Goal: Transaction & Acquisition: Book appointment/travel/reservation

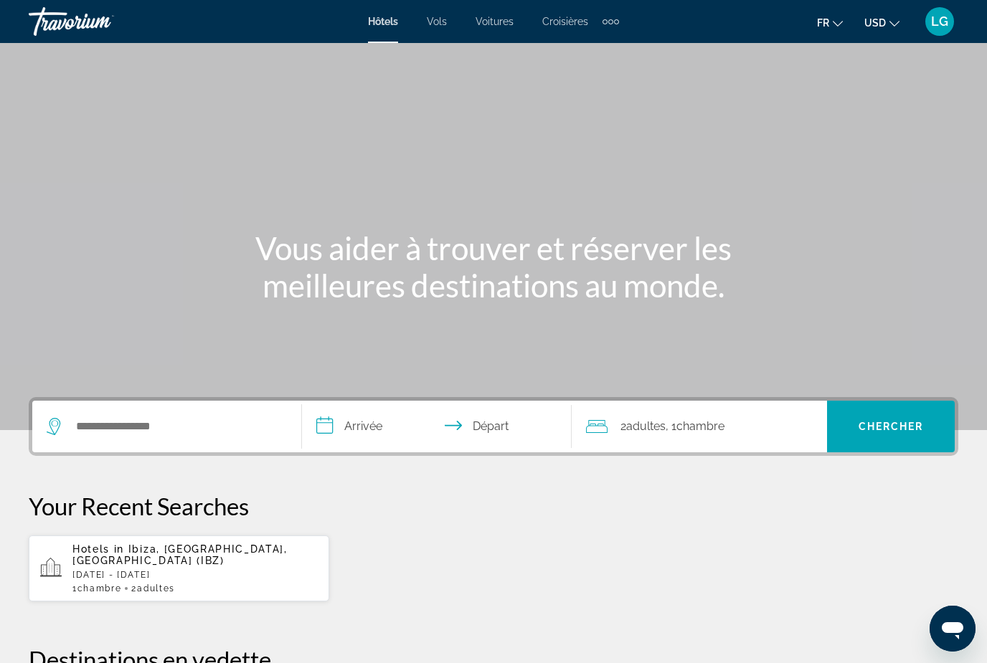
click at [895, 22] on icon "Change currency" at bounding box center [894, 24] width 10 height 10
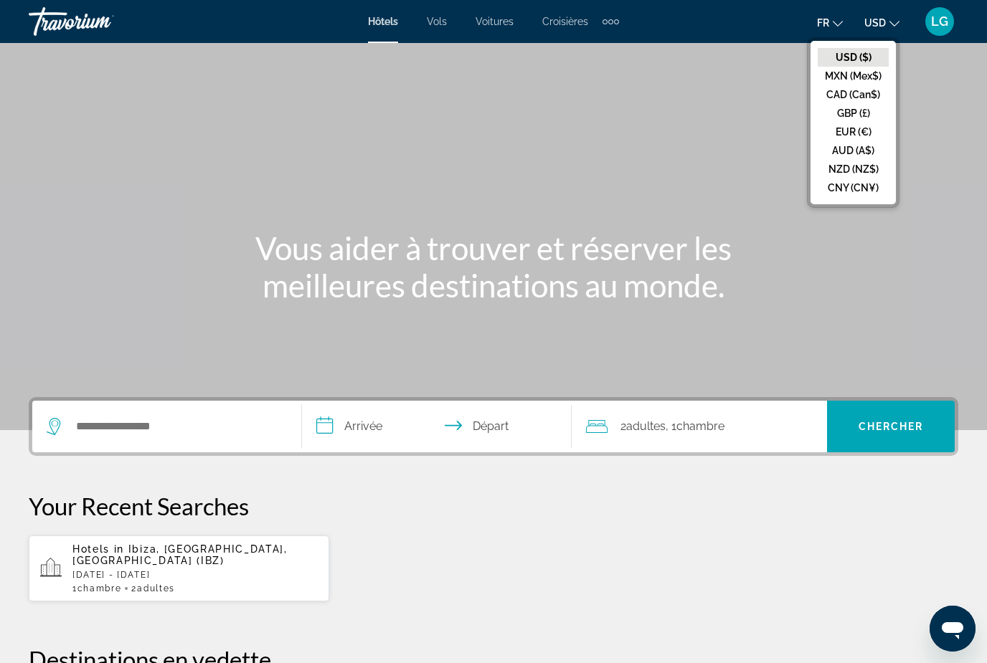
click at [854, 133] on button "EUR (€)" at bounding box center [853, 132] width 71 height 19
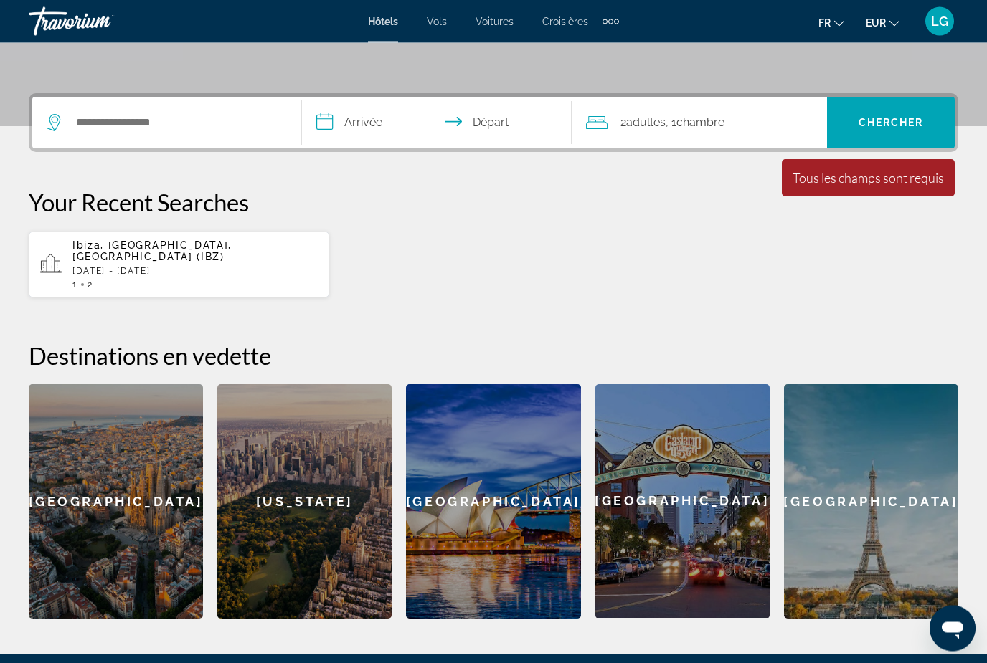
scroll to position [304, 0]
click at [159, 247] on span "Ibiza, [GEOGRAPHIC_DATA], [GEOGRAPHIC_DATA] (IBZ)" at bounding box center [151, 251] width 159 height 23
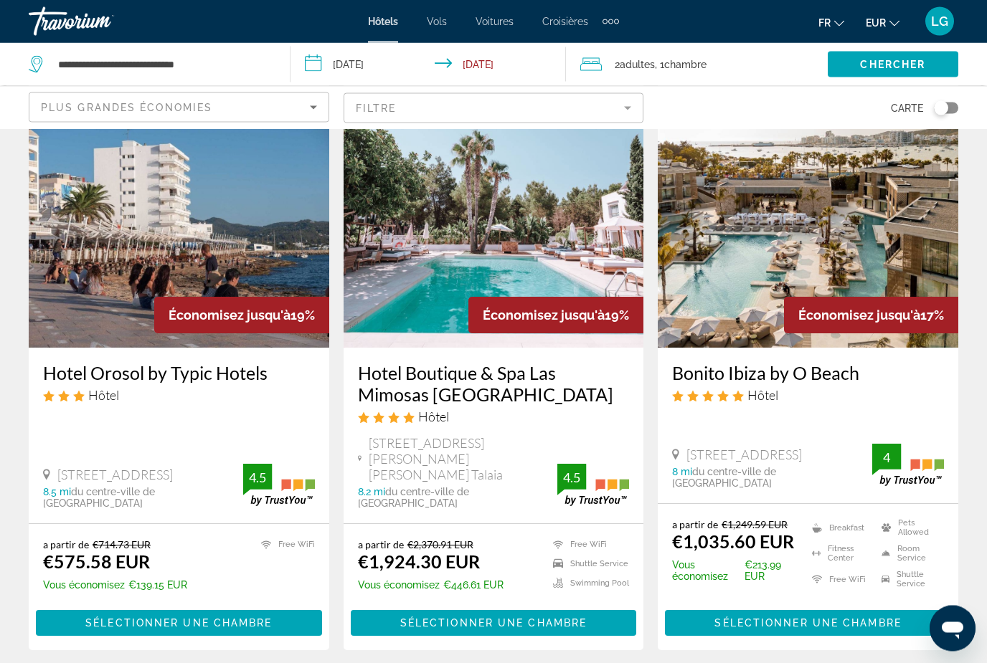
scroll to position [1765, 0]
click at [758, 228] on img "Main content" at bounding box center [808, 233] width 301 height 230
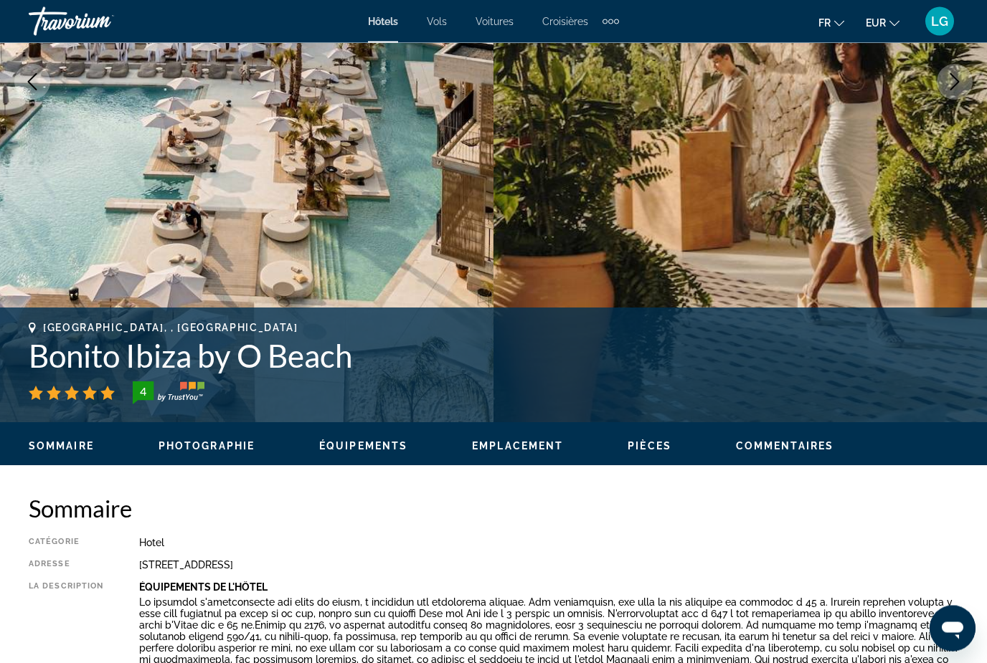
scroll to position [302, 0]
click at [224, 448] on span "Photographie" at bounding box center [207, 445] width 96 height 11
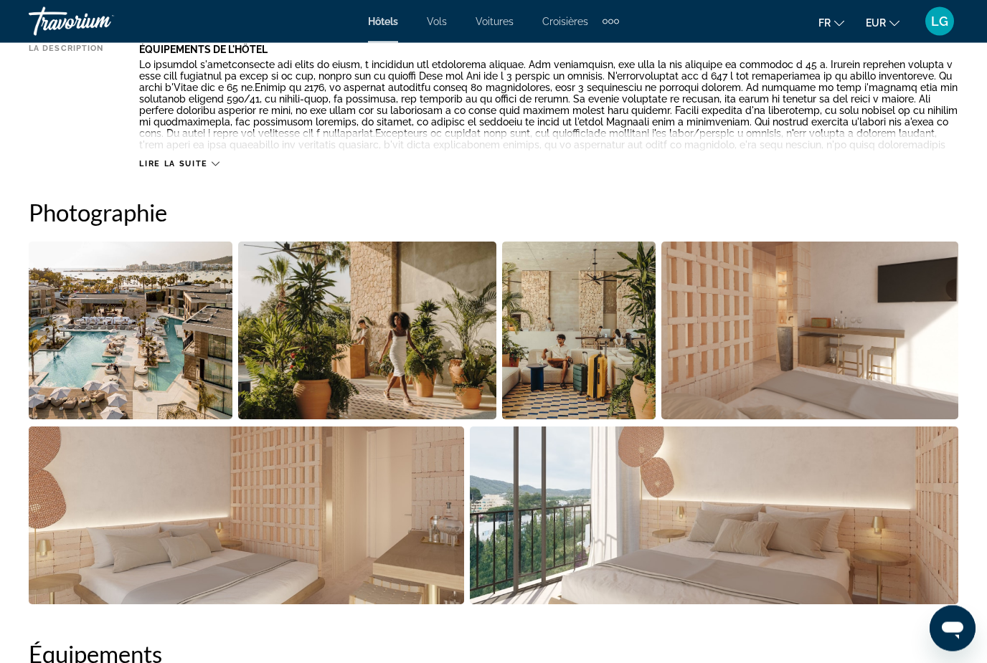
scroll to position [951, 0]
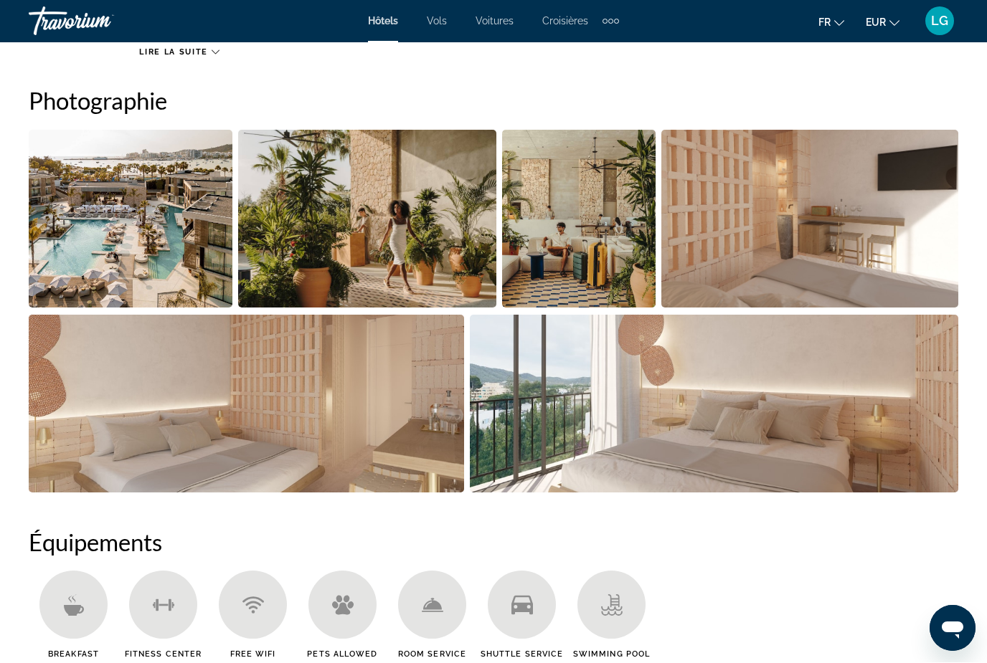
click at [159, 266] on img "Open full-screen image slider" at bounding box center [131, 220] width 204 height 178
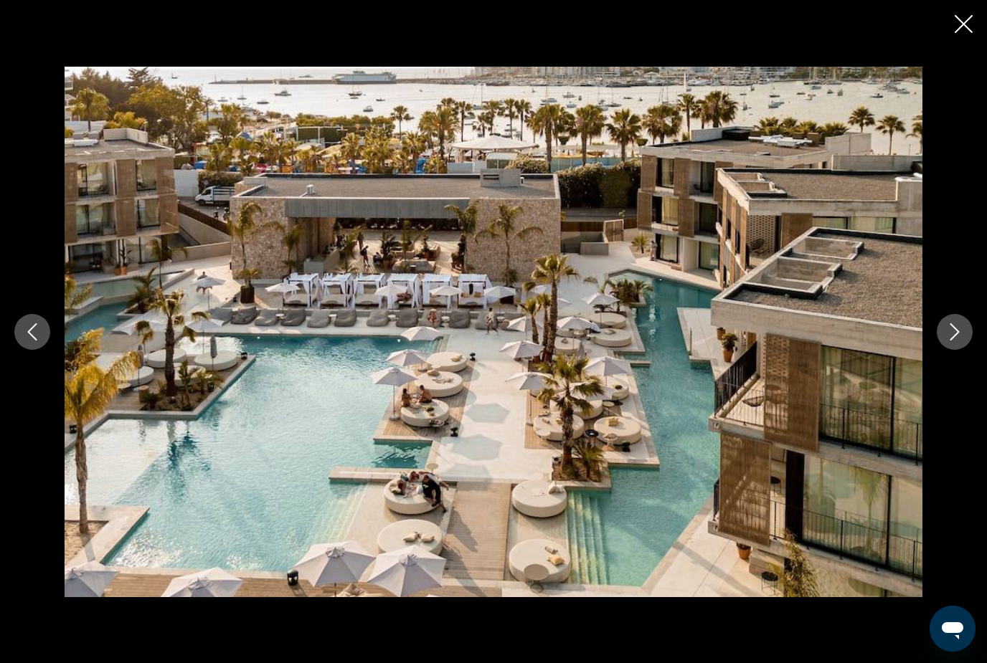
click at [947, 341] on icon "Next image" at bounding box center [954, 331] width 17 height 17
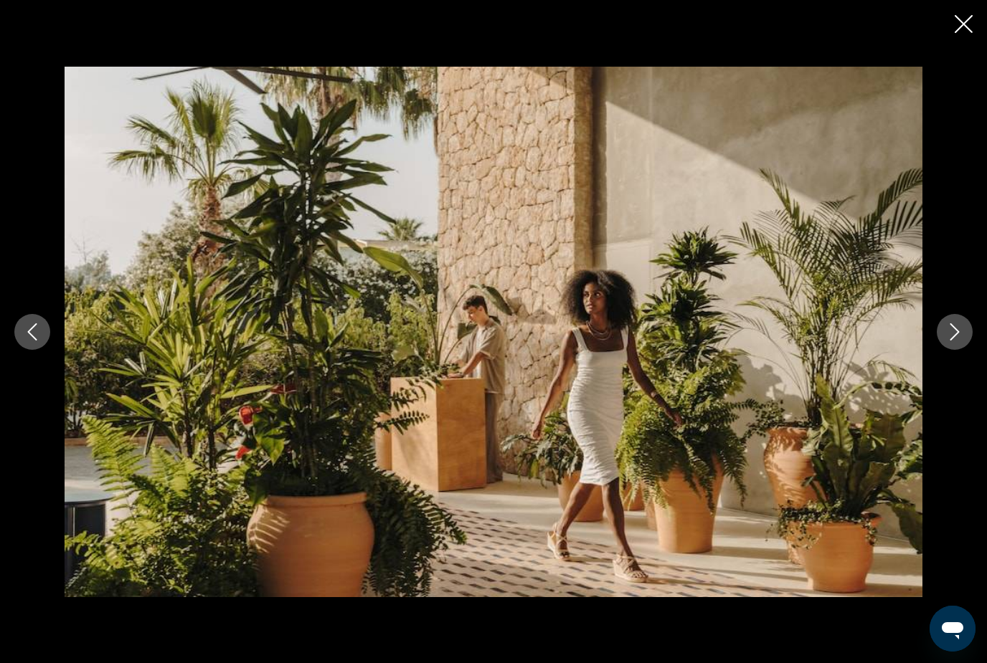
click at [947, 341] on icon "Next image" at bounding box center [954, 331] width 17 height 17
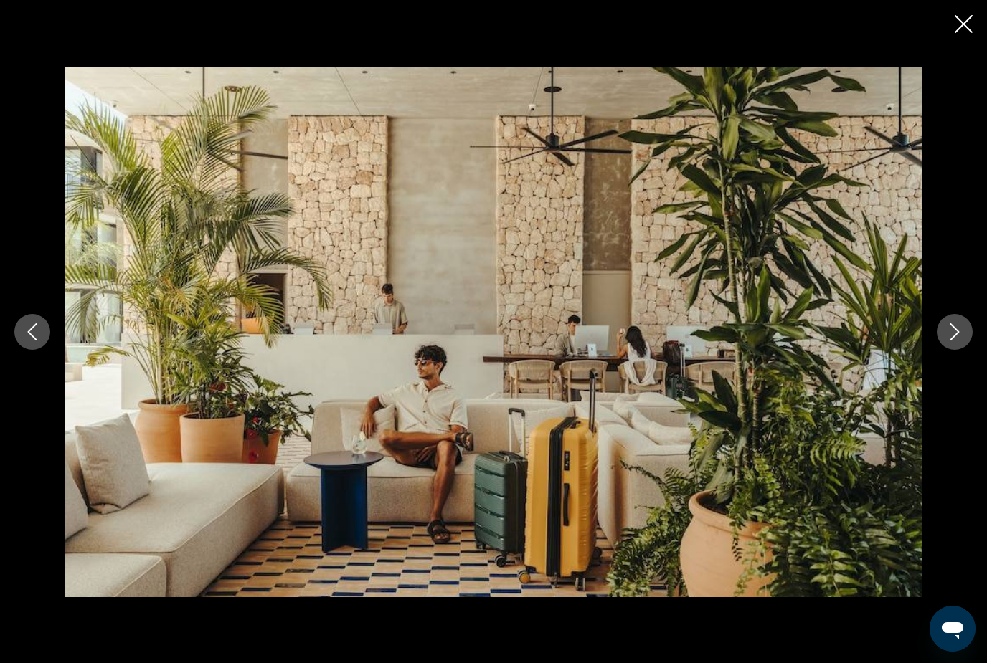
click at [947, 341] on icon "Next image" at bounding box center [954, 331] width 17 height 17
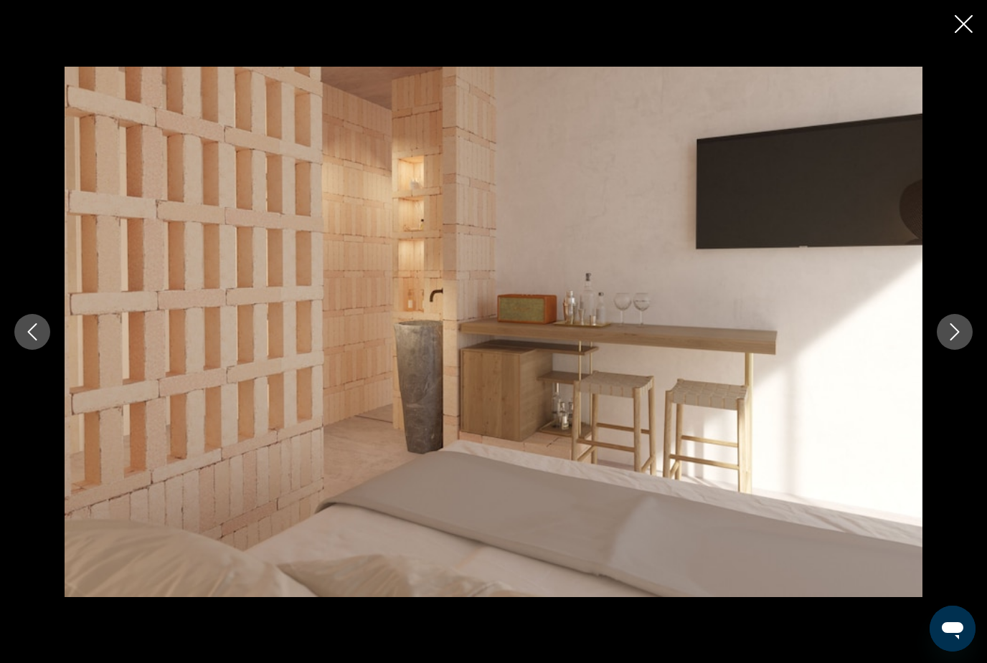
click at [947, 341] on icon "Next image" at bounding box center [954, 331] width 17 height 17
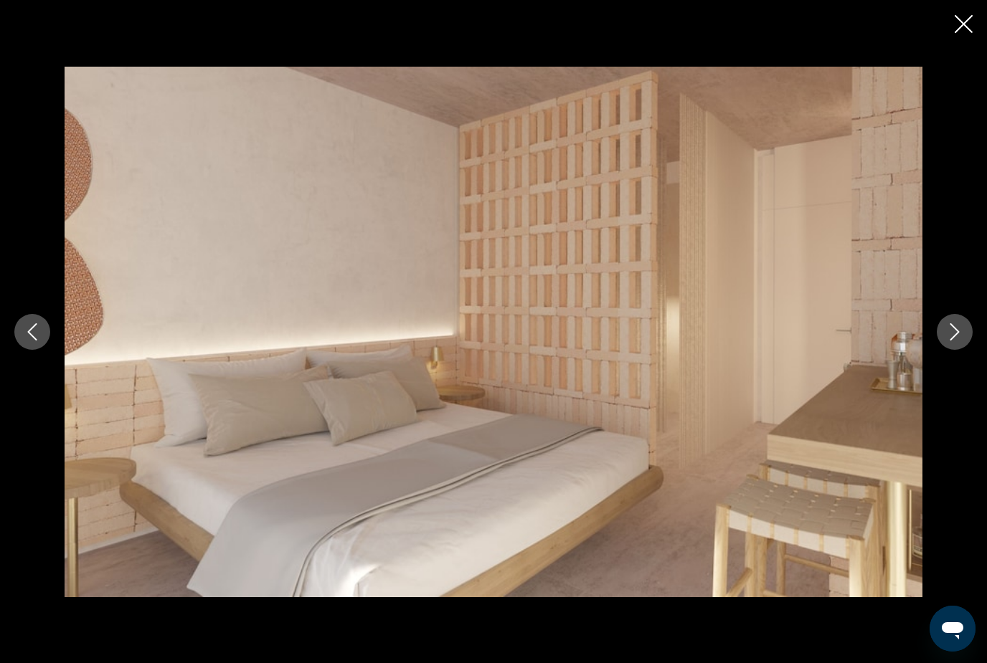
click at [947, 341] on icon "Next image" at bounding box center [954, 331] width 17 height 17
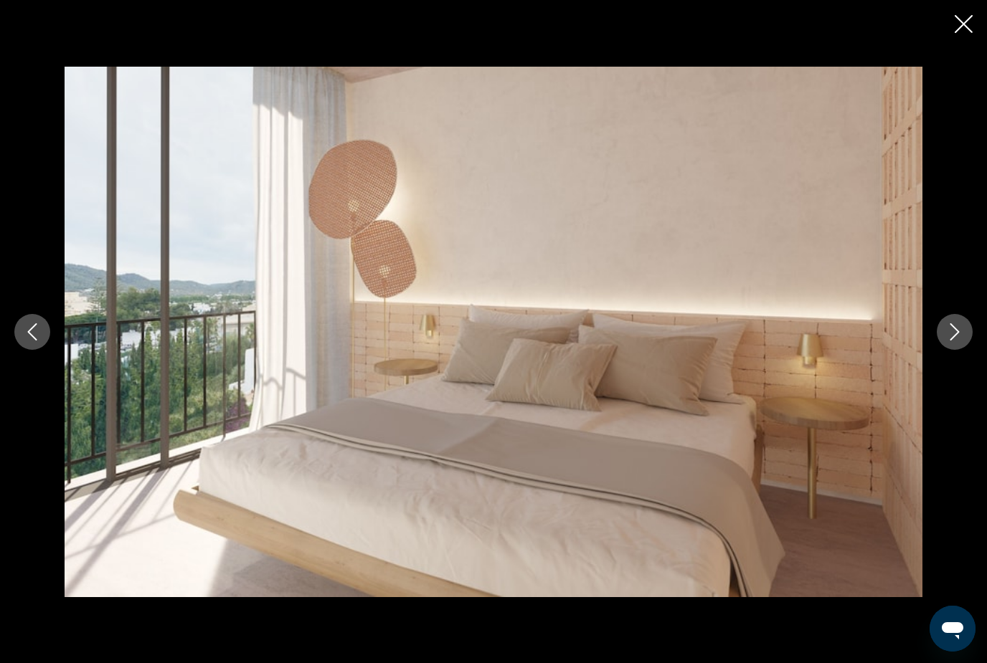
click at [947, 341] on icon "Next image" at bounding box center [954, 331] width 17 height 17
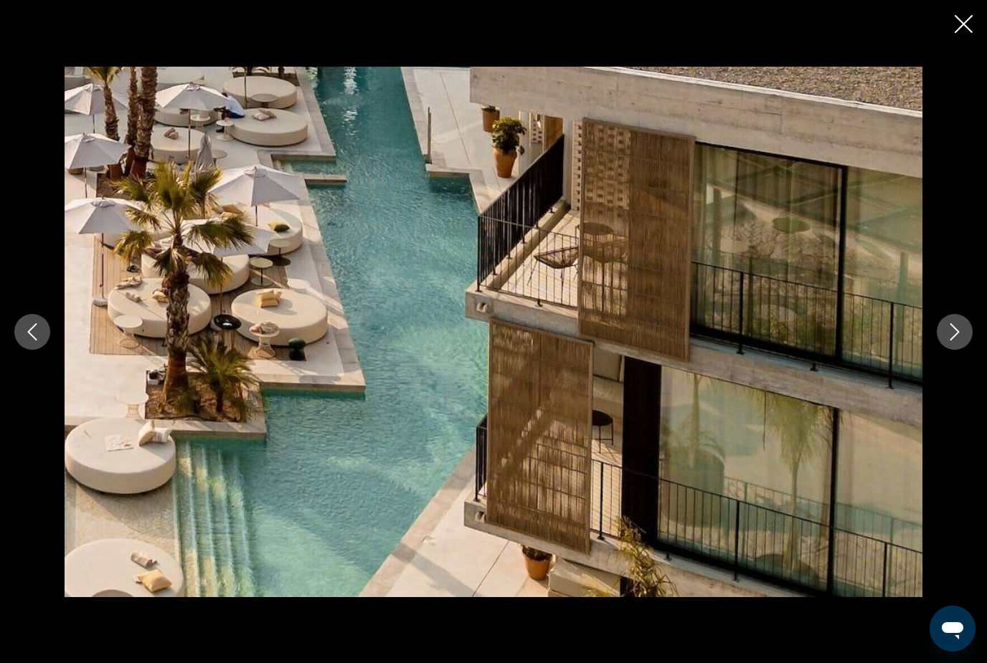
click at [952, 341] on icon "Next image" at bounding box center [954, 331] width 17 height 17
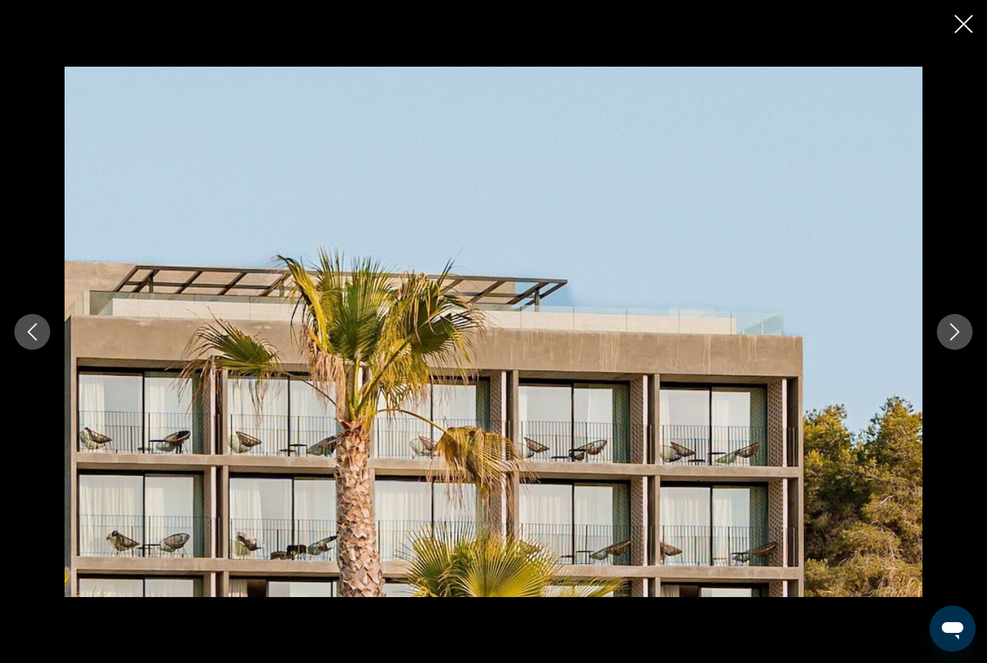
click at [952, 341] on icon "Next image" at bounding box center [954, 331] width 17 height 17
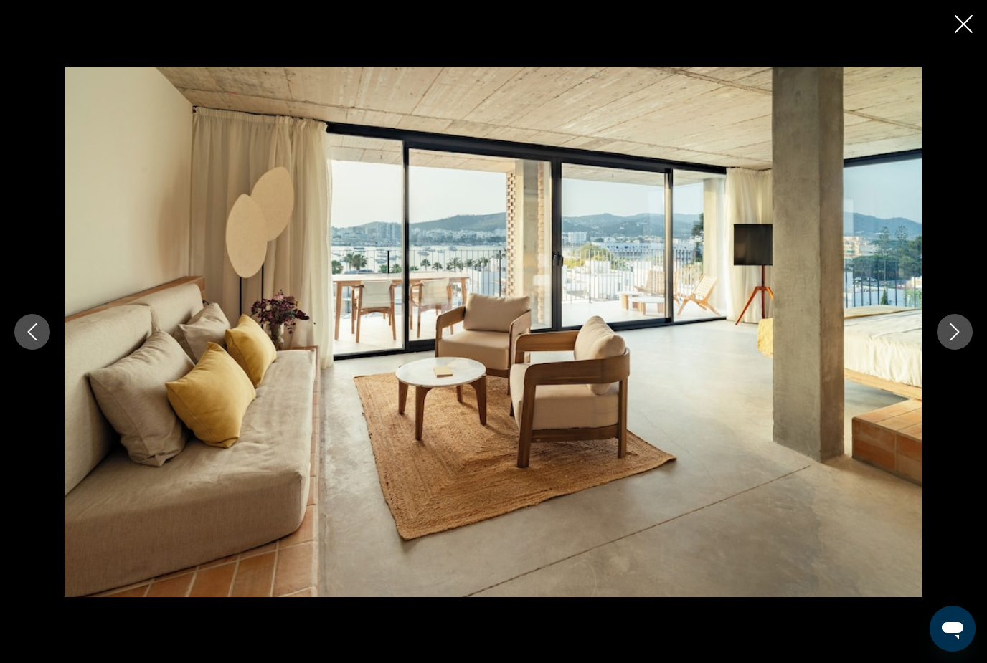
click at [952, 341] on icon "Next image" at bounding box center [954, 331] width 17 height 17
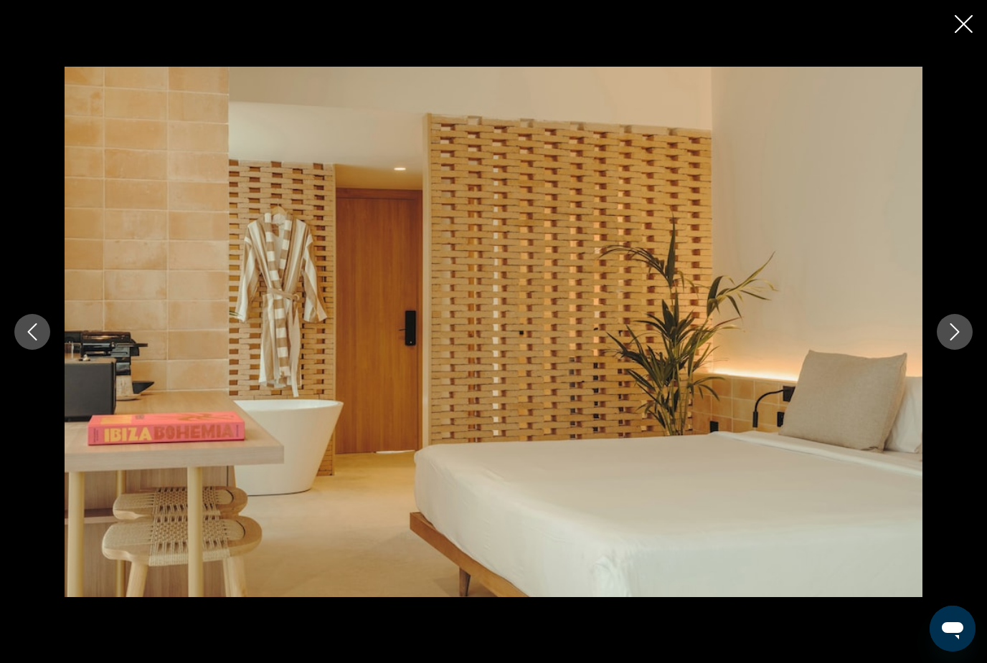
click at [952, 341] on icon "Next image" at bounding box center [954, 331] width 17 height 17
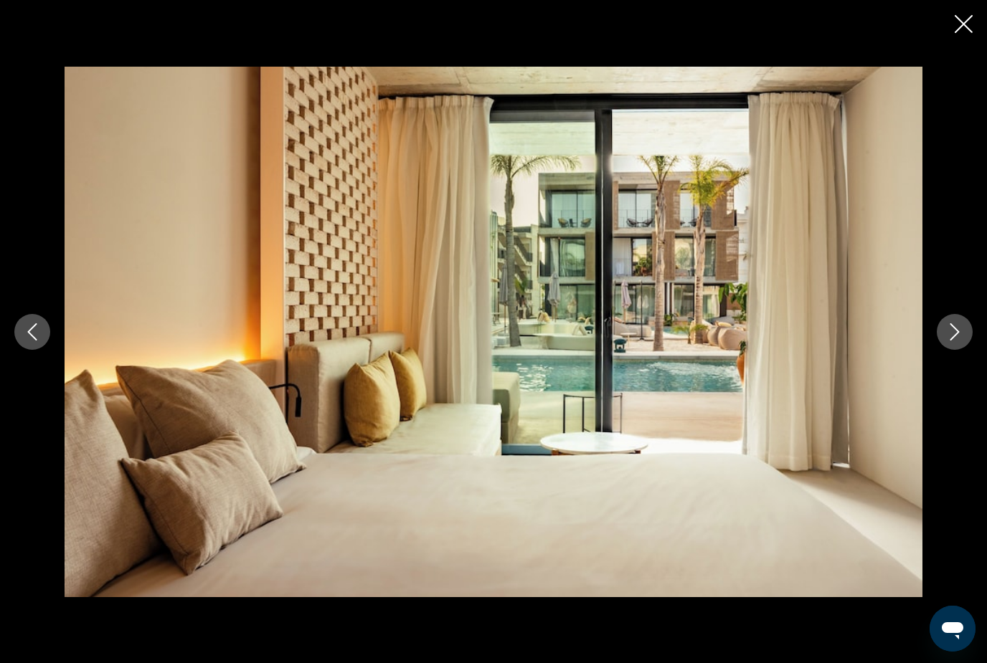
click at [952, 341] on icon "Next image" at bounding box center [954, 331] width 17 height 17
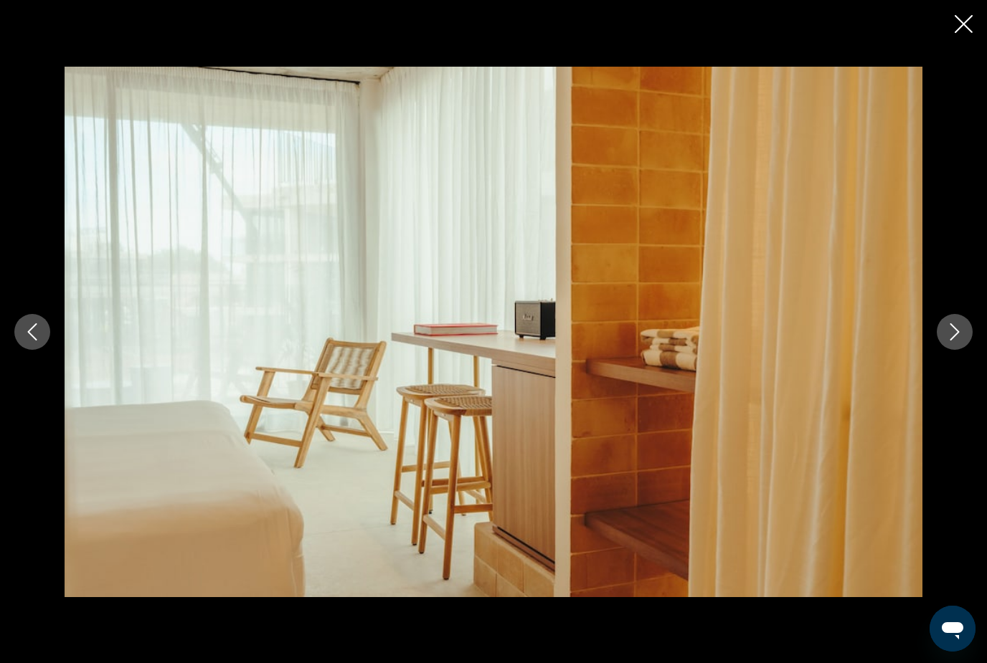
click at [952, 341] on icon "Next image" at bounding box center [954, 331] width 17 height 17
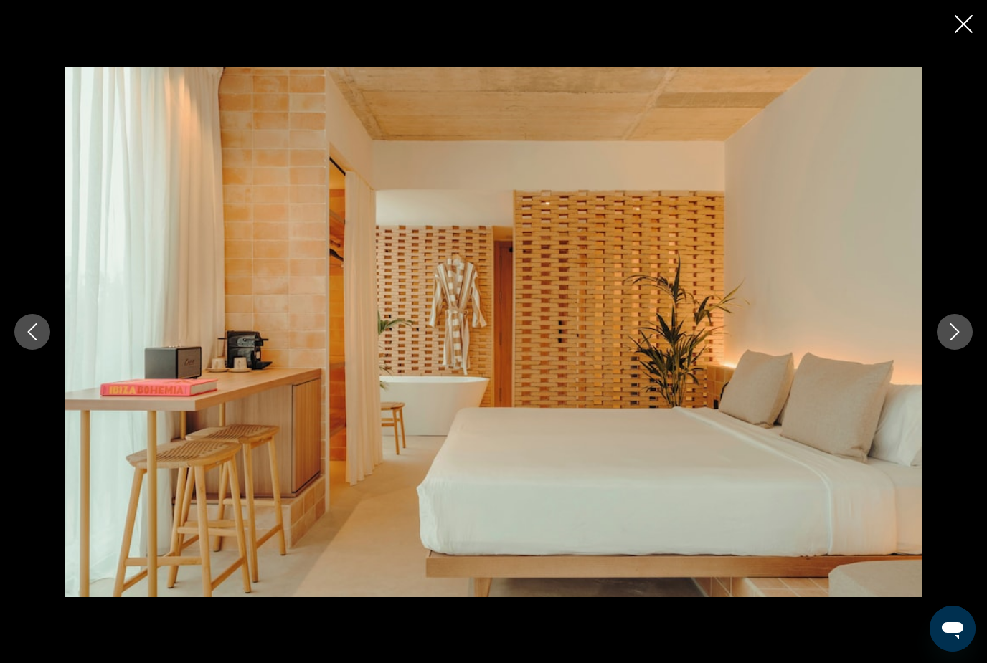
click at [952, 341] on icon "Next image" at bounding box center [954, 331] width 17 height 17
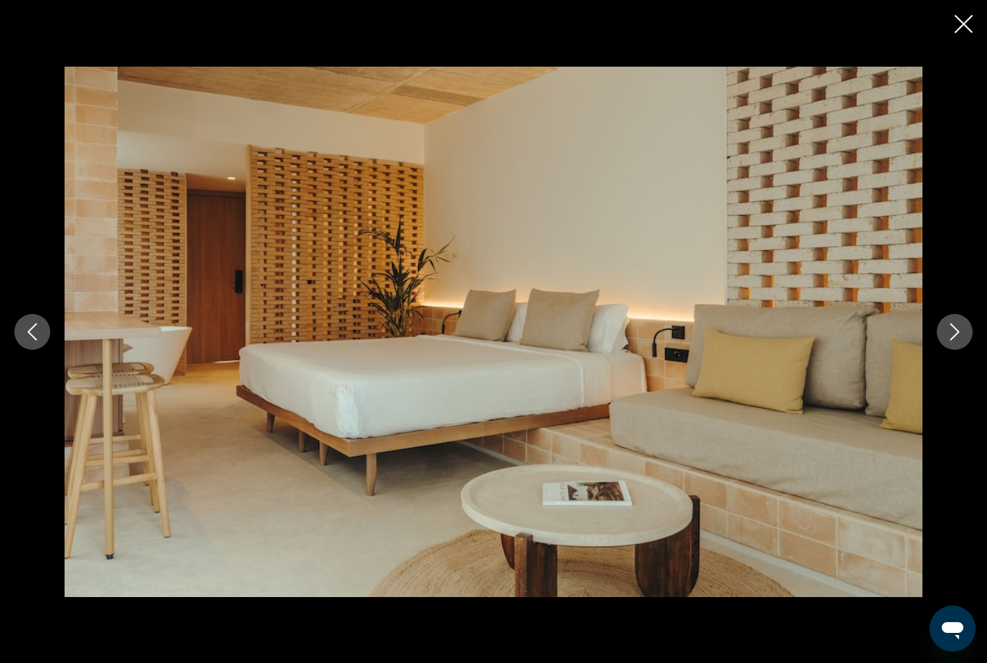
click at [952, 341] on icon "Next image" at bounding box center [954, 331] width 17 height 17
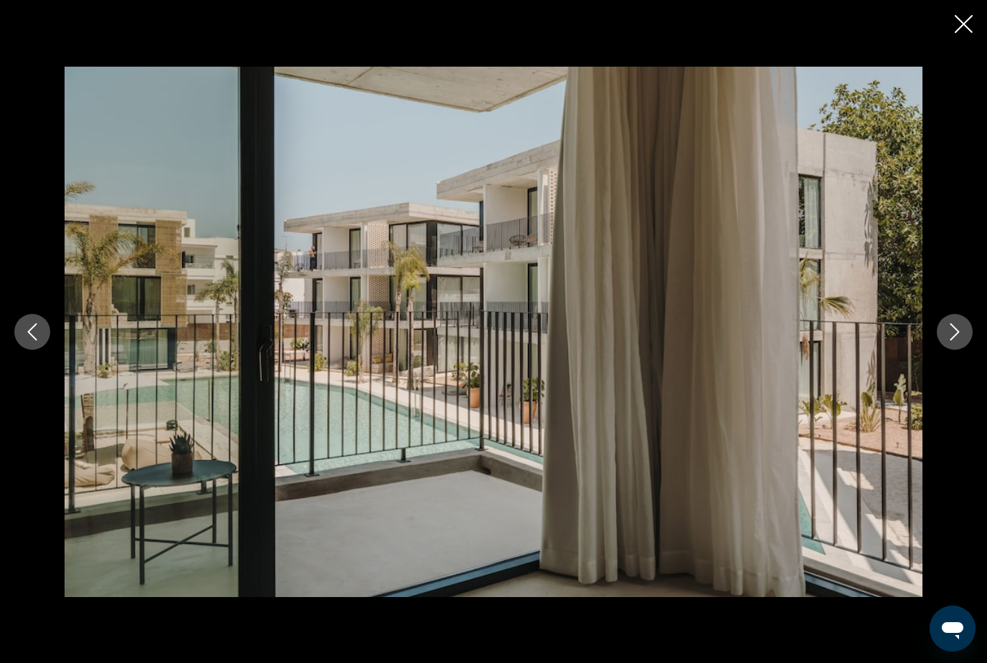
click at [952, 341] on icon "Next image" at bounding box center [954, 331] width 17 height 17
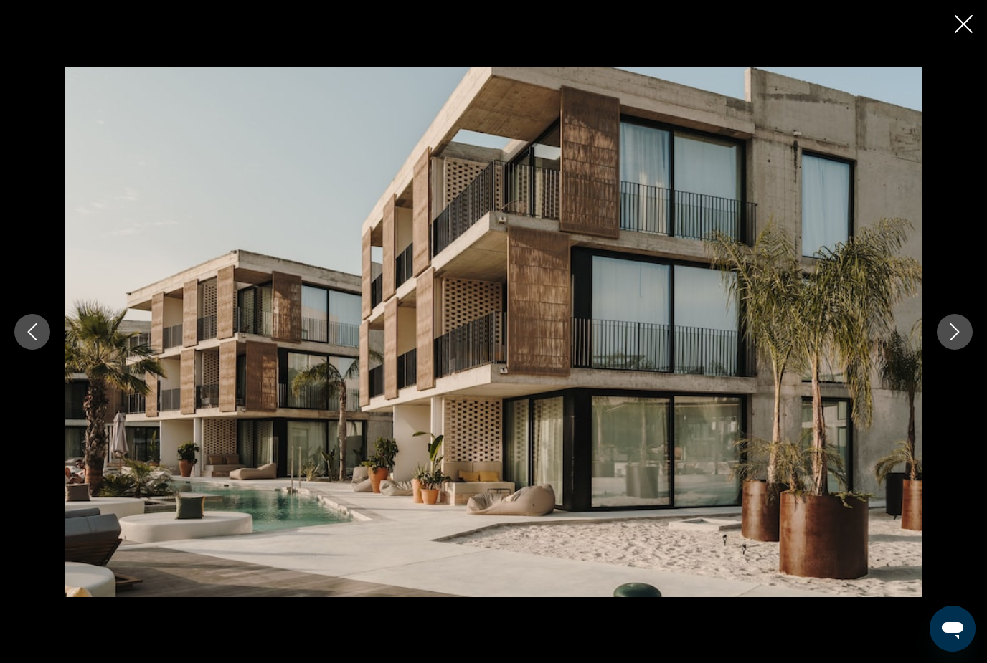
click at [952, 341] on icon "Next image" at bounding box center [954, 331] width 17 height 17
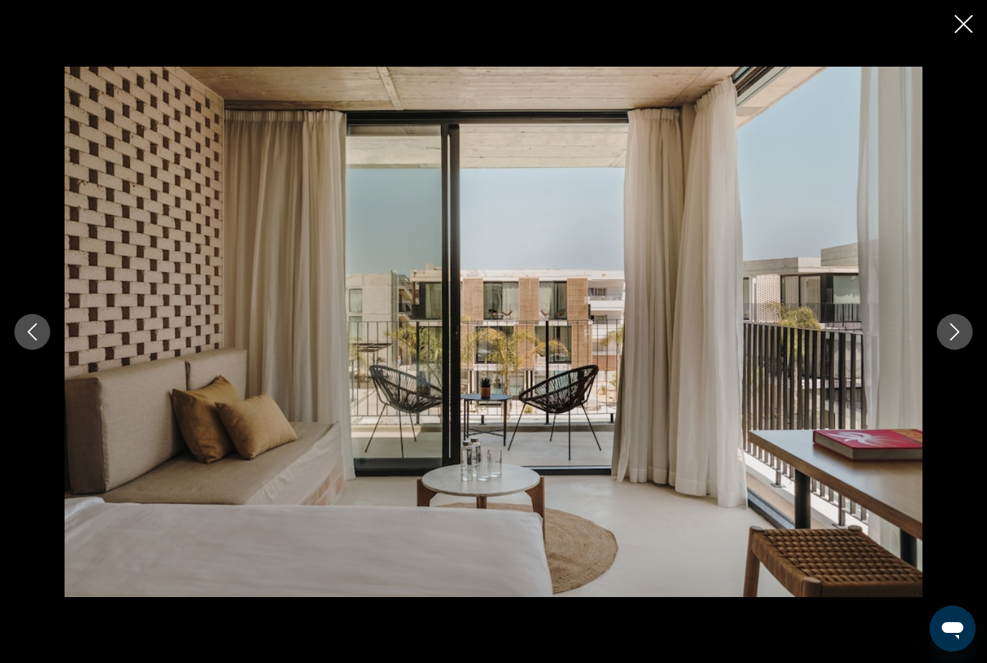
click at [952, 341] on icon "Next image" at bounding box center [954, 331] width 17 height 17
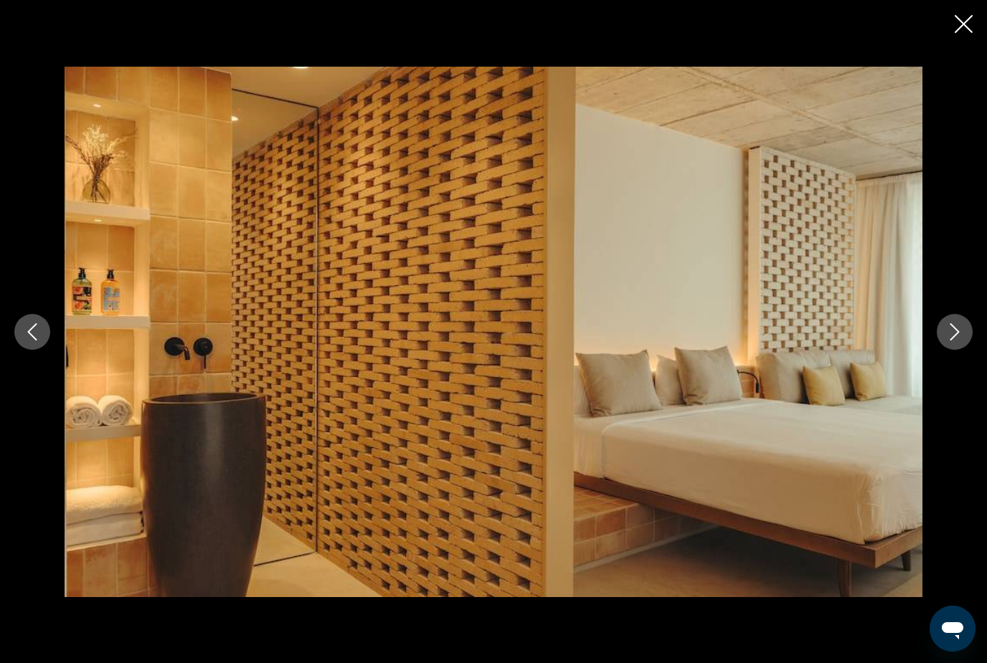
click at [952, 341] on icon "Next image" at bounding box center [954, 331] width 17 height 17
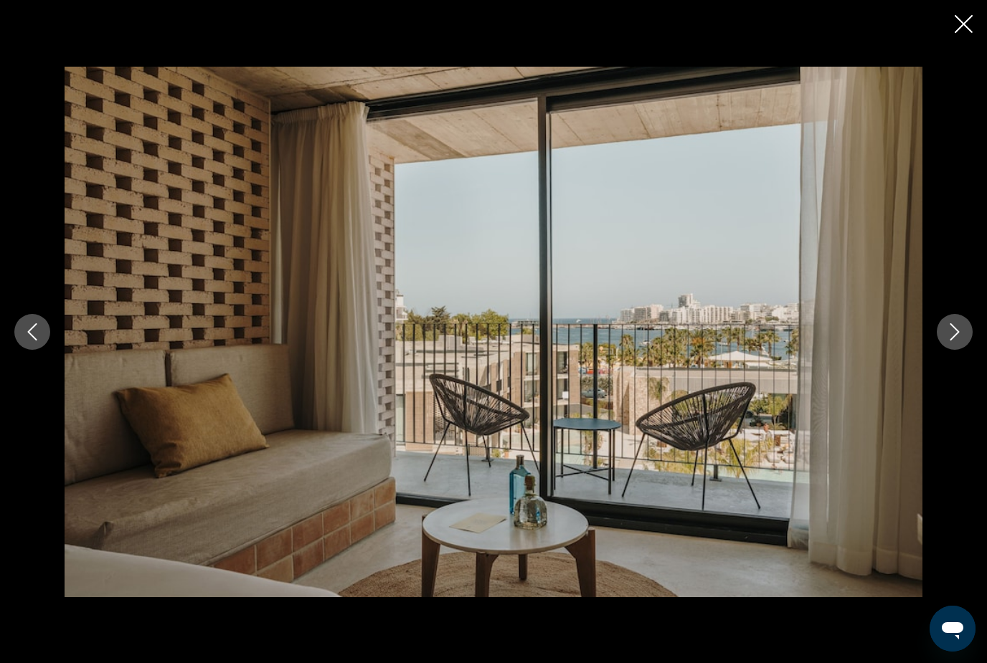
click at [952, 341] on icon "Next image" at bounding box center [954, 331] width 17 height 17
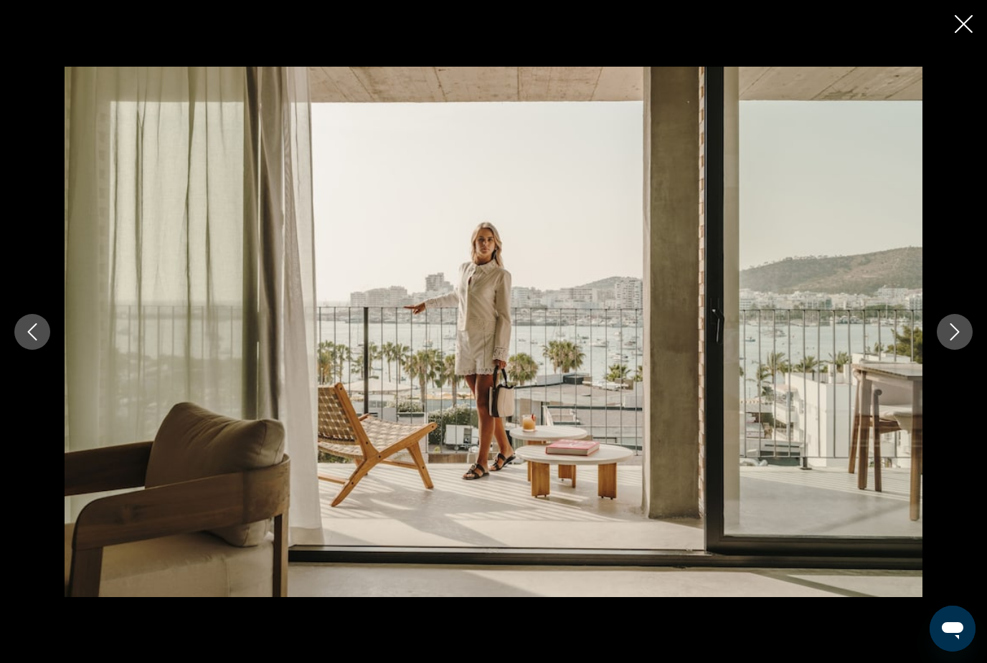
click at [952, 341] on icon "Next image" at bounding box center [954, 331] width 17 height 17
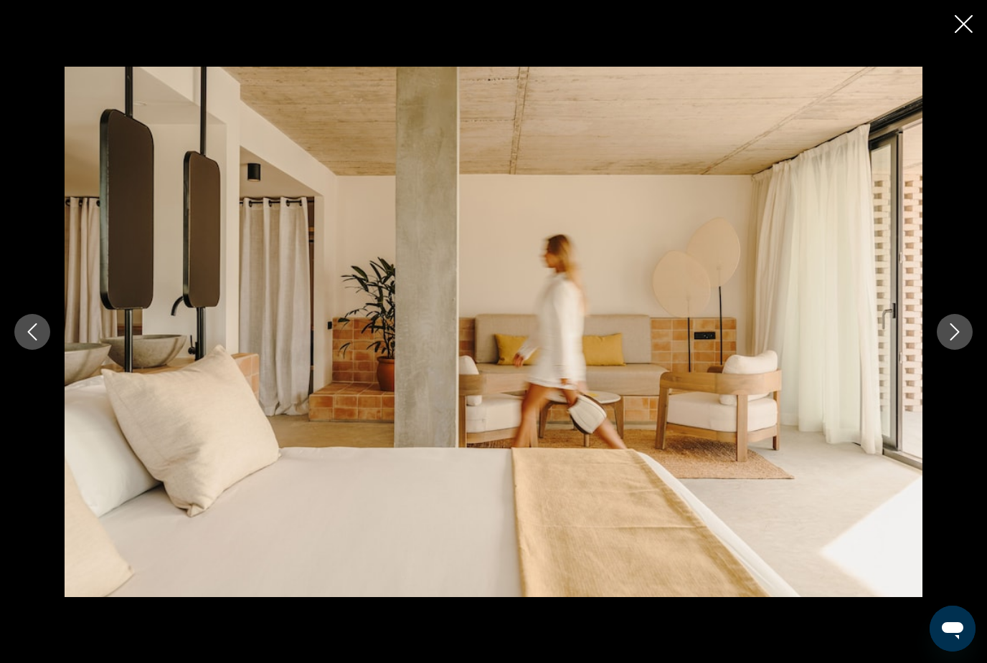
click at [952, 341] on icon "Next image" at bounding box center [954, 331] width 17 height 17
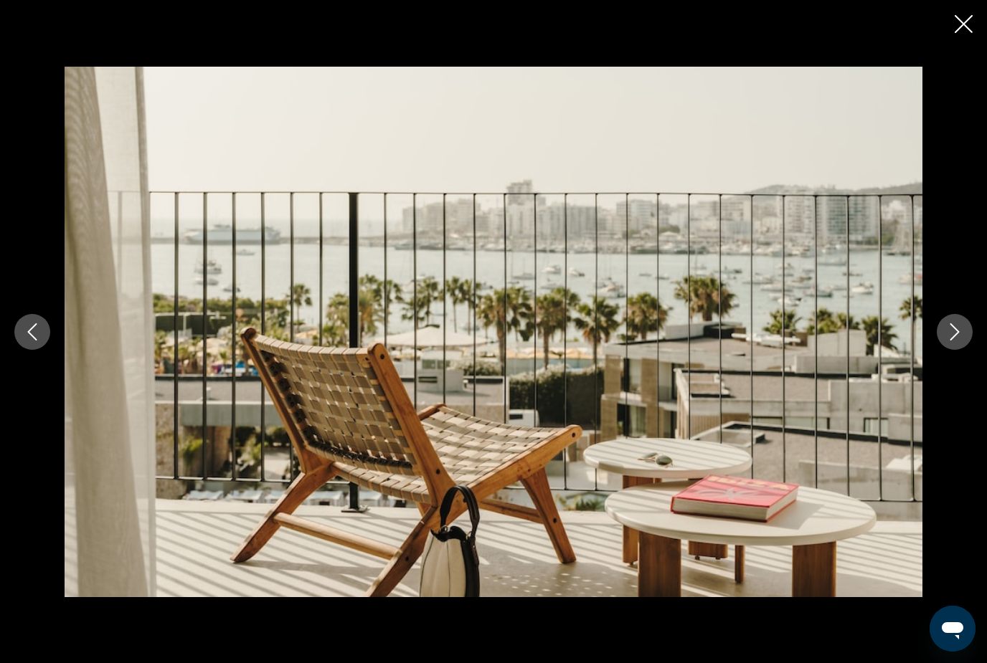
click at [952, 341] on icon "Next image" at bounding box center [954, 331] width 17 height 17
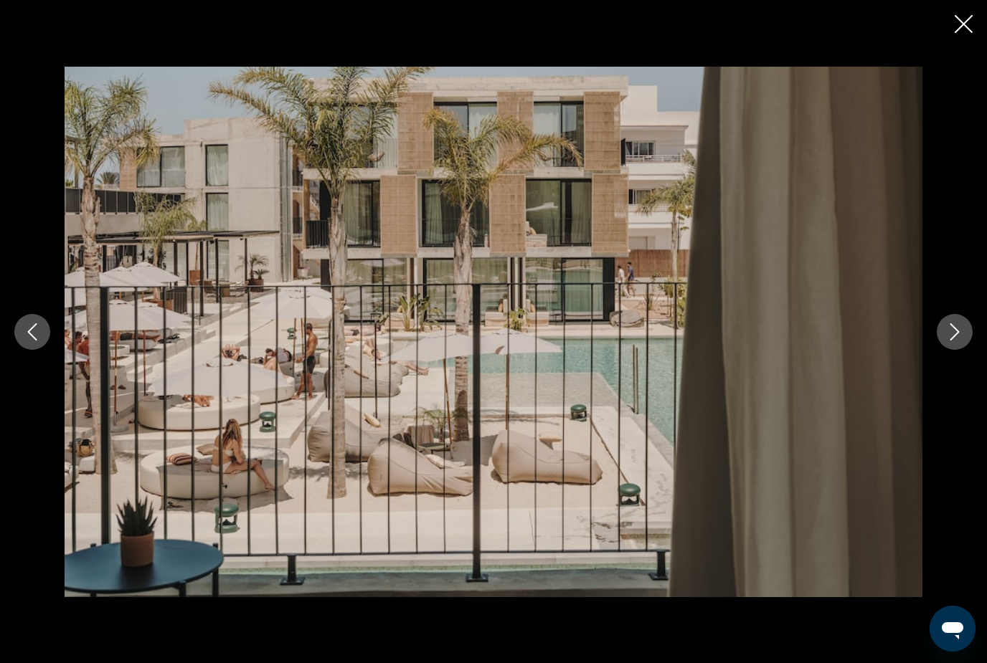
click at [952, 341] on icon "Next image" at bounding box center [954, 331] width 17 height 17
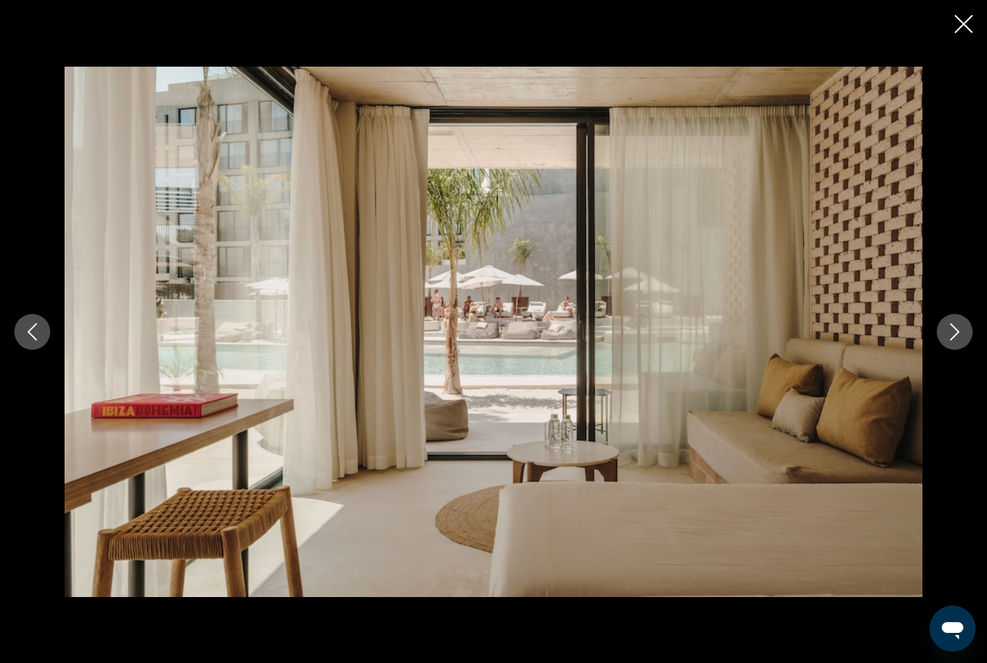
click at [952, 341] on icon "Next image" at bounding box center [954, 331] width 17 height 17
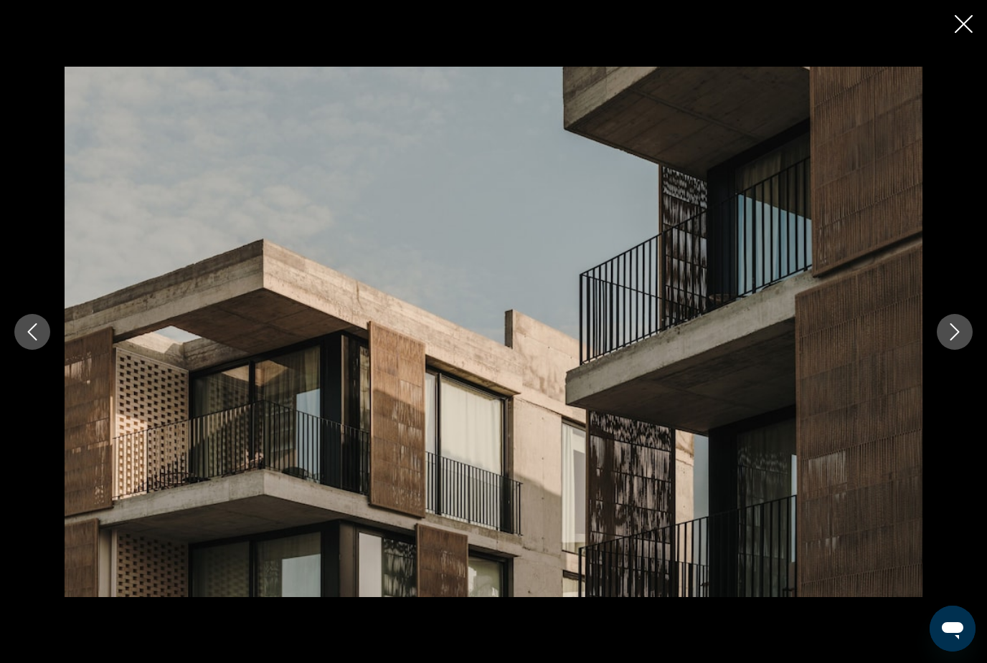
click at [952, 341] on icon "Next image" at bounding box center [954, 331] width 17 height 17
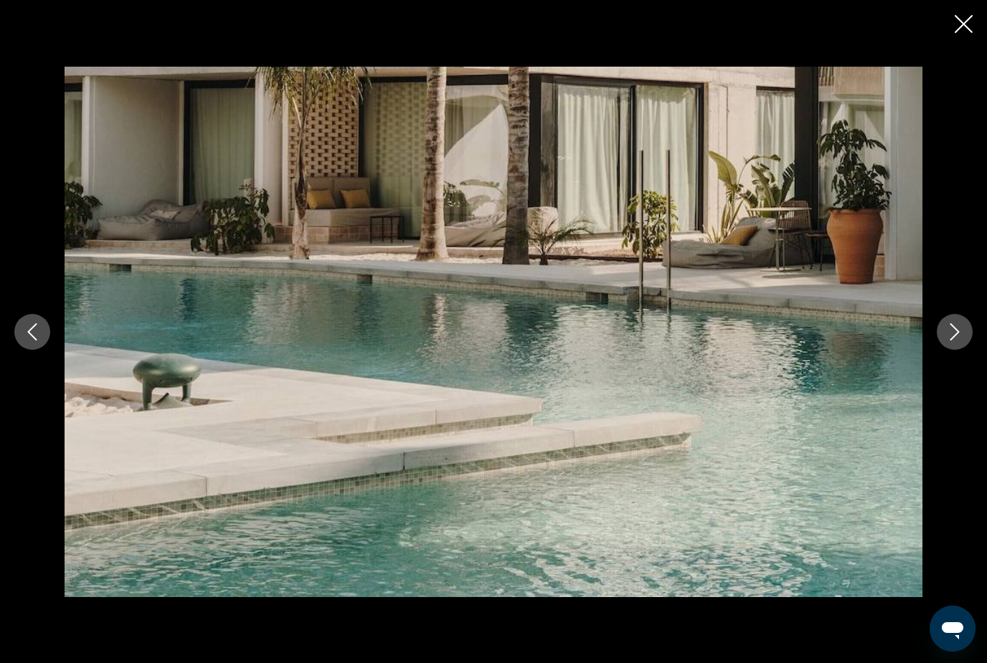
click at [952, 341] on icon "Next image" at bounding box center [954, 331] width 17 height 17
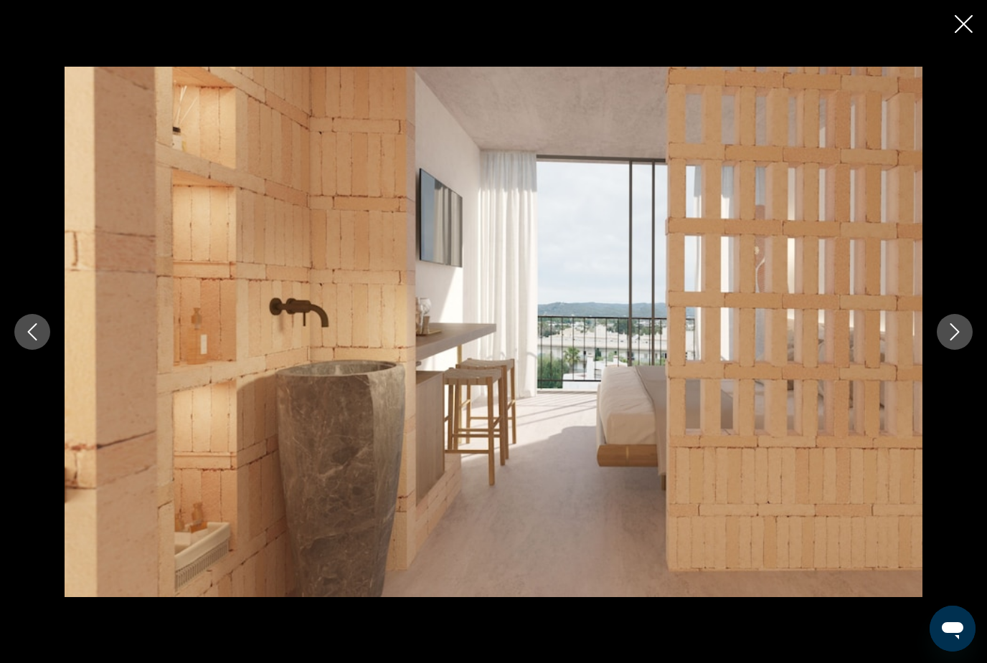
click at [952, 341] on icon "Next image" at bounding box center [954, 331] width 17 height 17
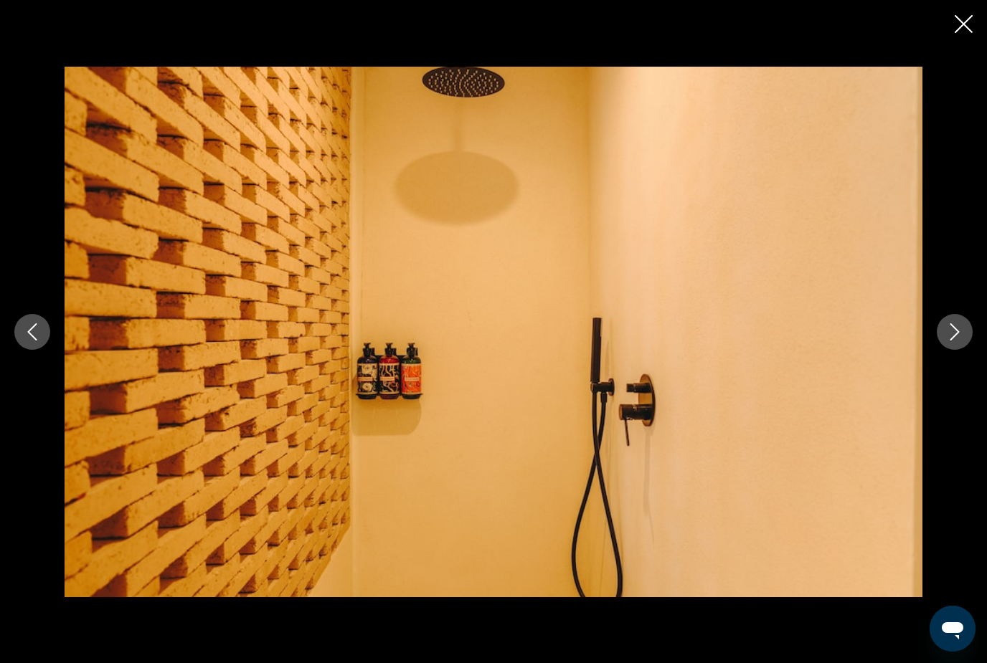
click at [952, 341] on icon "Next image" at bounding box center [954, 331] width 17 height 17
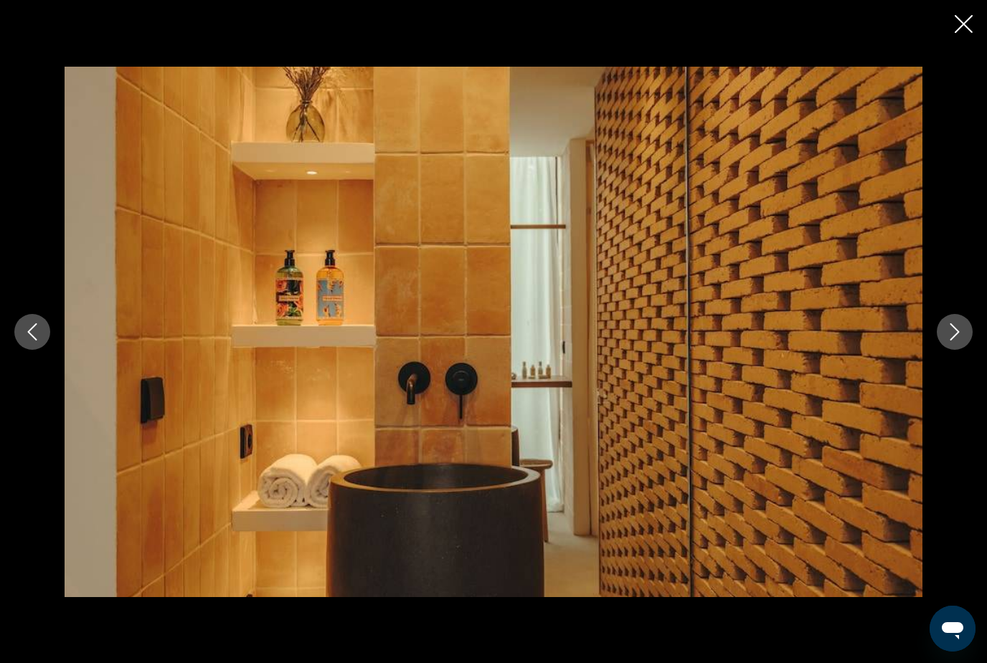
click at [952, 341] on icon "Next image" at bounding box center [954, 331] width 17 height 17
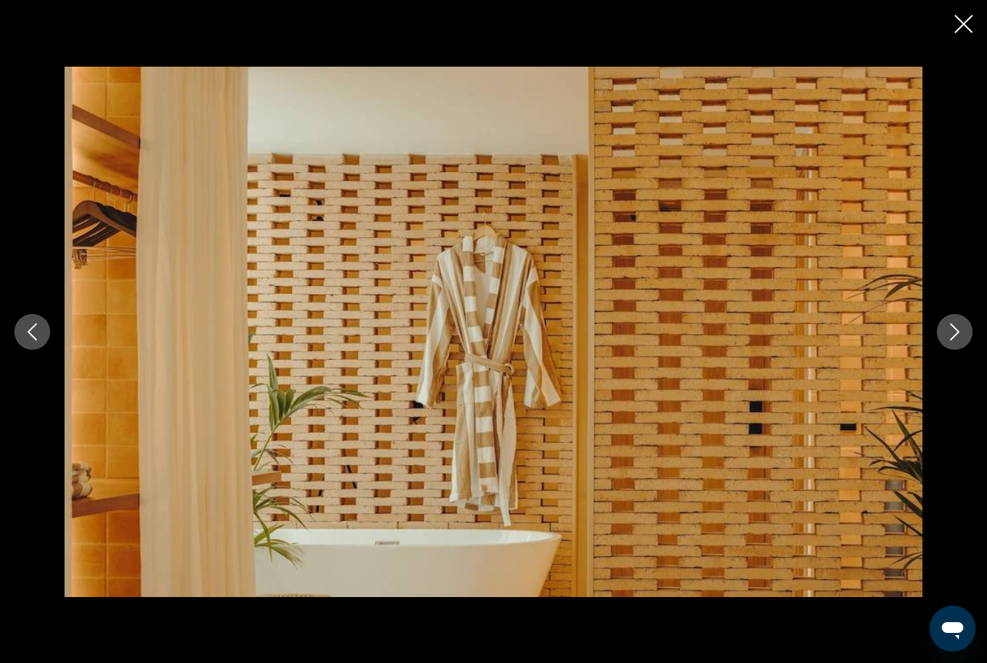
click at [952, 341] on icon "Next image" at bounding box center [954, 331] width 17 height 17
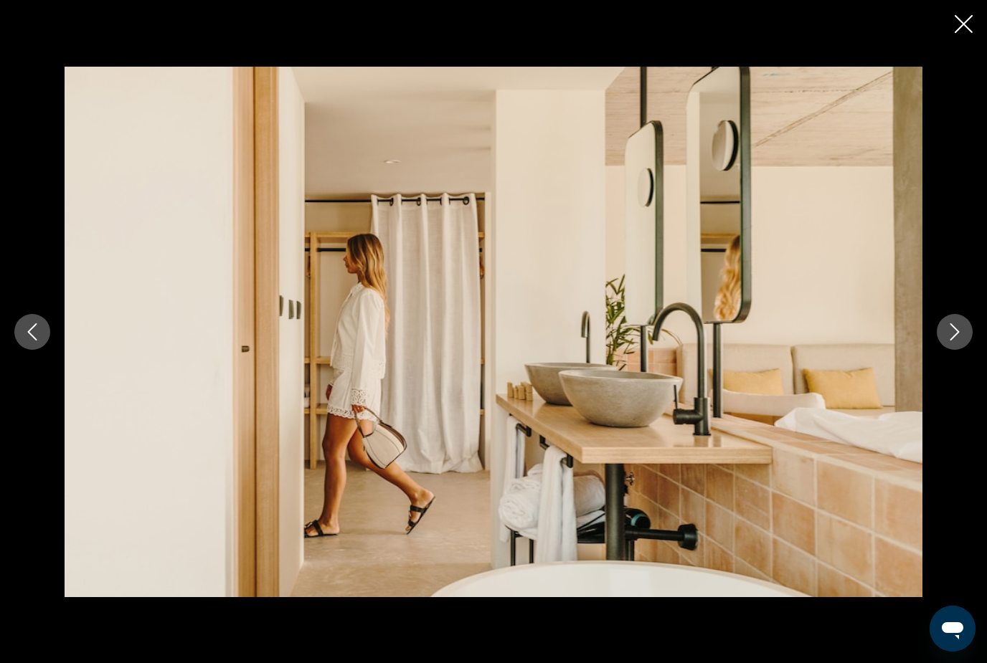
click at [952, 341] on icon "Next image" at bounding box center [954, 331] width 17 height 17
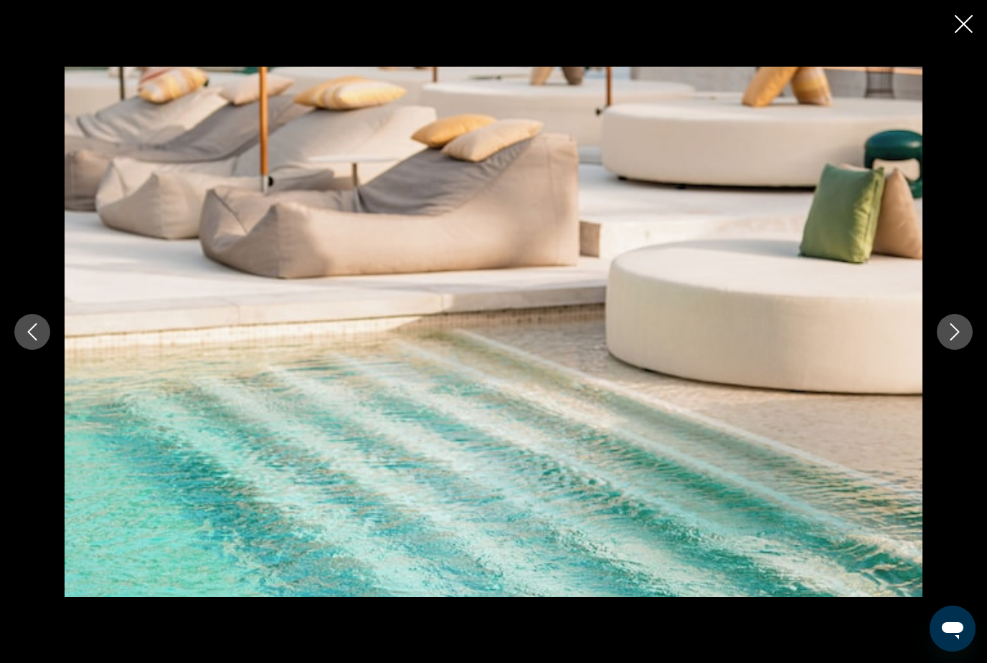
click at [952, 341] on icon "Next image" at bounding box center [954, 331] width 17 height 17
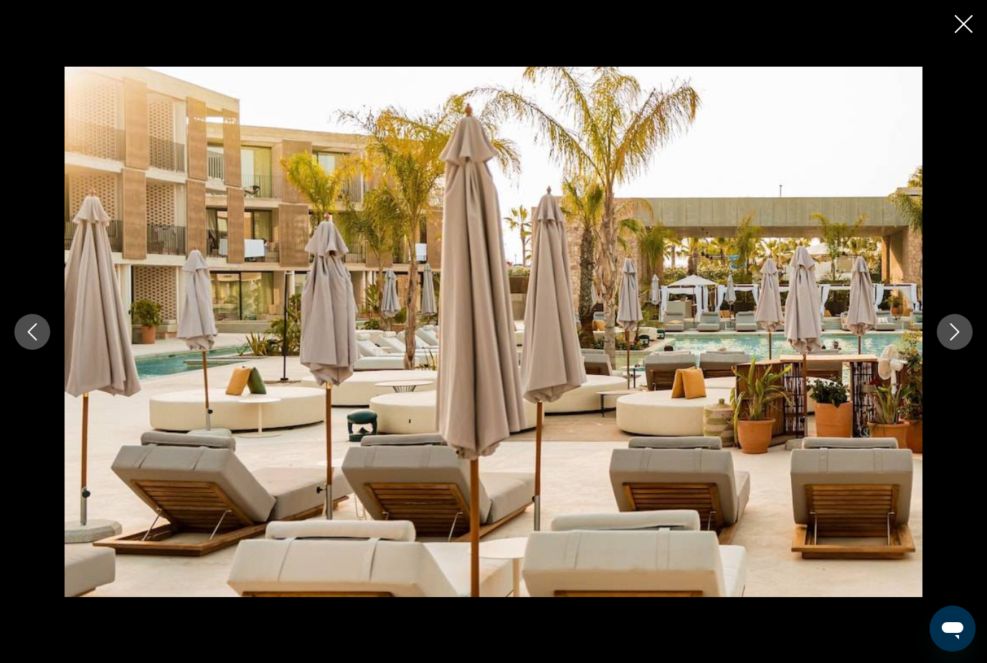
click at [952, 341] on icon "Next image" at bounding box center [954, 331] width 17 height 17
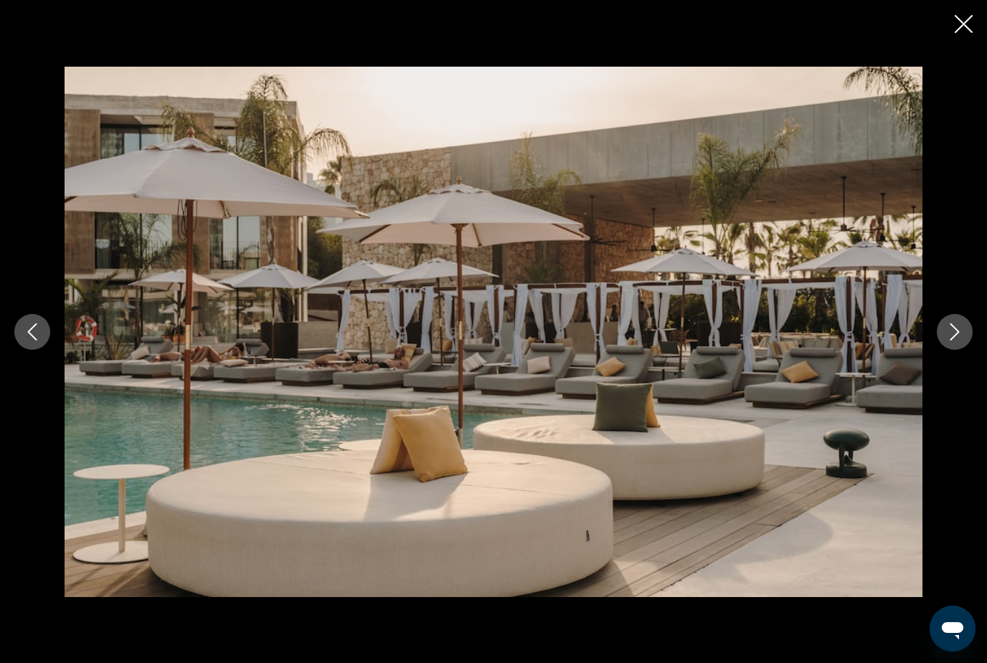
click at [952, 341] on icon "Next image" at bounding box center [954, 331] width 17 height 17
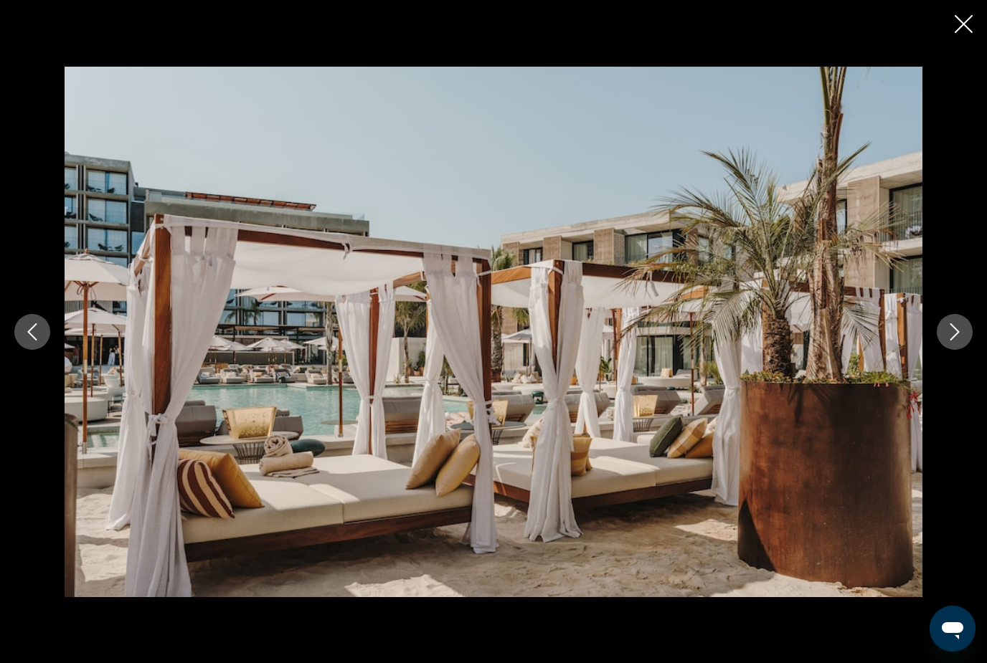
click at [952, 341] on icon "Next image" at bounding box center [954, 331] width 17 height 17
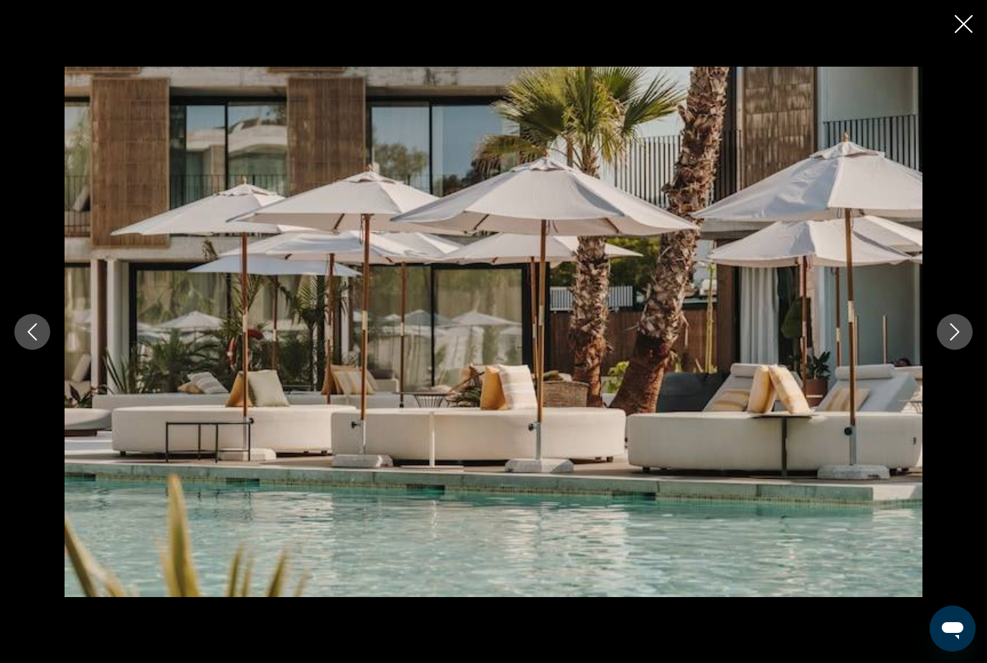
click at [952, 341] on icon "Next image" at bounding box center [954, 331] width 17 height 17
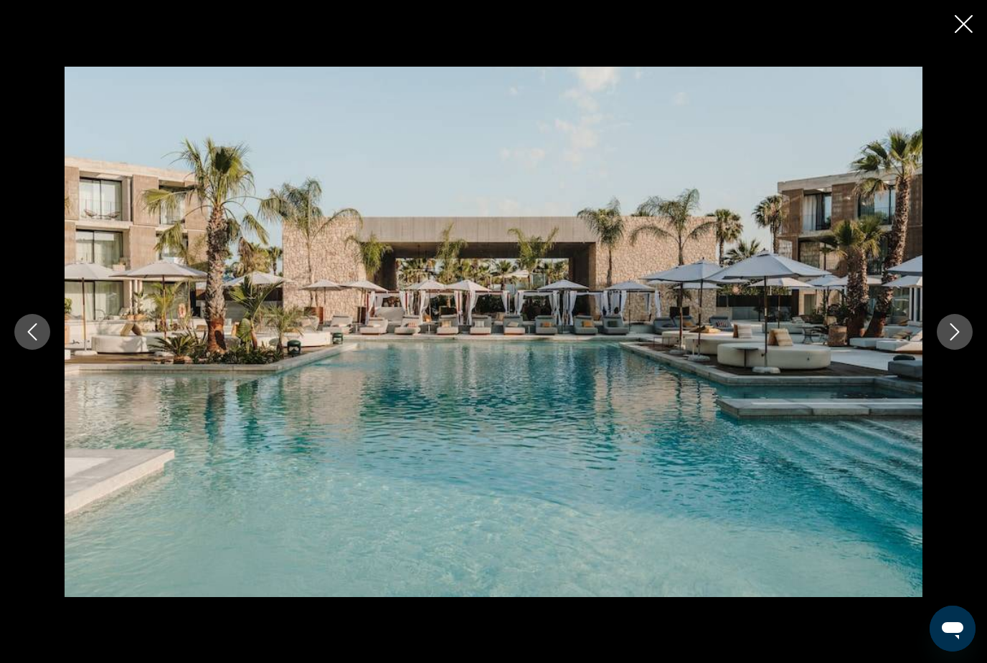
click at [952, 341] on icon "Next image" at bounding box center [954, 331] width 17 height 17
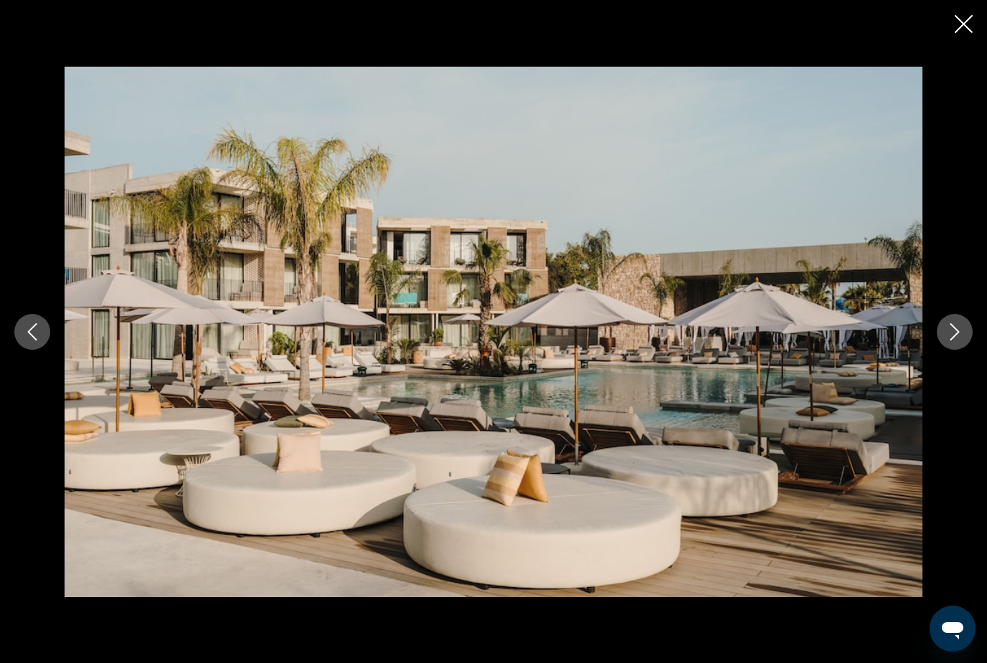
click at [952, 341] on icon "Next image" at bounding box center [954, 331] width 17 height 17
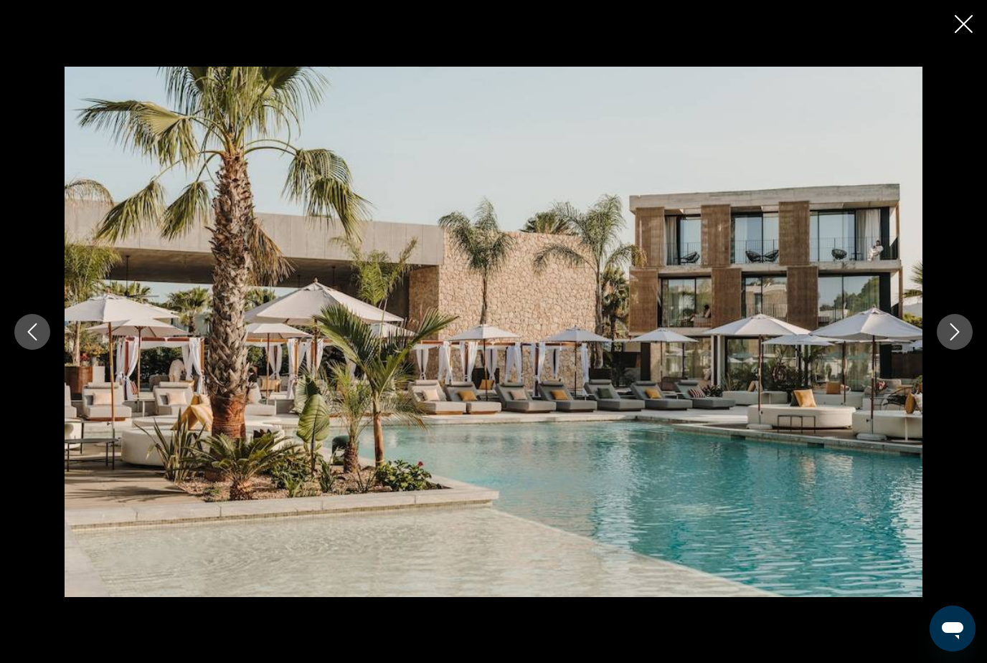
click at [952, 341] on icon "Next image" at bounding box center [954, 331] width 17 height 17
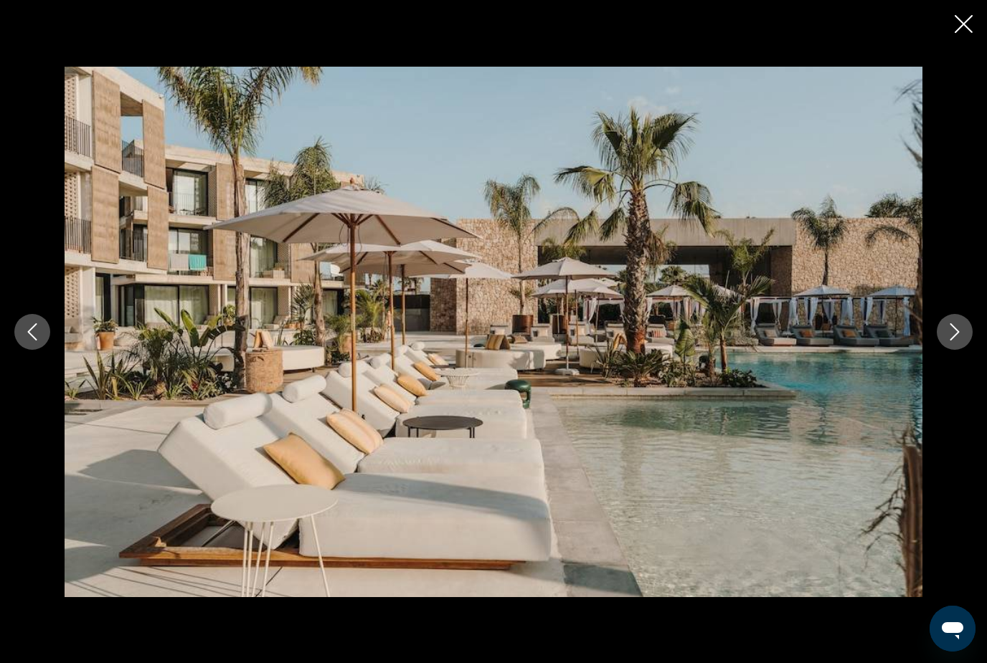
click at [952, 341] on icon "Next image" at bounding box center [954, 331] width 17 height 17
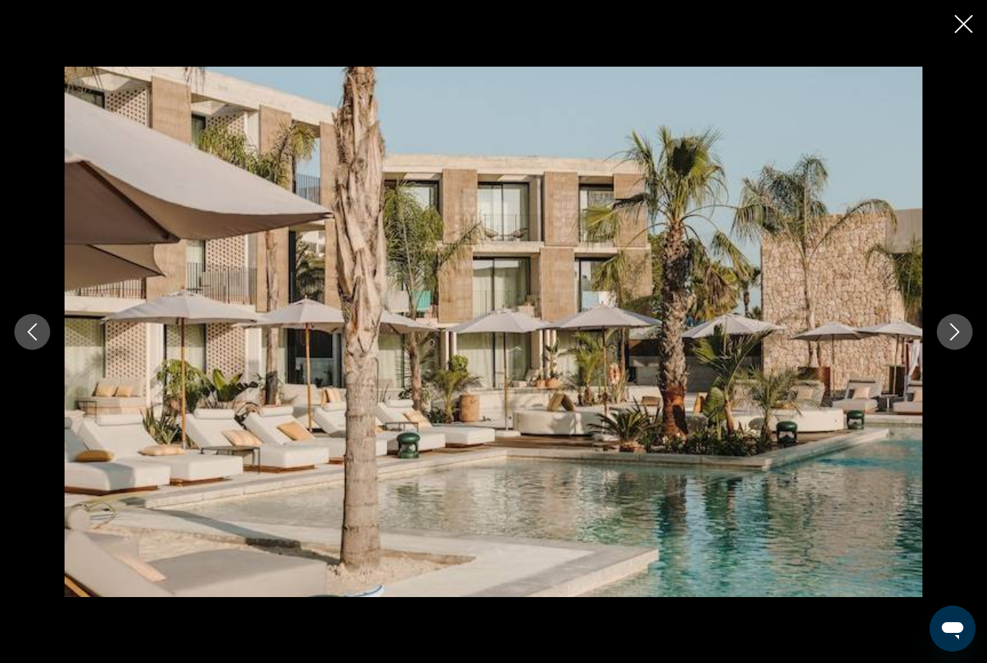
click at [952, 341] on icon "Next image" at bounding box center [954, 331] width 17 height 17
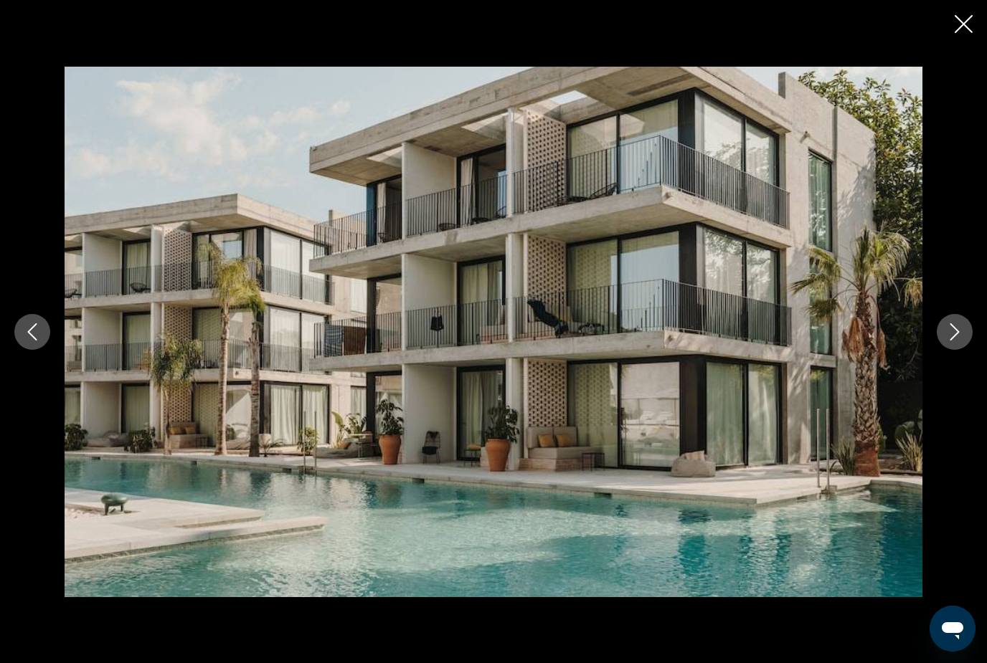
click at [952, 341] on icon "Next image" at bounding box center [954, 331] width 17 height 17
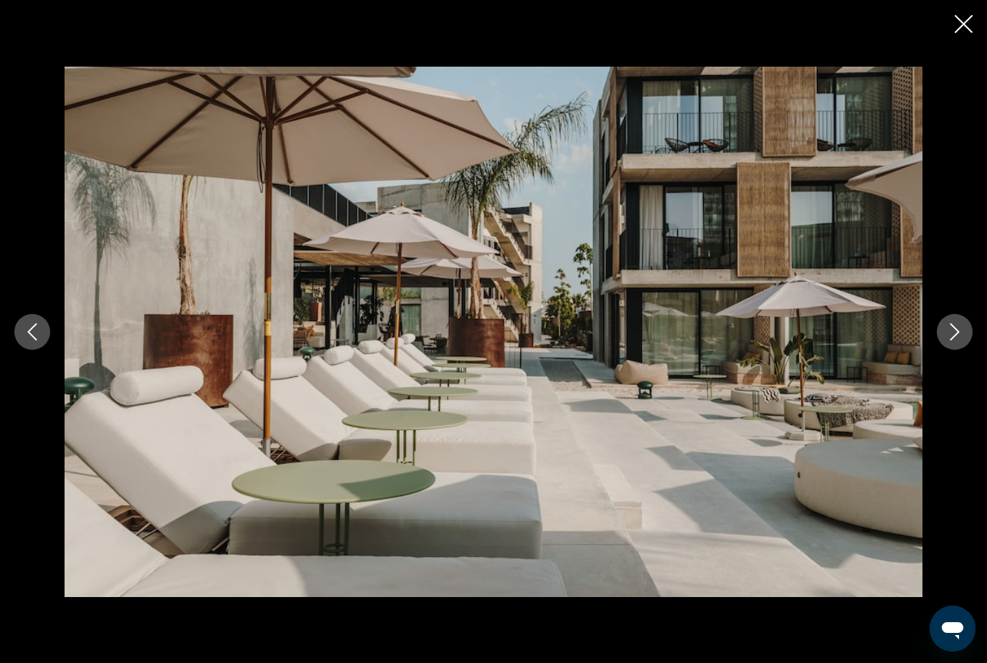
click at [952, 341] on icon "Next image" at bounding box center [954, 331] width 17 height 17
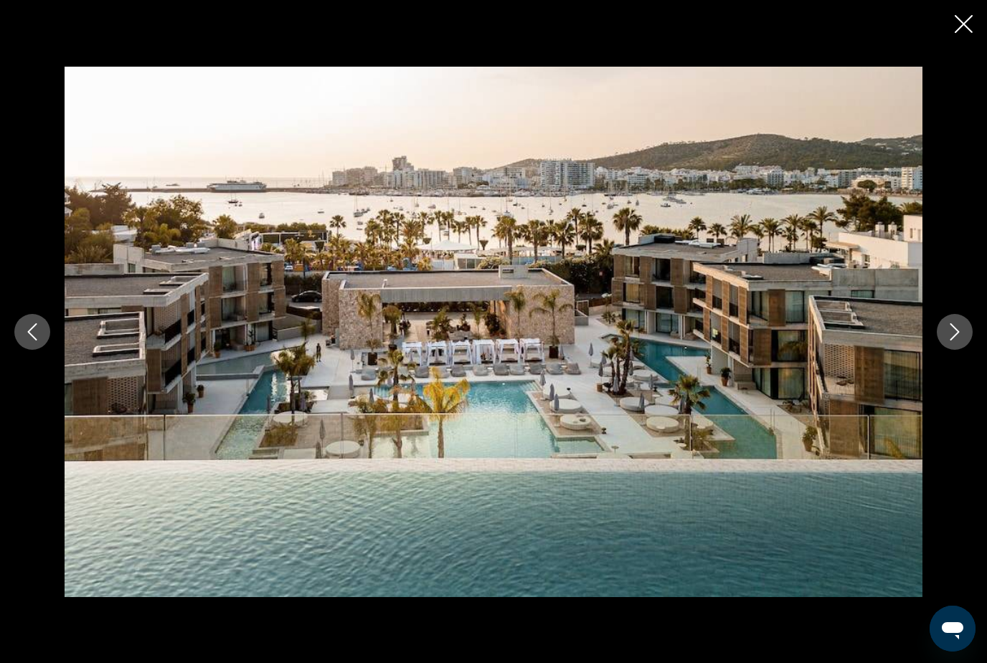
click at [952, 341] on icon "Next image" at bounding box center [954, 331] width 17 height 17
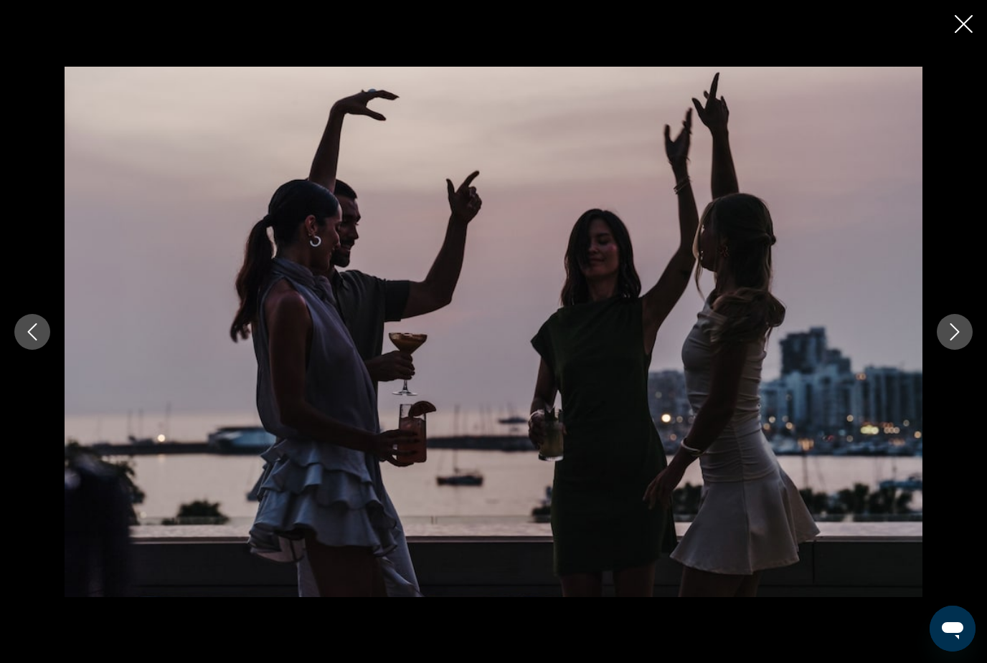
click at [952, 341] on icon "Next image" at bounding box center [954, 331] width 17 height 17
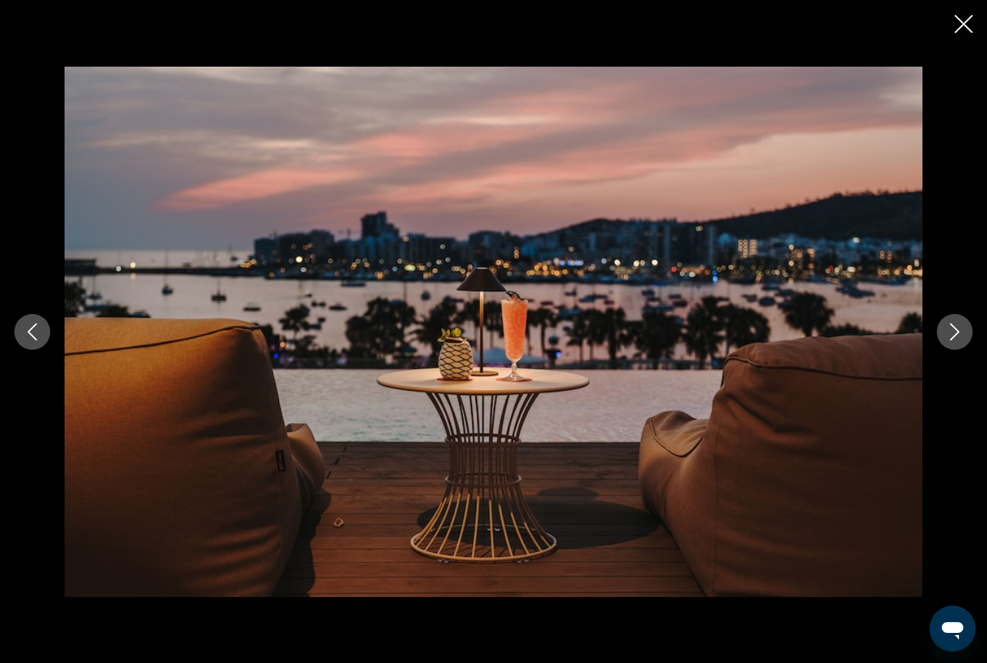
click at [952, 341] on icon "Next image" at bounding box center [954, 331] width 17 height 17
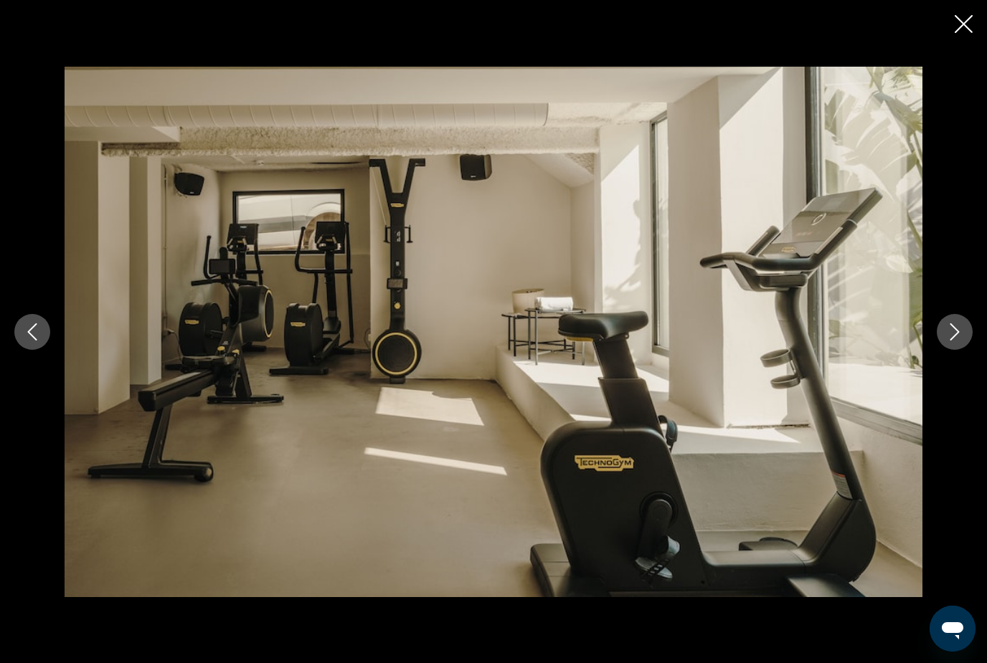
click at [952, 341] on icon "Next image" at bounding box center [954, 331] width 17 height 17
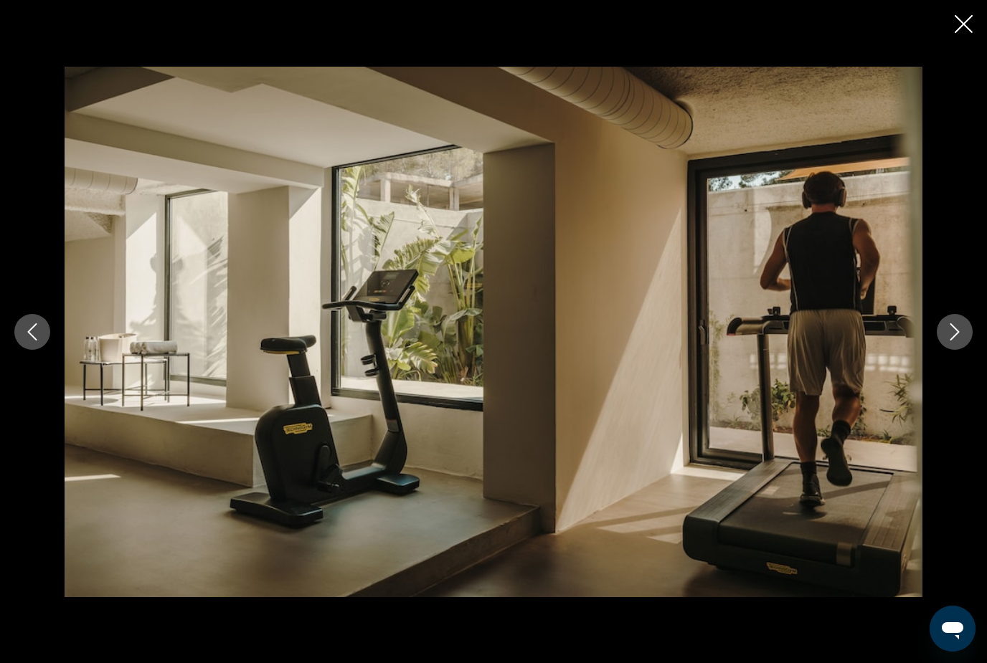
click at [952, 341] on icon "Next image" at bounding box center [954, 331] width 17 height 17
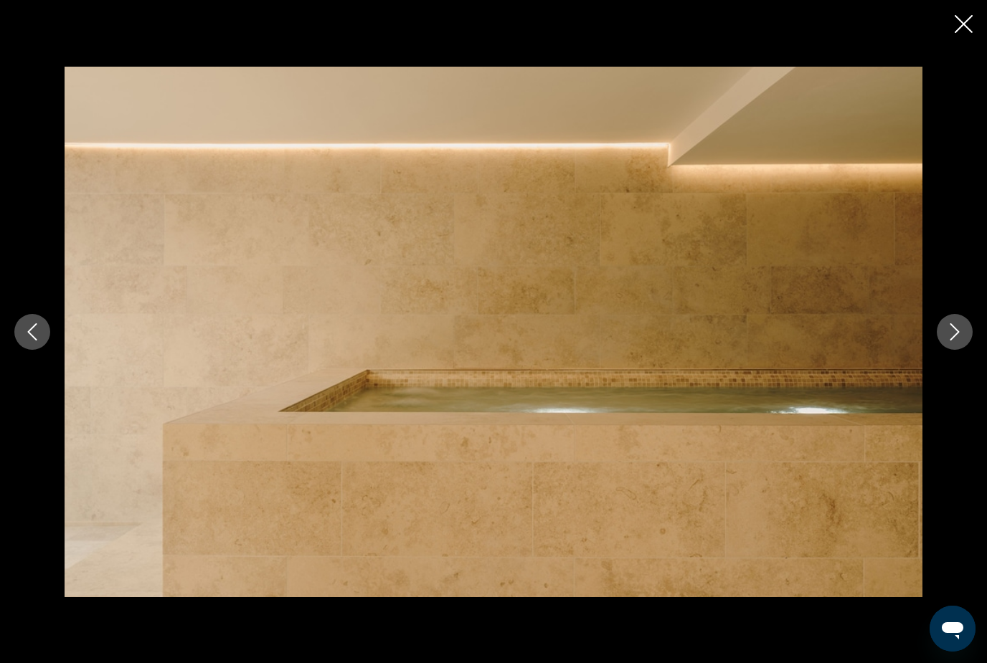
click at [952, 341] on icon "Next image" at bounding box center [954, 331] width 17 height 17
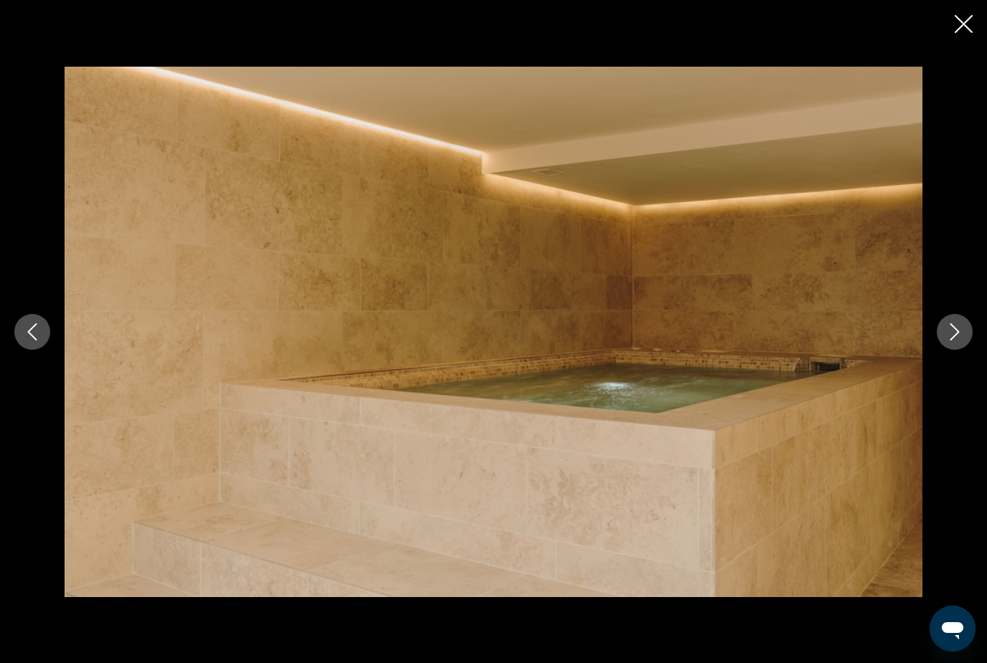
click at [952, 341] on icon "Next image" at bounding box center [954, 331] width 17 height 17
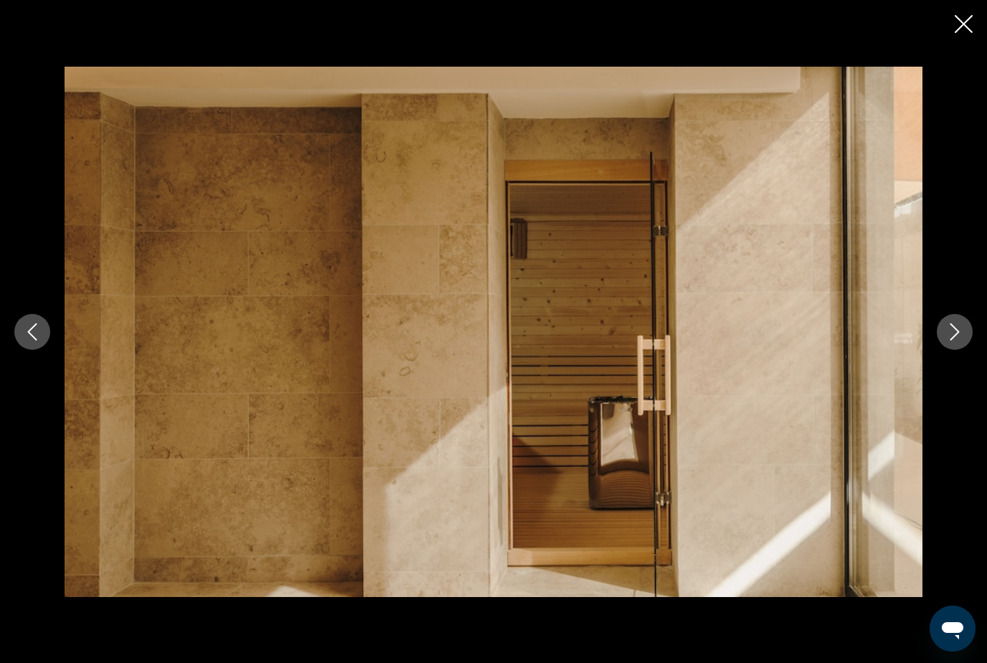
click at [952, 341] on icon "Next image" at bounding box center [954, 331] width 17 height 17
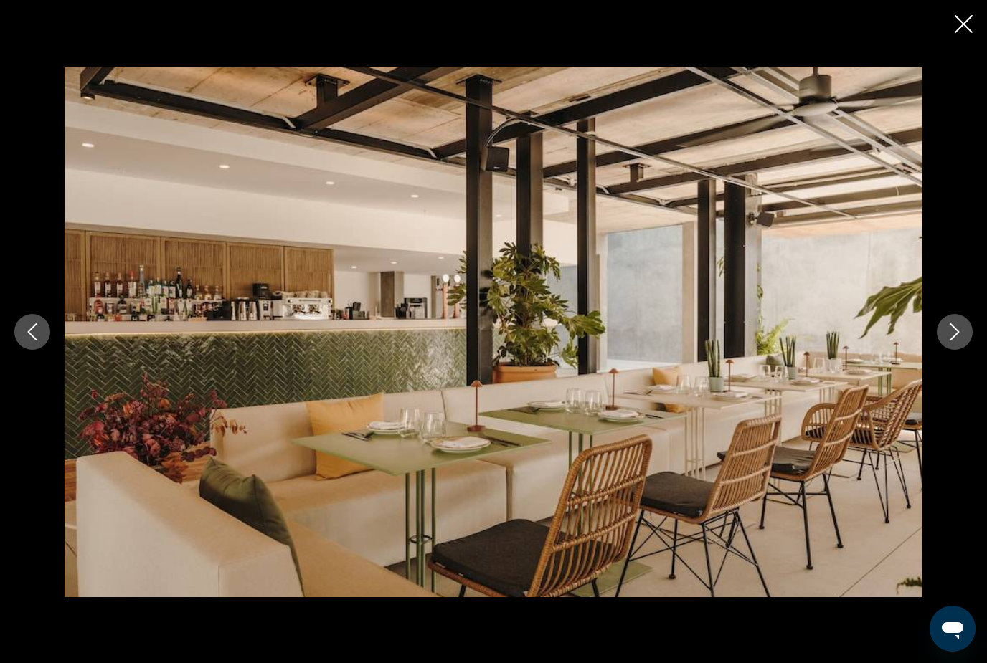
click at [952, 341] on icon "Next image" at bounding box center [954, 331] width 17 height 17
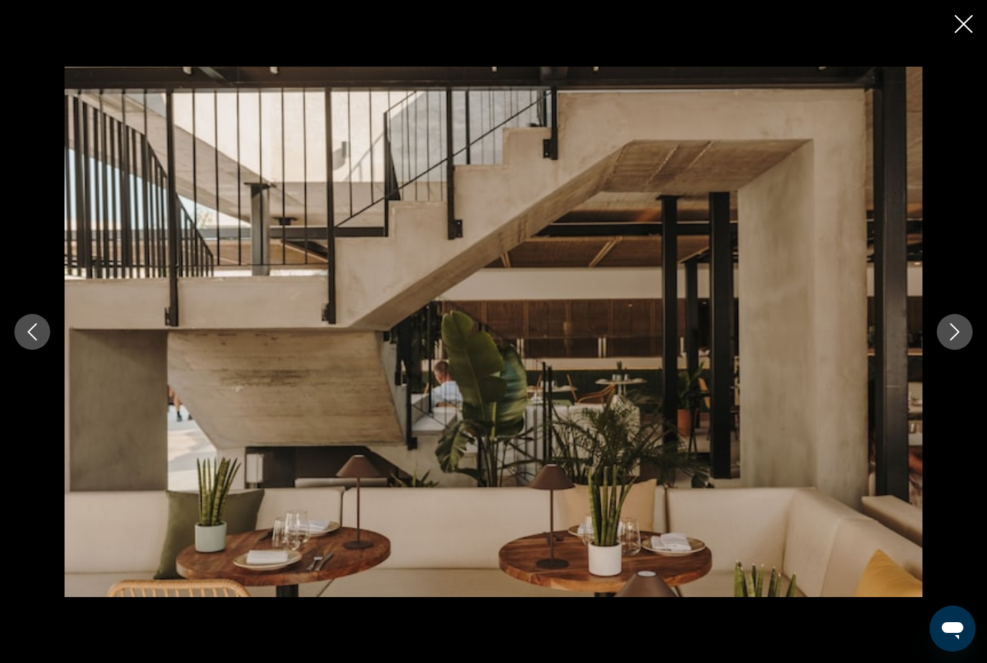
click at [952, 341] on icon "Next image" at bounding box center [954, 331] width 17 height 17
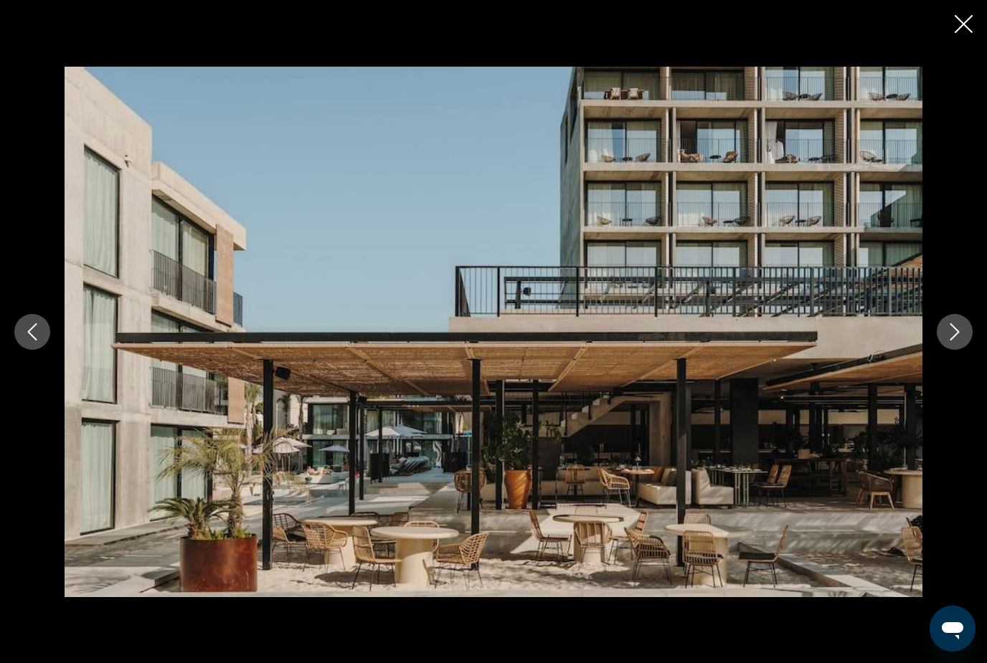
click at [952, 341] on icon "Next image" at bounding box center [954, 331] width 17 height 17
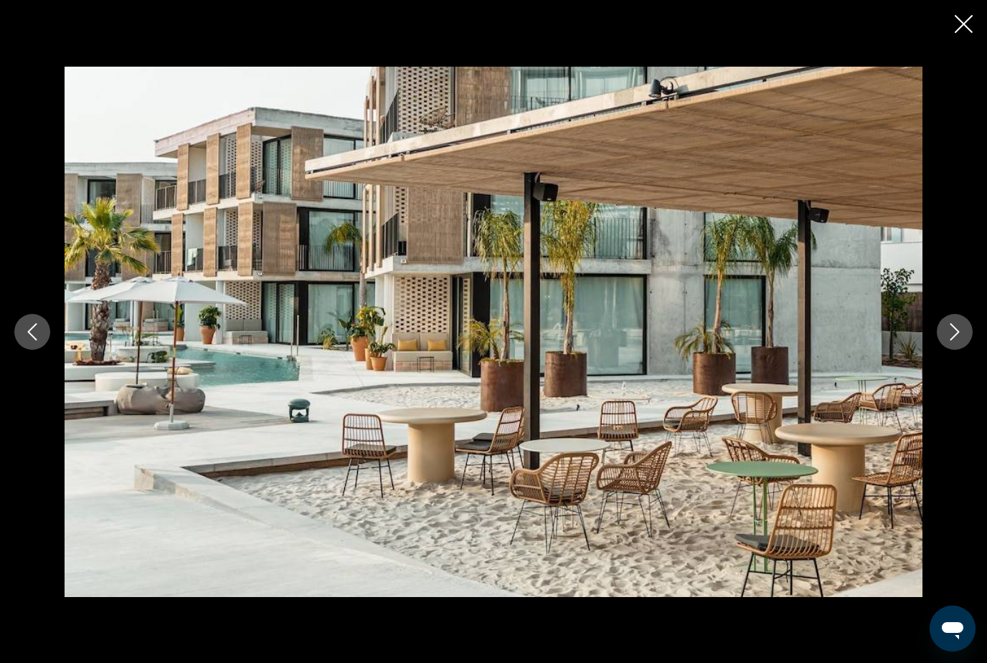
click at [952, 341] on icon "Next image" at bounding box center [954, 331] width 17 height 17
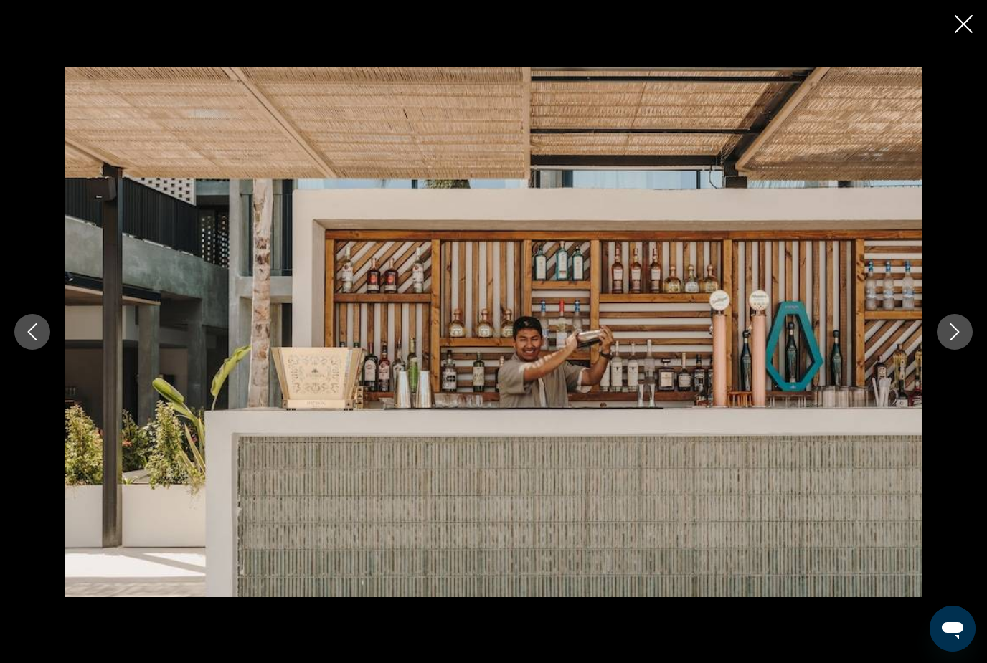
click at [952, 341] on icon "Next image" at bounding box center [954, 331] width 17 height 17
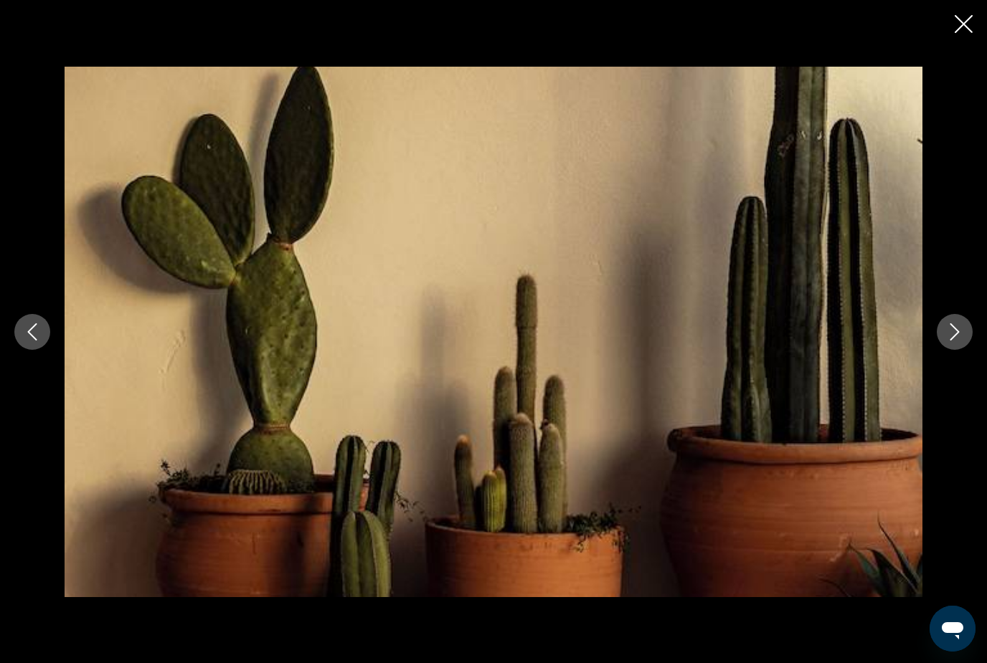
click at [952, 341] on icon "Next image" at bounding box center [954, 331] width 17 height 17
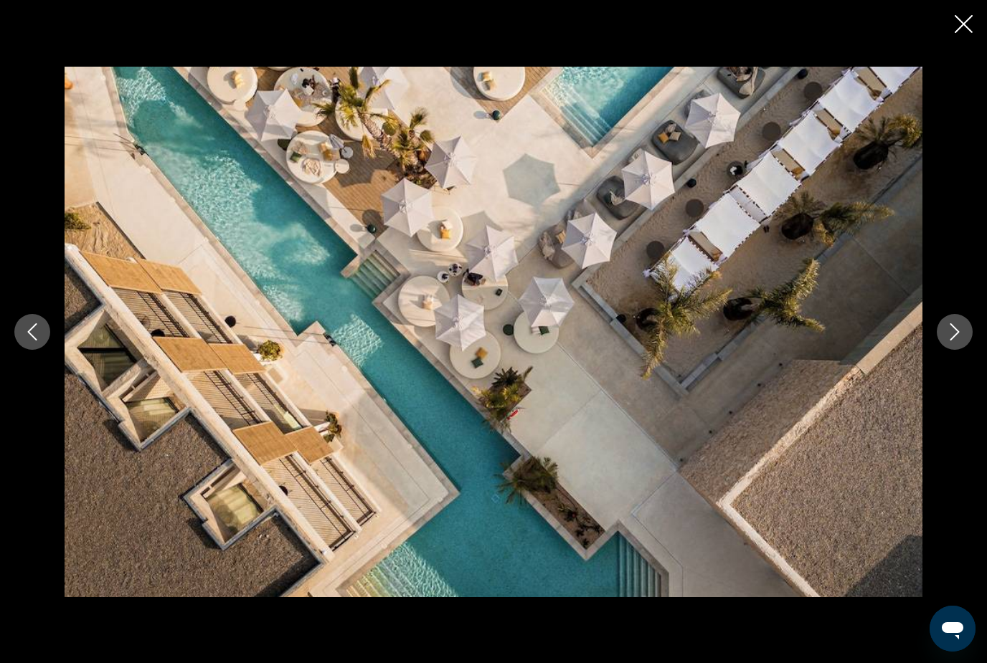
click at [952, 341] on icon "Next image" at bounding box center [954, 331] width 17 height 17
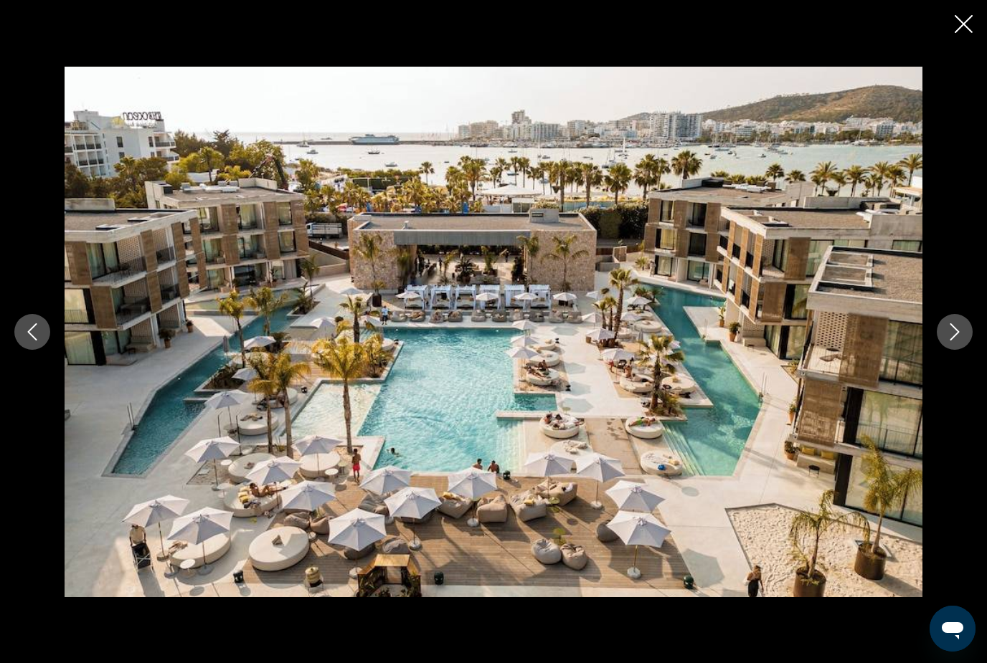
click at [952, 341] on icon "Next image" at bounding box center [954, 331] width 17 height 17
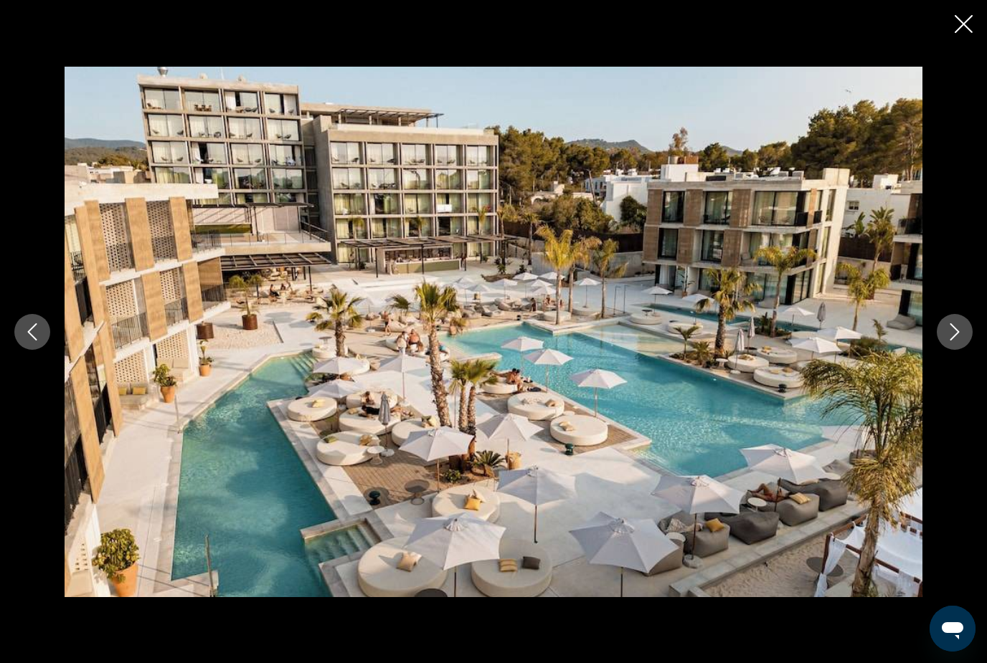
click at [952, 341] on icon "Next image" at bounding box center [954, 331] width 17 height 17
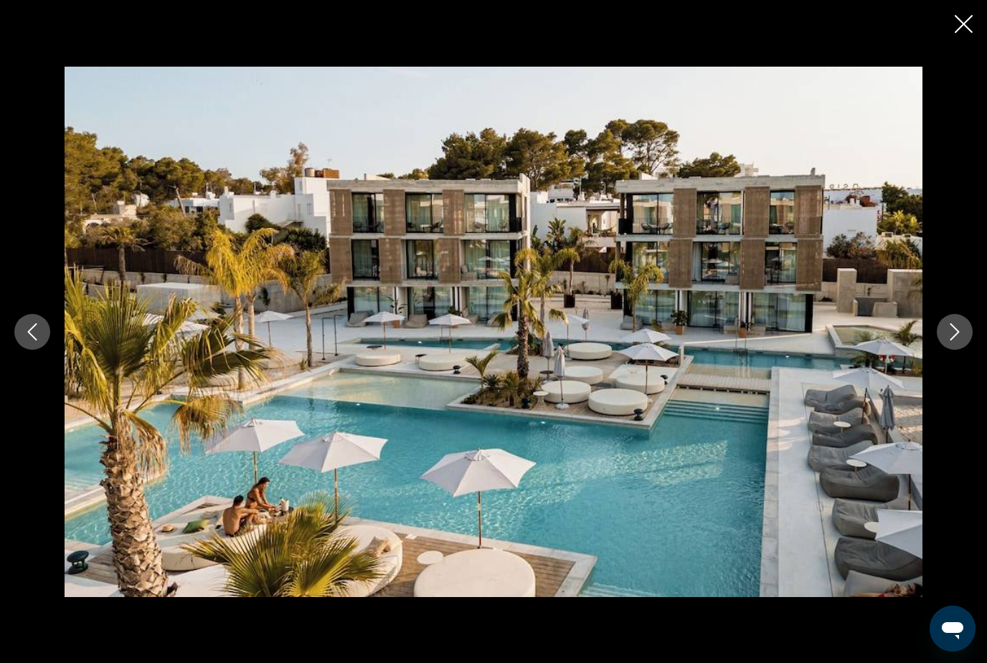
click at [952, 341] on icon "Next image" at bounding box center [954, 331] width 17 height 17
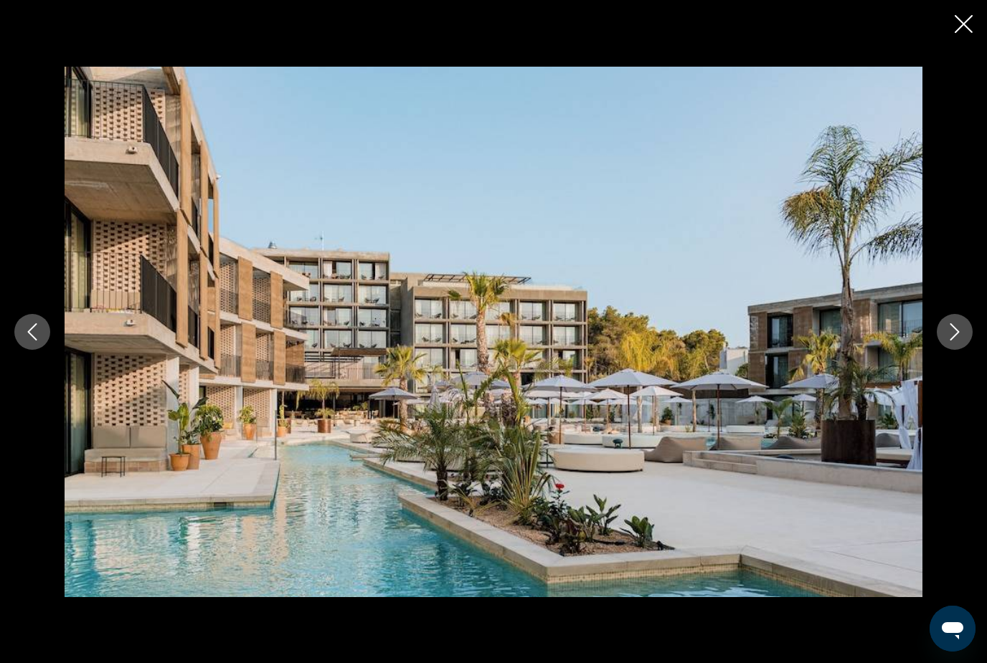
click at [952, 341] on icon "Next image" at bounding box center [954, 331] width 17 height 17
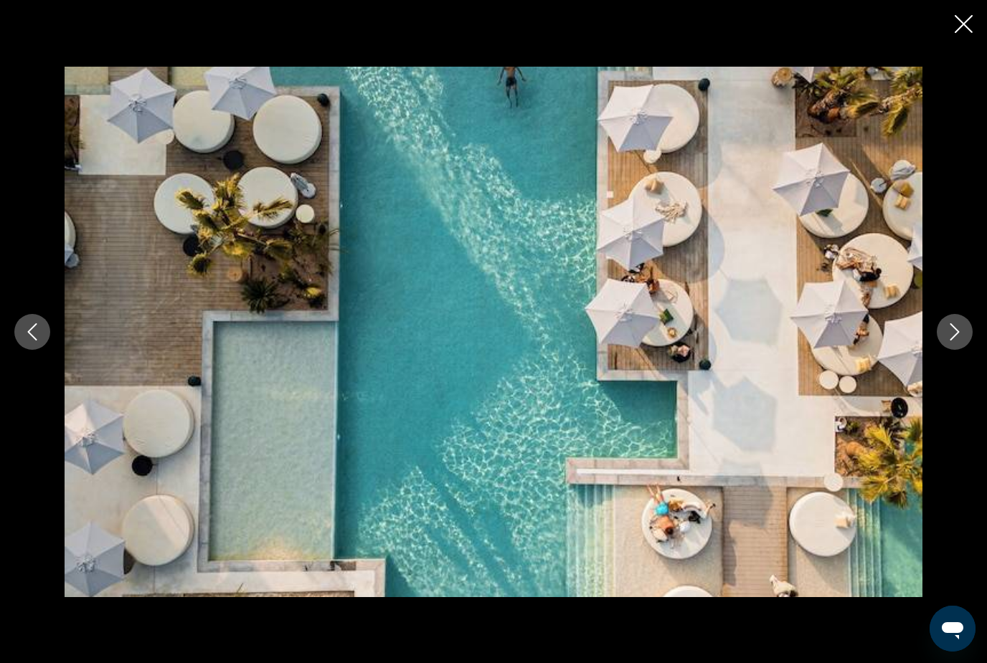
click at [968, 25] on icon "Close slideshow" at bounding box center [964, 24] width 18 height 18
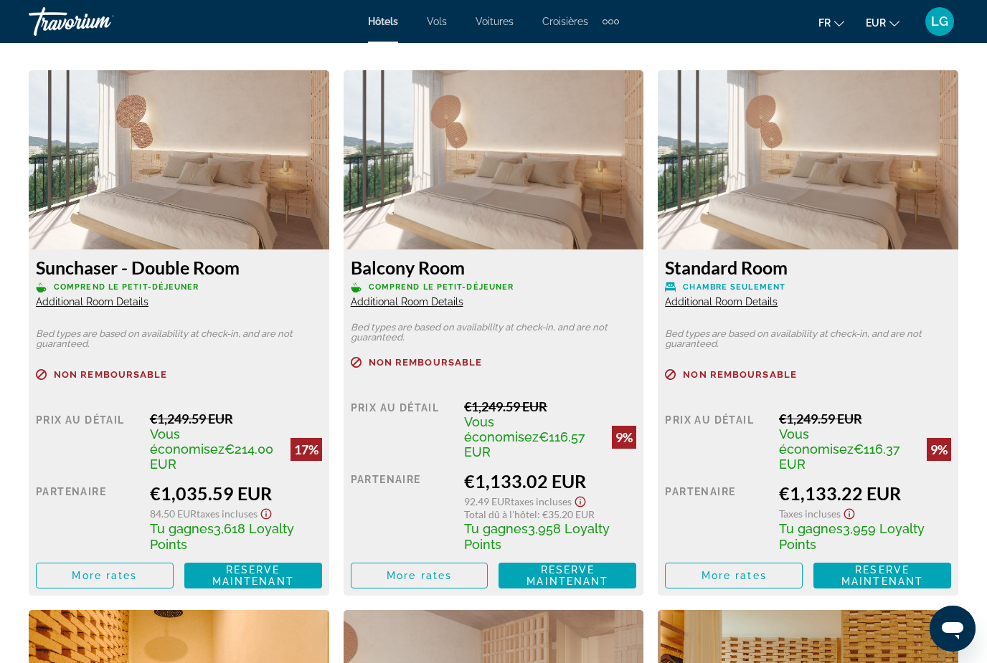
scroll to position [2210, 0]
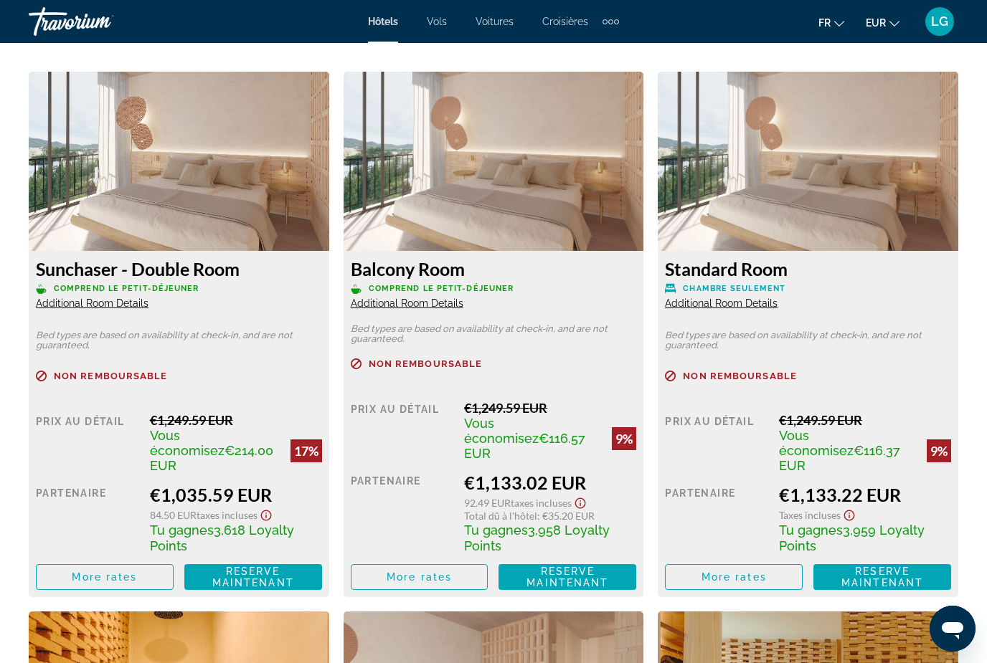
click at [198, 203] on img "Main content" at bounding box center [179, 161] width 301 height 179
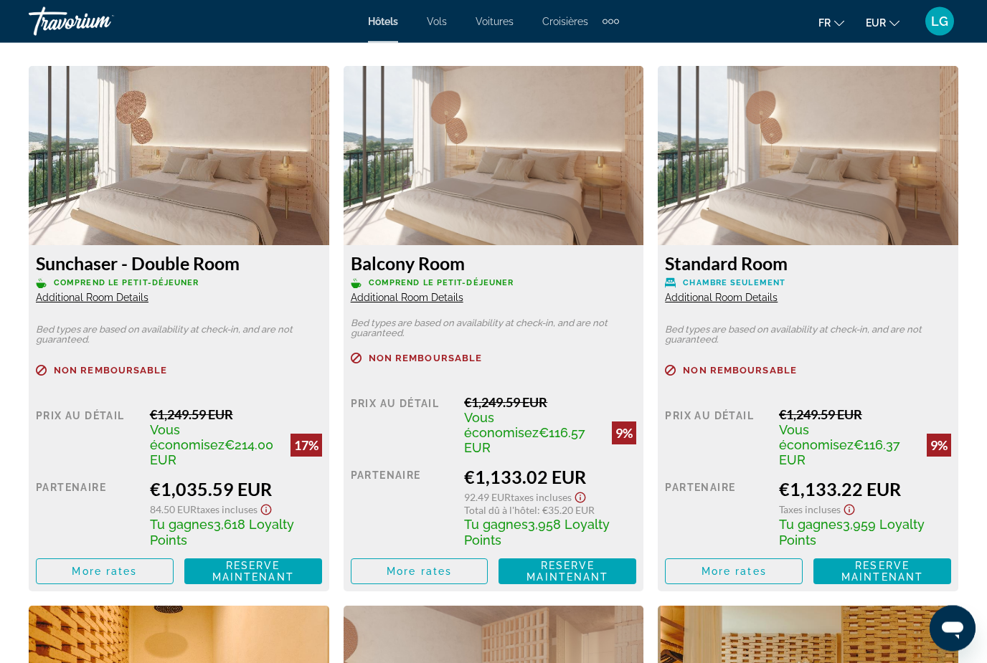
scroll to position [2215, 0]
click at [145, 557] on span "Main content" at bounding box center [105, 571] width 136 height 34
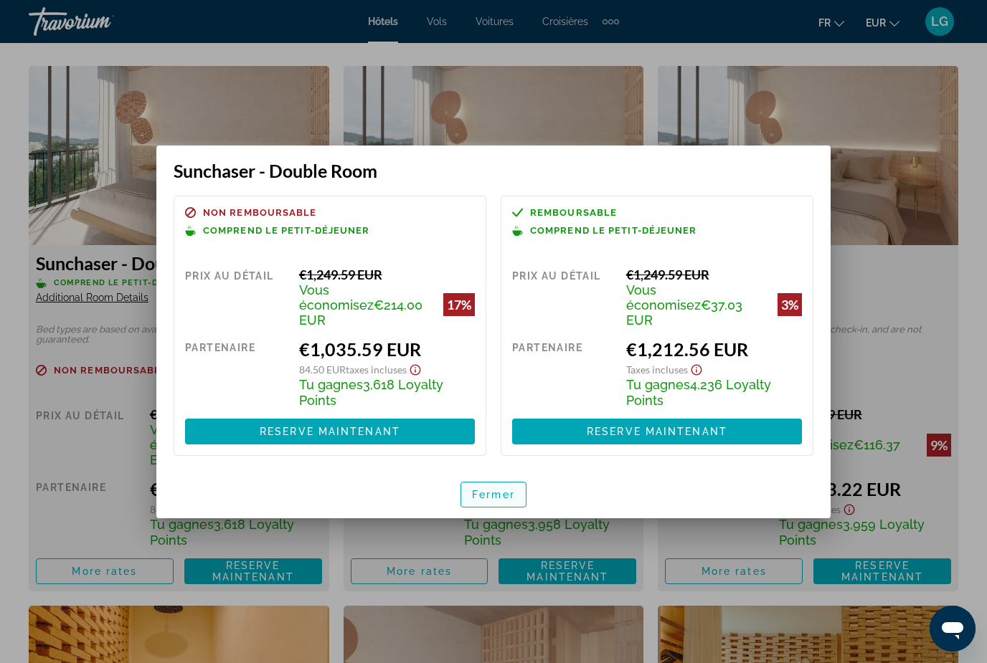
click at [503, 496] on span "button" at bounding box center [493, 495] width 65 height 34
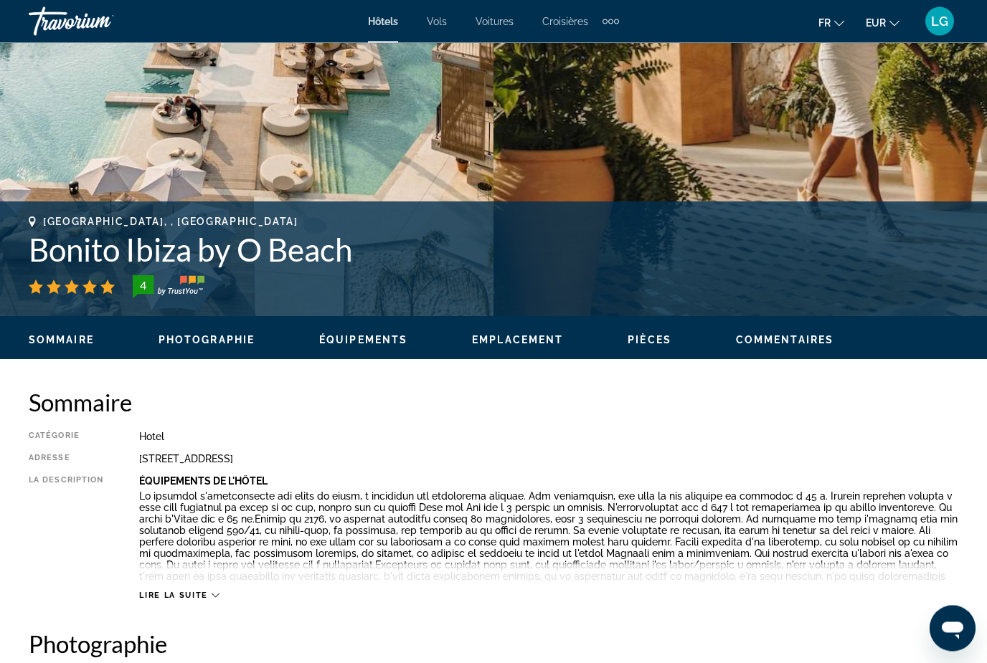
scroll to position [408, 0]
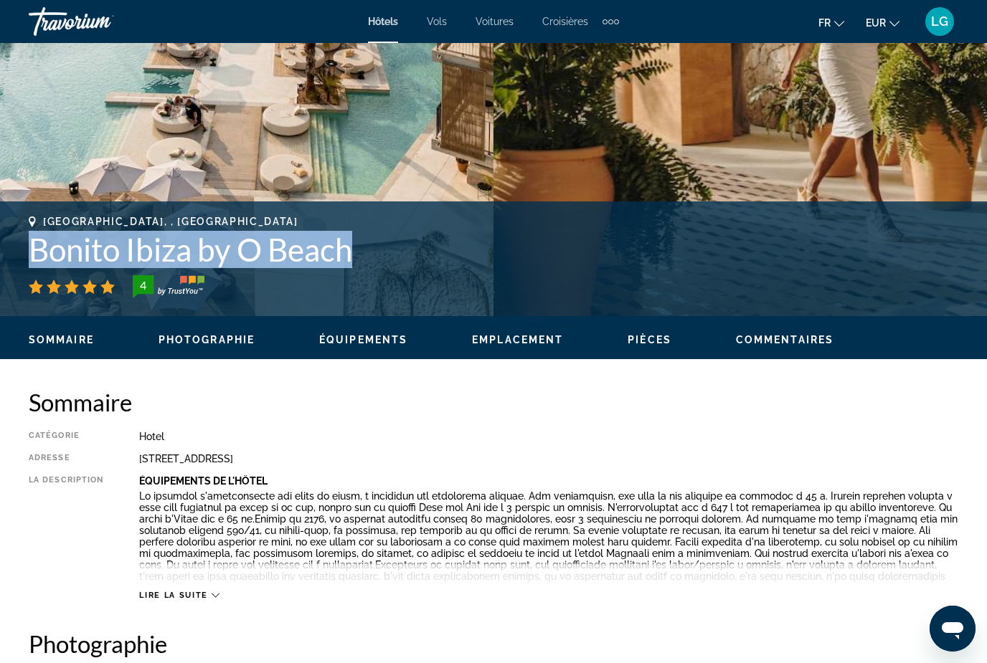
drag, startPoint x: 27, startPoint y: 260, endPoint x: 358, endPoint y: 263, distance: 331.4
click at [358, 263] on div "[GEOGRAPHIC_DATA], , [GEOGRAPHIC_DATA] Bonito [GEOGRAPHIC_DATA] by O Beach 4 Ad…" at bounding box center [493, 259] width 987 height 86
copy h1 "Bonito Ibiza by O Beach"
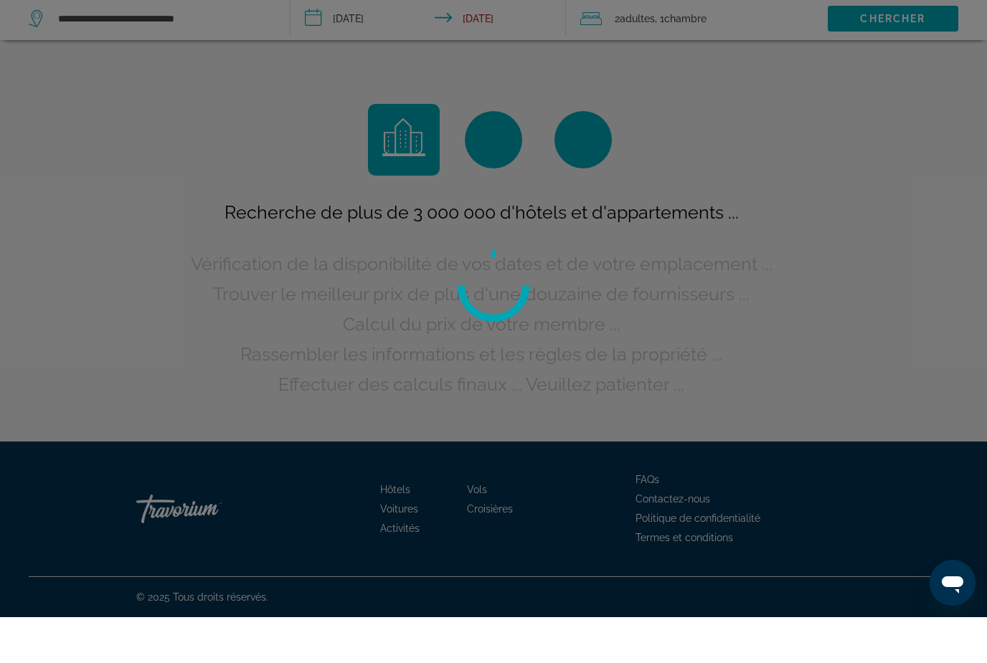
scroll to position [46, 0]
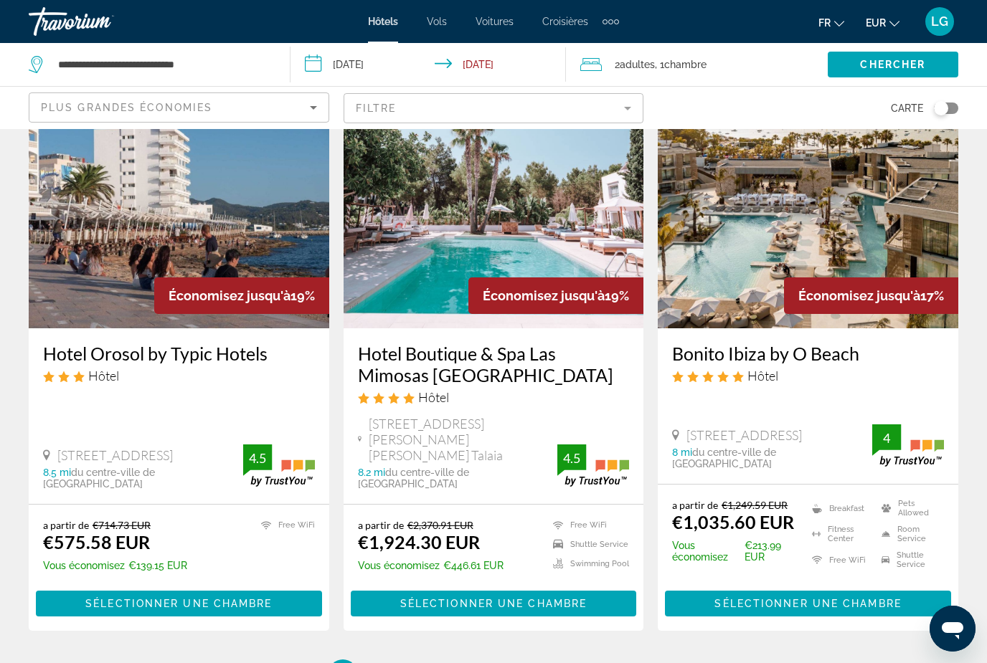
scroll to position [1784, 0]
click at [389, 663] on span "2" at bounding box center [392, 675] width 7 height 16
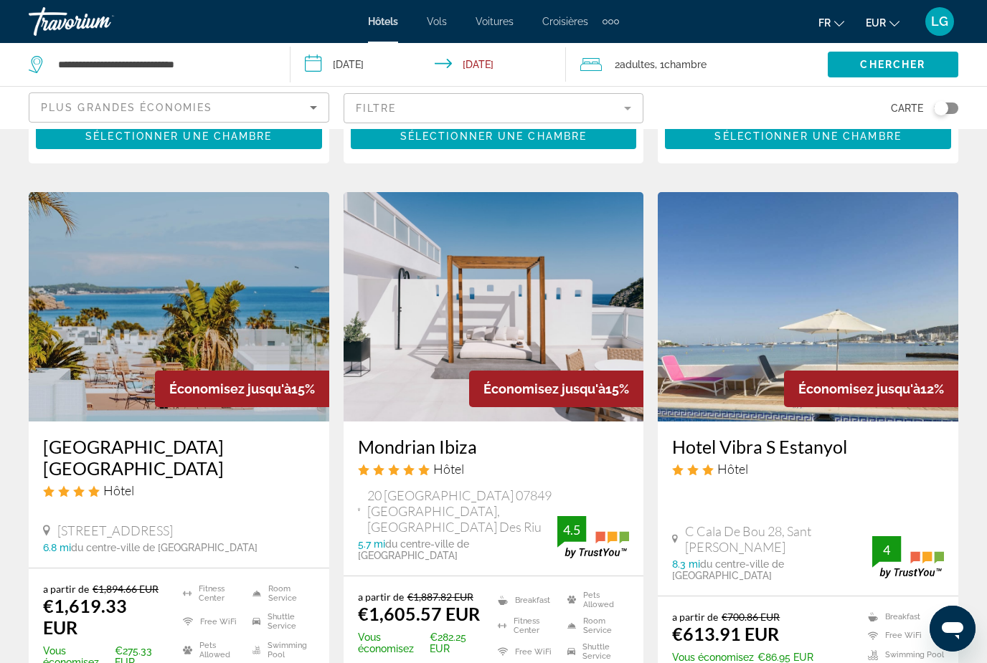
scroll to position [1190, 0]
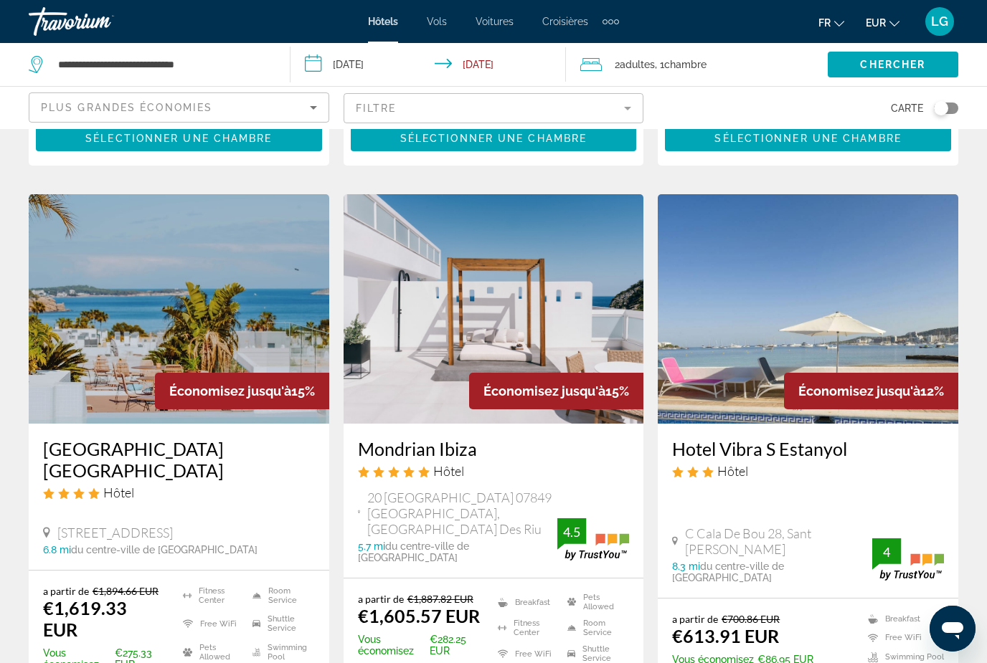
click at [498, 19] on span "Voitures" at bounding box center [495, 21] width 38 height 11
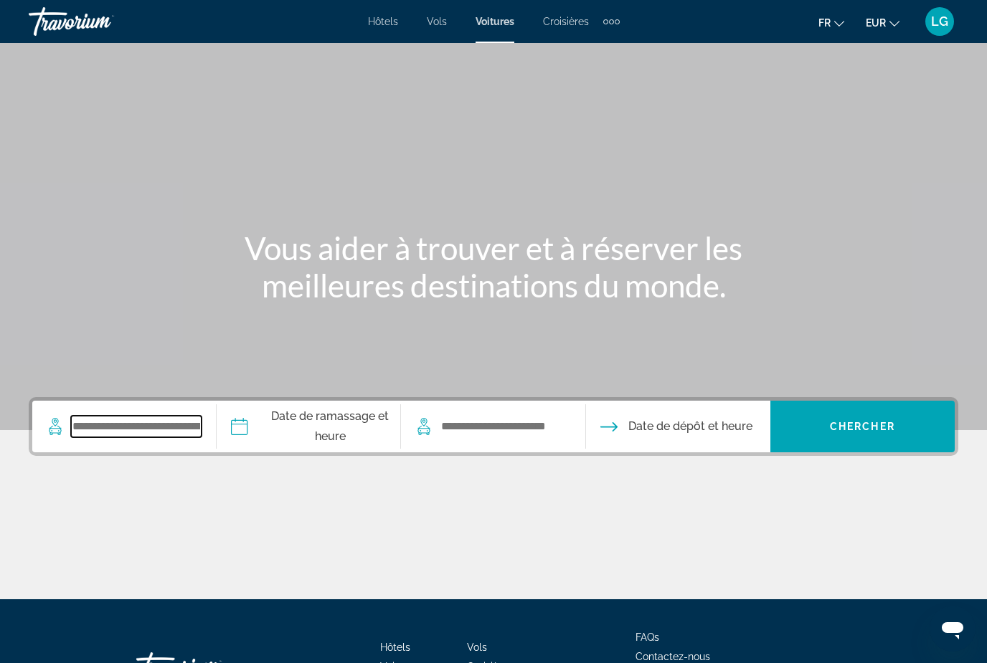
drag, startPoint x: 200, startPoint y: 432, endPoint x: 200, endPoint y: 316, distance: 115.5
click at [200, 432] on input "Search widget" at bounding box center [136, 427] width 131 height 22
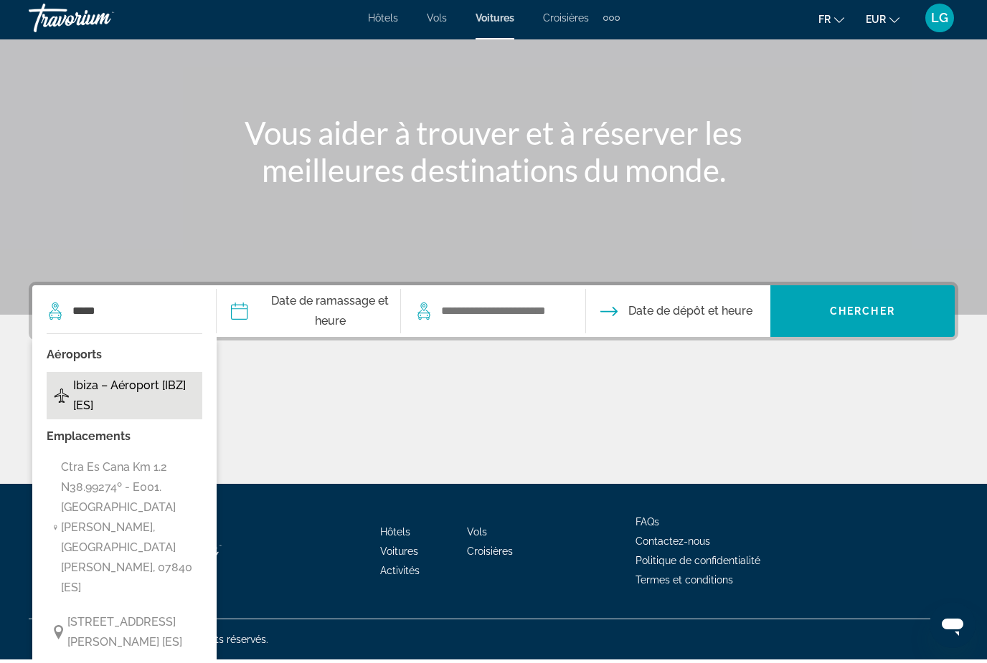
click at [151, 394] on span "Ibiza – Aéroport [IBZ] [ES]" at bounding box center [134, 399] width 123 height 40
type input "**********"
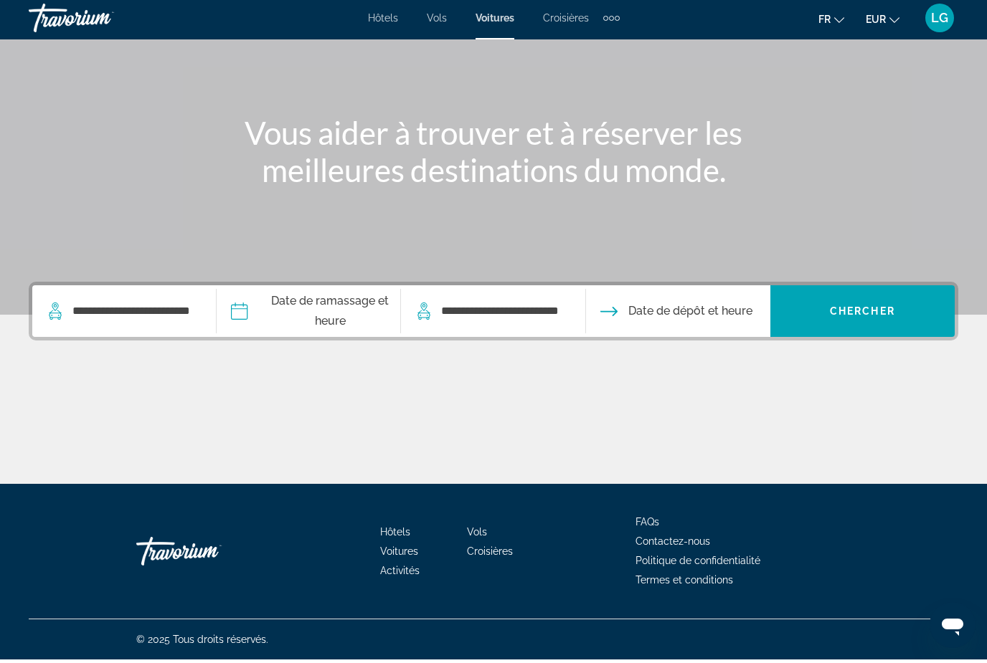
click at [411, 402] on div "Main content" at bounding box center [494, 434] width 930 height 108
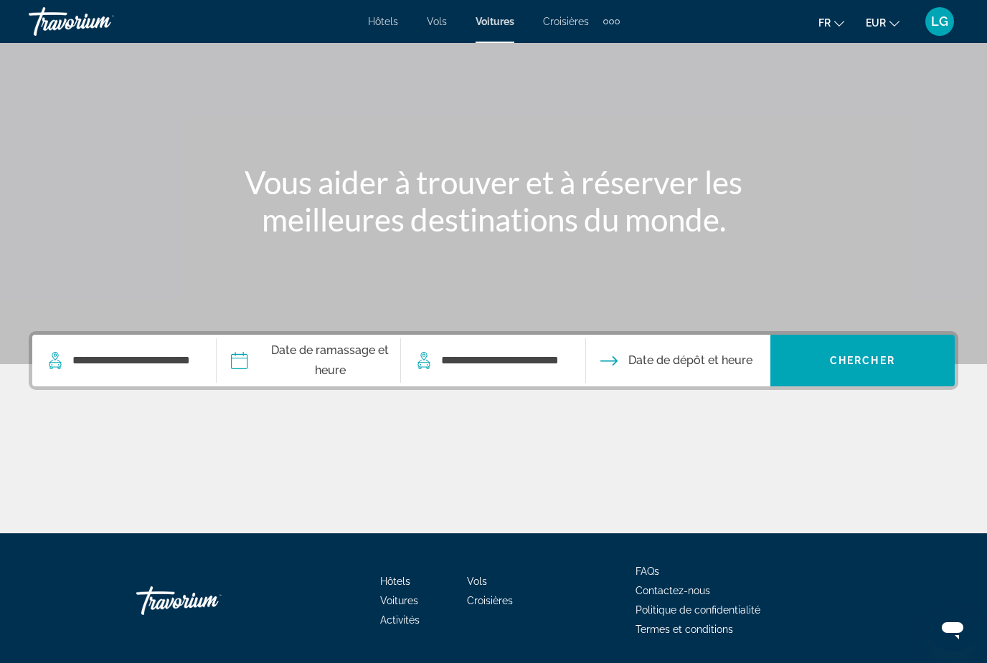
click at [335, 360] on input "Pickup date" at bounding box center [308, 363] width 190 height 56
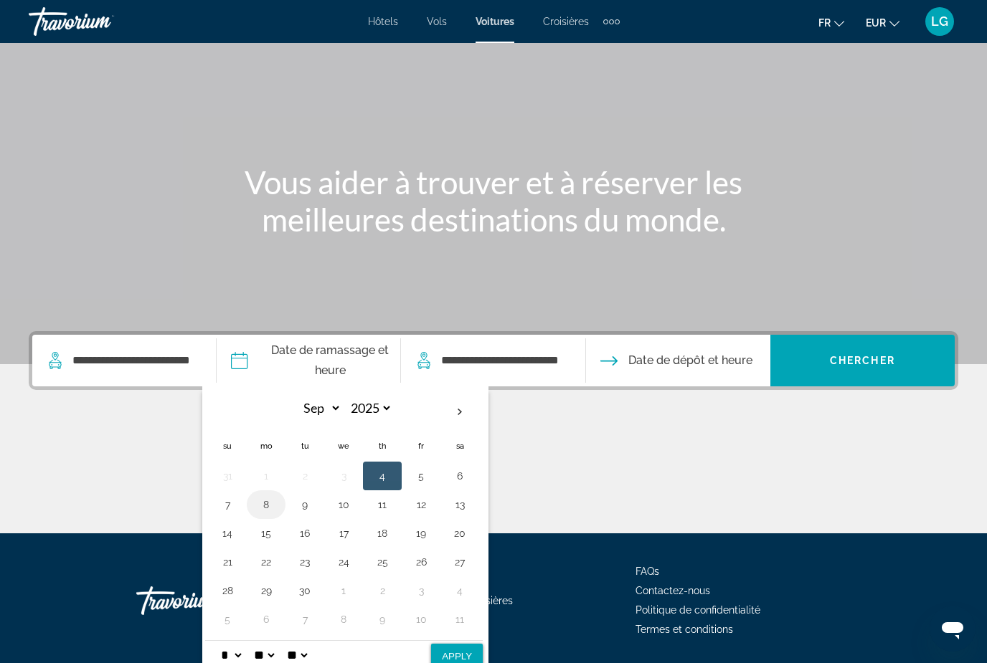
click at [278, 503] on button "8" at bounding box center [266, 505] width 23 height 20
click at [477, 653] on button "Apply" at bounding box center [457, 657] width 52 height 26
type input "**********"
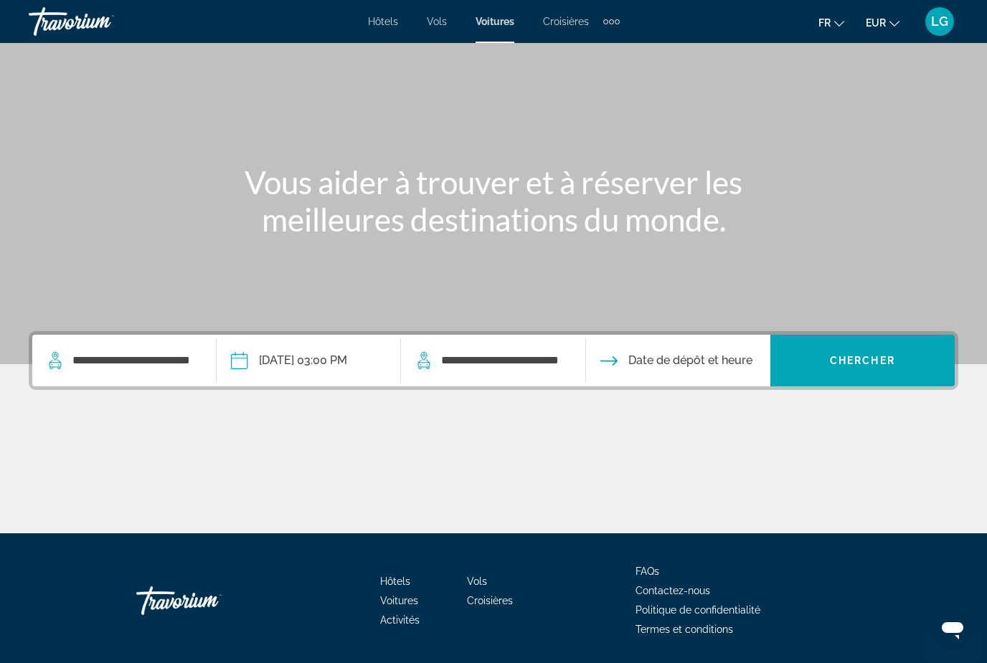
click at [696, 372] on input "Drop-off date" at bounding box center [677, 363] width 190 height 56
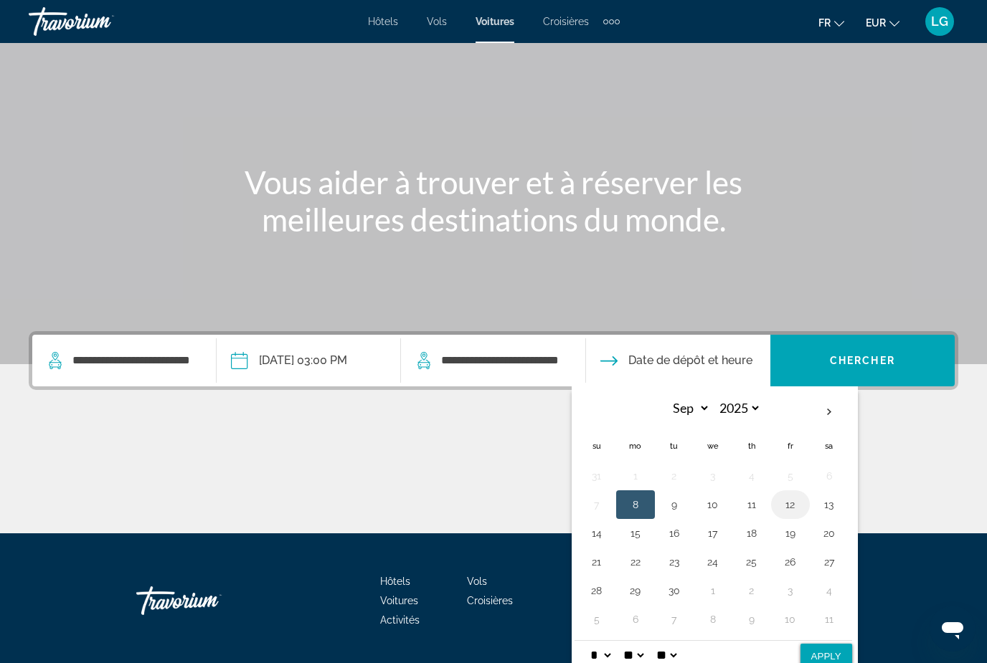
click at [801, 509] on button "12" at bounding box center [790, 505] width 23 height 20
click at [851, 656] on button "Apply" at bounding box center [826, 657] width 52 height 26
type input "**********"
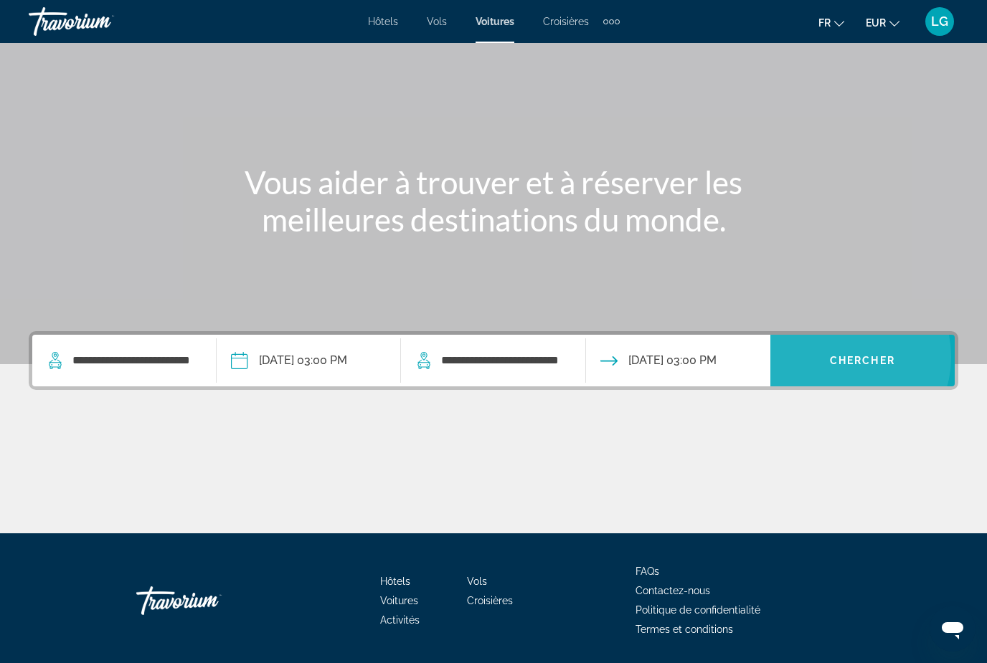
click at [847, 357] on span "Chercher" at bounding box center [862, 360] width 65 height 11
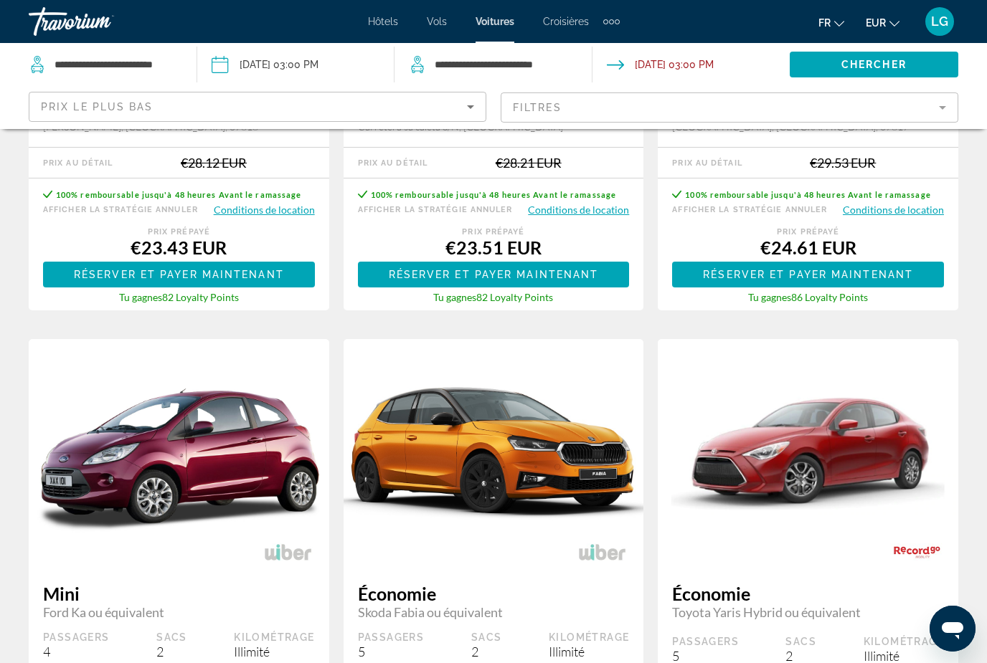
scroll to position [765, 0]
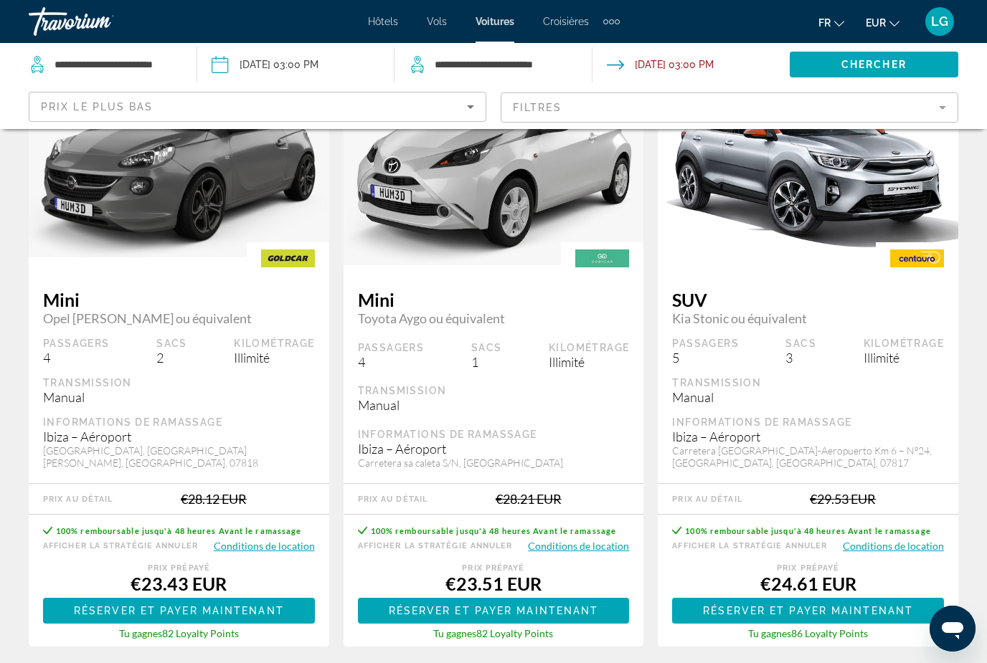
click at [945, 106] on mat-form-field "Filtres" at bounding box center [730, 108] width 458 height 30
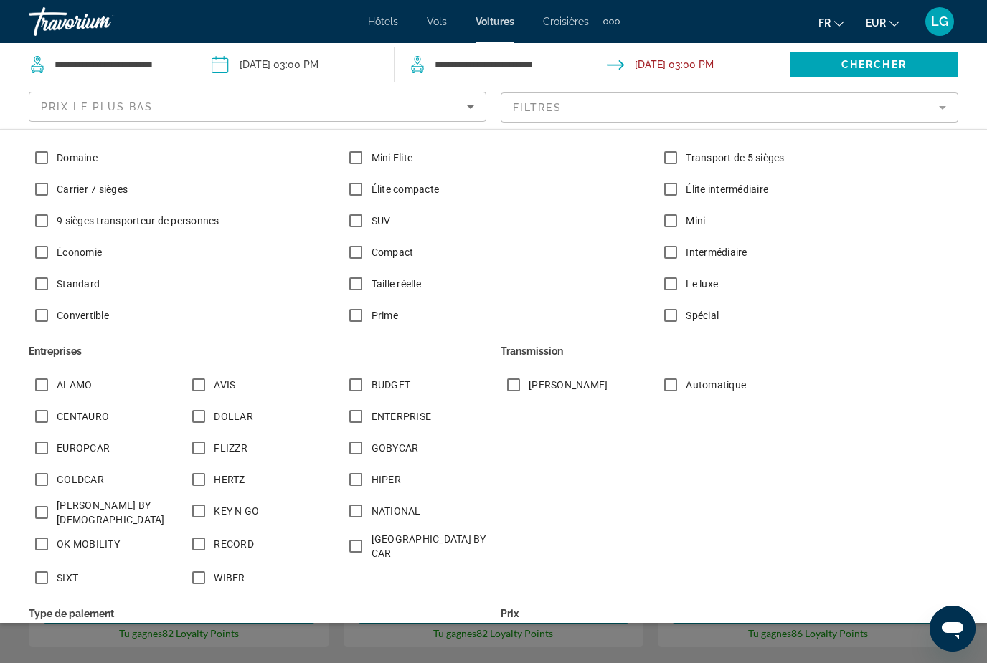
scroll to position [102, 0]
click at [839, 68] on span "Search widget" at bounding box center [874, 64] width 169 height 34
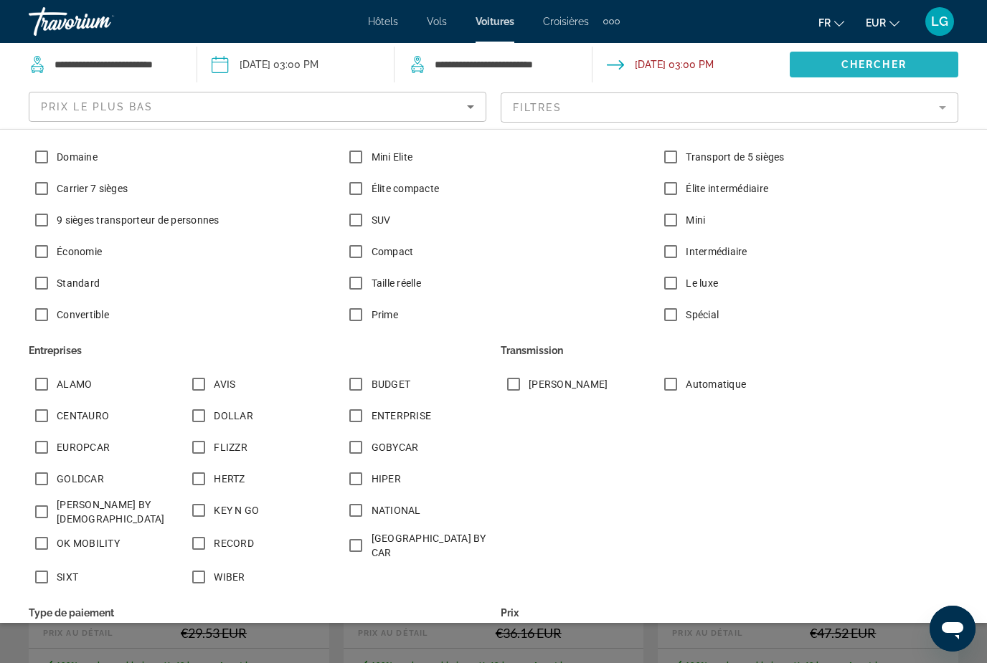
click at [861, 69] on span "Chercher" at bounding box center [873, 64] width 65 height 11
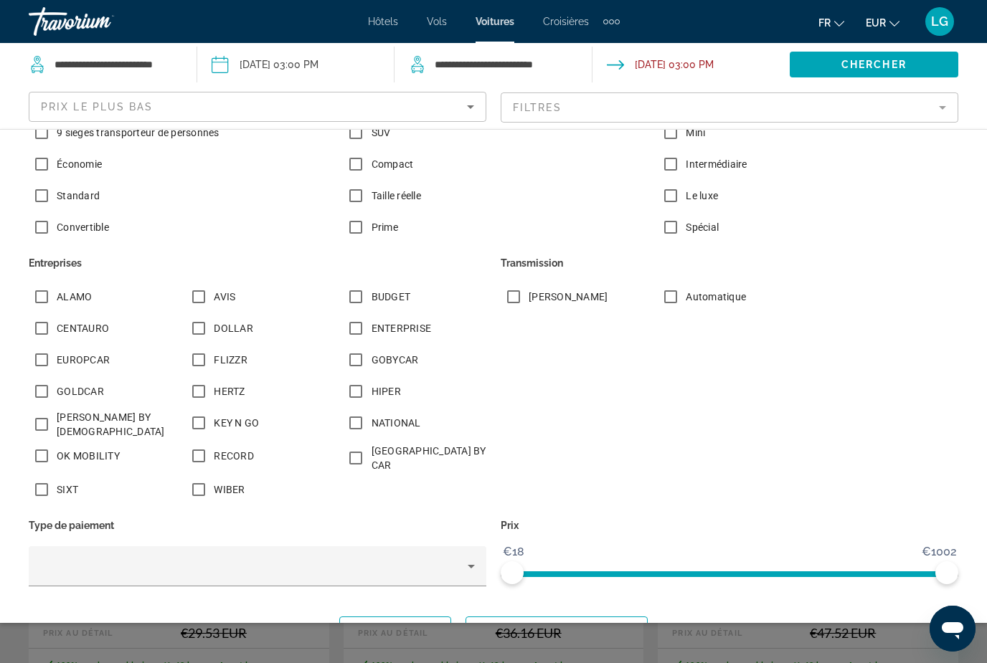
scroll to position [187, 0]
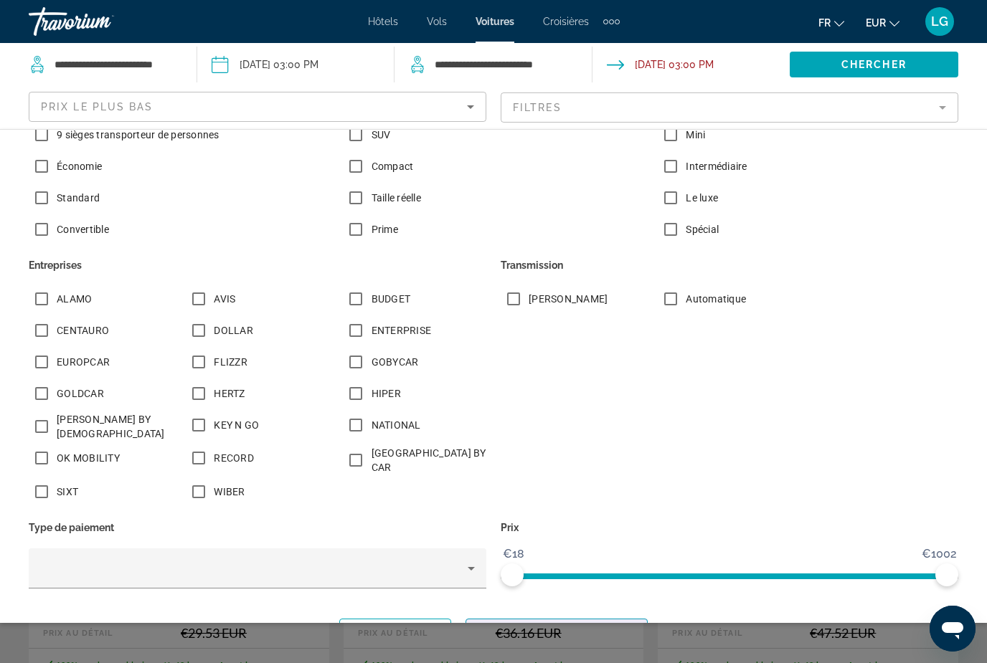
click at [546, 627] on span "Montrer les résultats" at bounding box center [556, 631] width 159 height 11
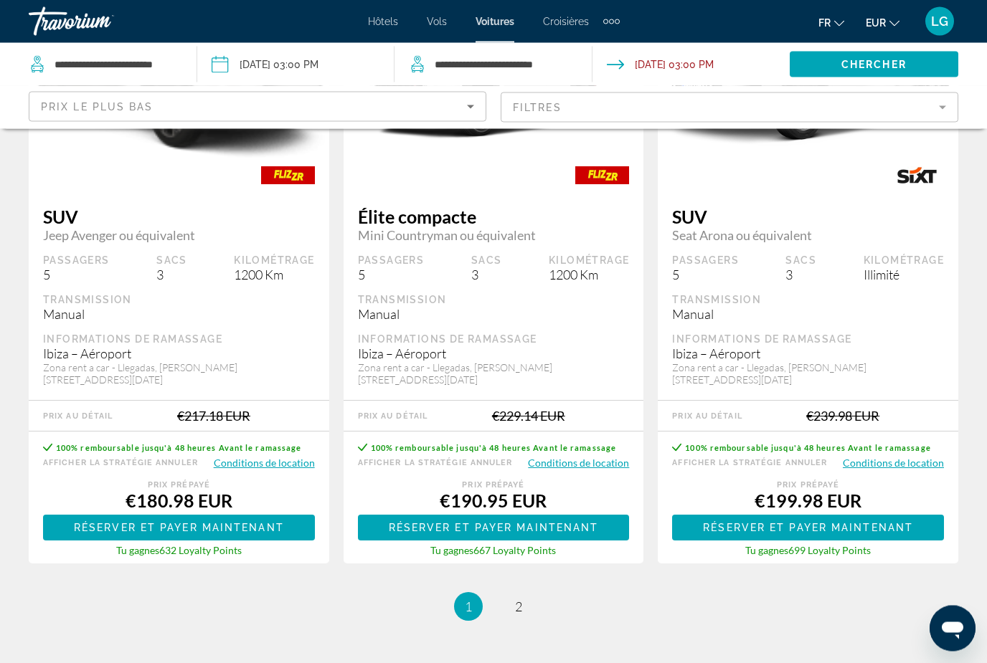
scroll to position [2145, 0]
click at [519, 595] on link "page 2" at bounding box center [518, 607] width 25 height 25
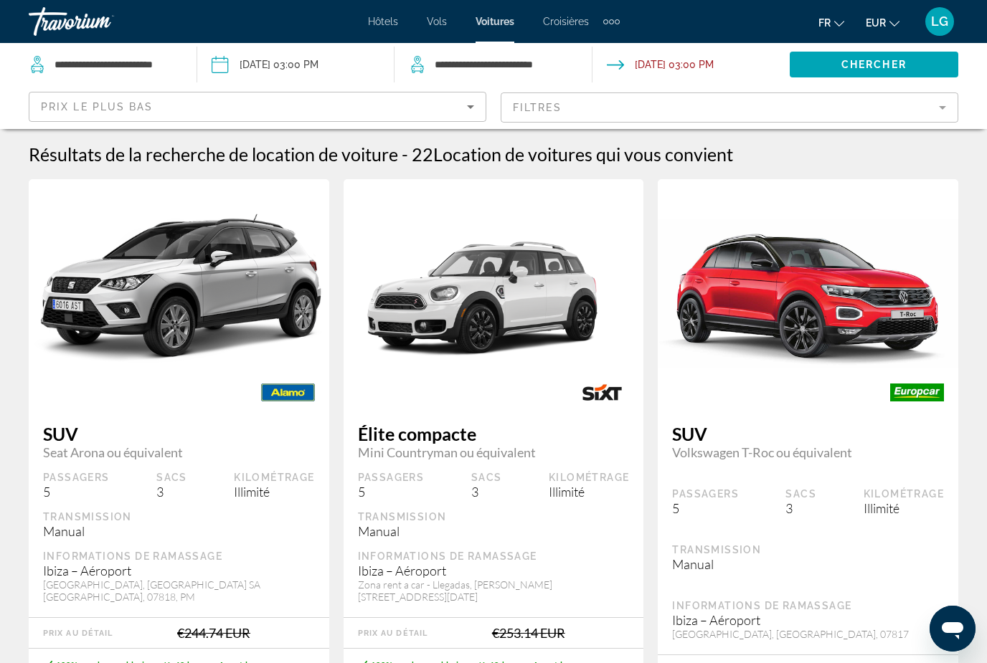
click at [613, 23] on div "Extra navigation items" at bounding box center [611, 22] width 16 height 22
click at [564, 20] on span "Croisières" at bounding box center [566, 21] width 46 height 11
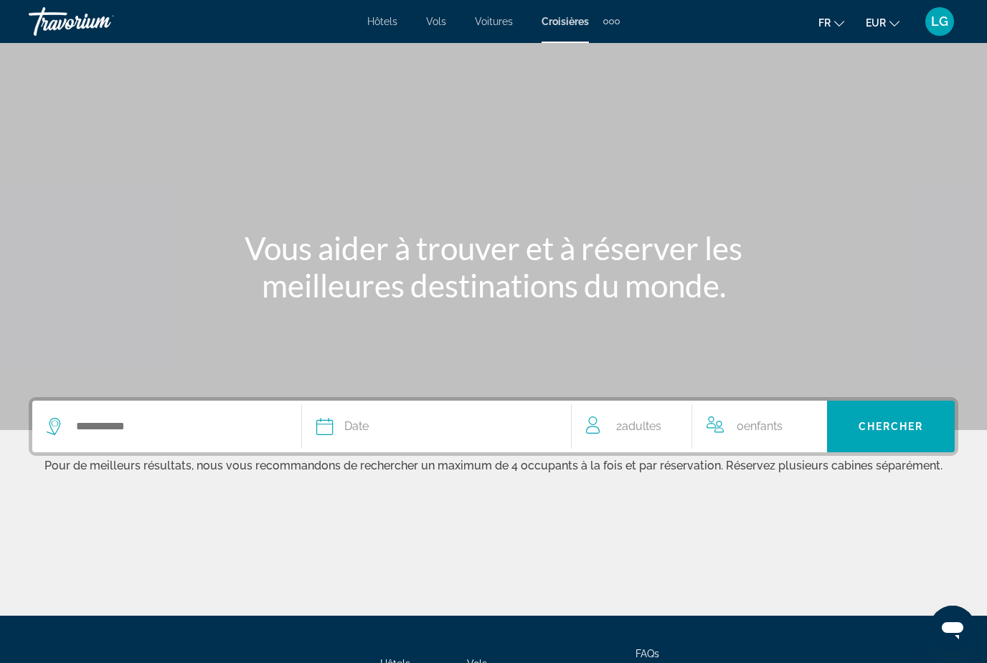
click at [438, 24] on span "Vols" at bounding box center [436, 21] width 20 height 11
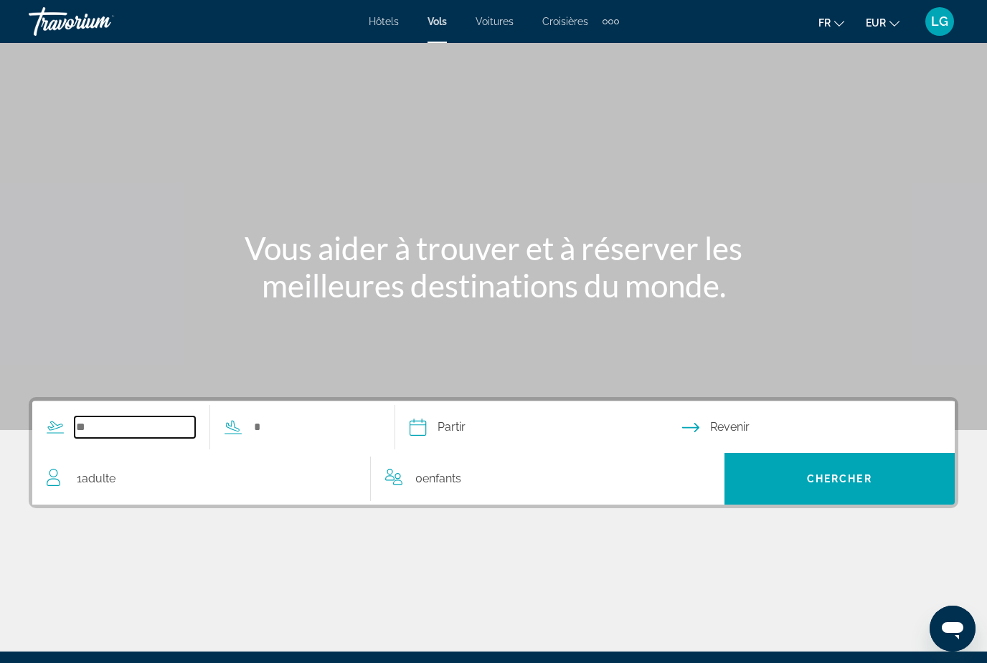
click at [139, 420] on input "Search widget" at bounding box center [135, 428] width 120 height 22
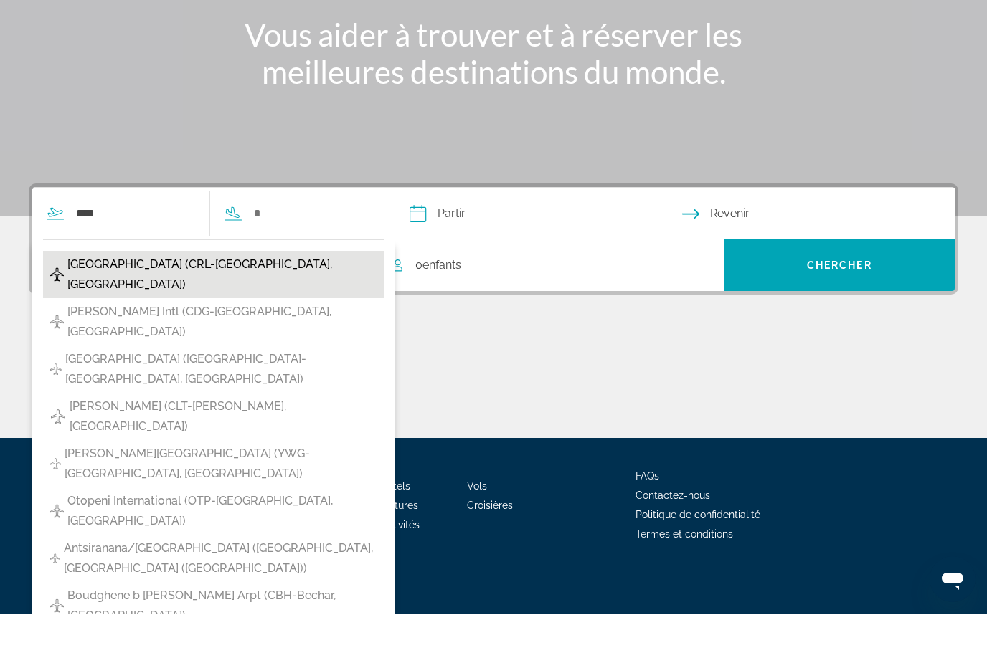
click at [282, 304] on span "[GEOGRAPHIC_DATA] (CRL-[GEOGRAPHIC_DATA], [GEOGRAPHIC_DATA])" at bounding box center [221, 324] width 309 height 40
type input "**********"
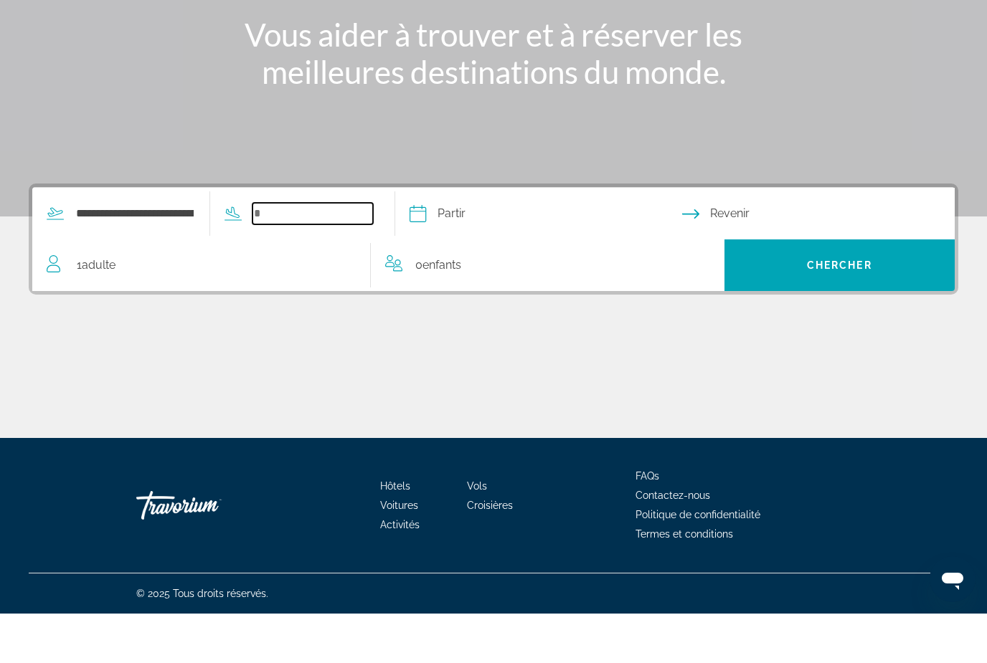
click at [331, 252] on input "Search widget" at bounding box center [312, 263] width 120 height 22
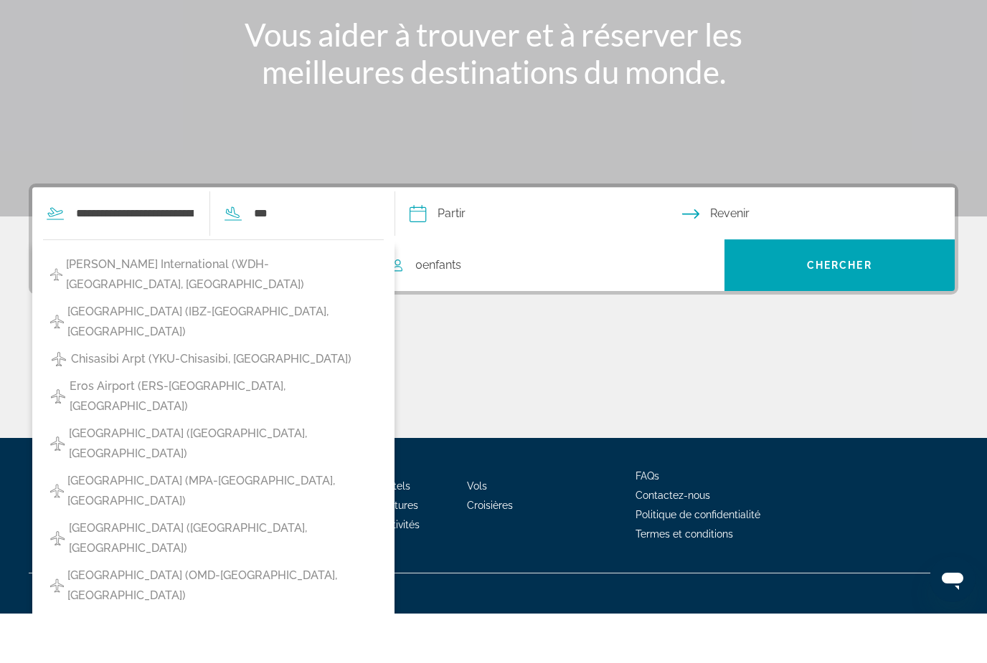
drag, startPoint x: 331, startPoint y: 213, endPoint x: 194, endPoint y: 295, distance: 159.9
click at [0, 0] on html "**********" at bounding box center [493, 167] width 987 height 663
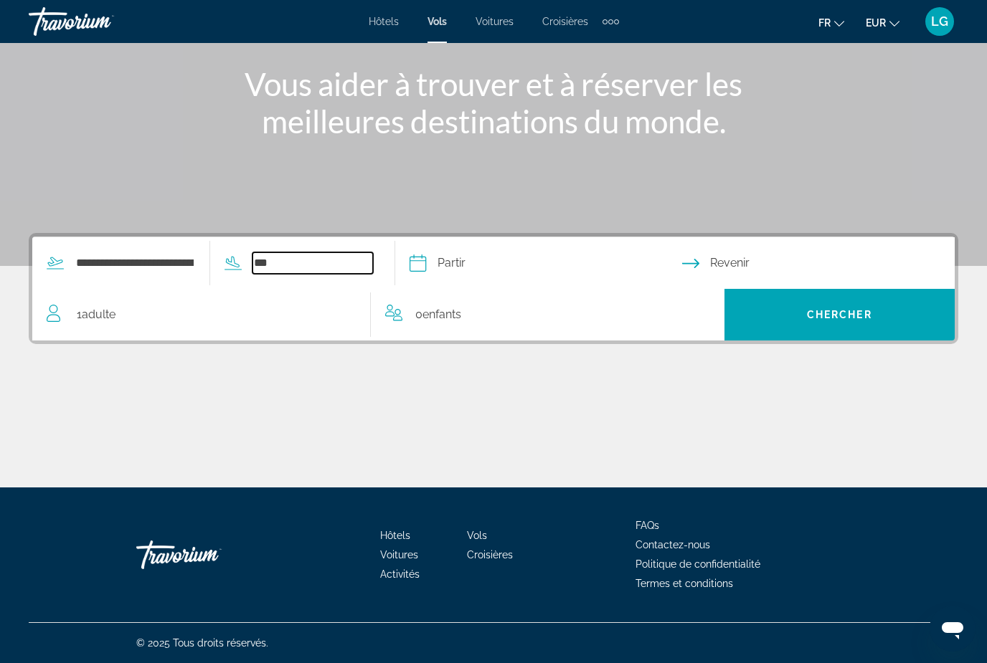
click at [337, 269] on input "***" at bounding box center [312, 263] width 120 height 22
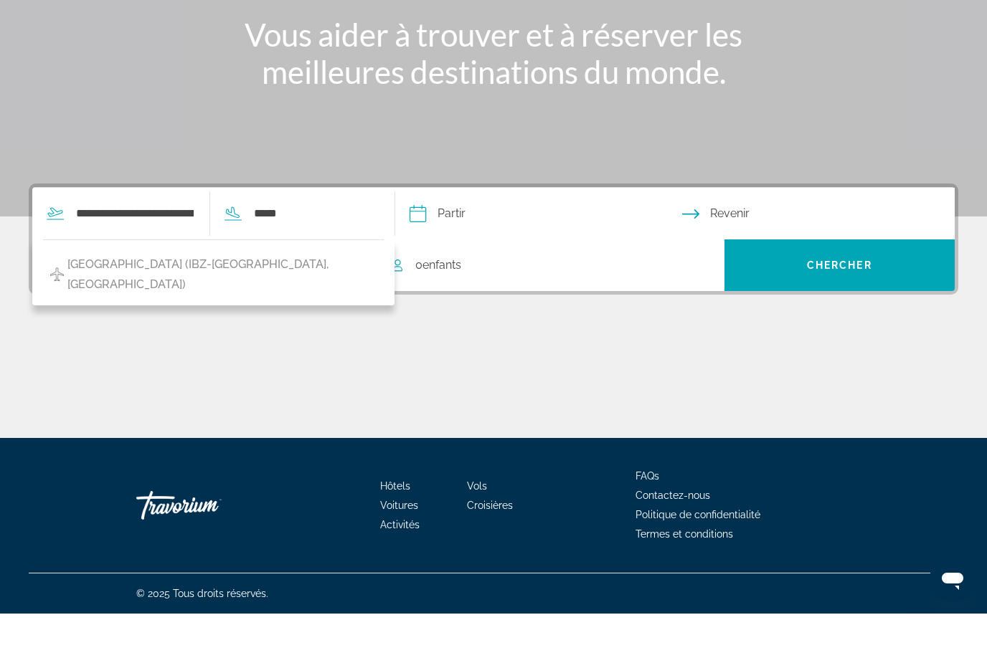
drag, startPoint x: 337, startPoint y: 263, endPoint x: -1, endPoint y: -214, distance: 584.5
click at [0, 0] on html "**********" at bounding box center [493, 167] width 987 height 663
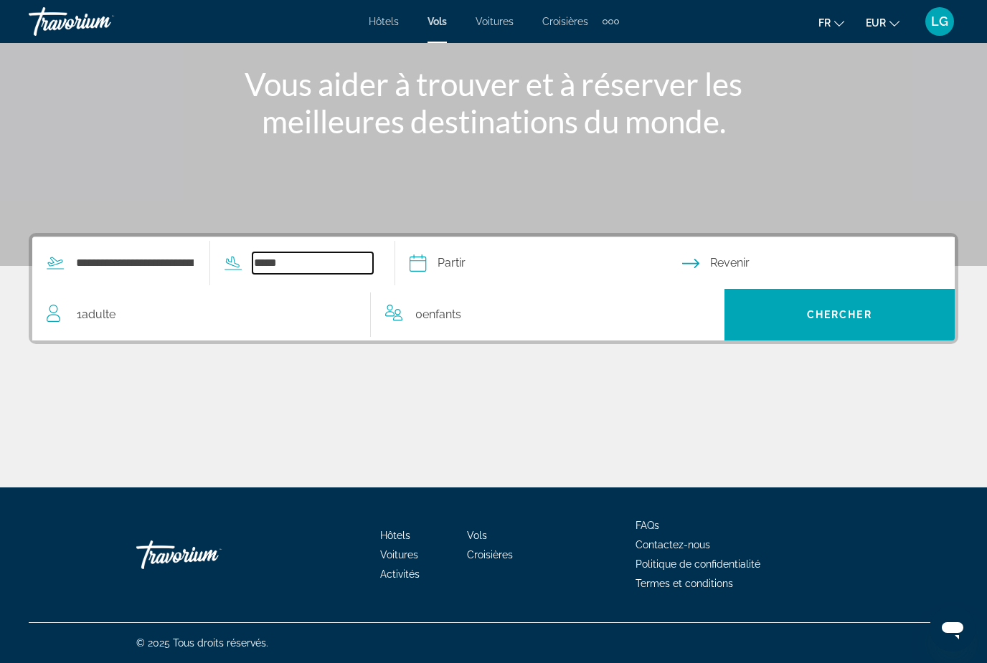
drag, startPoint x: 342, startPoint y: 263, endPoint x: 342, endPoint y: 213, distance: 49.5
click at [342, 263] on input "*****" at bounding box center [312, 263] width 120 height 22
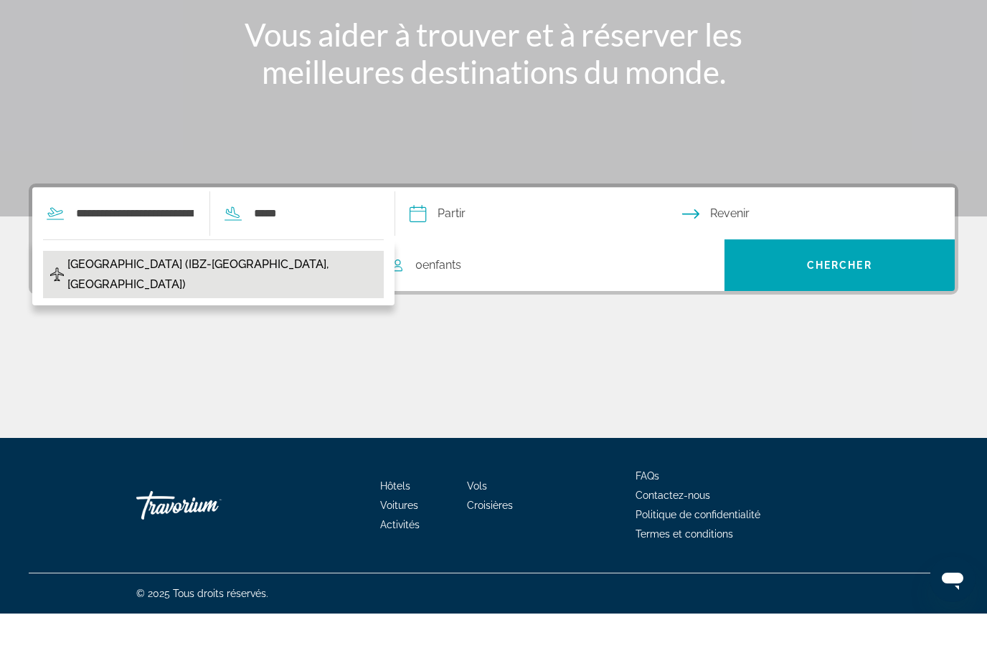
click at [199, 304] on span "[GEOGRAPHIC_DATA] (IBZ-[GEOGRAPHIC_DATA], [GEOGRAPHIC_DATA])" at bounding box center [221, 324] width 309 height 40
type input "**********"
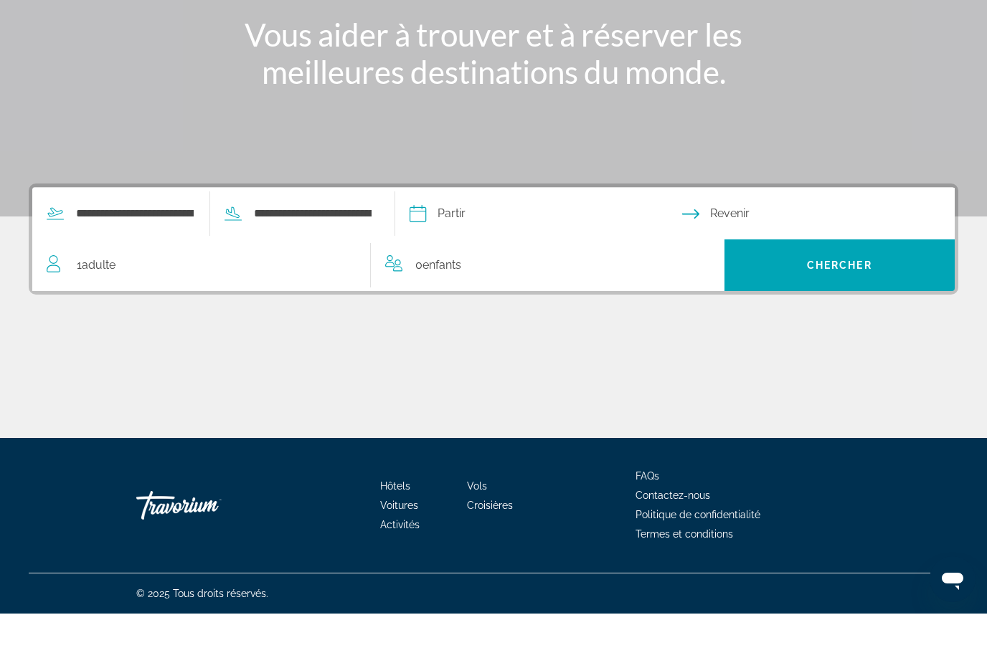
click at [528, 237] on input "Depart date" at bounding box center [545, 265] width 278 height 56
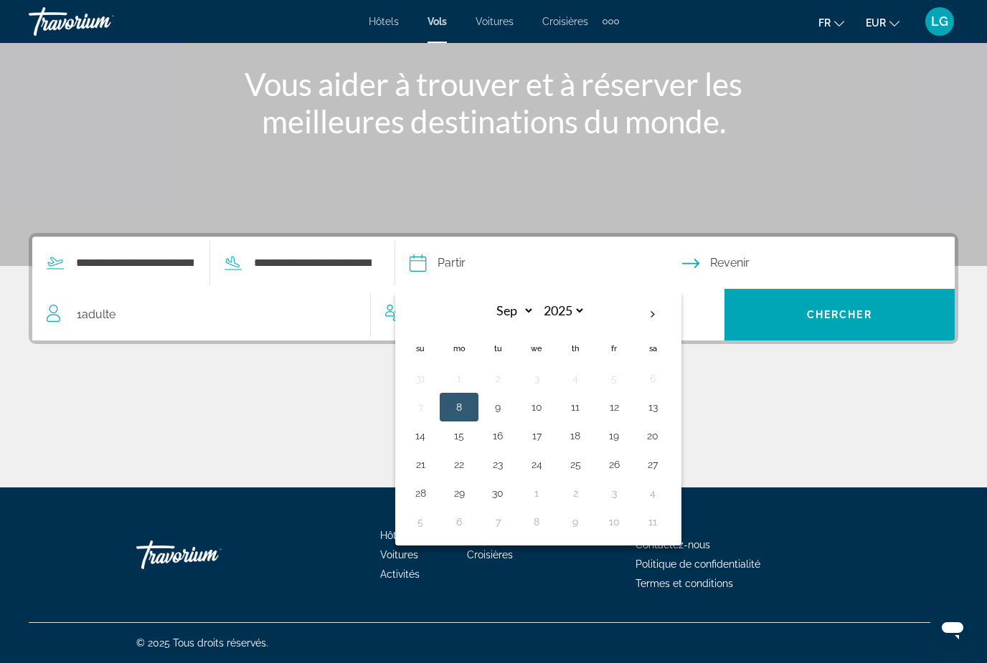
click at [470, 408] on button "8" at bounding box center [459, 407] width 23 height 20
type input "**********"
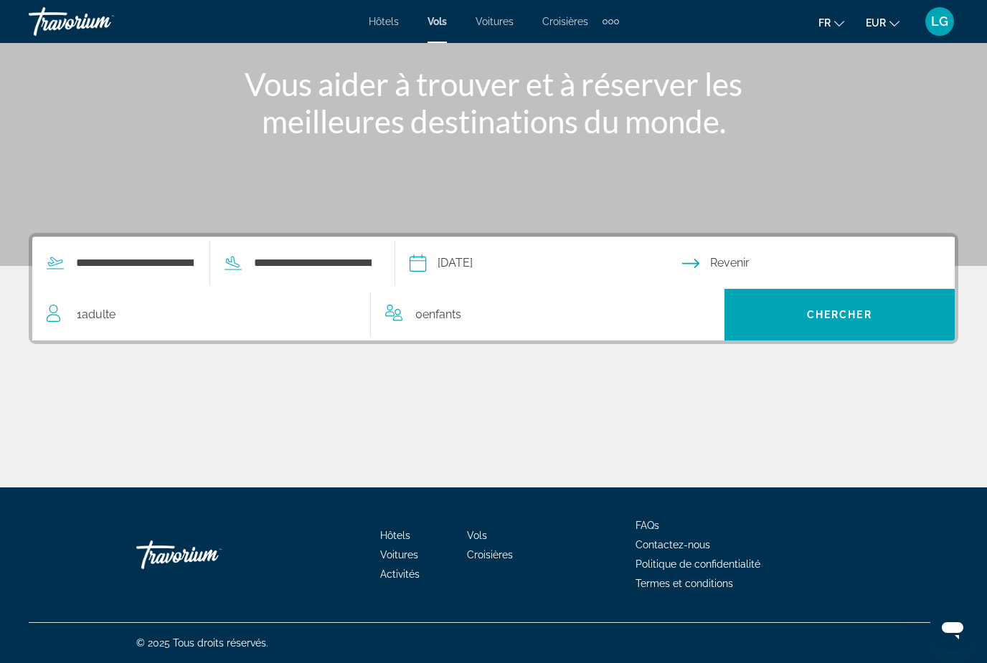
click at [772, 259] on input "Return date" at bounding box center [821, 265] width 278 height 56
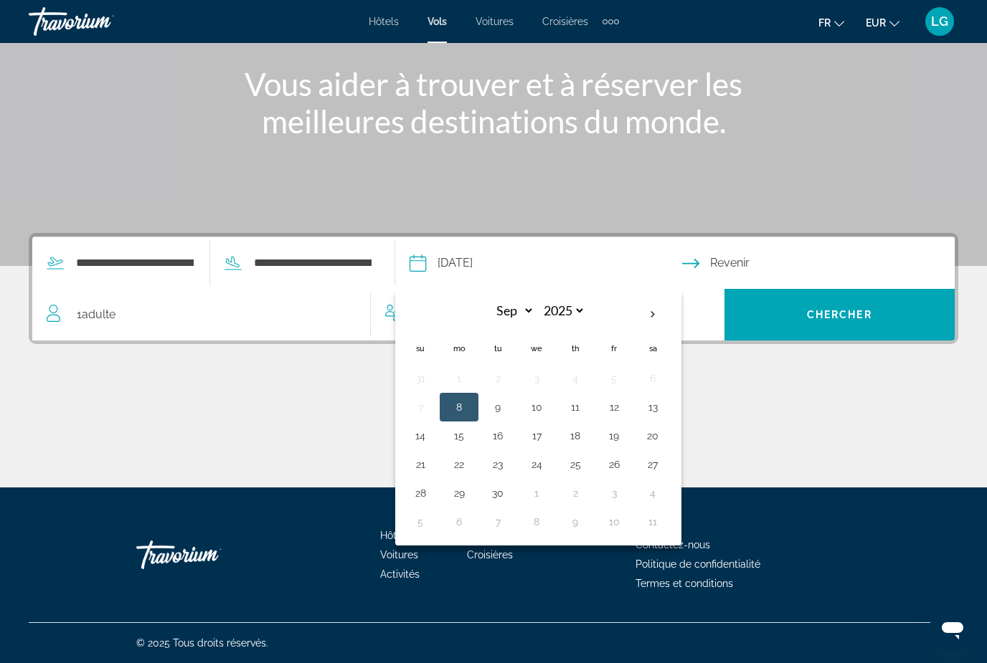
click at [625, 405] on button "12" at bounding box center [613, 407] width 23 height 20
type input "**********"
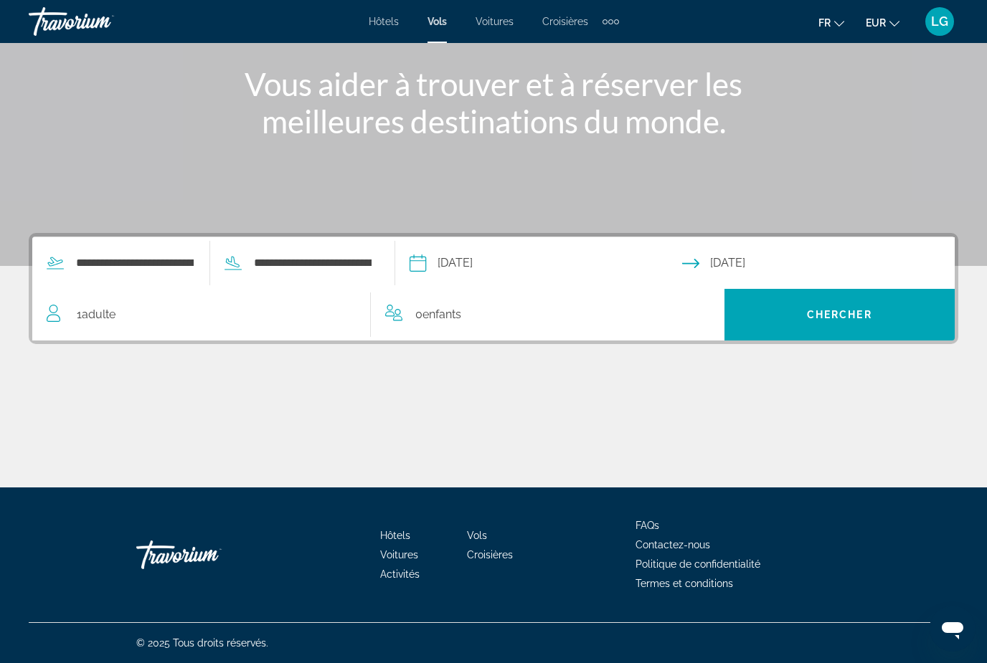
click at [102, 318] on span "Adulte" at bounding box center [99, 315] width 34 height 14
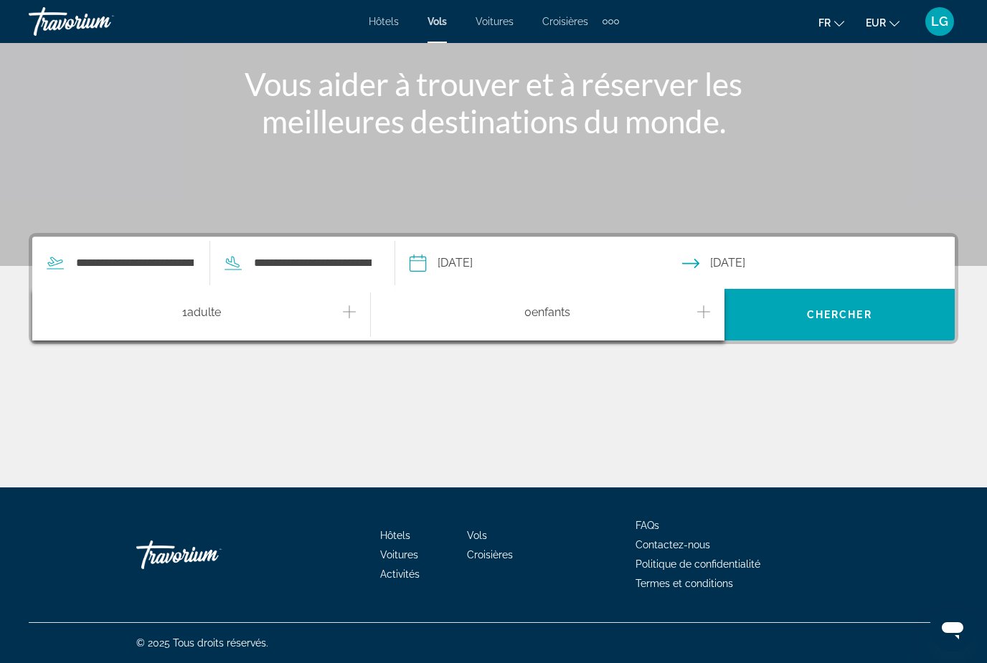
click at [348, 318] on icon "Increment adults" at bounding box center [349, 311] width 13 height 17
click at [348, 395] on div "Main content" at bounding box center [494, 434] width 930 height 108
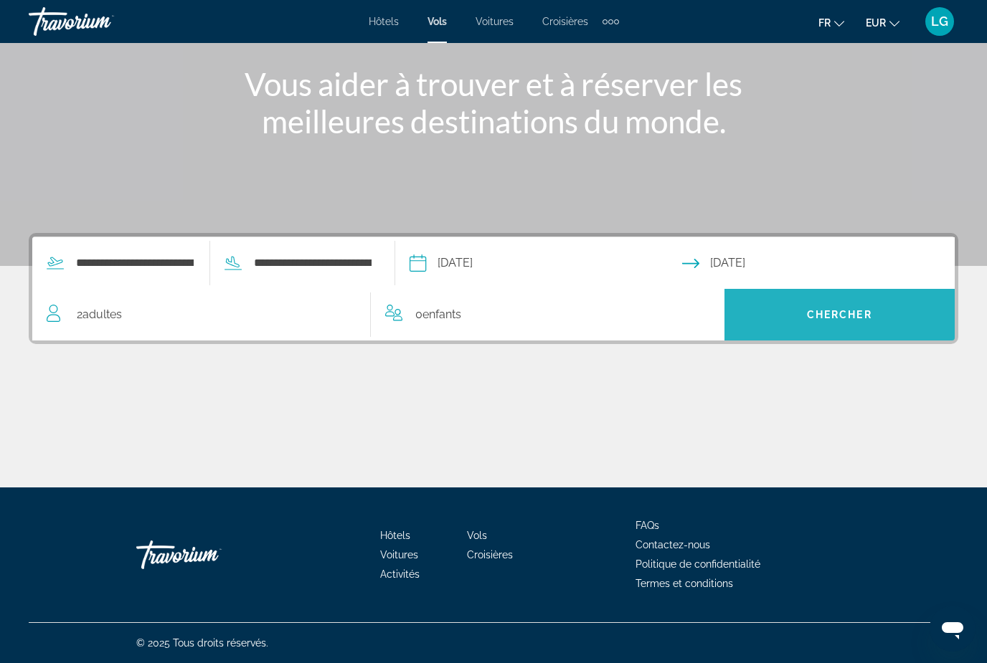
click at [842, 319] on span "Chercher" at bounding box center [839, 314] width 65 height 11
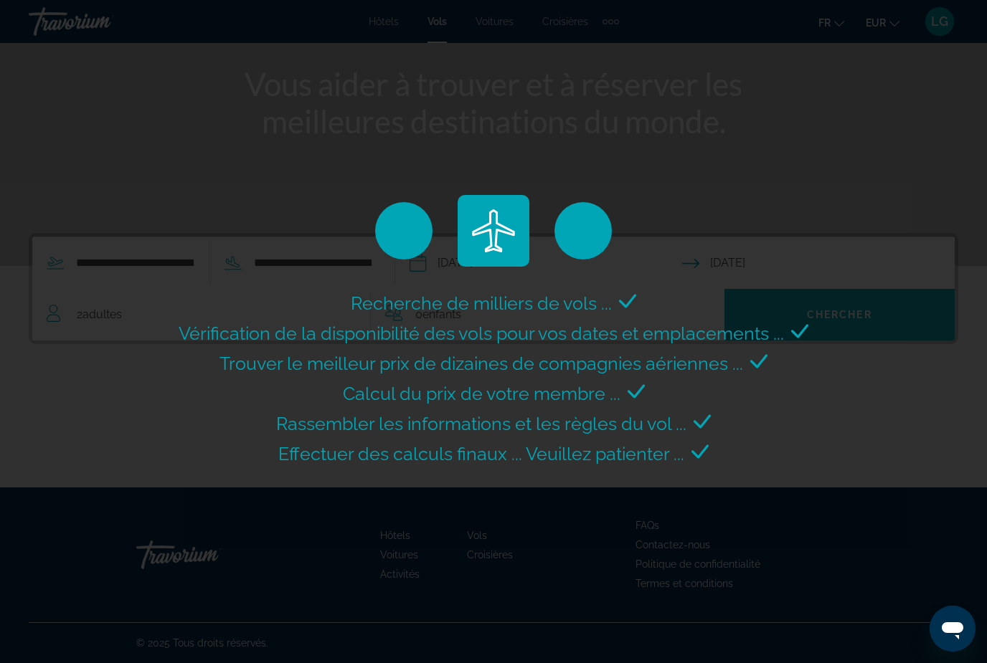
scroll to position [46, 0]
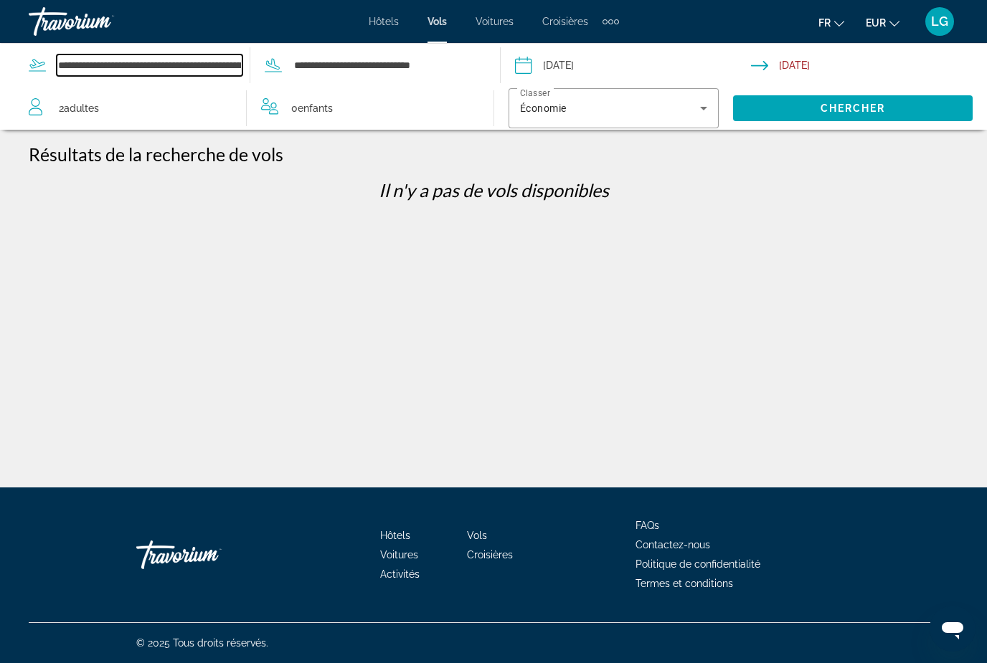
click at [159, 63] on input "**********" at bounding box center [150, 66] width 186 height 22
click at [240, 63] on input "**********" at bounding box center [150, 66] width 186 height 22
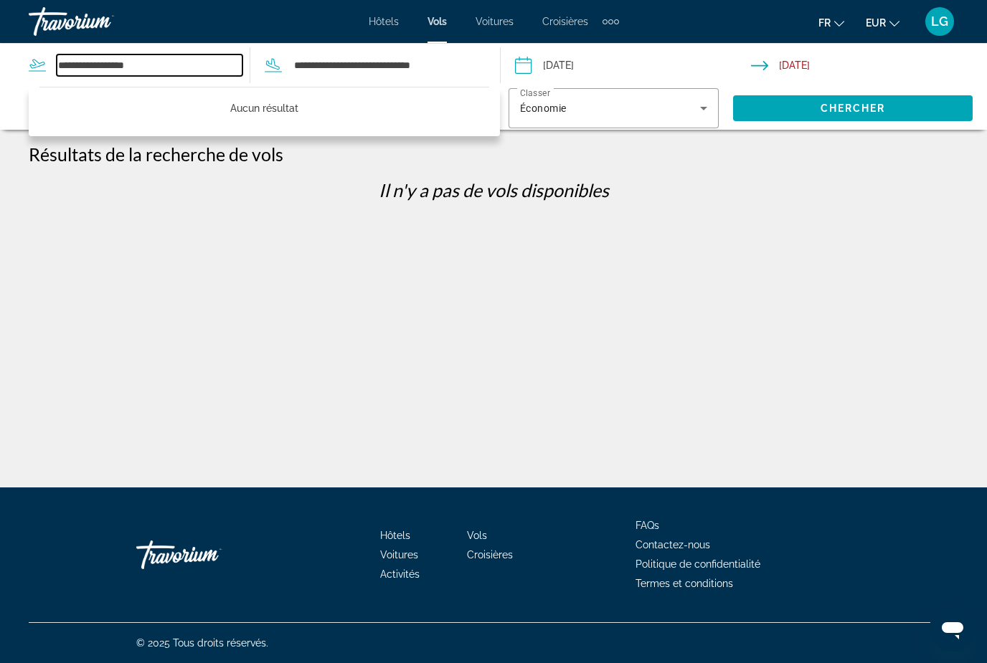
click at [176, 65] on input "**********" at bounding box center [150, 66] width 186 height 22
type input "*"
type input "********"
click at [334, 658] on div "© 2025 Tous droits réservés." at bounding box center [494, 643] width 930 height 40
click at [257, 113] on p "Aucun résultat" at bounding box center [264, 108] width 450 height 20
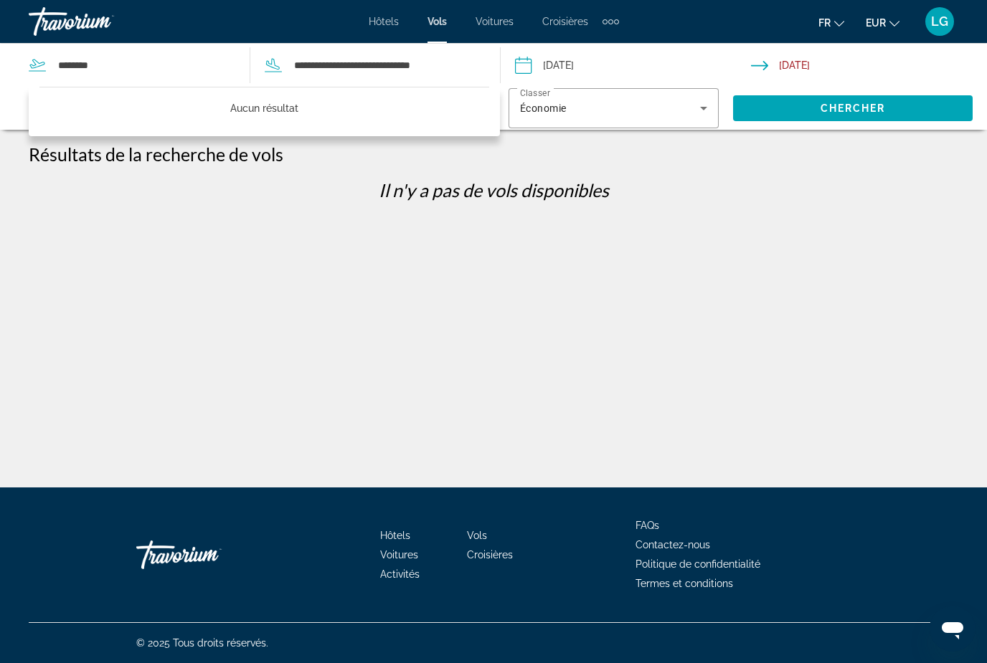
click at [259, 250] on div "**********" at bounding box center [493, 387] width 987 height 488
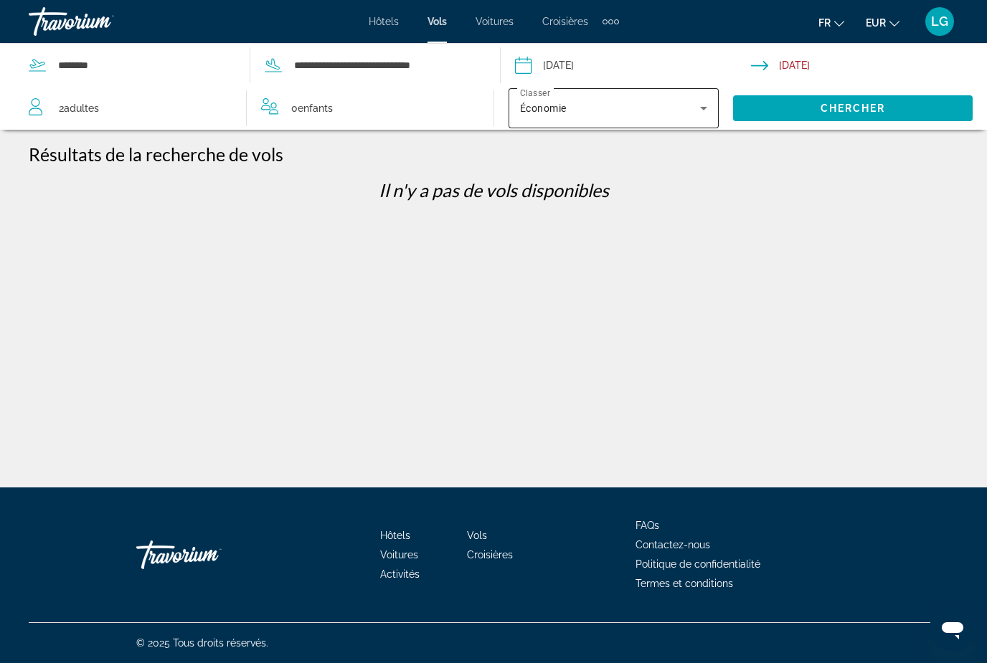
scroll to position [0, 0]
click at [387, 16] on span "Hôtels" at bounding box center [384, 21] width 30 height 11
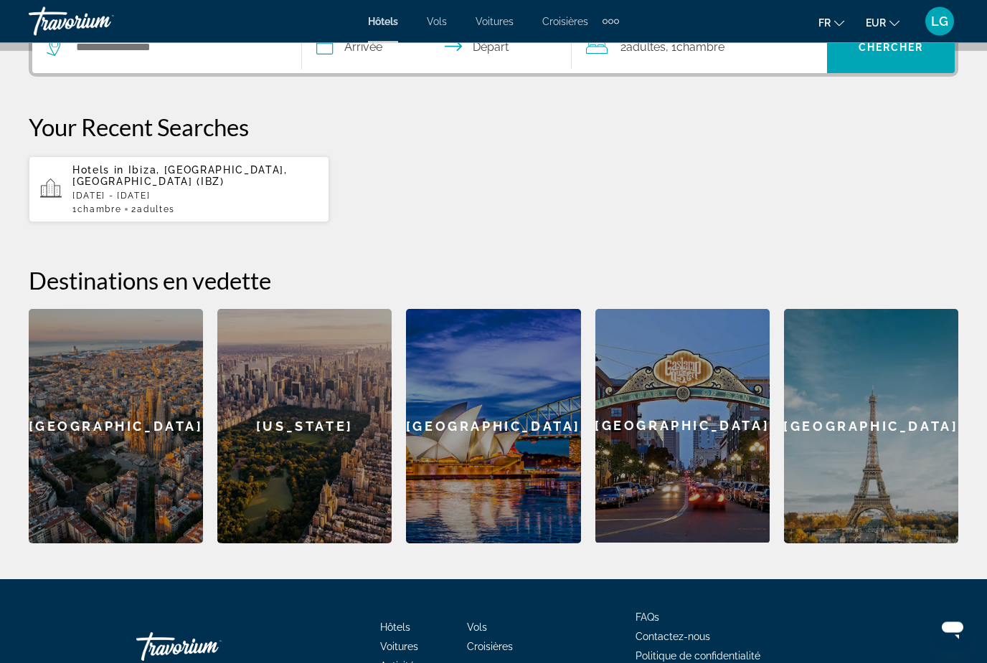
scroll to position [412, 0]
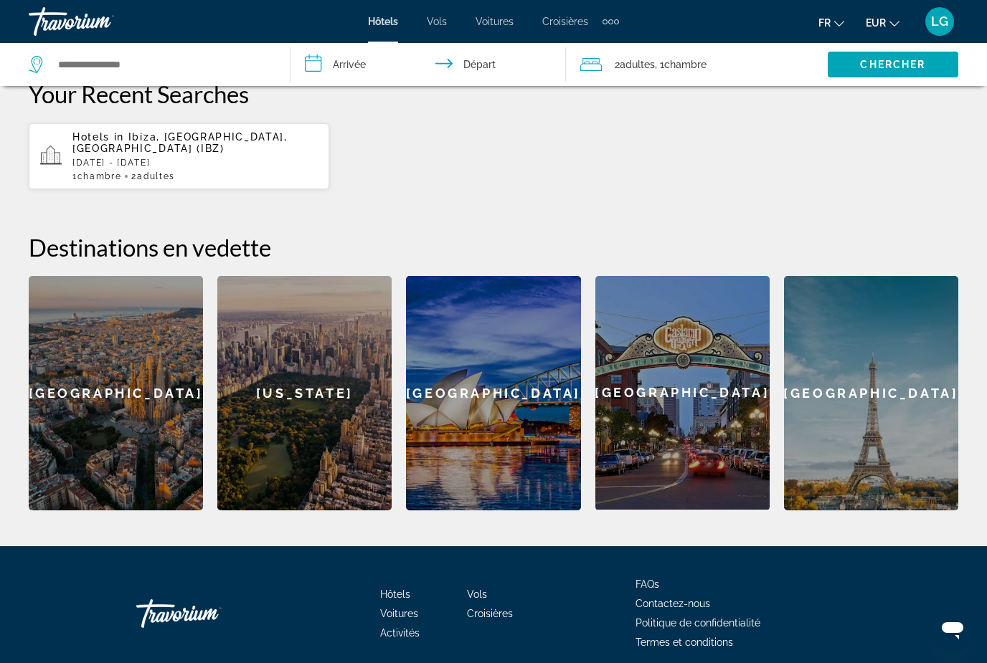
click at [331, 383] on div "[US_STATE]" at bounding box center [304, 393] width 174 height 235
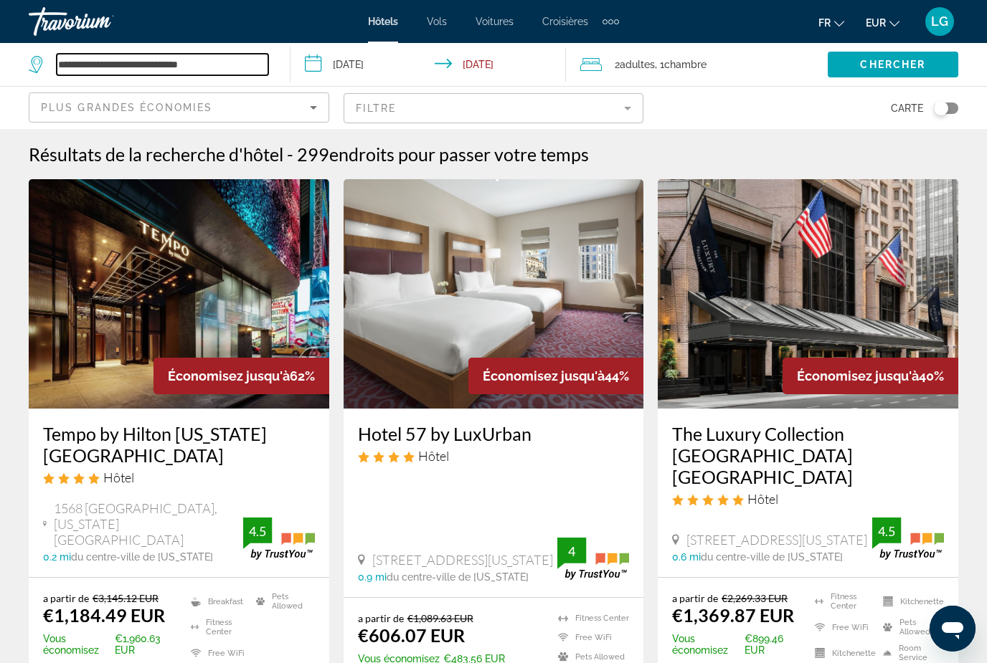
click at [237, 63] on input "**********" at bounding box center [163, 65] width 212 height 22
type input "*"
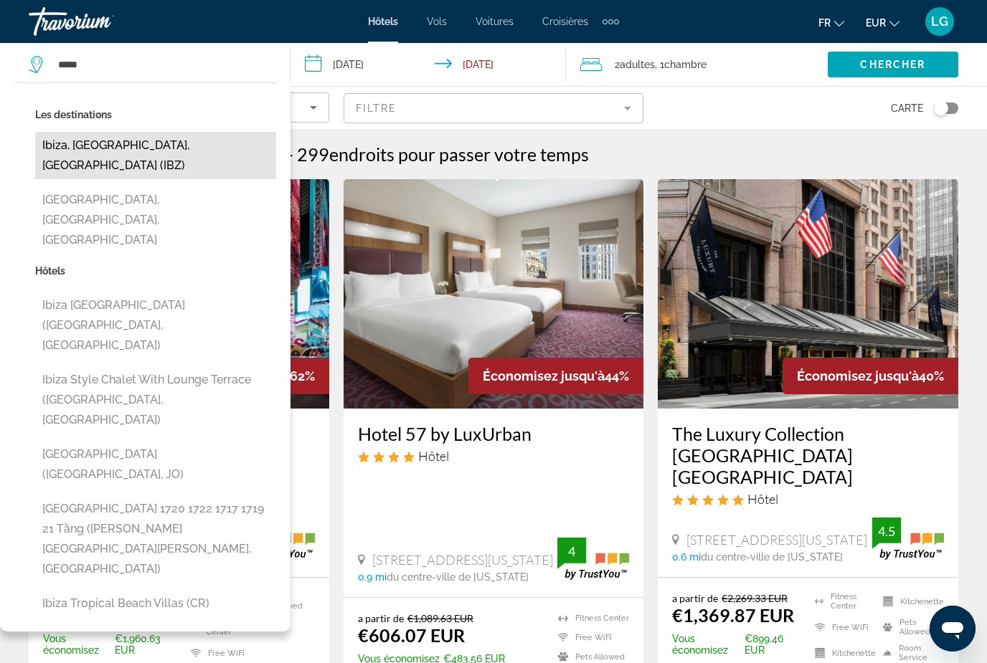
click at [137, 148] on button "Ibiza, [GEOGRAPHIC_DATA], [GEOGRAPHIC_DATA] (IBZ)" at bounding box center [155, 155] width 241 height 47
type input "**********"
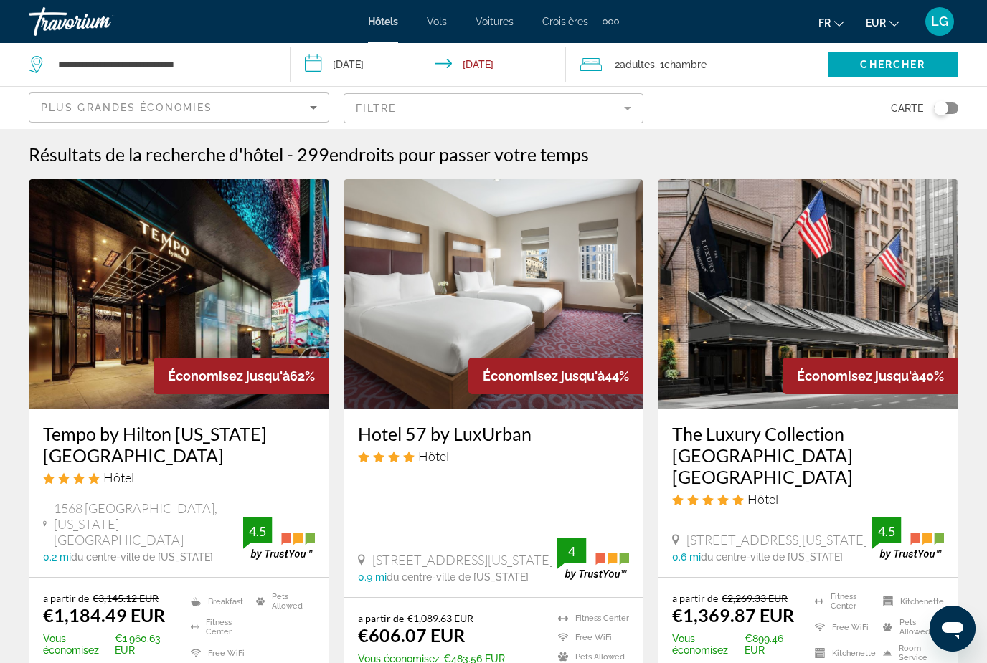
click at [368, 62] on input "**********" at bounding box center [431, 66] width 282 height 47
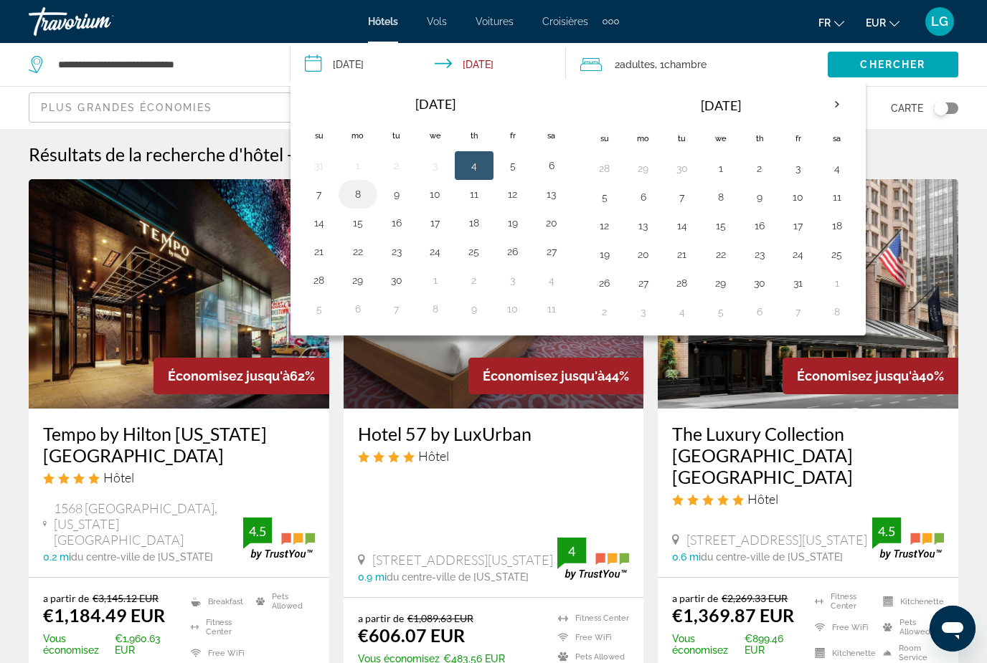
click at [364, 197] on button "8" at bounding box center [357, 194] width 23 height 20
click at [520, 193] on button "12" at bounding box center [512, 194] width 23 height 20
type input "**********"
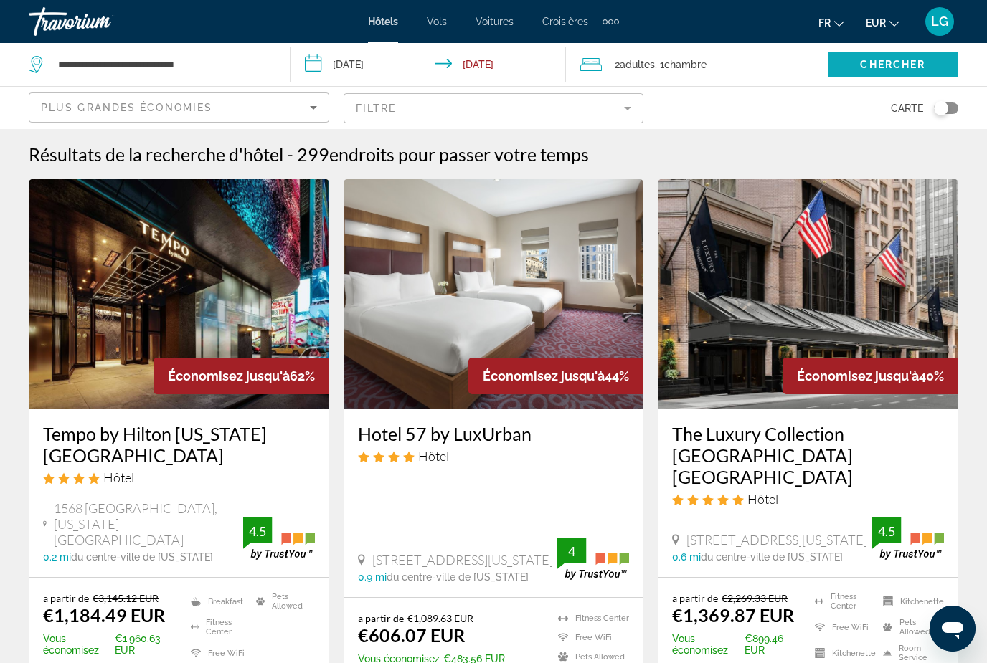
click at [914, 64] on span "Chercher" at bounding box center [892, 64] width 65 height 11
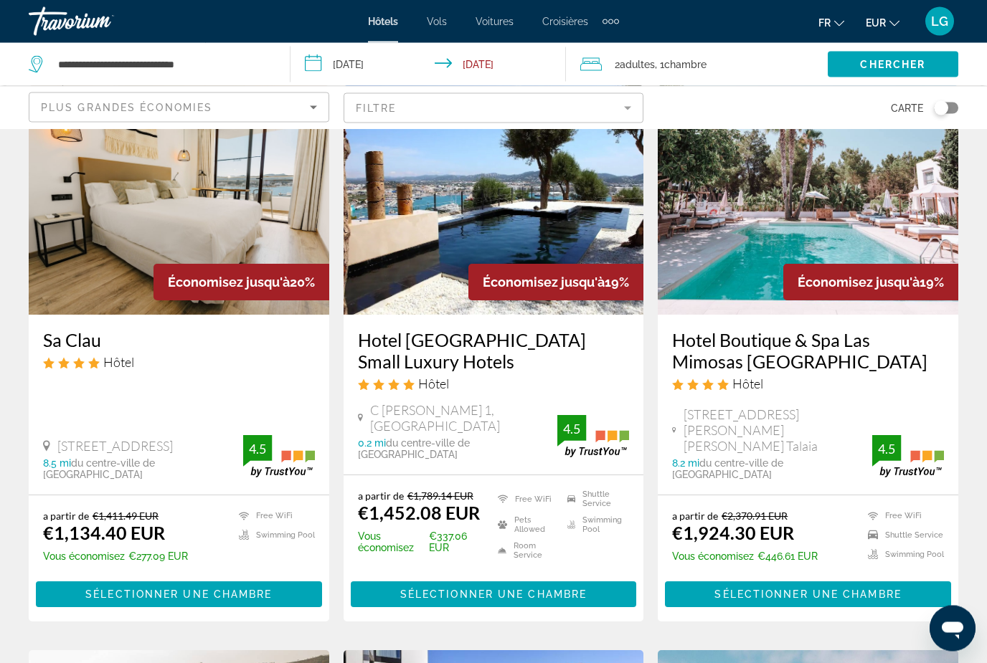
scroll to position [668, 0]
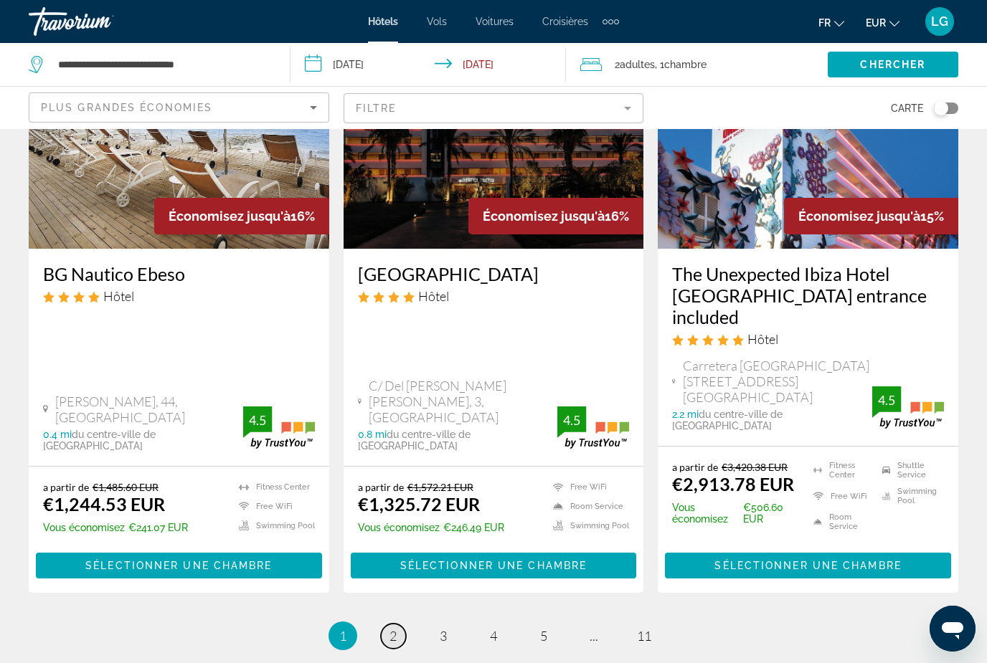
click at [389, 628] on span "2" at bounding box center [392, 636] width 7 height 16
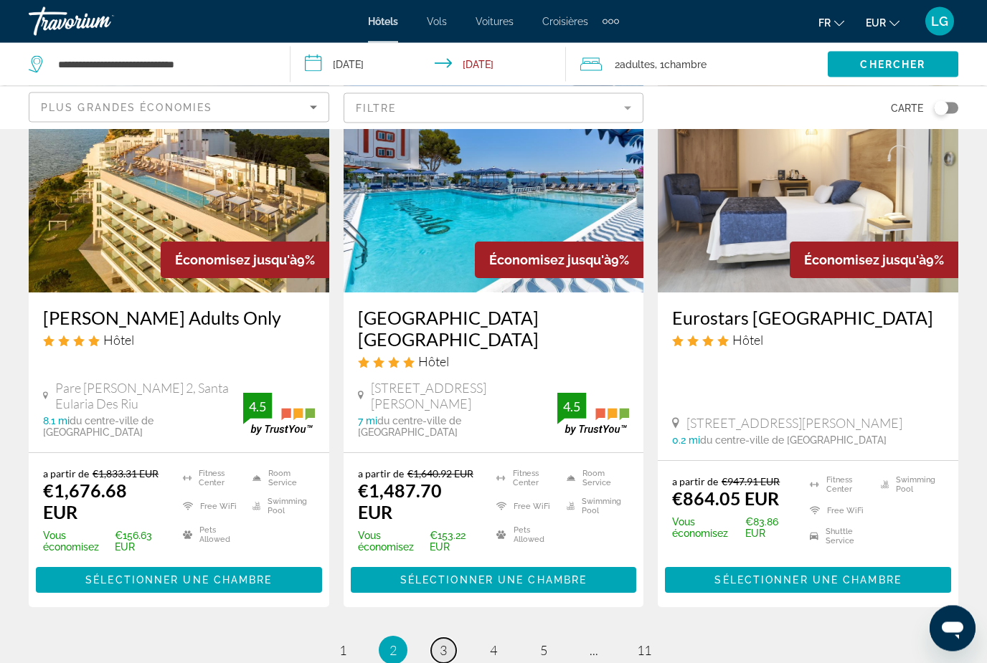
scroll to position [1814, 0]
click at [440, 643] on span "3" at bounding box center [443, 651] width 7 height 16
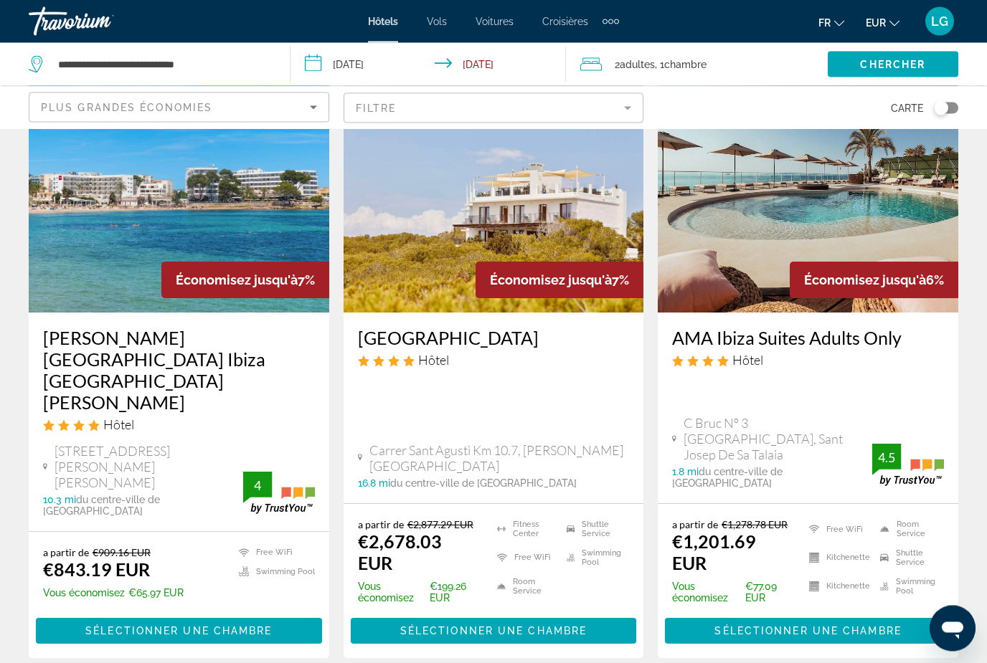
scroll to position [1881, 0]
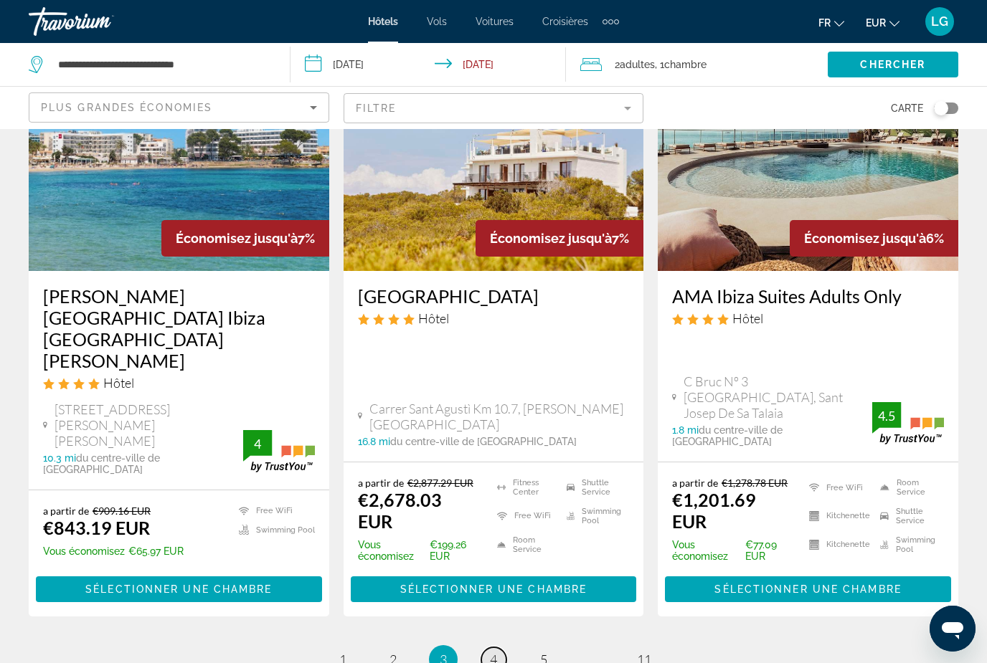
click at [493, 652] on span "4" at bounding box center [493, 660] width 7 height 16
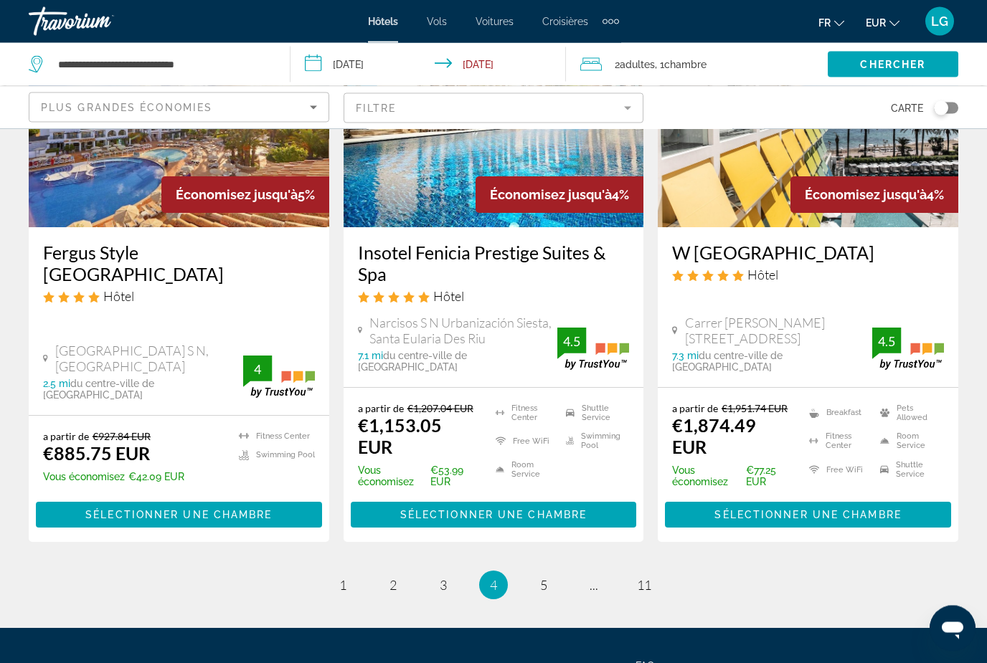
scroll to position [1854, 0]
click at [540, 577] on span "5" at bounding box center [543, 585] width 7 height 16
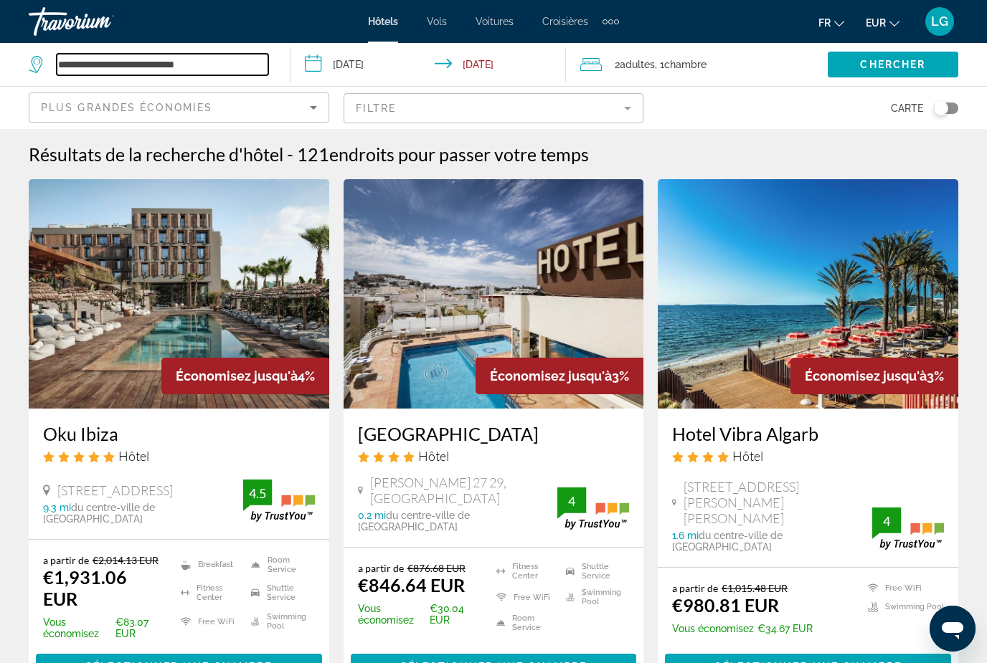
click at [219, 64] on input "**********" at bounding box center [163, 65] width 212 height 22
type input "*"
type input "*******"
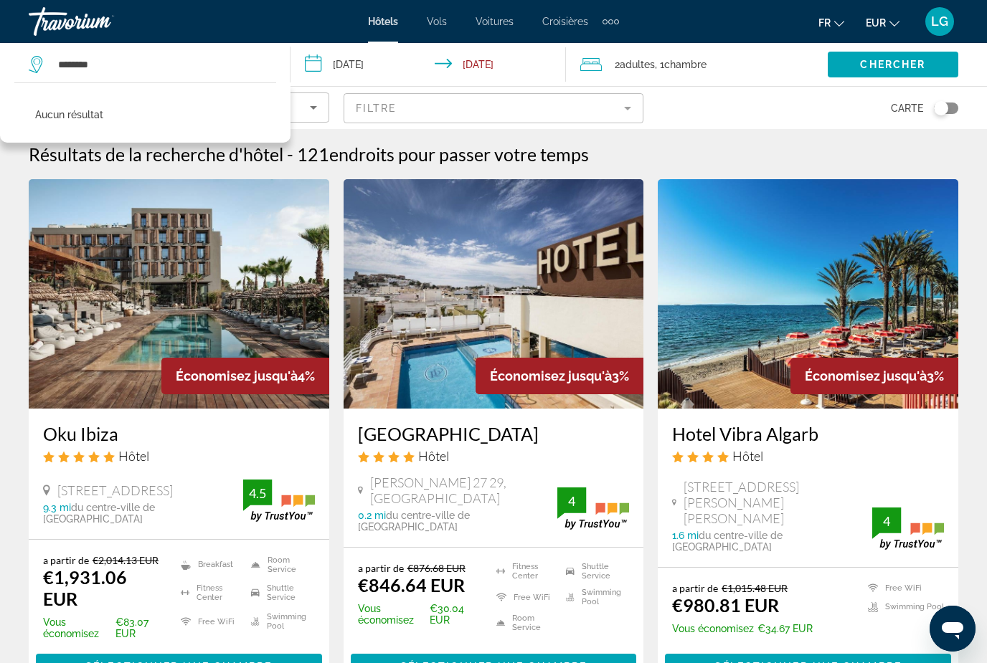
click at [377, 62] on input "**********" at bounding box center [431, 66] width 282 height 47
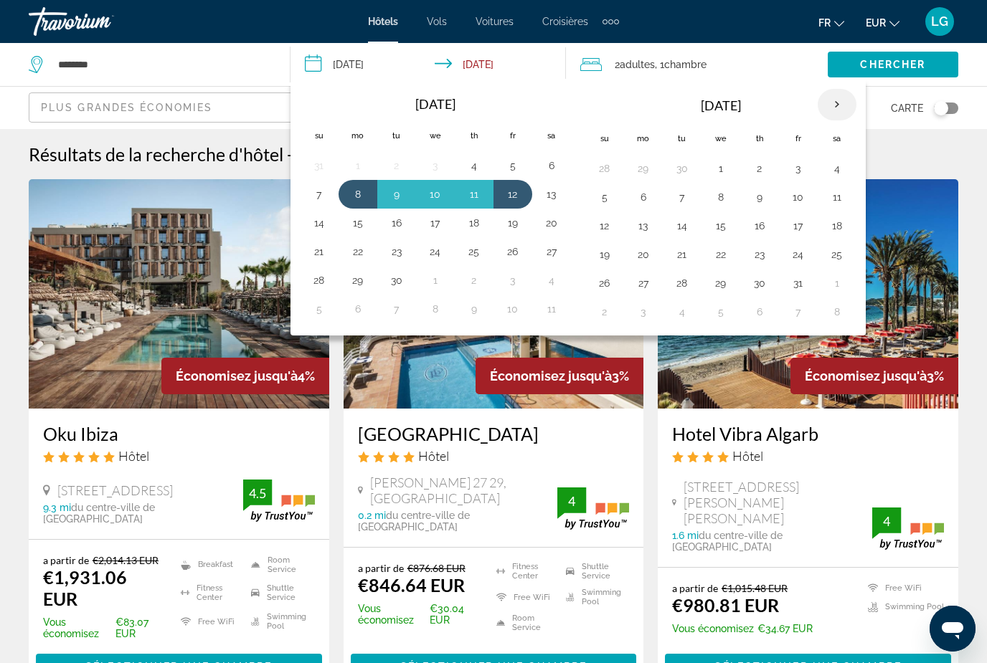
click at [836, 103] on th "Next month" at bounding box center [837, 105] width 39 height 32
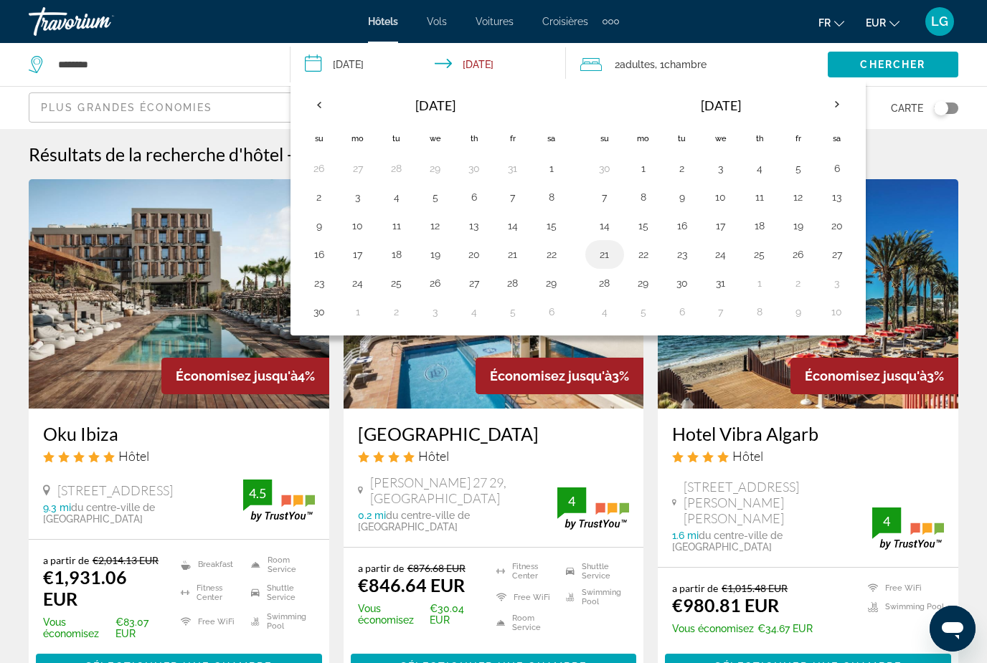
click at [607, 256] on button "21" at bounding box center [604, 255] width 23 height 20
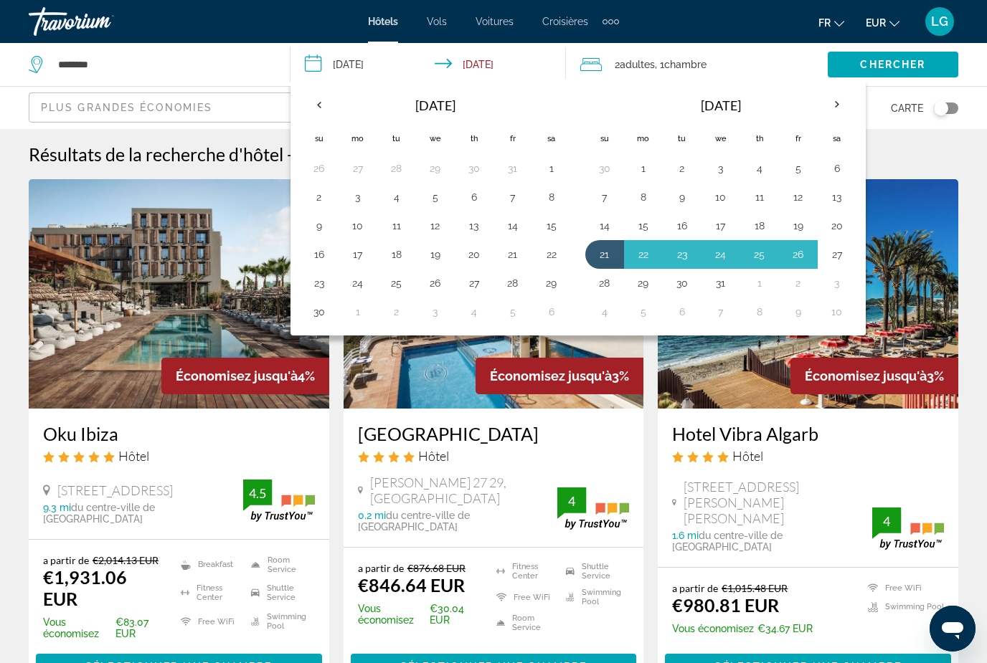
click at [844, 259] on button "27" at bounding box center [837, 255] width 23 height 20
type input "**********"
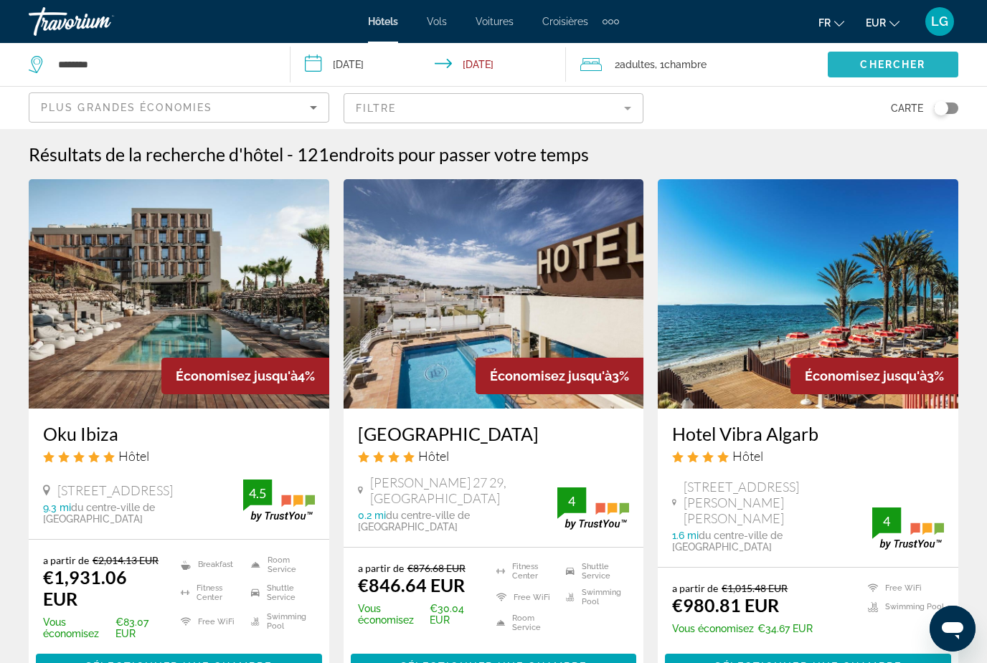
click at [897, 63] on span "Chercher" at bounding box center [892, 64] width 65 height 11
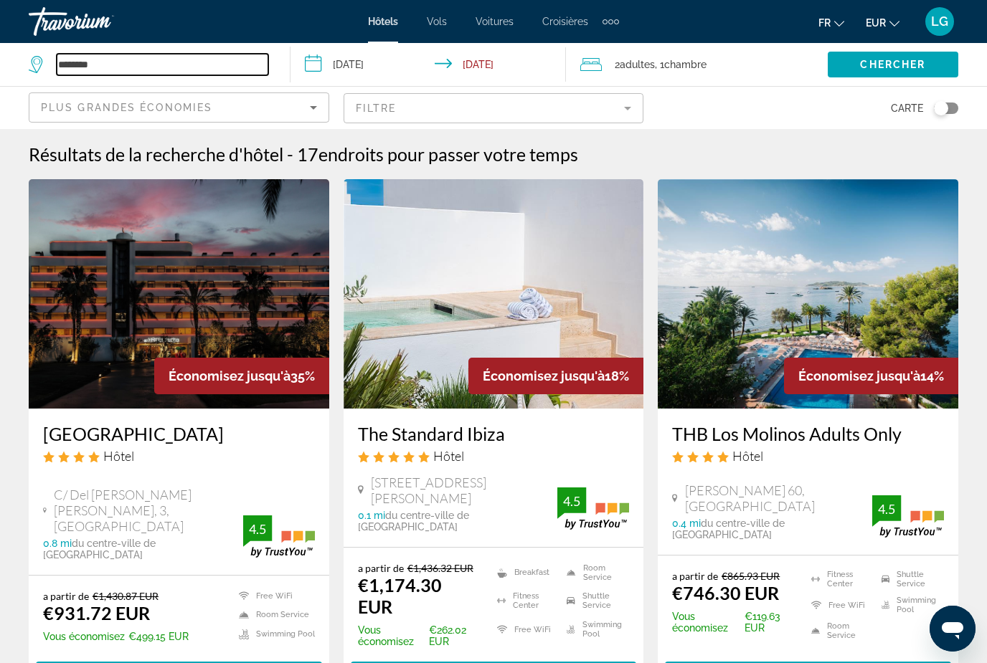
click at [127, 69] on input "*******" at bounding box center [163, 65] width 212 height 22
type input "*"
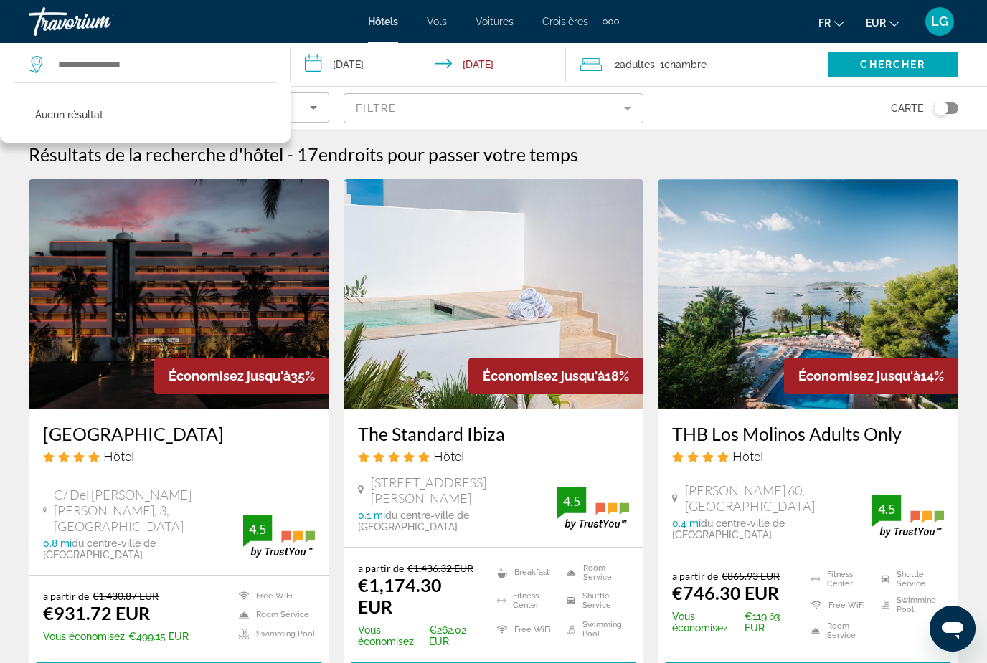
click at [39, 60] on icon "Search widget" at bounding box center [36, 61] width 7 height 6
click at [36, 70] on icon "Search widget" at bounding box center [37, 64] width 17 height 17
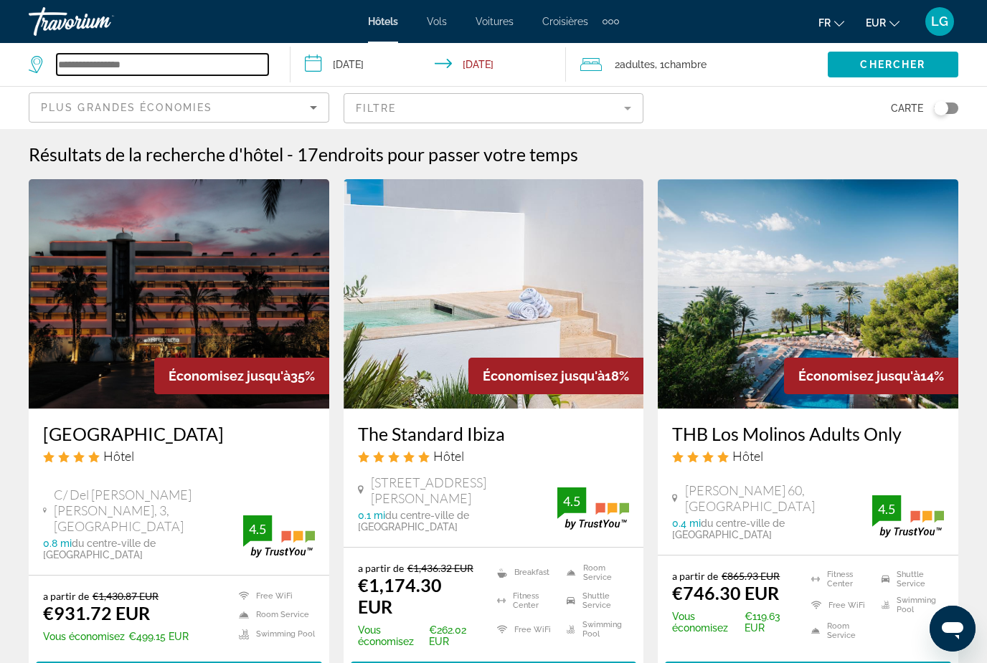
click at [106, 65] on input "Search widget" at bounding box center [163, 65] width 212 height 22
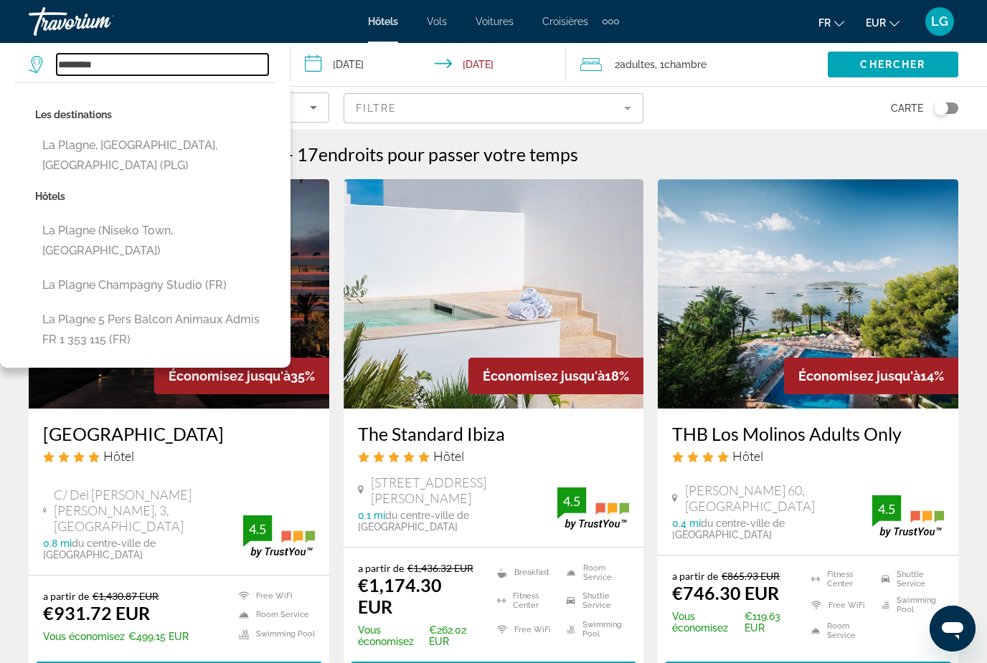
type input "*********"
drag, startPoint x: 106, startPoint y: 64, endPoint x: -1, endPoint y: -1, distance: 124.8
click at [0, 0] on html "**********" at bounding box center [493, 331] width 987 height 663
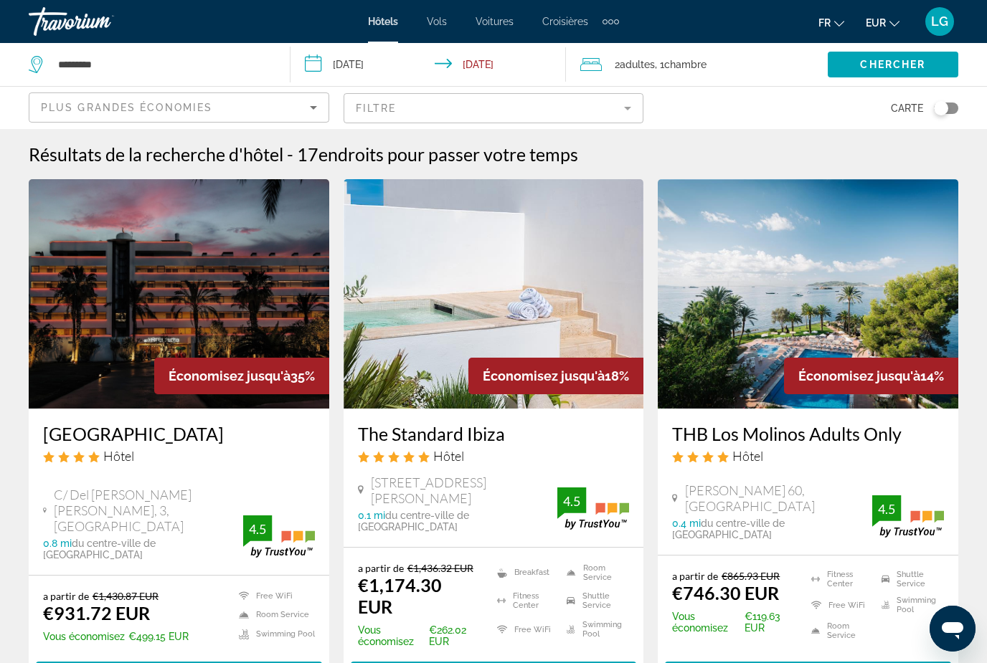
click at [356, 67] on input "**********" at bounding box center [431, 66] width 282 height 47
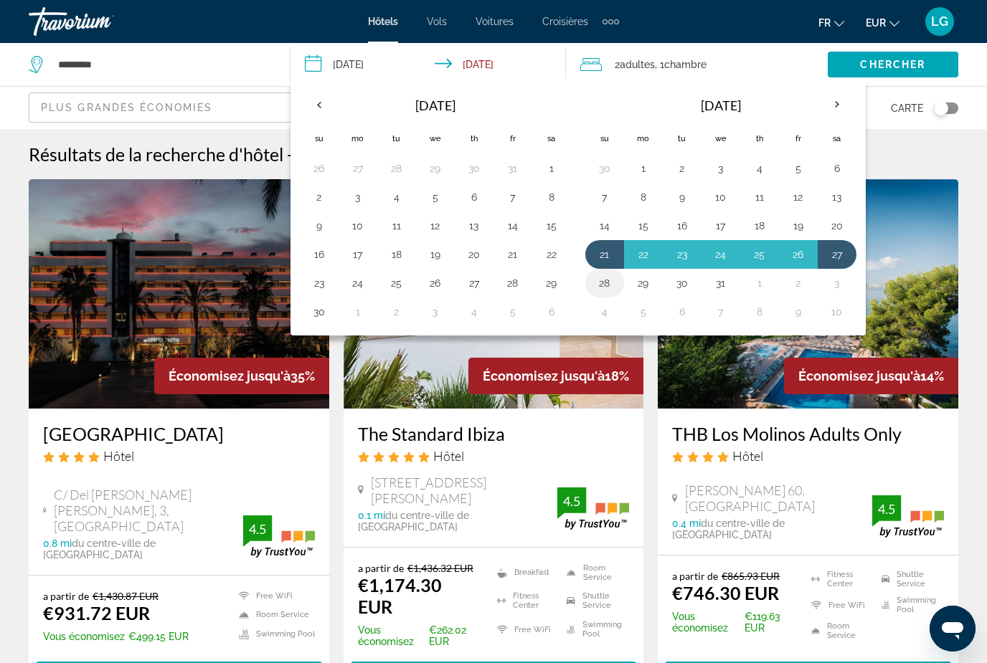
click at [605, 288] on button "28" at bounding box center [604, 283] width 23 height 20
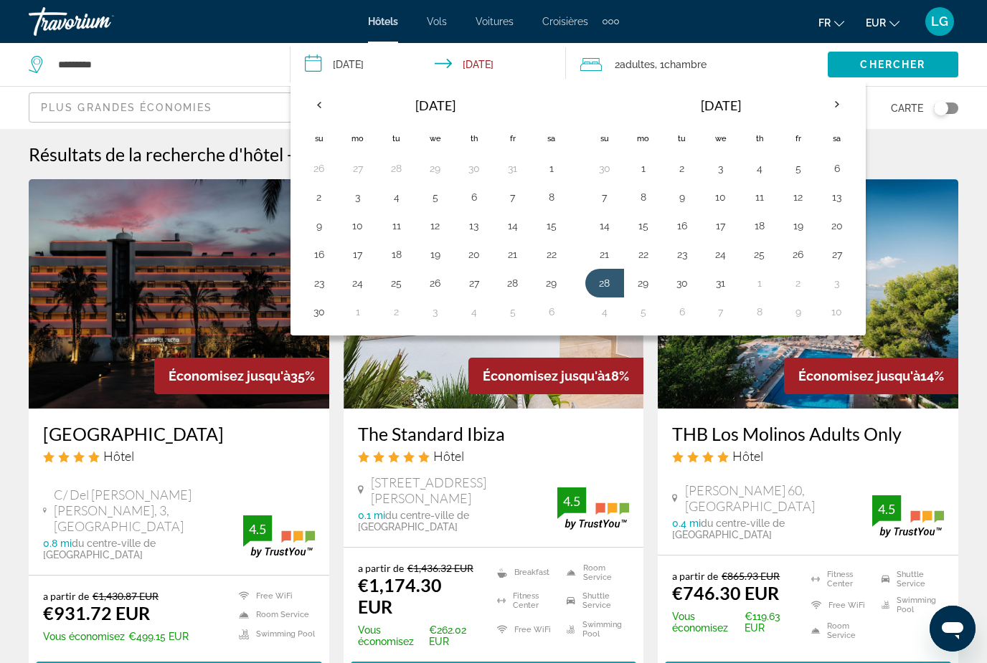
click at [598, 255] on button "21" at bounding box center [604, 255] width 23 height 20
type input "**********"
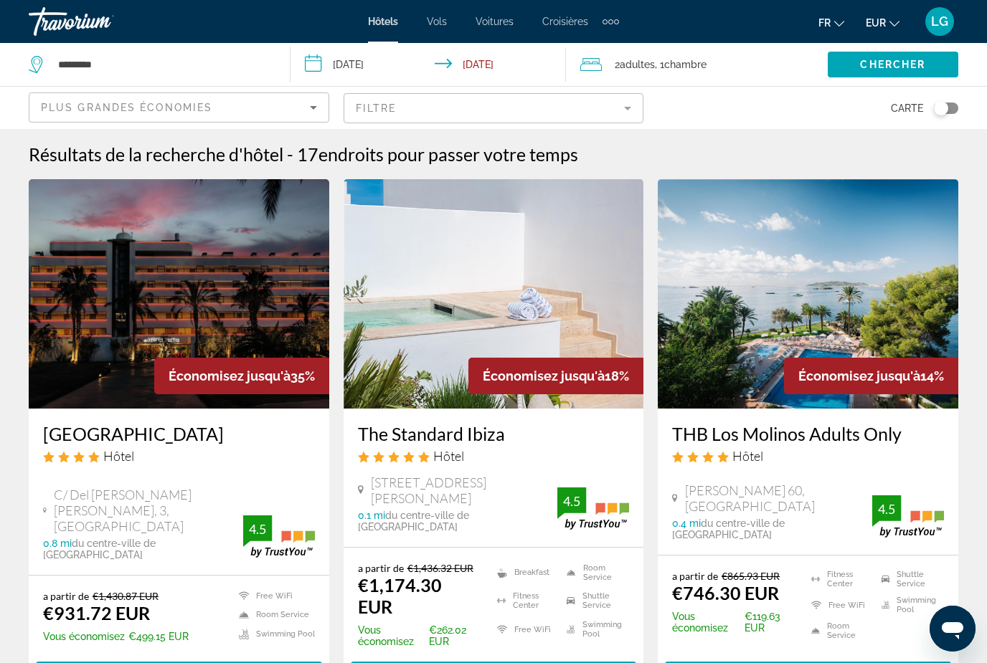
click at [666, 64] on span ", 1 Chambre pièces" at bounding box center [681, 65] width 52 height 20
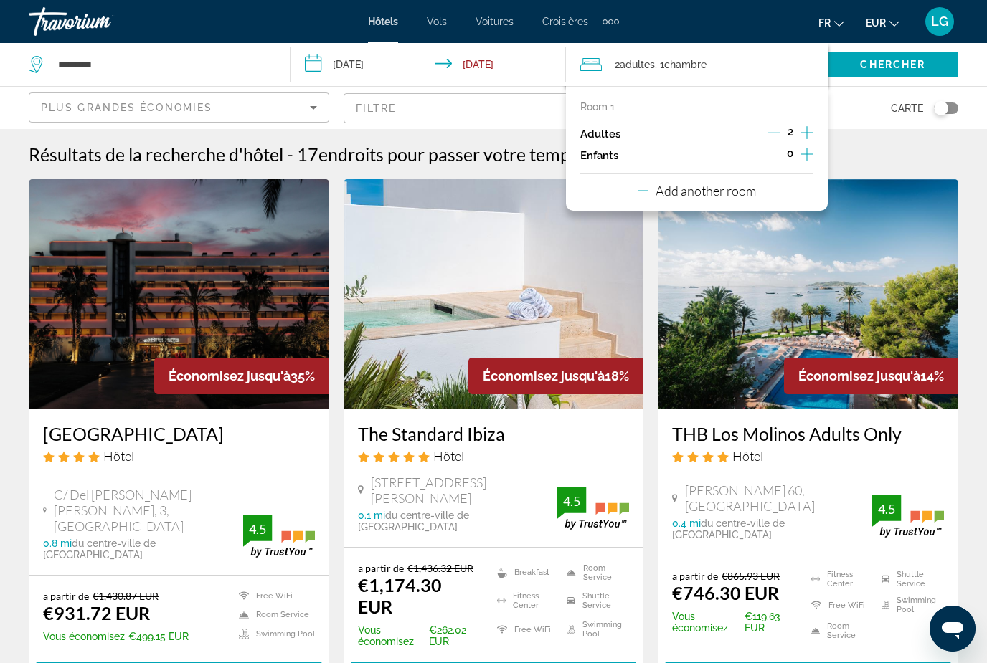
click at [811, 154] on icon "Increment children" at bounding box center [806, 154] width 13 height 17
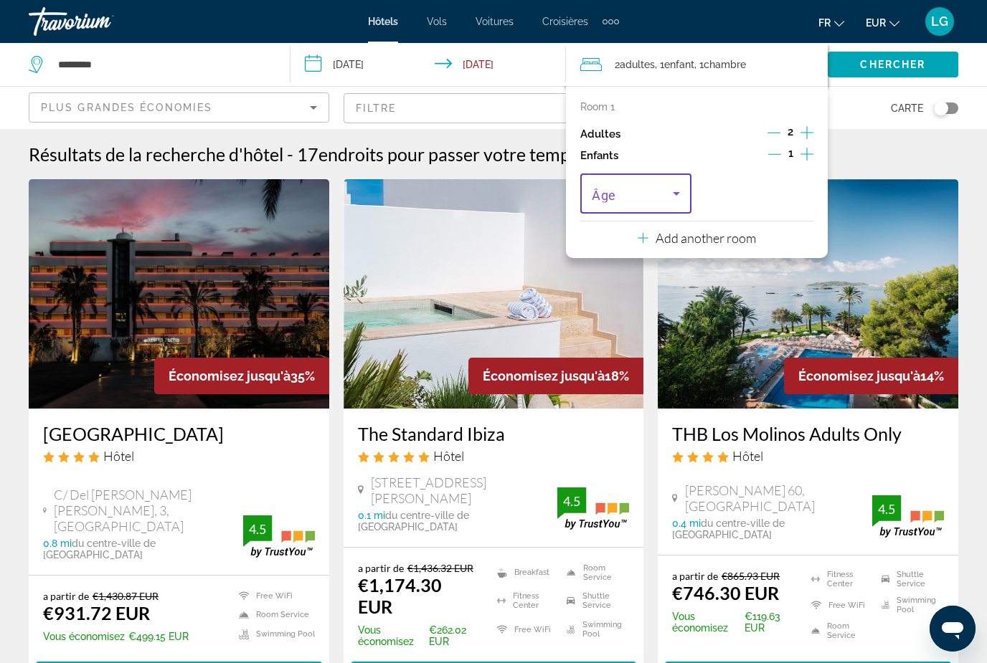
click at [676, 198] on icon "Travelers: 2 adults, 1 child" at bounding box center [676, 193] width 17 height 17
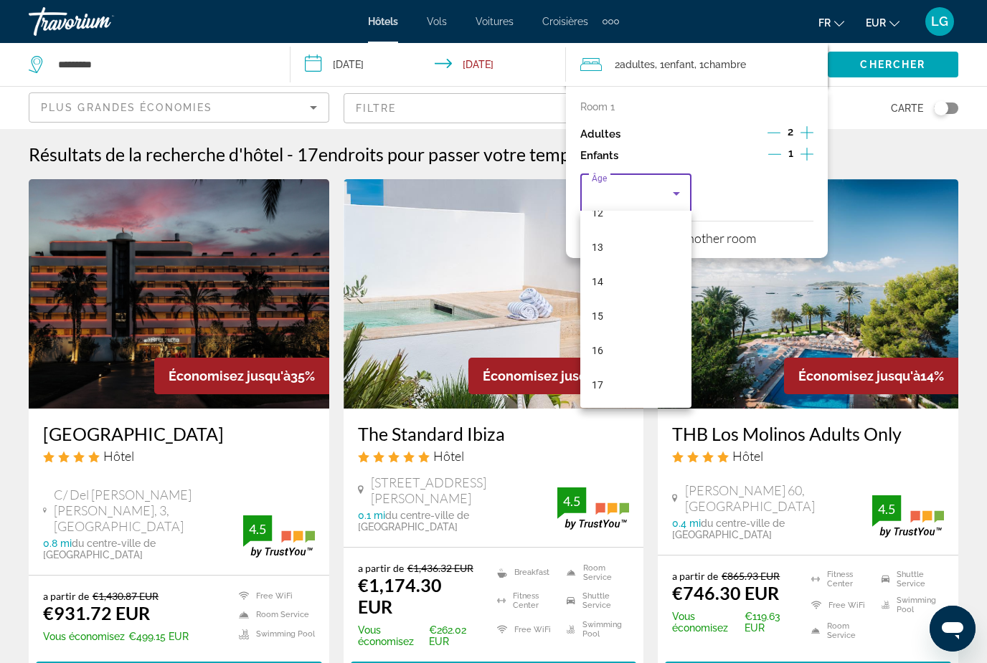
scroll to position [434, 0]
click at [604, 312] on mat-option "15" at bounding box center [635, 316] width 111 height 34
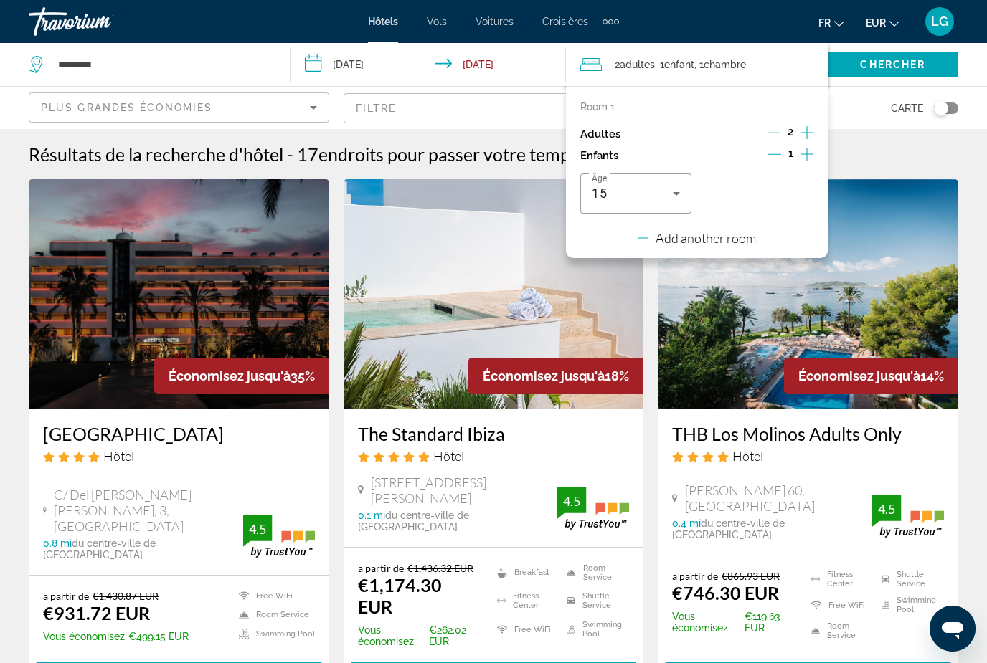
click at [848, 105] on div "Carte" at bounding box center [808, 108] width 301 height 42
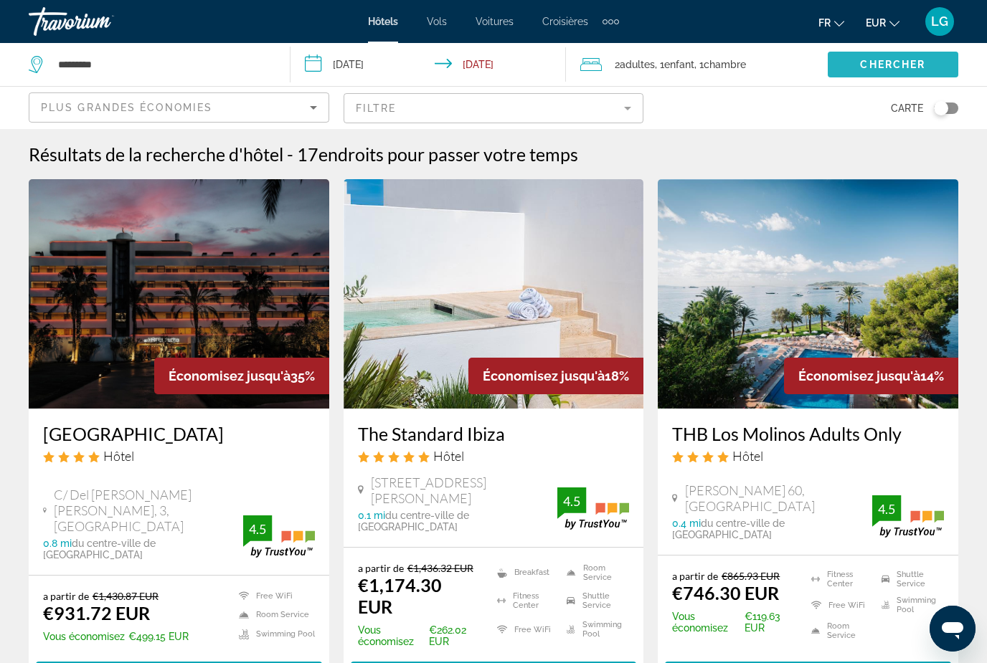
click at [885, 67] on span "Chercher" at bounding box center [892, 64] width 65 height 11
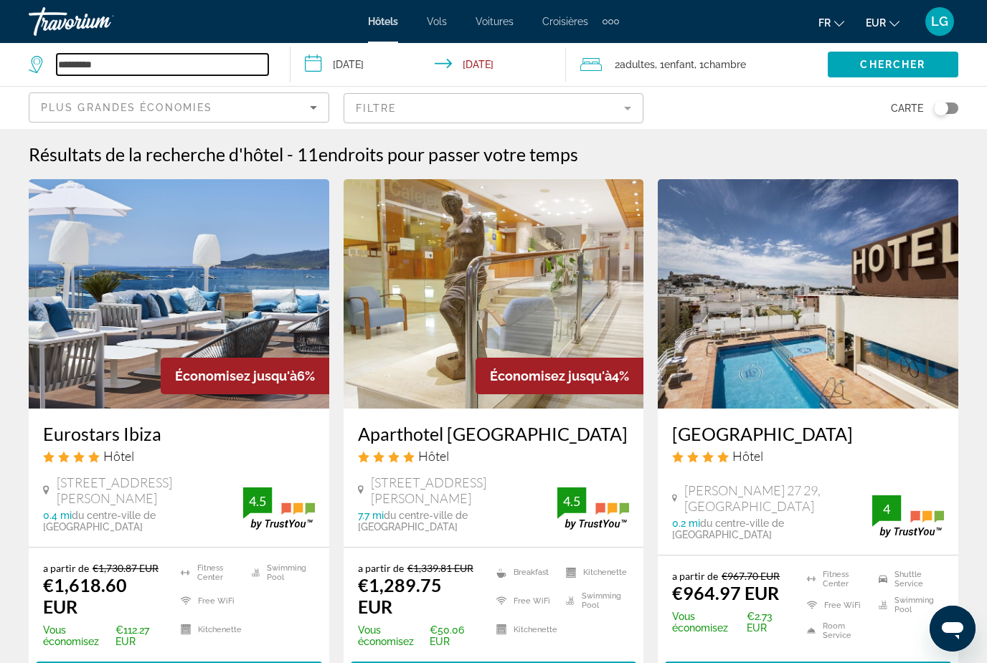
click at [136, 58] on input "*********" at bounding box center [163, 65] width 212 height 22
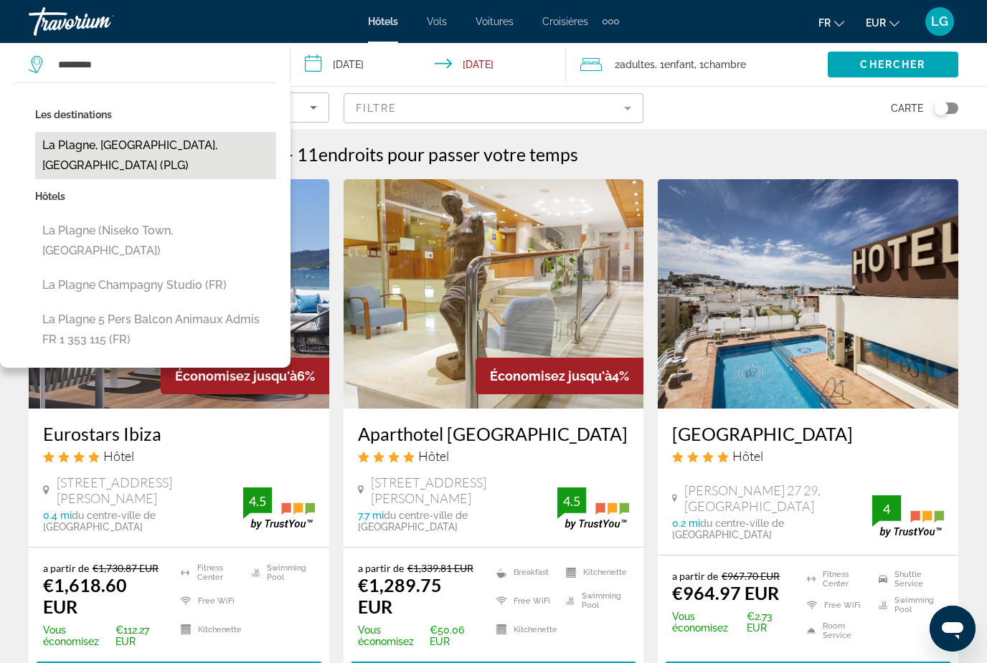
click at [214, 134] on button "La Plagne, [GEOGRAPHIC_DATA], [GEOGRAPHIC_DATA] (PLG)" at bounding box center [155, 155] width 241 height 47
type input "**********"
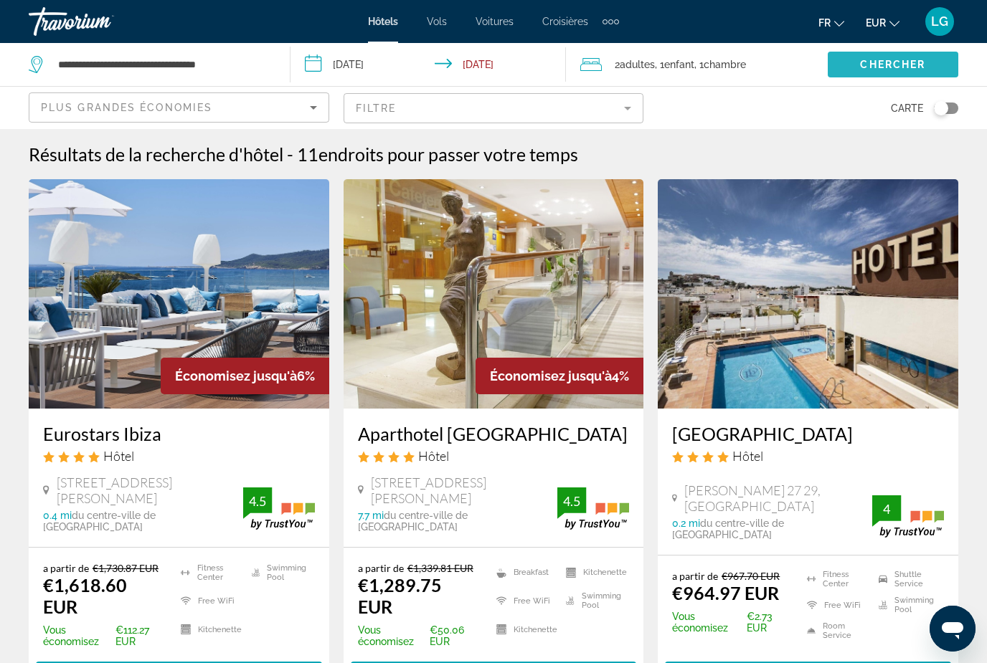
click at [923, 63] on span "Chercher" at bounding box center [892, 64] width 65 height 11
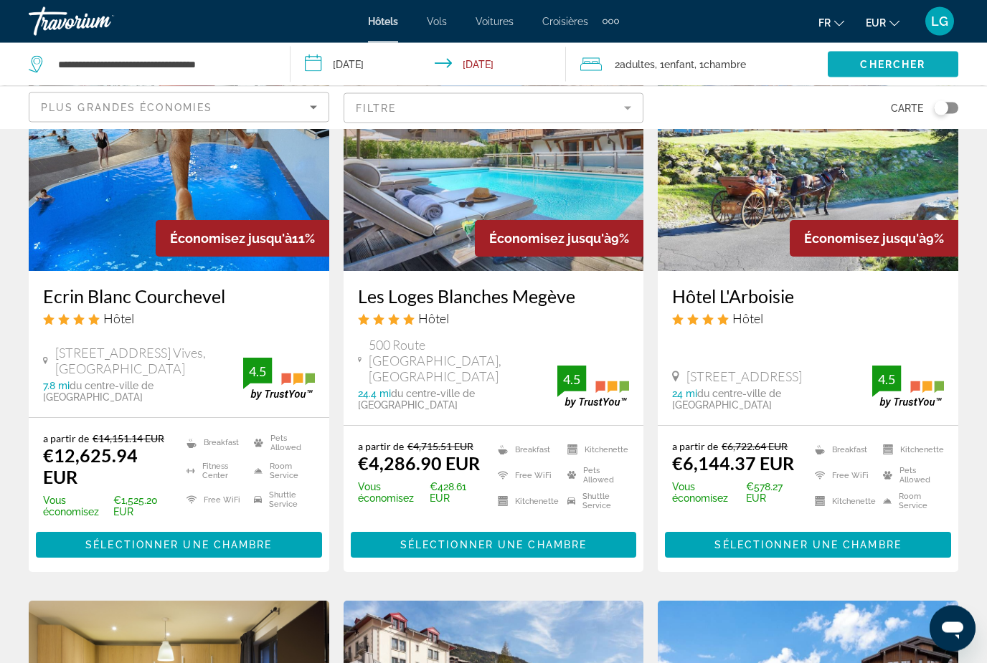
scroll to position [1275, 0]
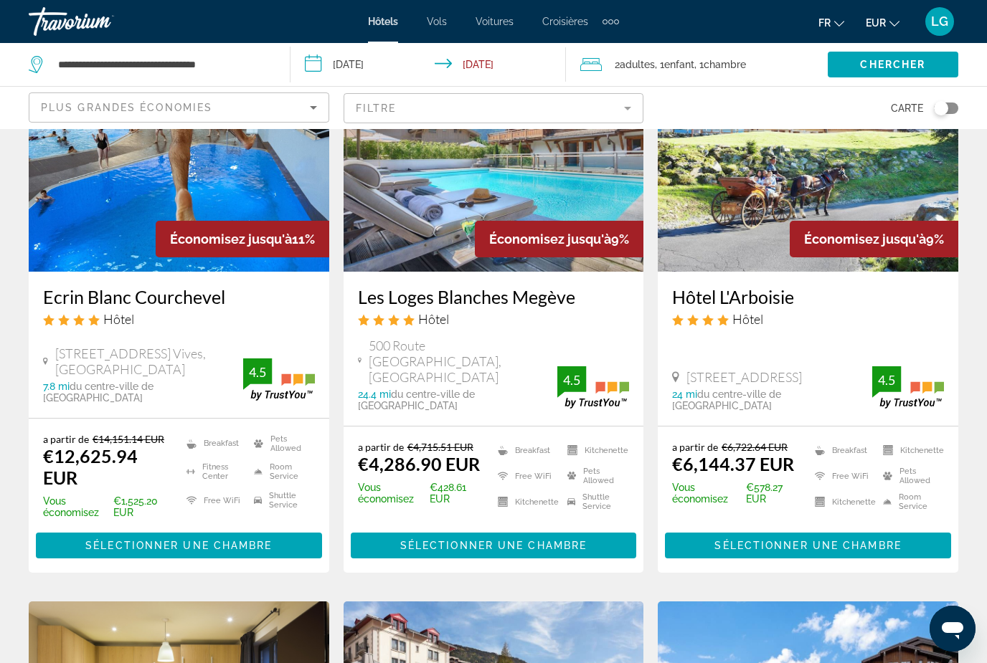
click at [303, 105] on div "Plus grandes économies" at bounding box center [175, 107] width 269 height 17
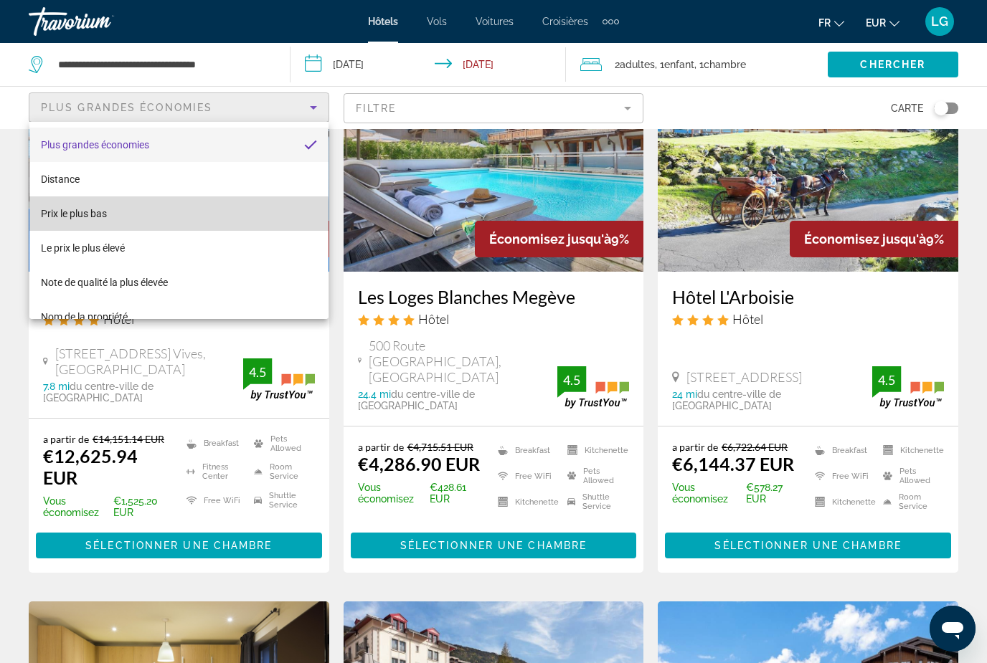
click at [103, 219] on span "Prix le plus bas" at bounding box center [74, 213] width 66 height 17
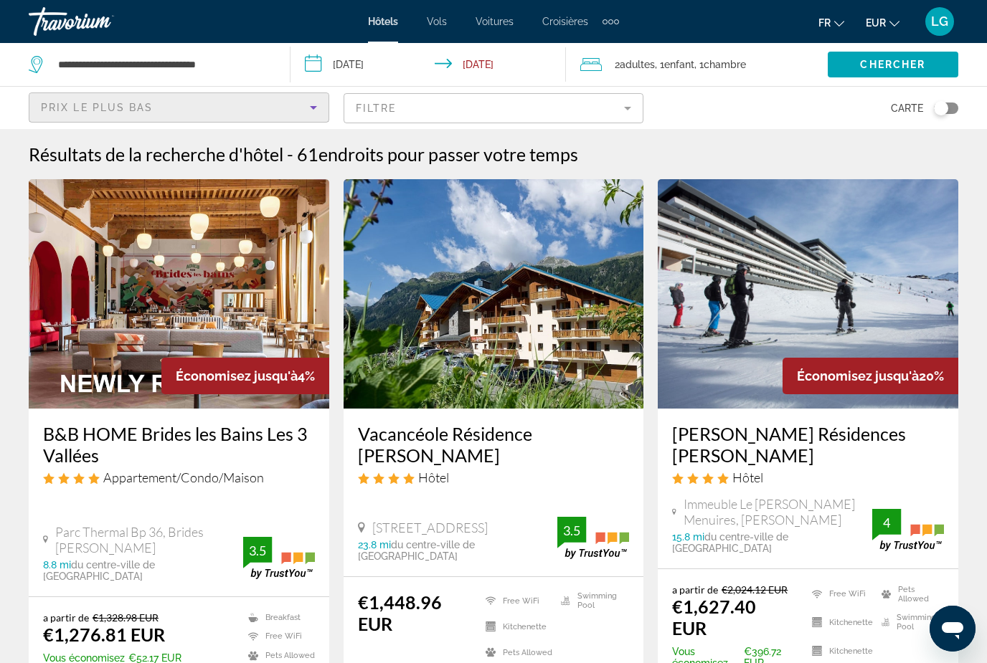
click at [919, 435] on h3 "[PERSON_NAME] Résidences [PERSON_NAME]" at bounding box center [808, 444] width 272 height 43
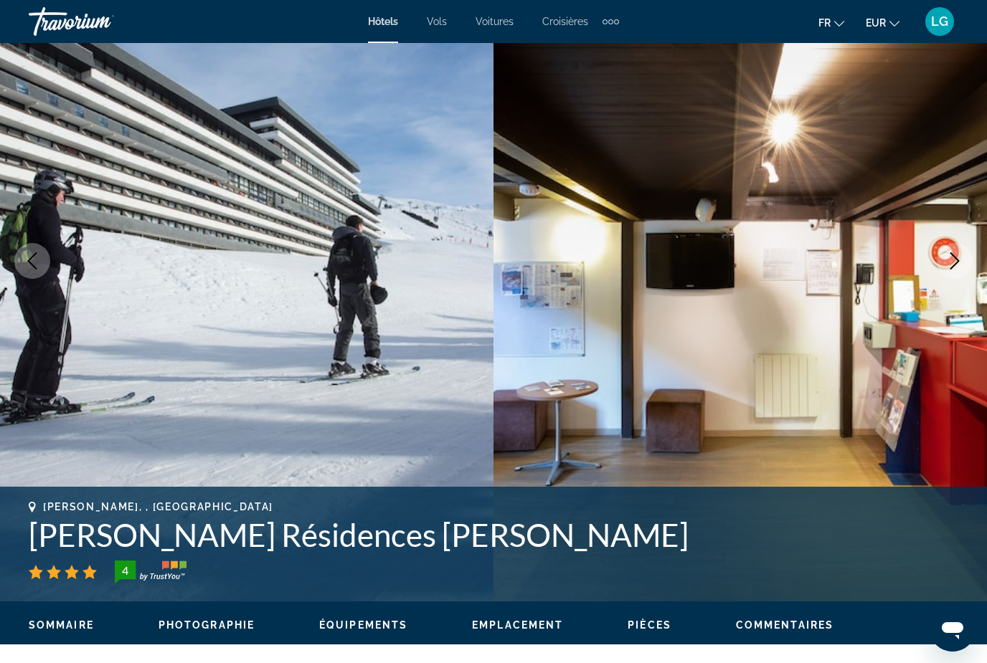
scroll to position [75, 0]
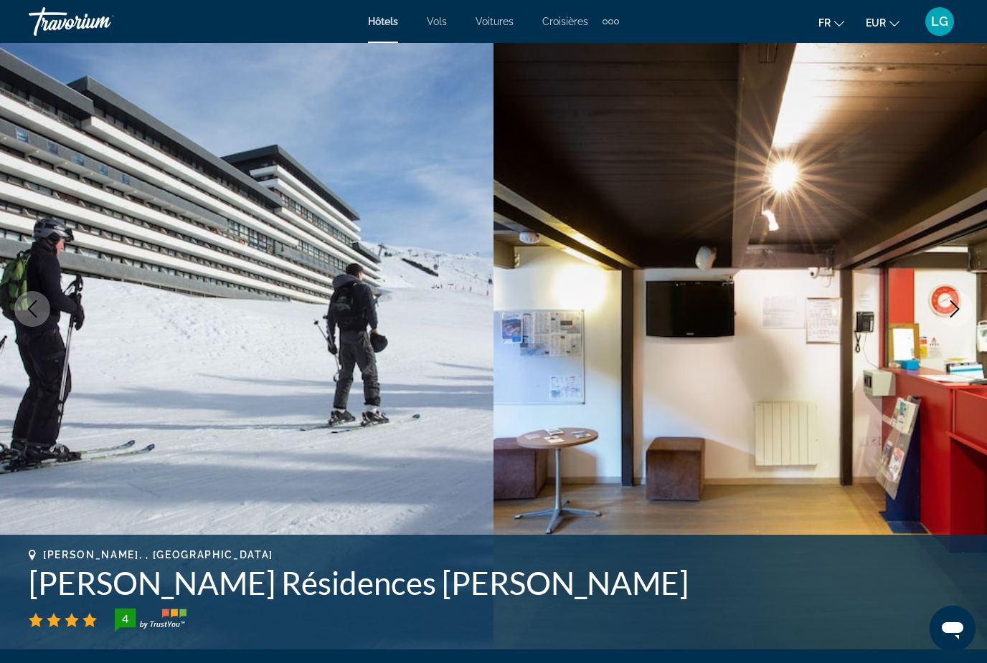
click at [952, 311] on icon "Next image" at bounding box center [954, 309] width 17 height 17
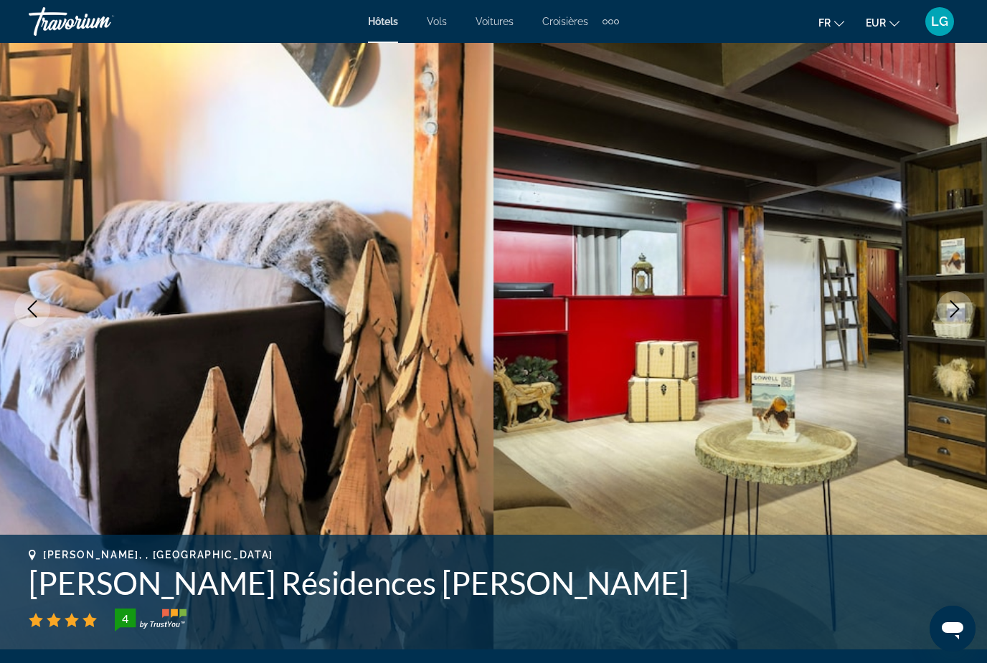
click at [958, 306] on icon "Next image" at bounding box center [954, 309] width 17 height 17
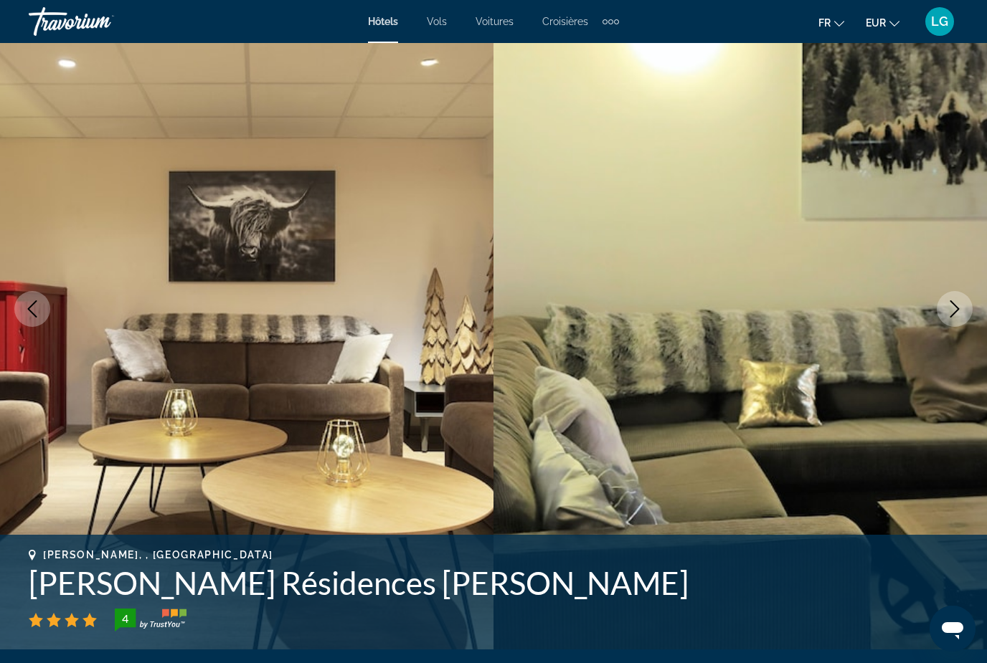
click at [953, 311] on icon "Next image" at bounding box center [954, 309] width 17 height 17
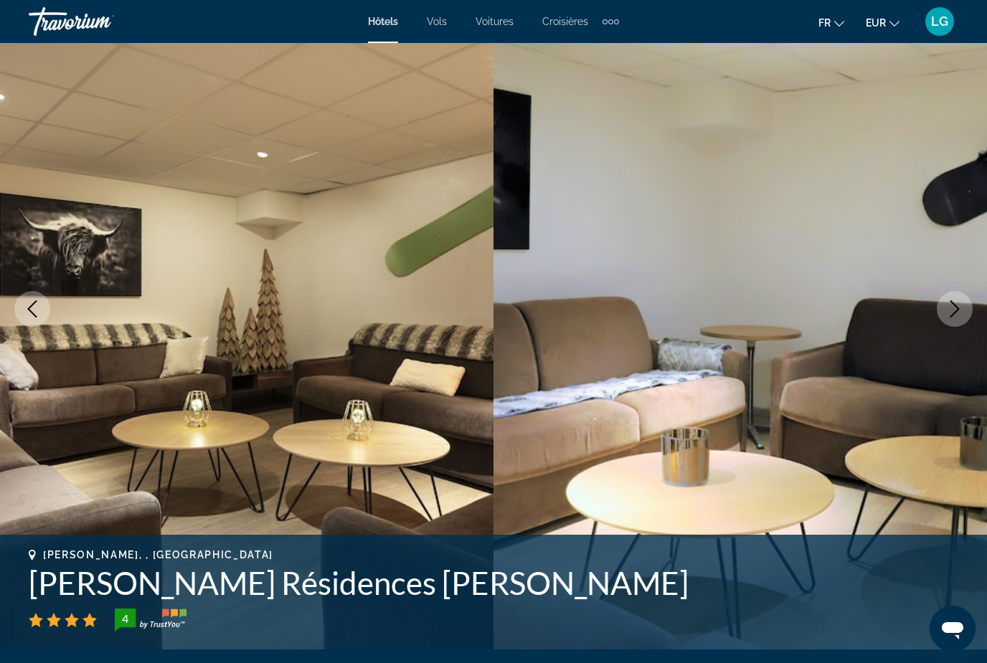
click at [957, 315] on icon "Next image" at bounding box center [954, 309] width 17 height 17
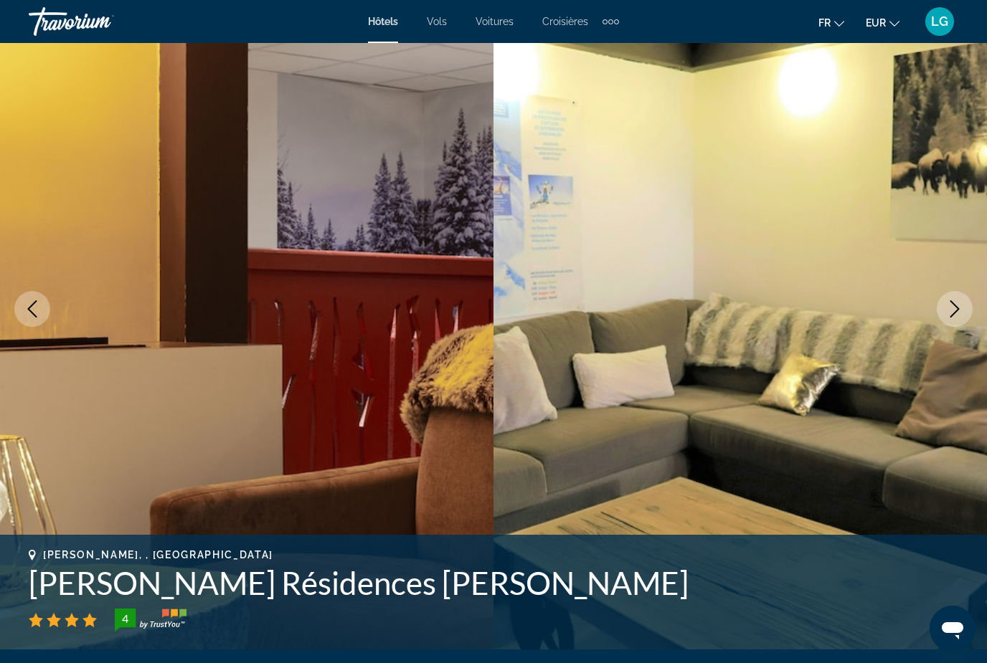
click at [953, 323] on button "Next image" at bounding box center [955, 309] width 36 height 36
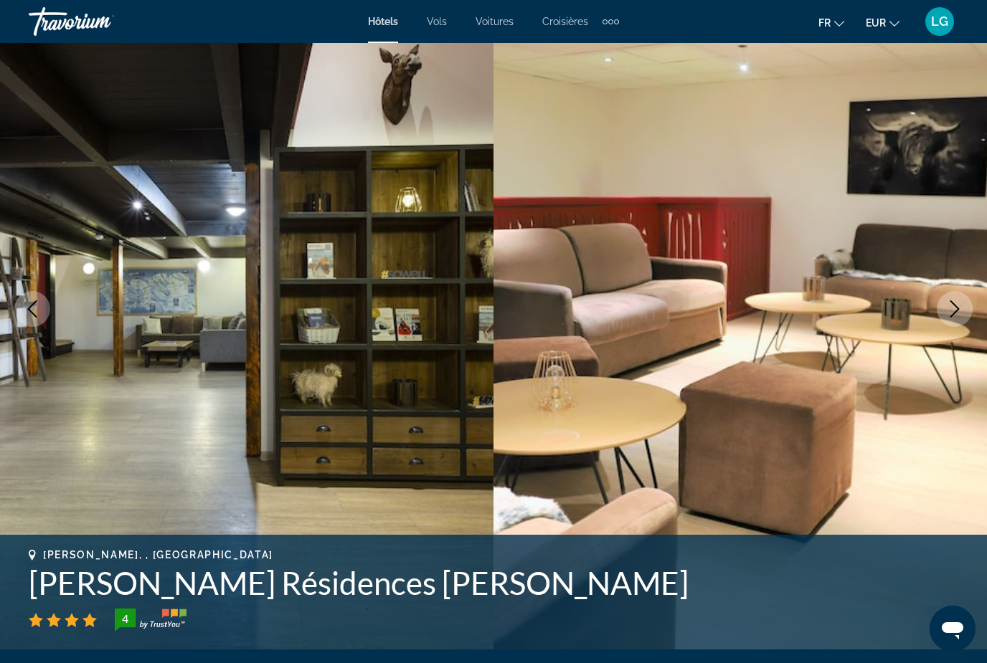
click at [957, 321] on button "Next image" at bounding box center [955, 309] width 36 height 36
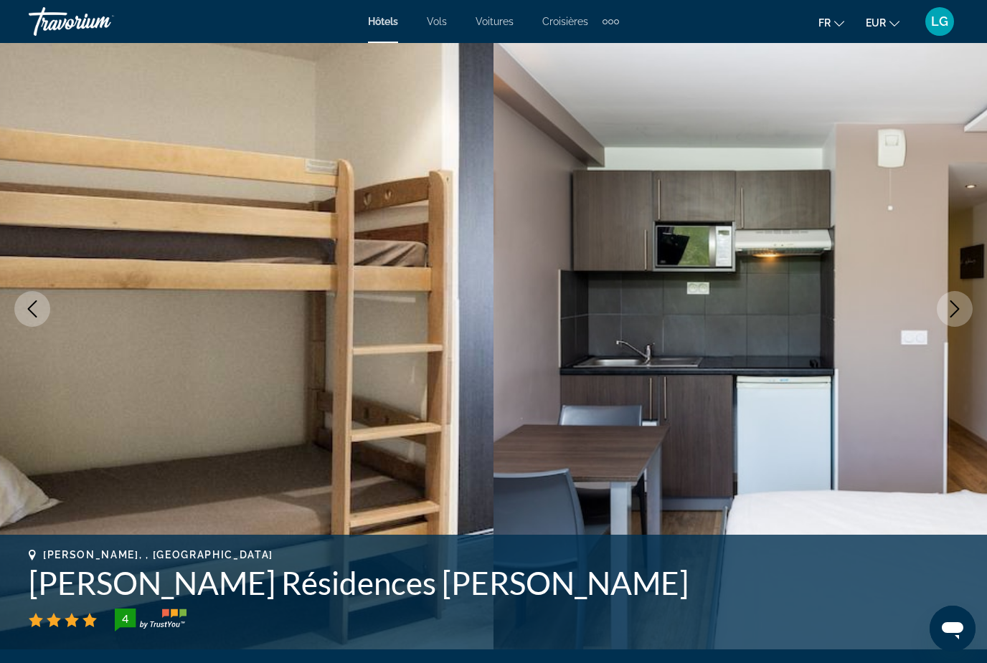
click at [955, 321] on button "Next image" at bounding box center [955, 309] width 36 height 36
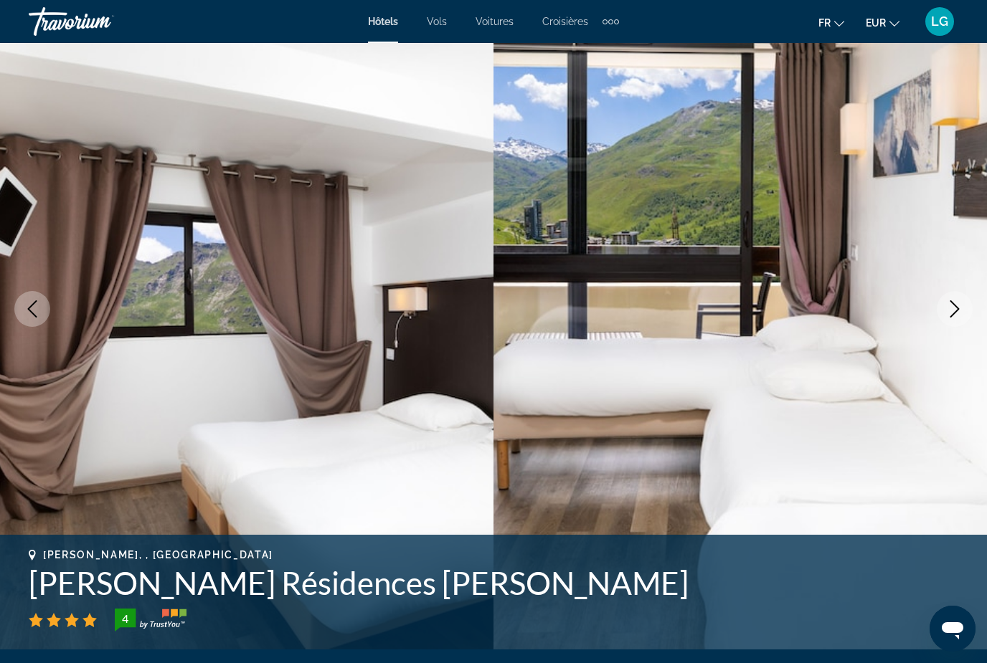
click at [952, 322] on button "Next image" at bounding box center [955, 309] width 36 height 36
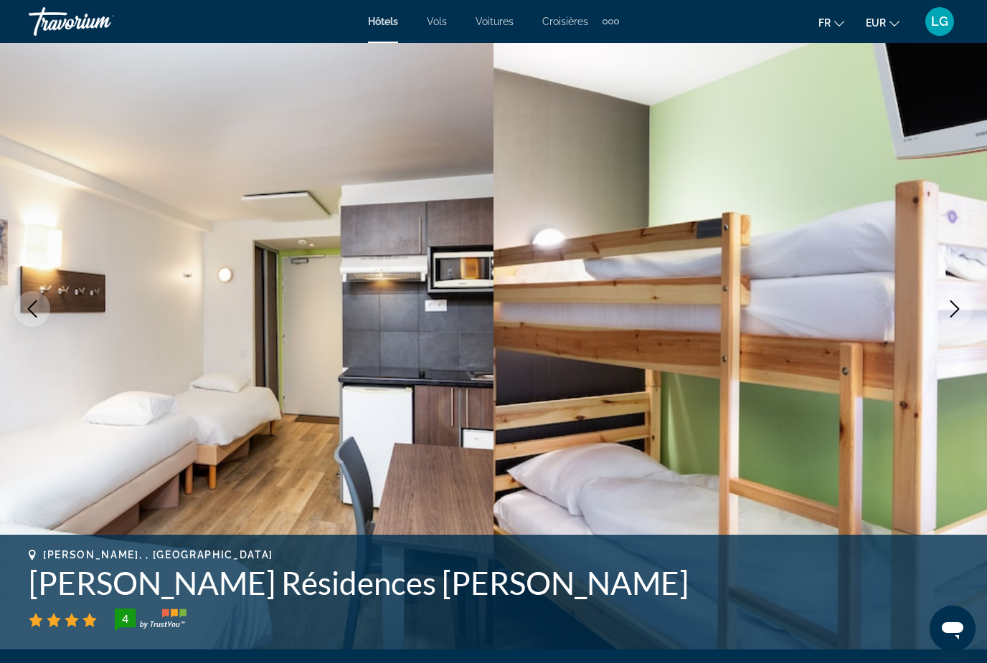
click at [959, 313] on icon "Next image" at bounding box center [954, 309] width 17 height 17
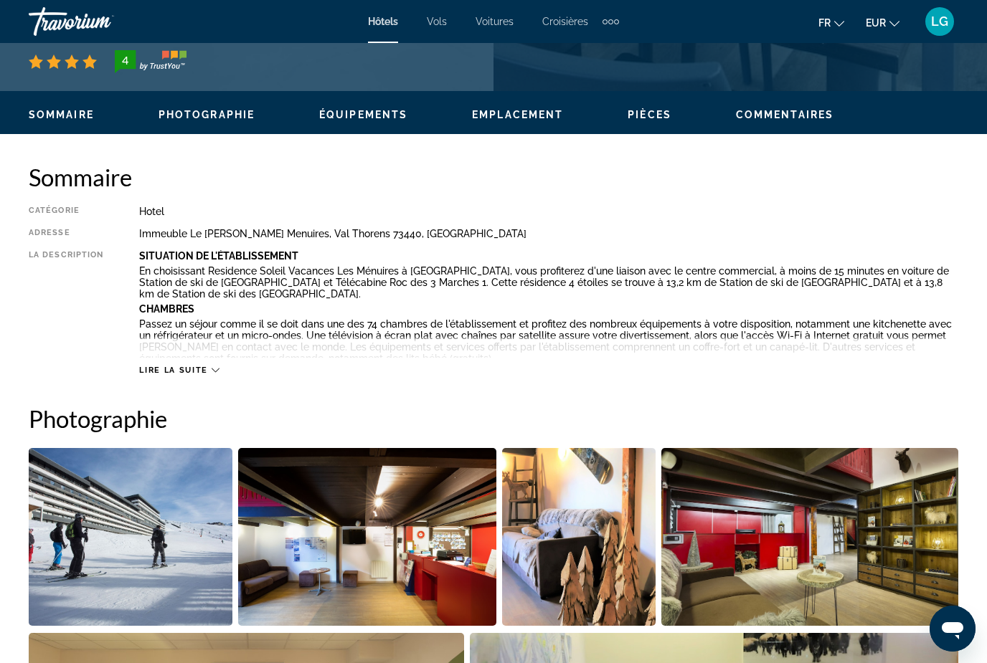
scroll to position [621, 0]
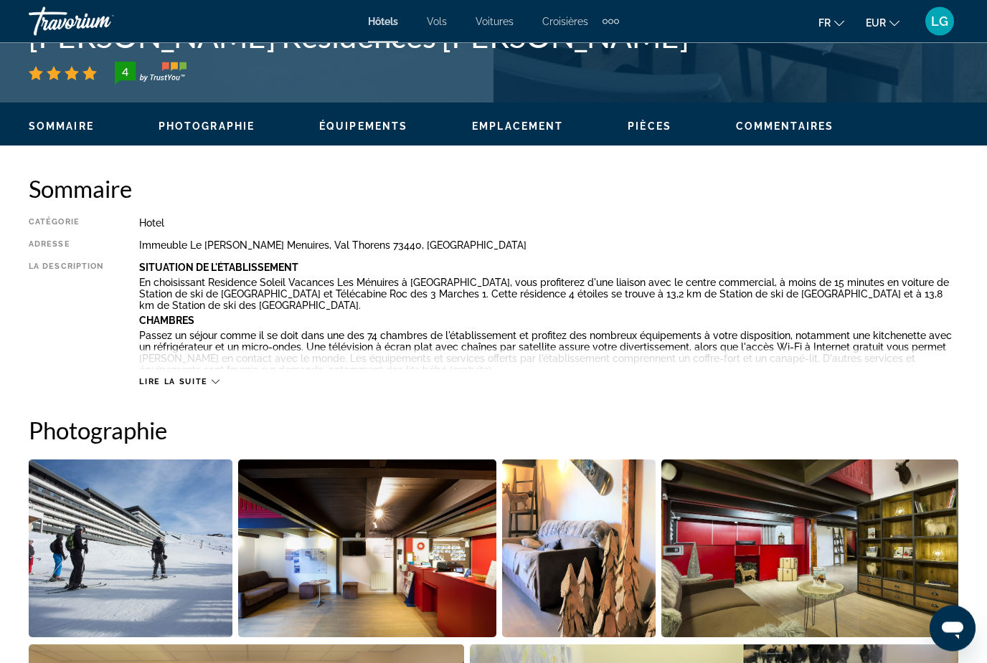
click at [208, 374] on div "Lire la suite" at bounding box center [548, 368] width 819 height 39
click at [204, 387] on span "Lire la suite" at bounding box center [173, 382] width 68 height 9
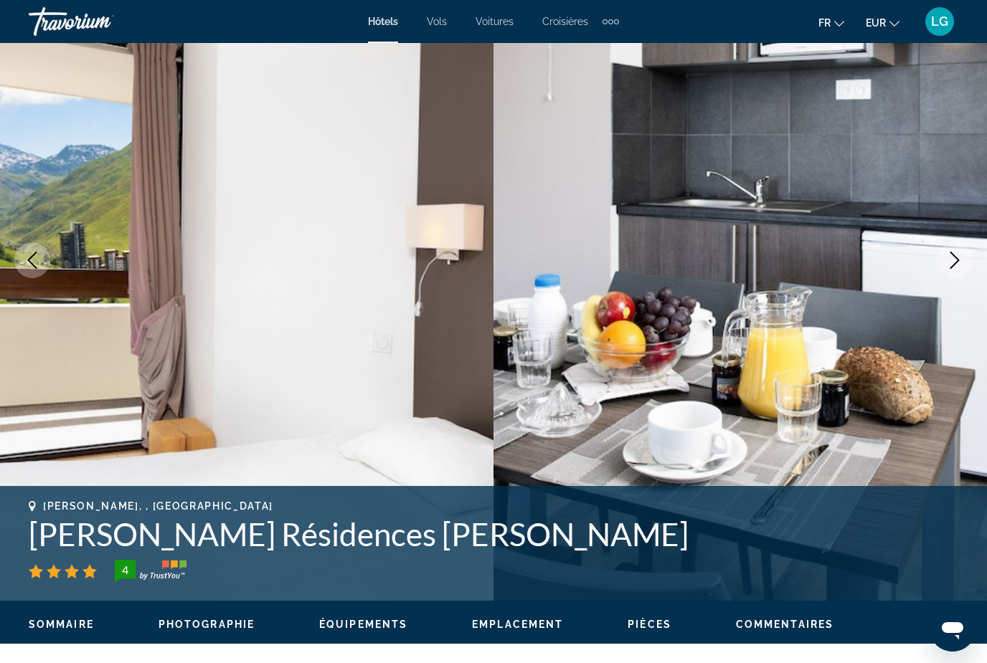
scroll to position [0, 0]
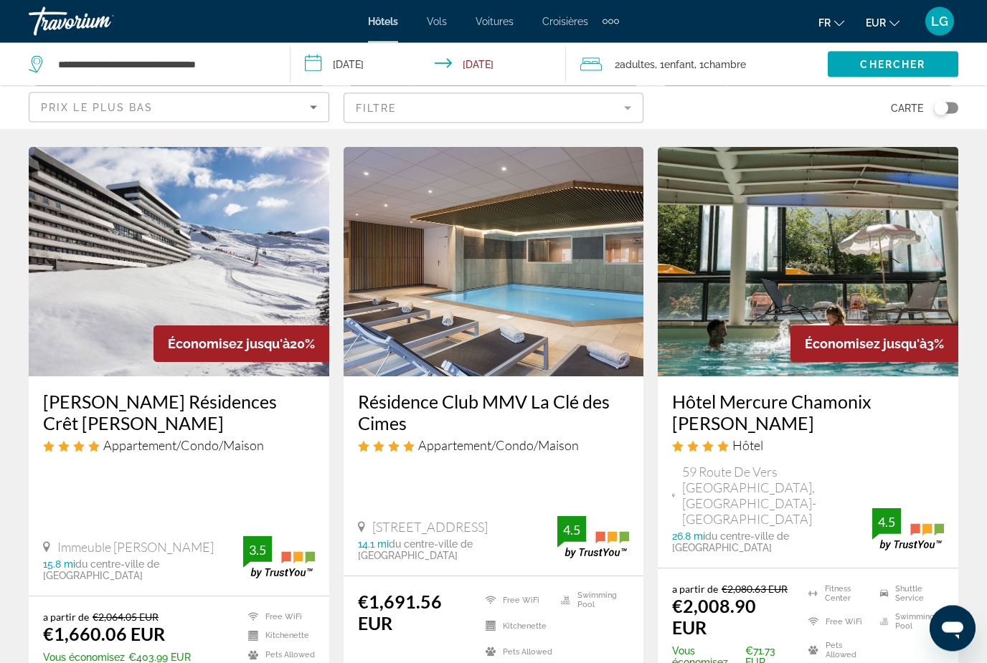
scroll to position [605, 0]
click at [437, 391] on h3 "Résidence Club MMV La Clé des Cimes" at bounding box center [494, 412] width 272 height 43
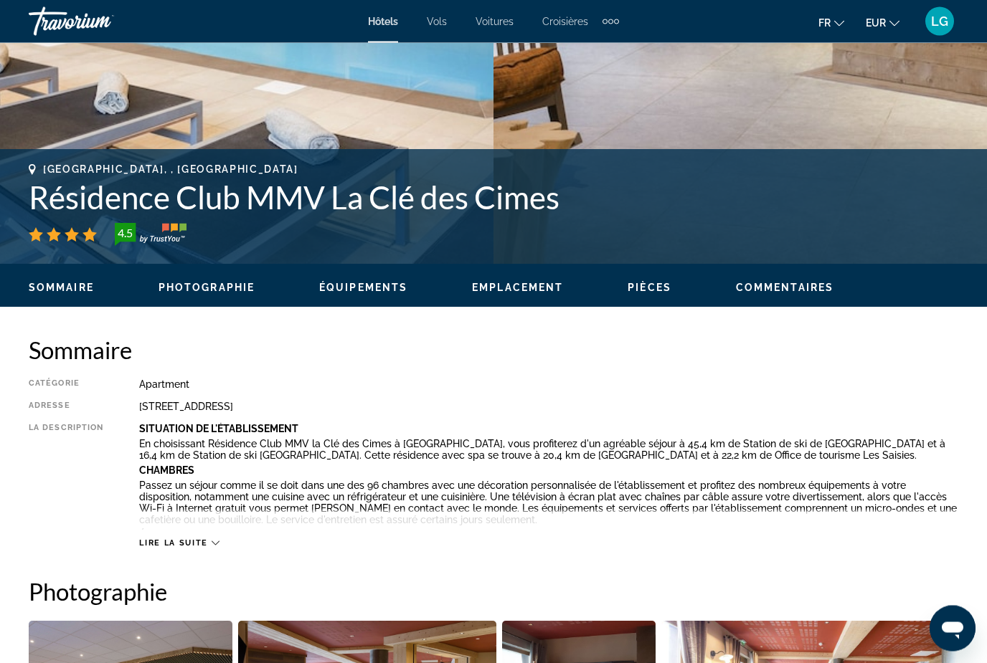
scroll to position [487, 0]
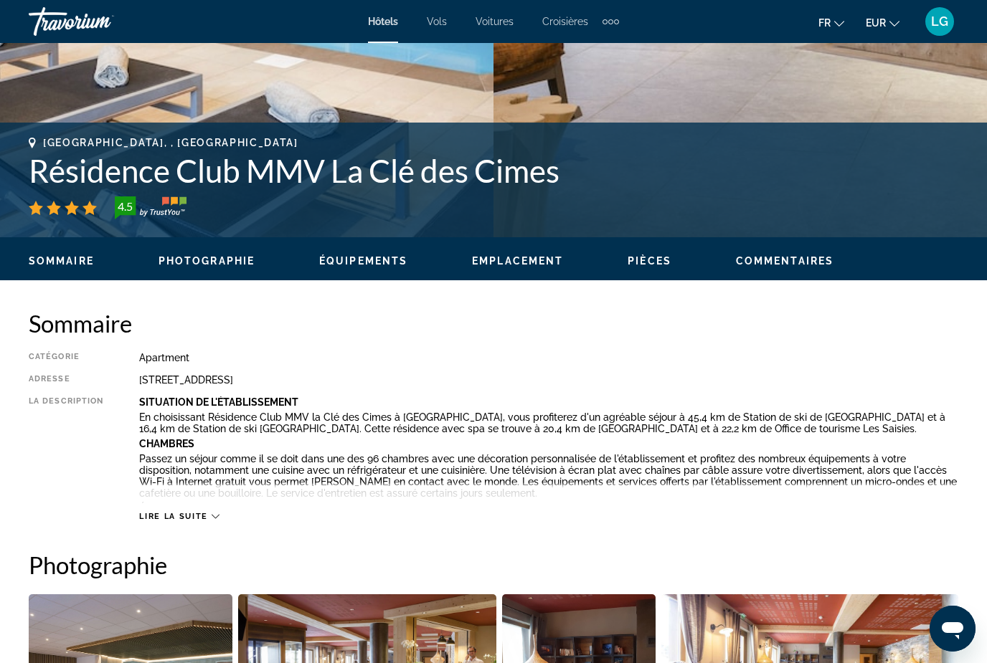
click at [212, 514] on icon "Main content" at bounding box center [216, 517] width 8 height 8
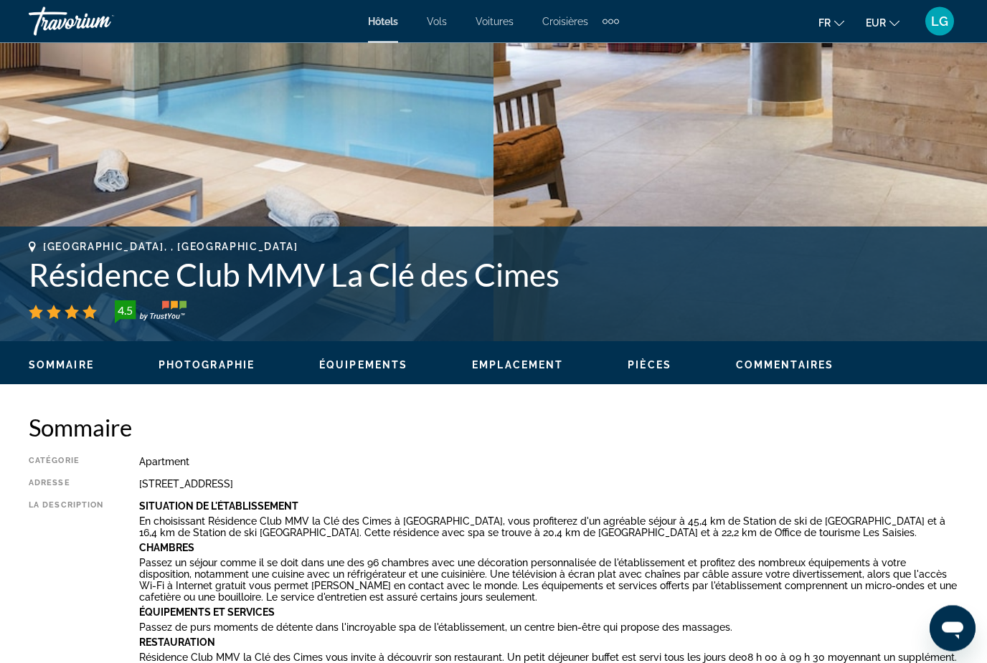
scroll to position [383, 0]
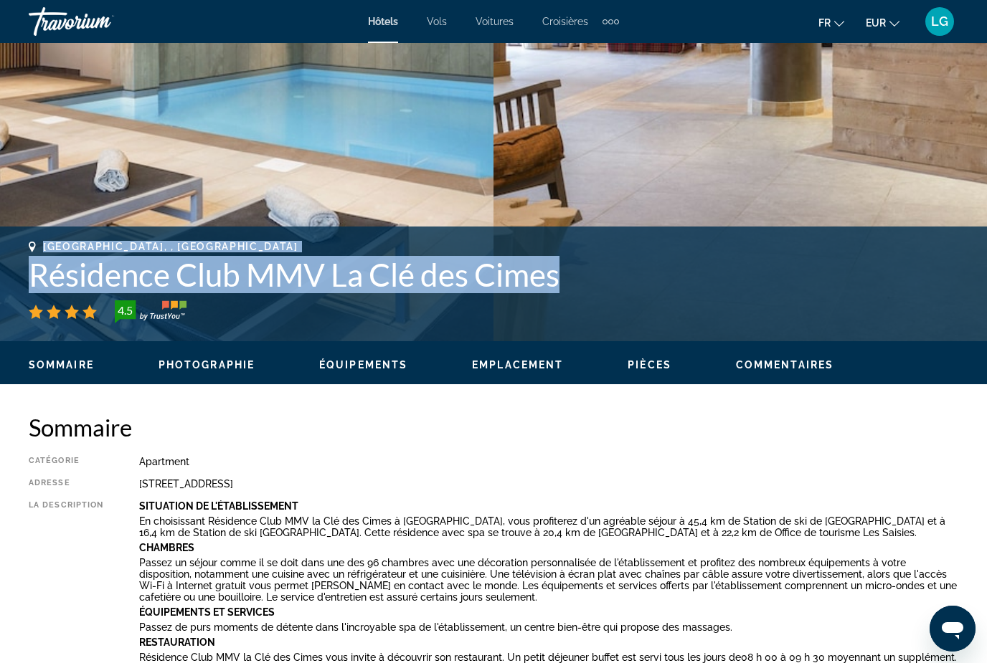
drag, startPoint x: 46, startPoint y: 245, endPoint x: 569, endPoint y: 273, distance: 524.4
click at [569, 273] on div "[GEOGRAPHIC_DATA], , France Résidence Club MMV La Clé des Cimes 4.5" at bounding box center [494, 282] width 930 height 82
copy div "[GEOGRAPHIC_DATA], , France Résidence Club MMV La Clé des Cimes"
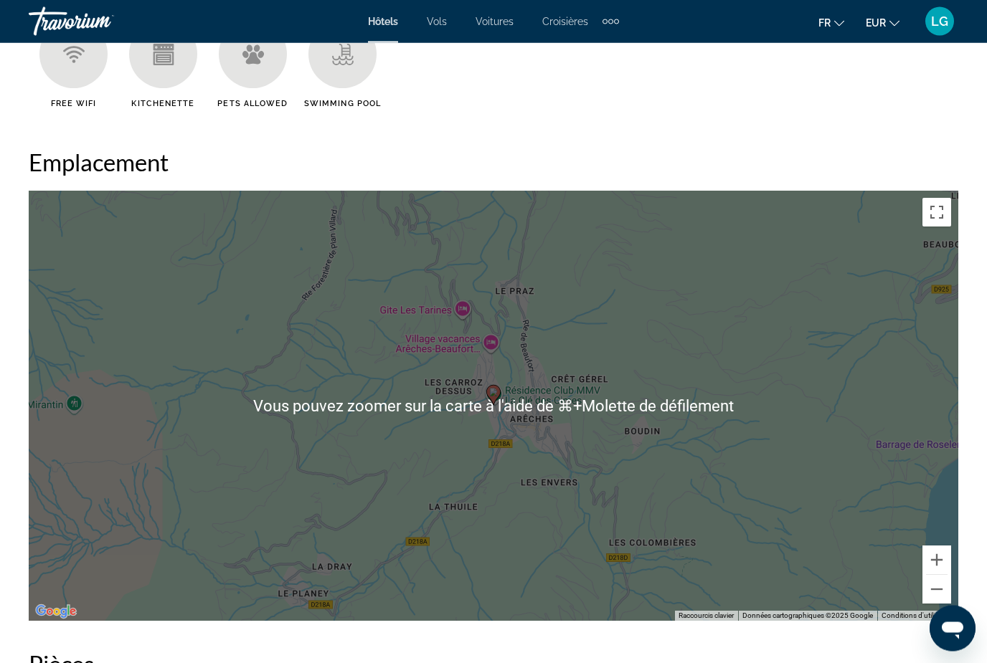
scroll to position [1597, 0]
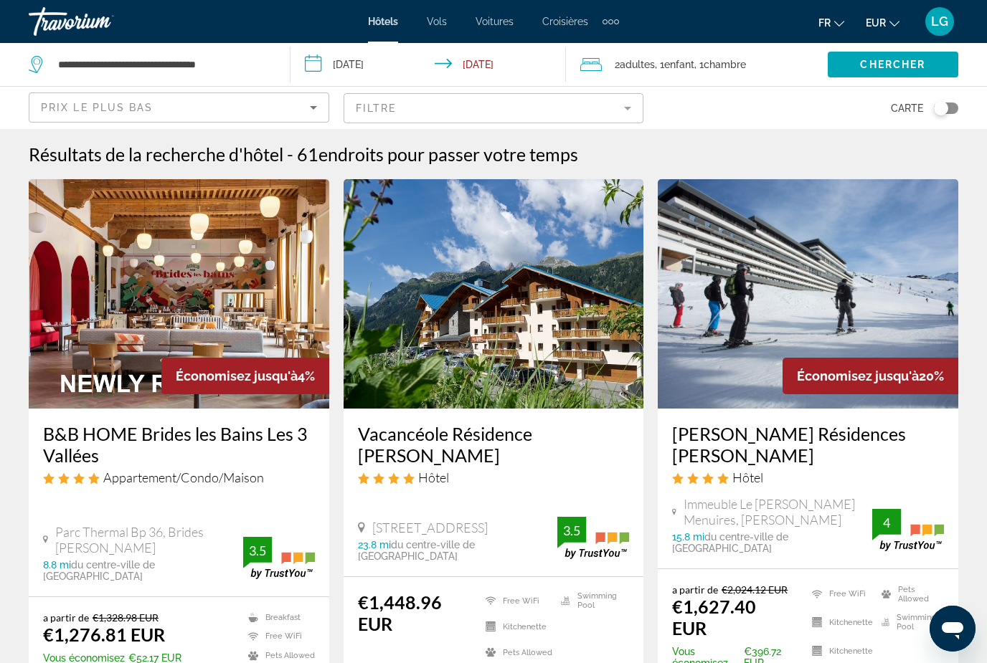
click at [565, 27] on span "Croisières" at bounding box center [565, 21] width 46 height 11
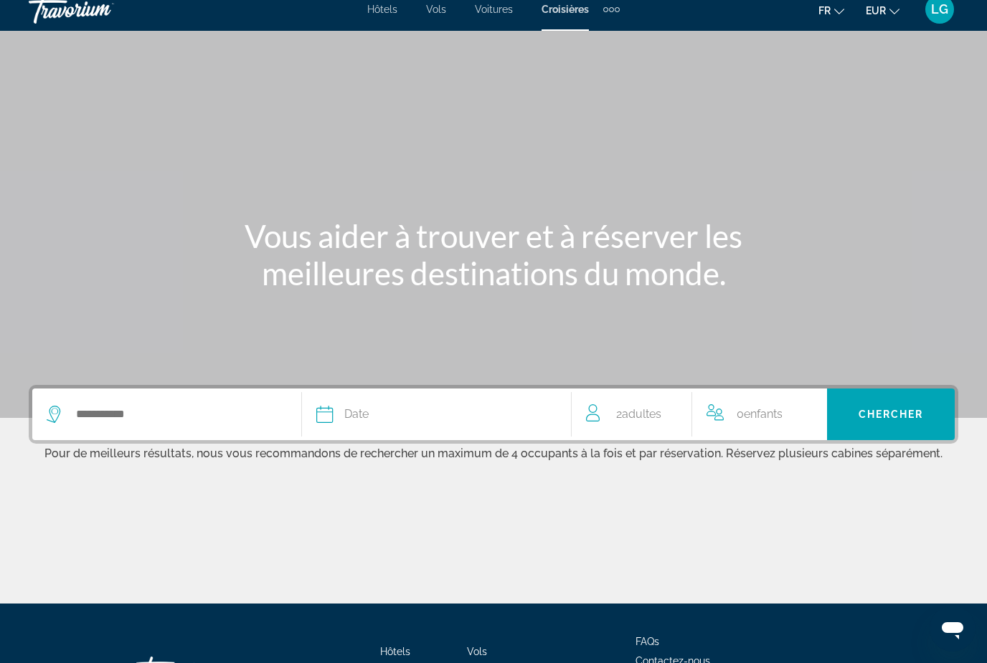
scroll to position [11, 0]
click at [752, 405] on span "0 Enfant Enfants" at bounding box center [760, 415] width 46 height 20
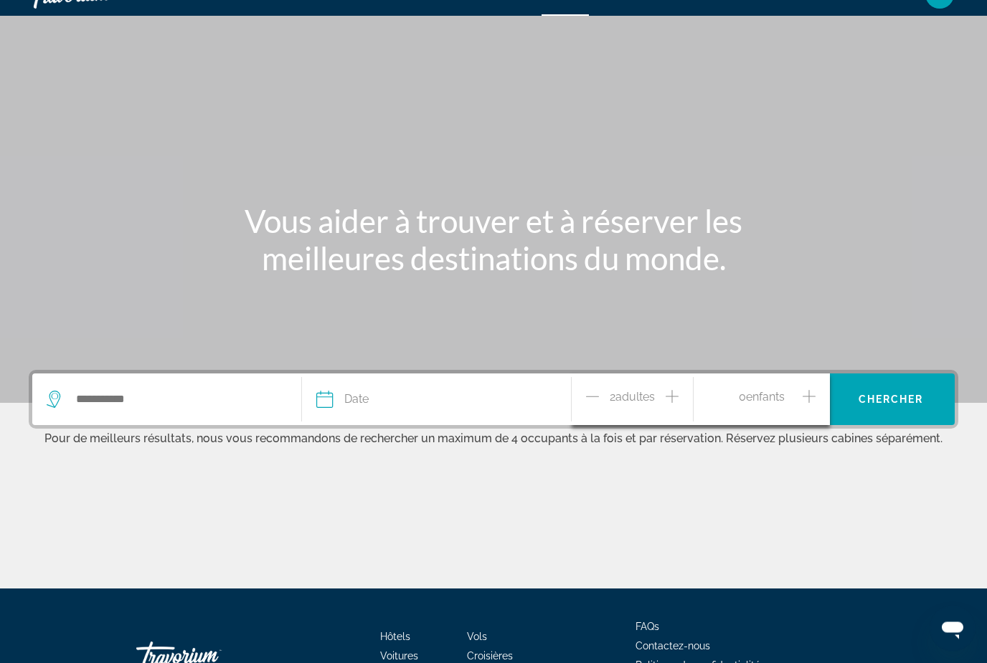
scroll to position [82, 0]
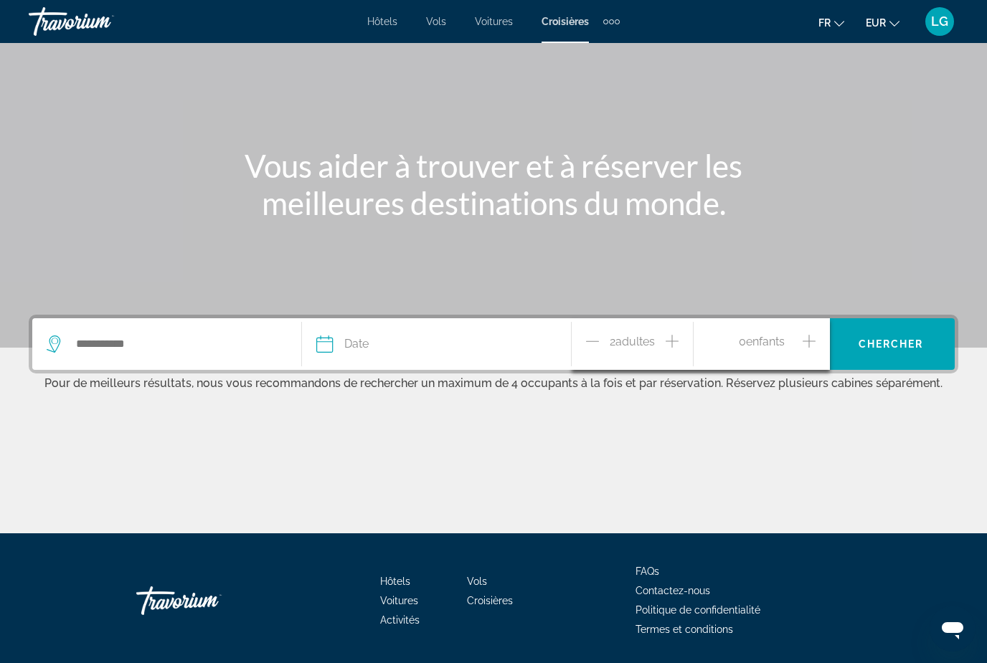
click at [807, 344] on icon "Increment children" at bounding box center [809, 341] width 13 height 17
click at [782, 403] on span "Travelers: 2 adults, 1 child" at bounding box center [757, 397] width 77 height 17
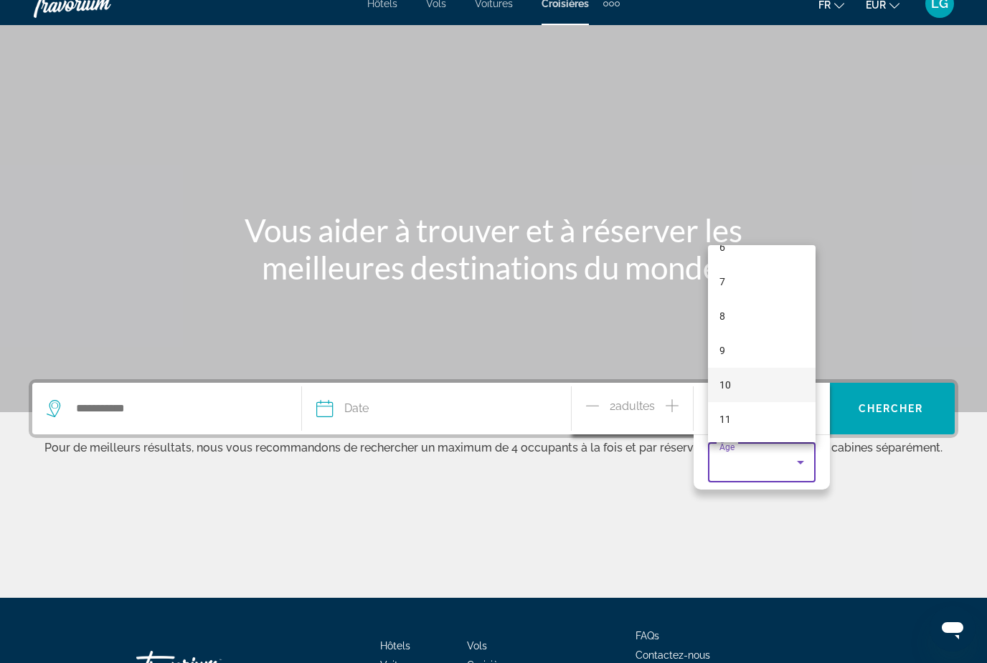
scroll to position [19, 0]
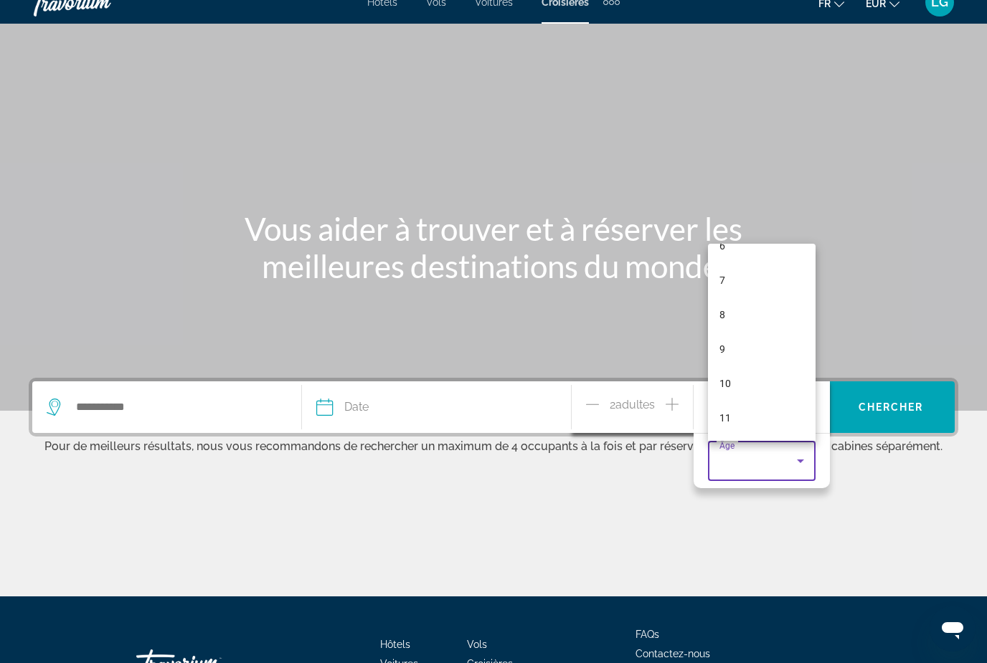
click at [920, 503] on div at bounding box center [493, 331] width 987 height 663
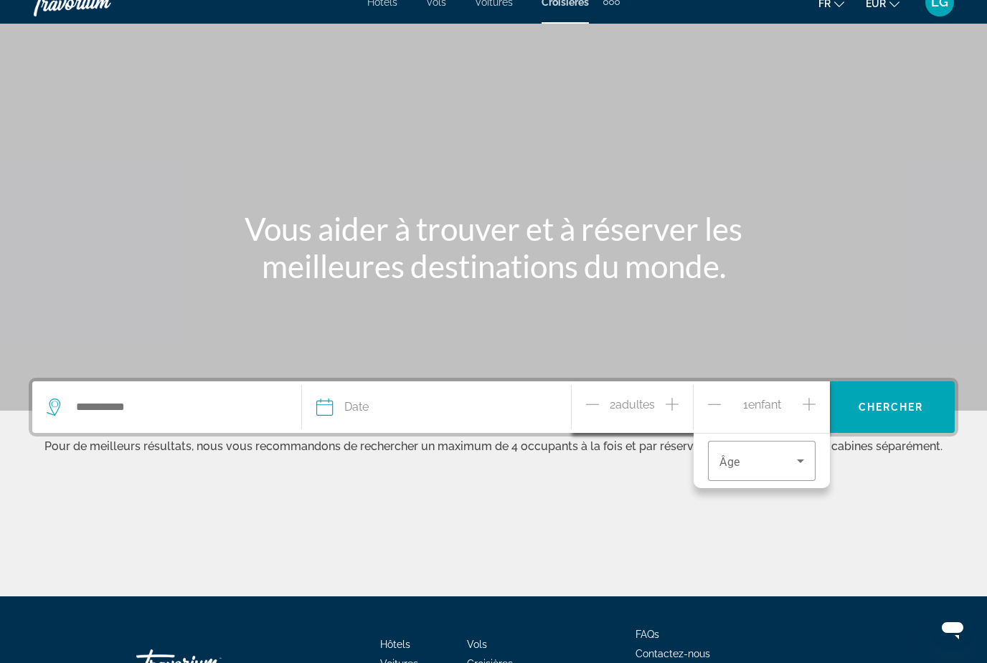
click at [672, 410] on icon "Increment adults" at bounding box center [672, 404] width 13 height 13
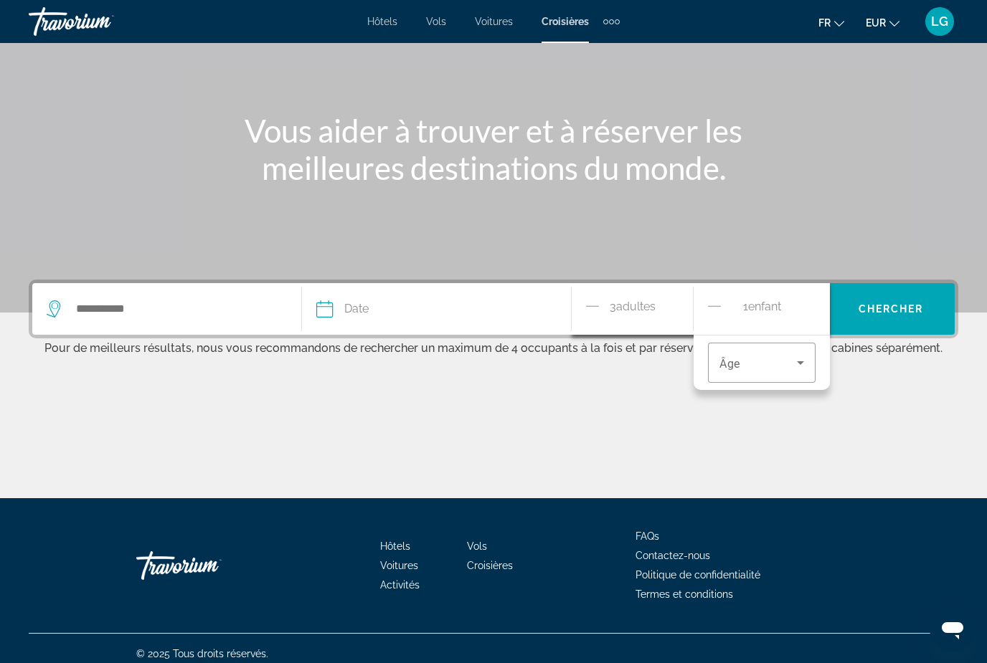
scroll to position [128, 0]
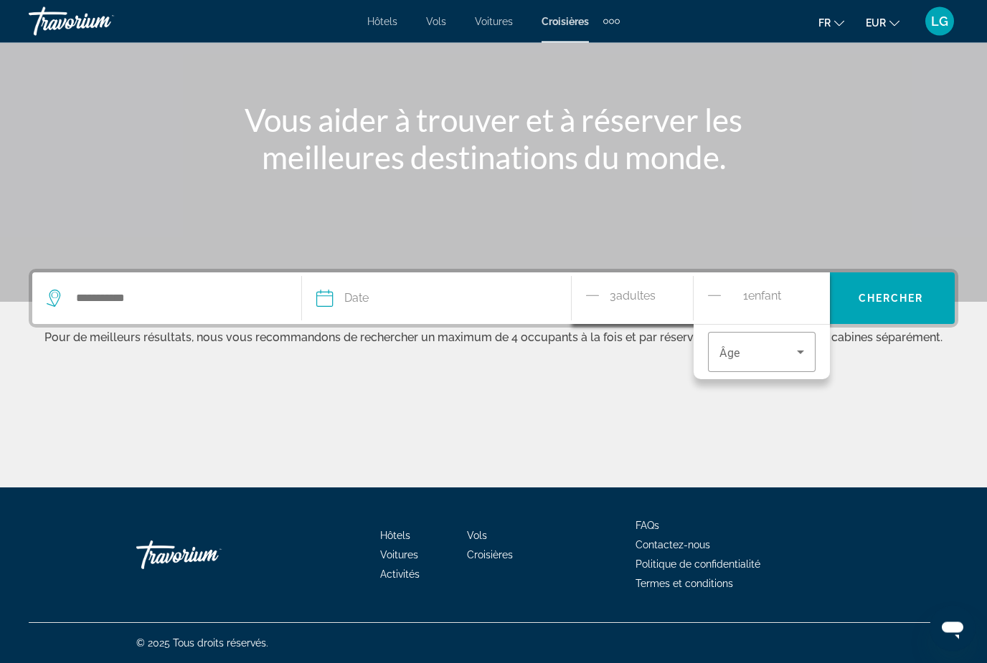
click at [724, 299] on div "1 Enfant Enfants" at bounding box center [762, 299] width 108 height 25
click at [822, 419] on div "Main content" at bounding box center [494, 435] width 930 height 108
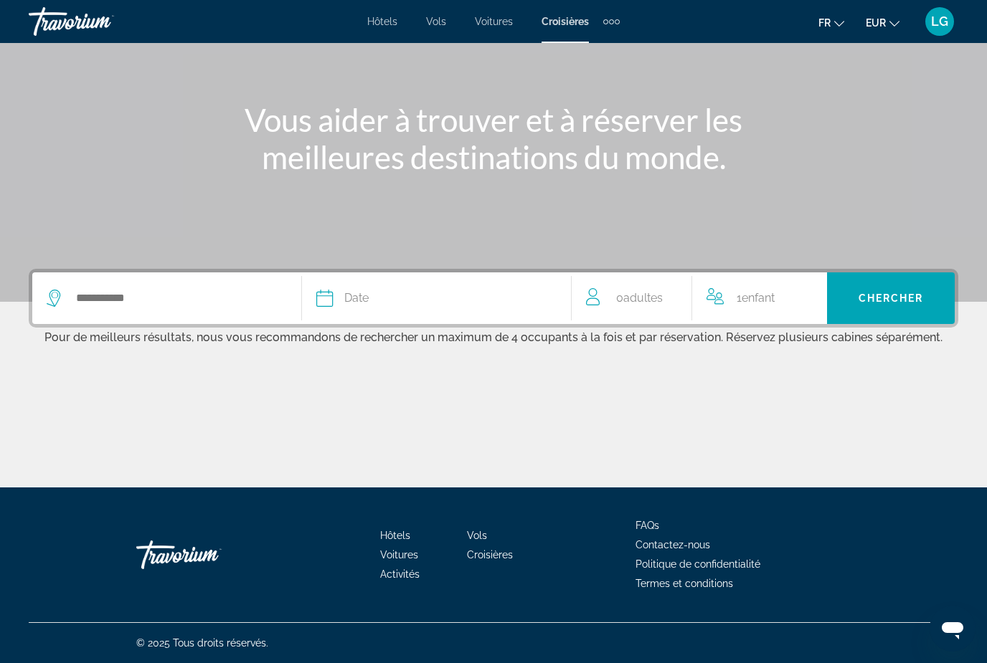
click at [638, 302] on span "Adultes" at bounding box center [642, 298] width 39 height 14
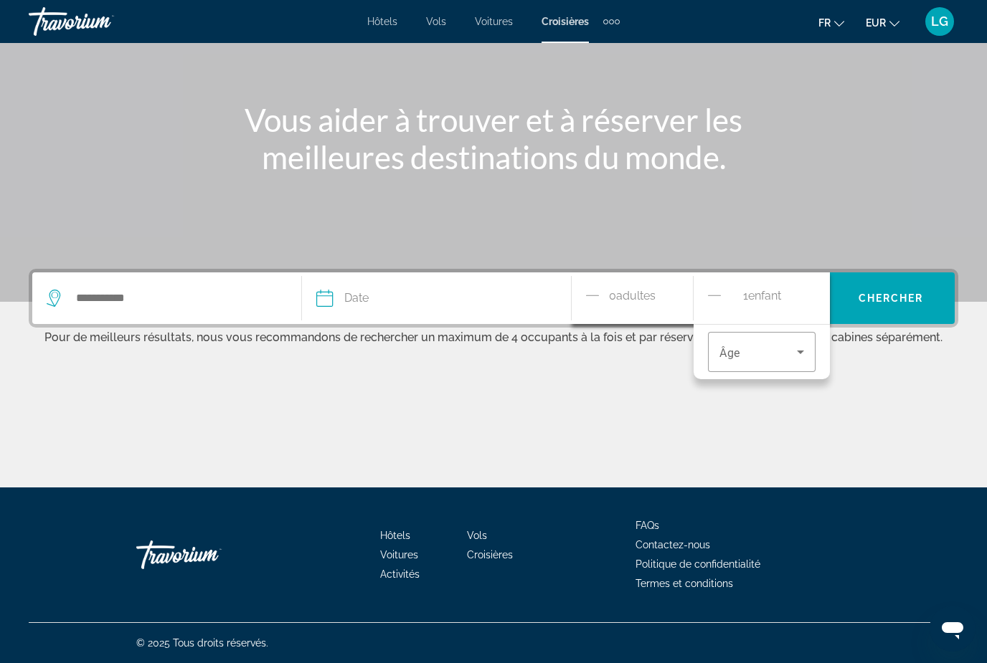
click at [628, 399] on div "Main content" at bounding box center [494, 434] width 930 height 108
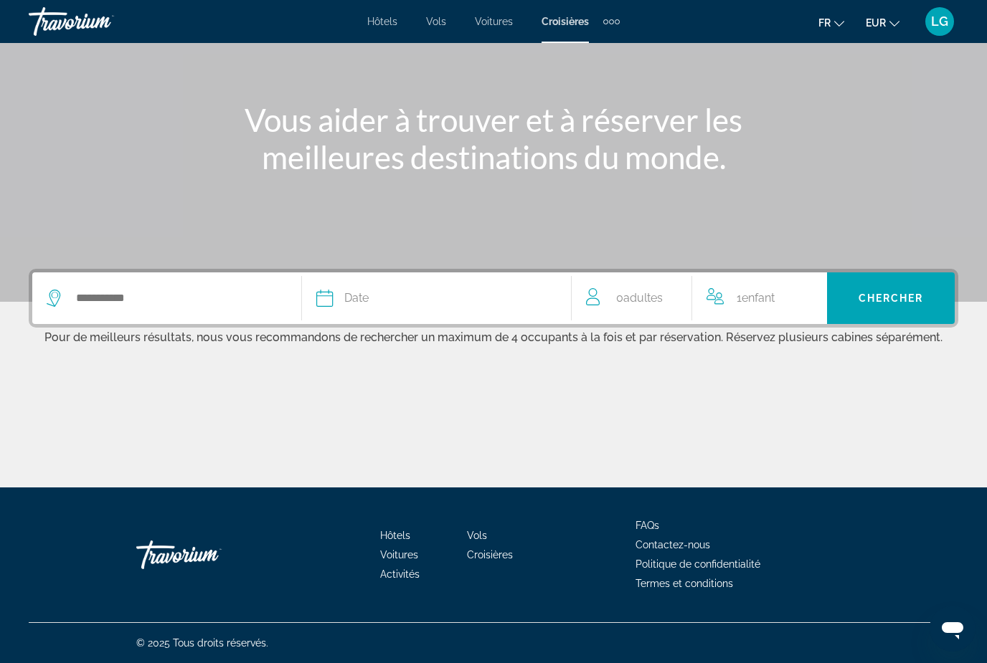
click at [772, 304] on span "Enfant" at bounding box center [758, 298] width 33 height 14
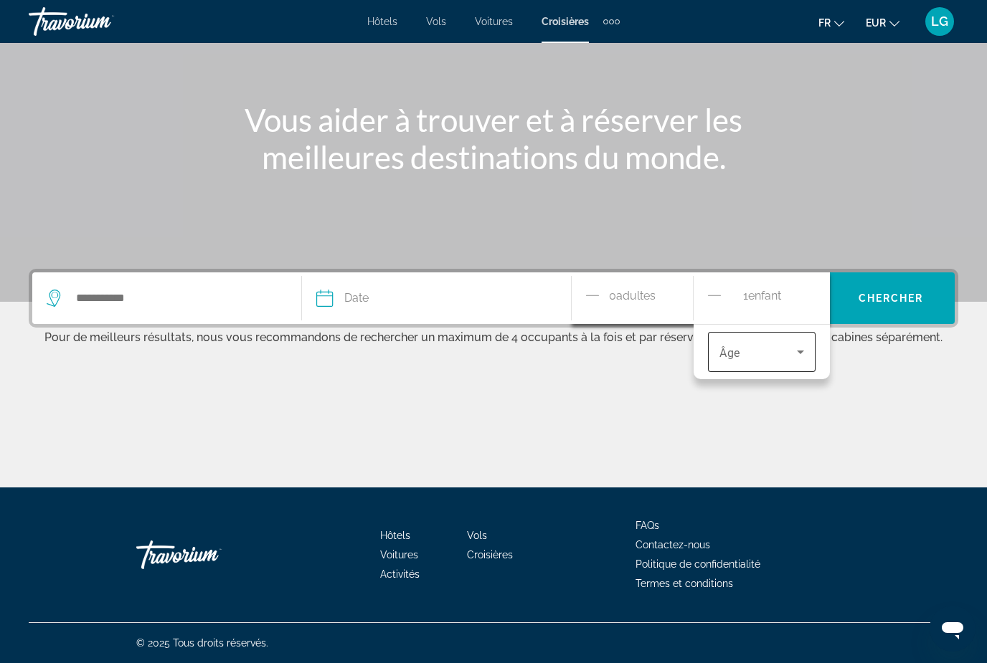
click at [808, 346] on icon "Travelers: 0 adult, 1 child" at bounding box center [800, 352] width 17 height 17
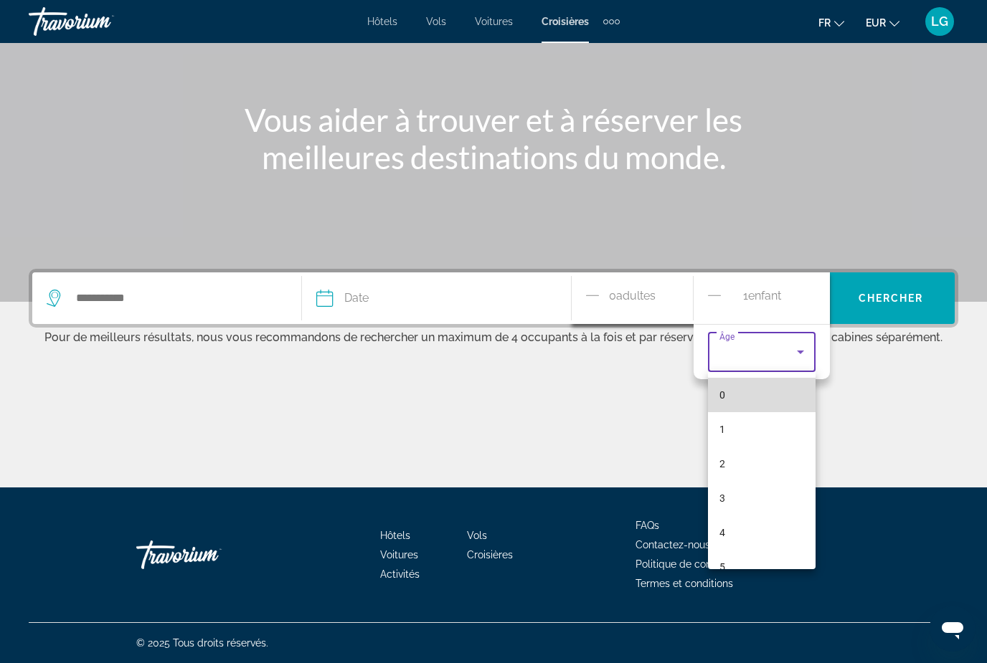
click at [777, 390] on mat-option "0" at bounding box center [762, 395] width 108 height 34
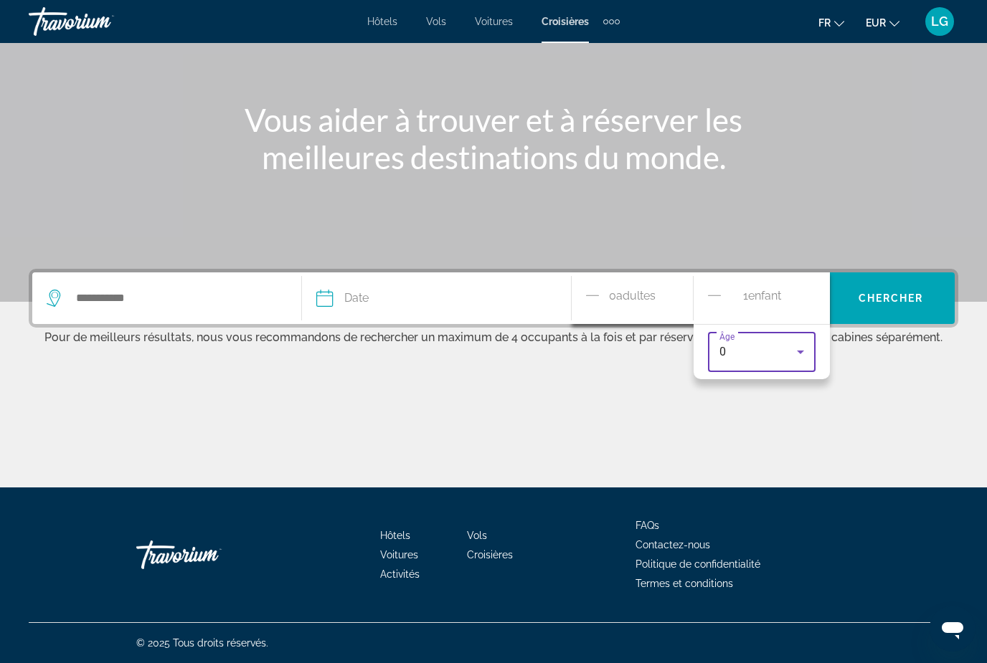
click at [886, 405] on div "Main content" at bounding box center [494, 434] width 930 height 108
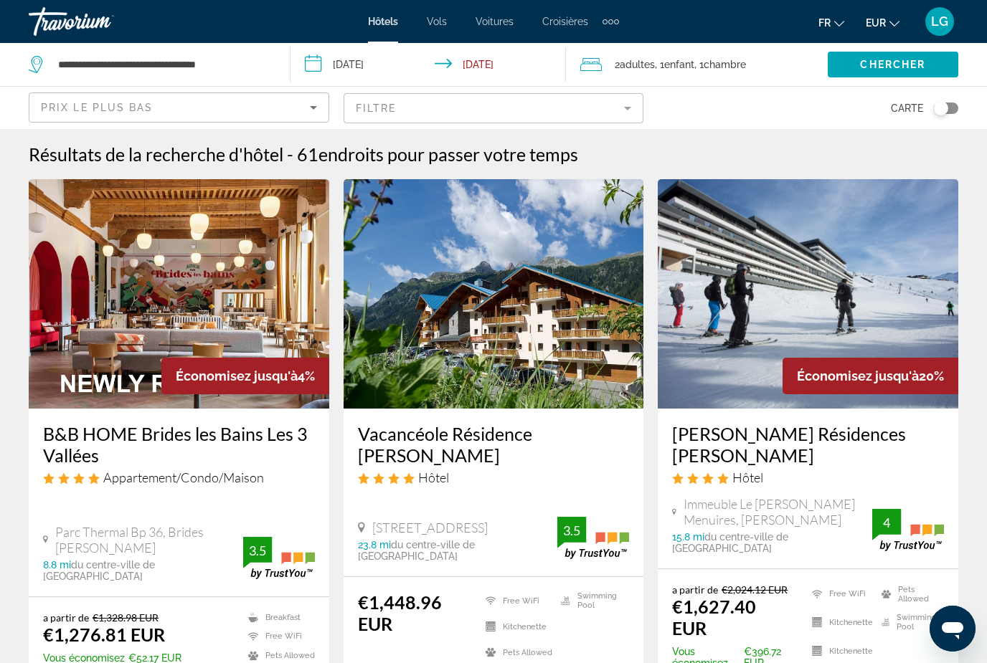
click at [570, 22] on span "Croisières" at bounding box center [565, 21] width 46 height 11
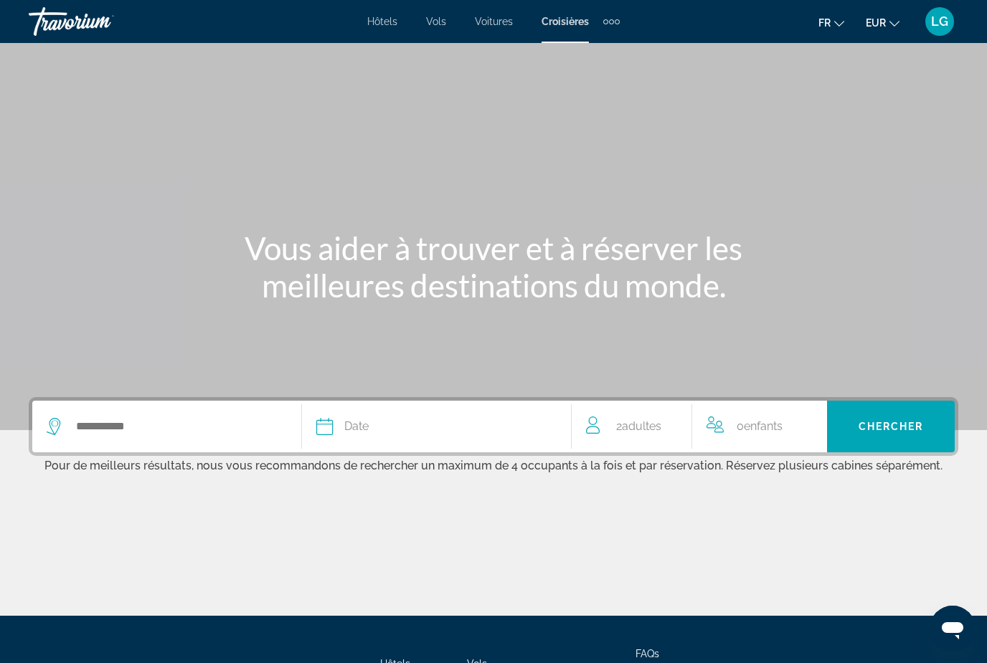
click at [654, 432] on span "Adultes" at bounding box center [641, 427] width 39 height 14
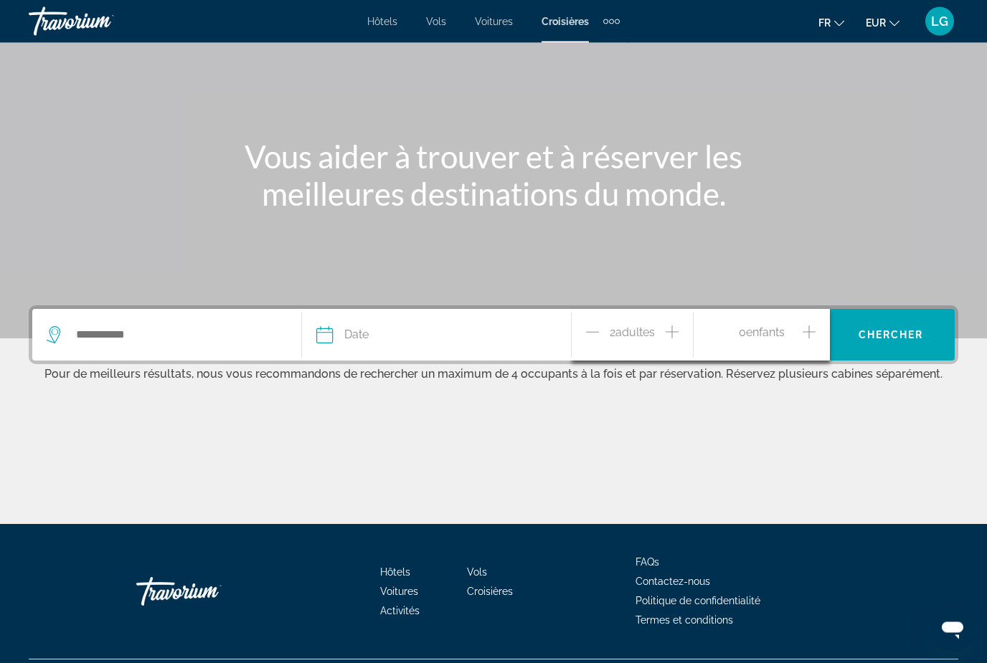
scroll to position [128, 0]
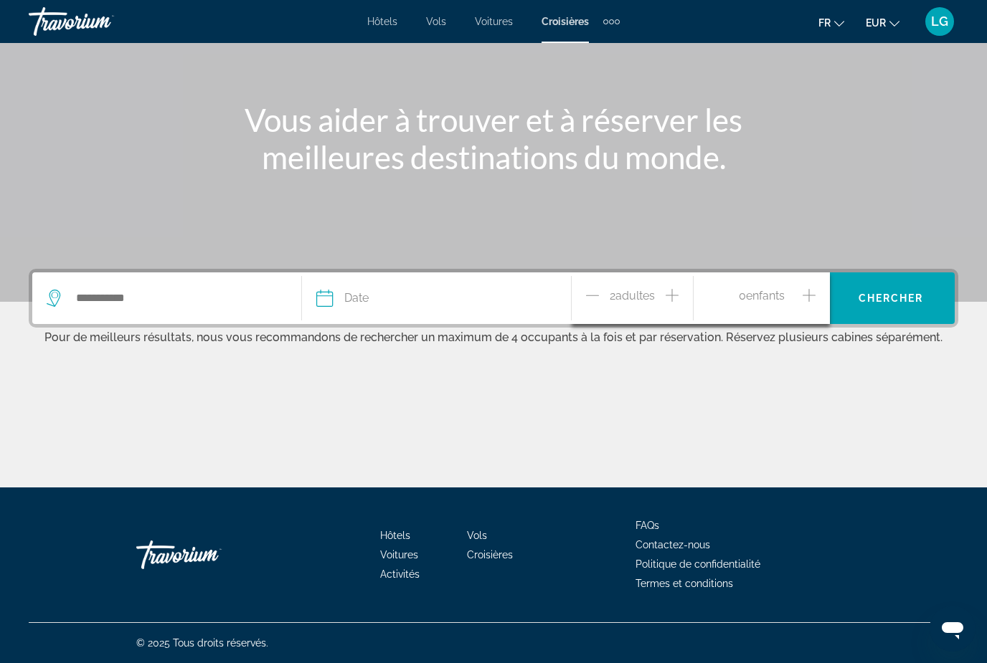
click at [677, 295] on icon "Increment adults" at bounding box center [672, 295] width 13 height 13
click at [751, 392] on div "Main content" at bounding box center [494, 434] width 930 height 108
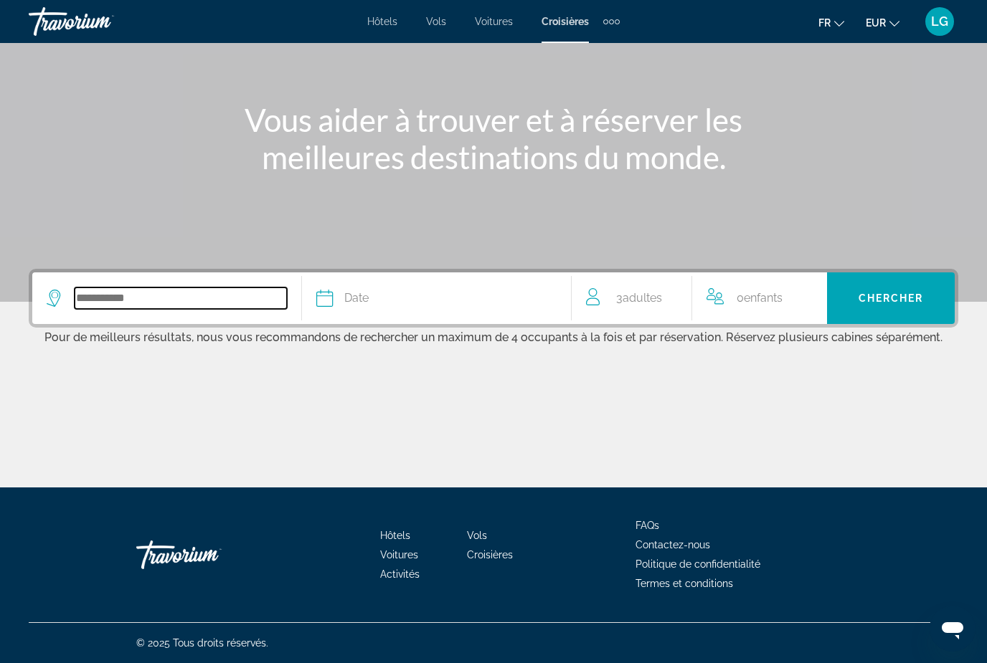
click at [151, 288] on input "Search widget" at bounding box center [181, 299] width 212 height 22
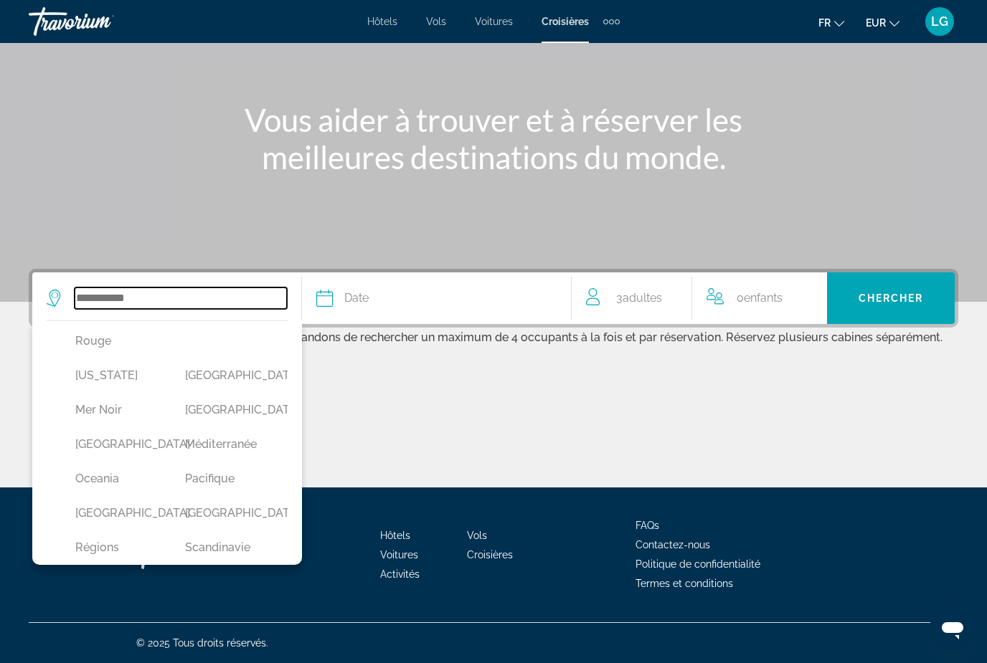
scroll to position [380, 0]
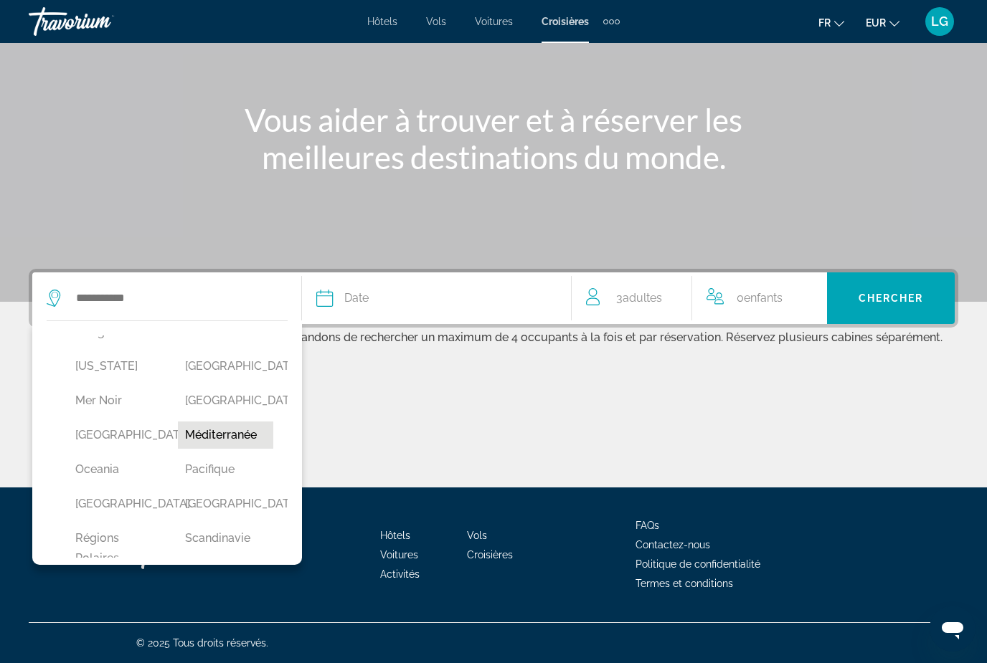
click at [244, 449] on button "Méditerranée" at bounding box center [225, 435] width 95 height 27
type input "**********"
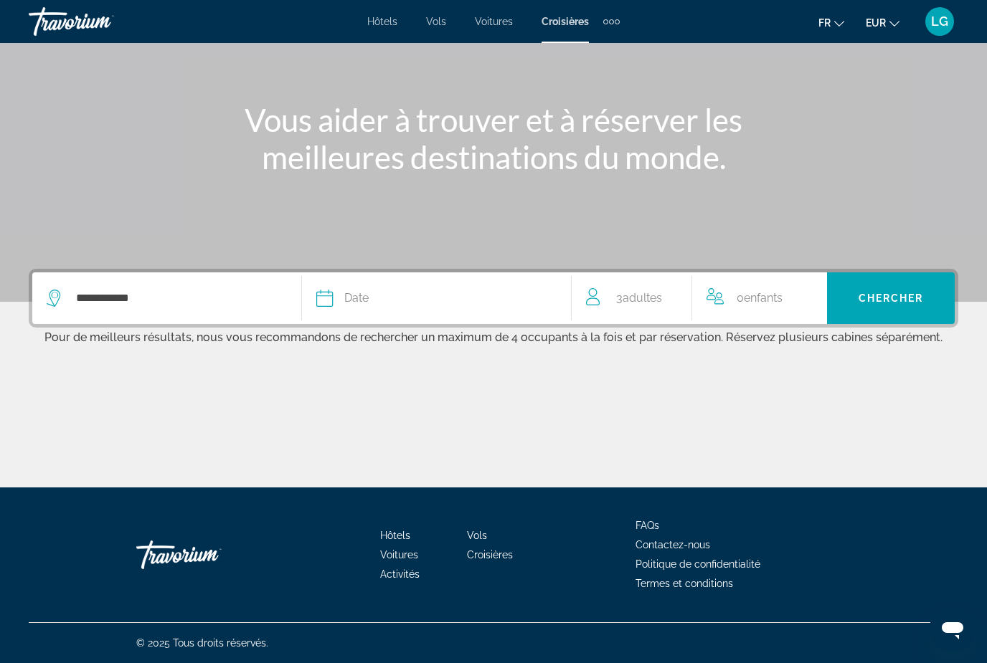
click at [357, 297] on span "Date" at bounding box center [356, 298] width 24 height 20
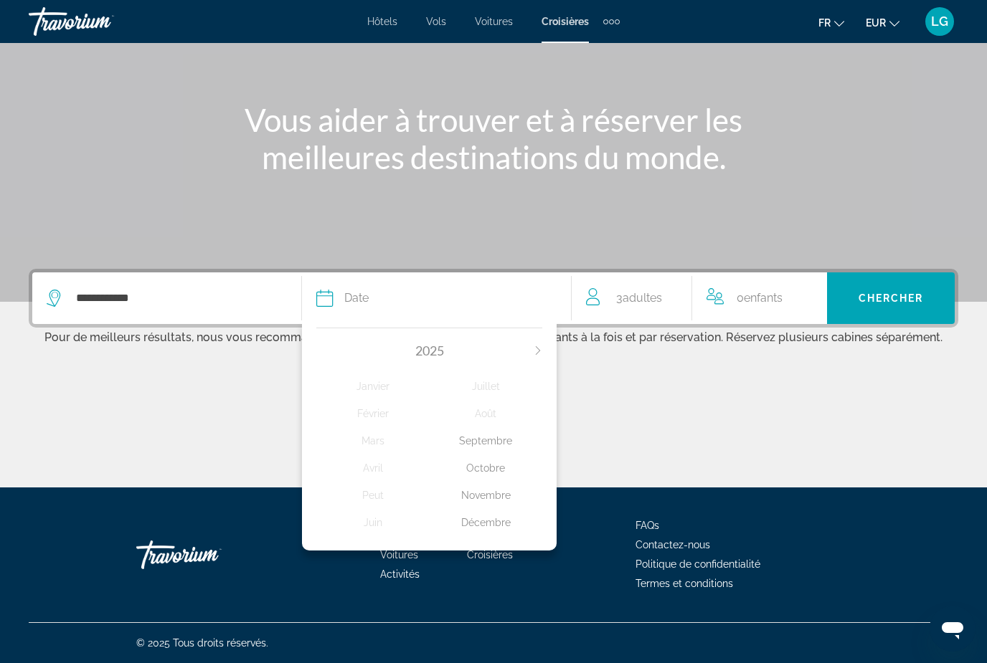
click at [503, 460] on div "Octobre" at bounding box center [486, 468] width 113 height 26
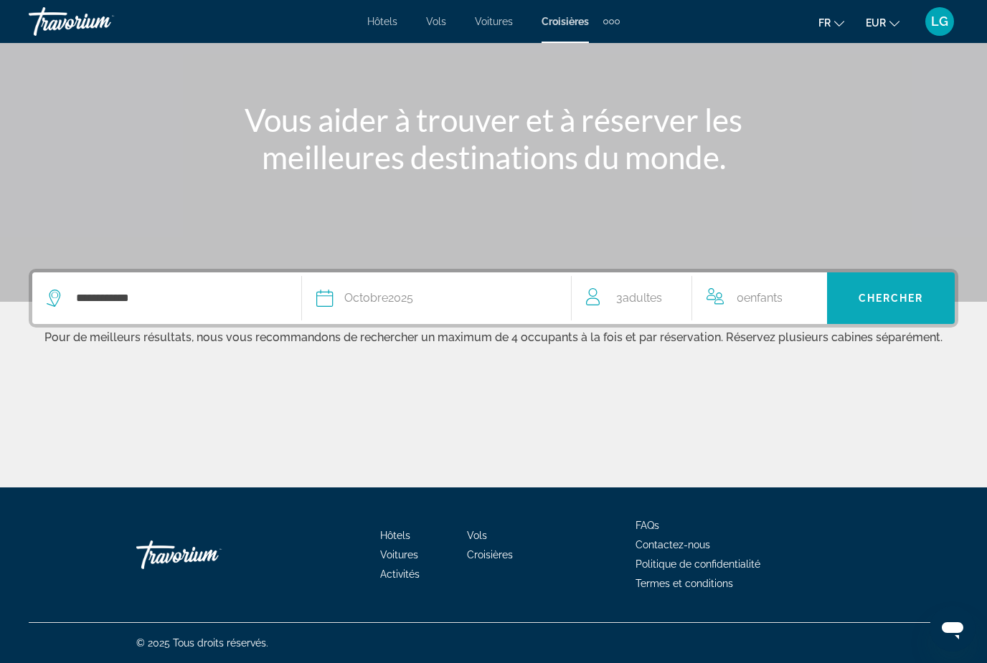
click at [898, 295] on span "Chercher" at bounding box center [891, 298] width 65 height 11
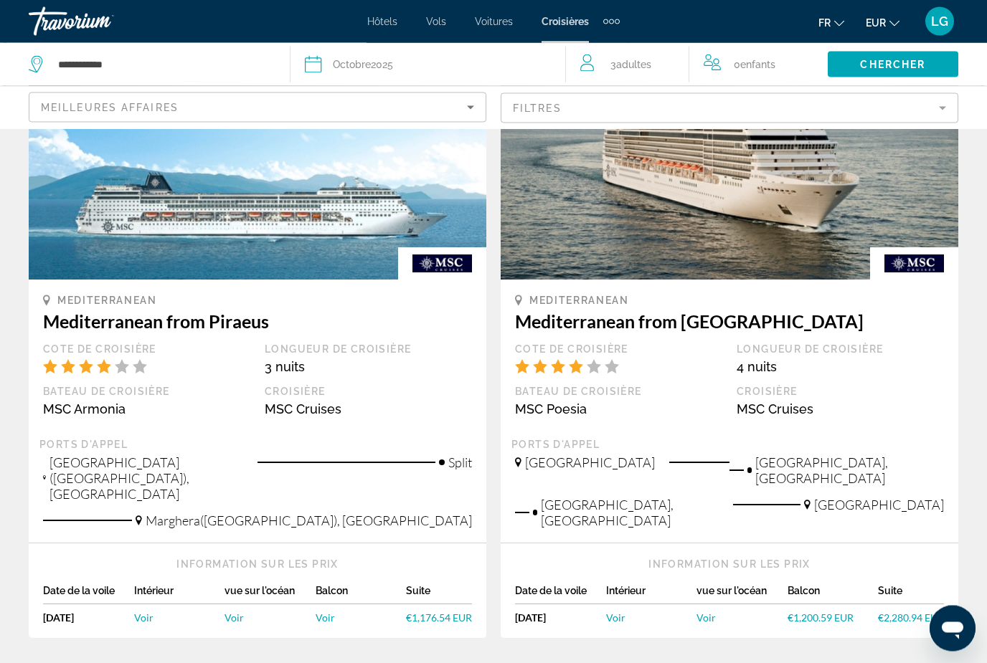
scroll to position [1529, 0]
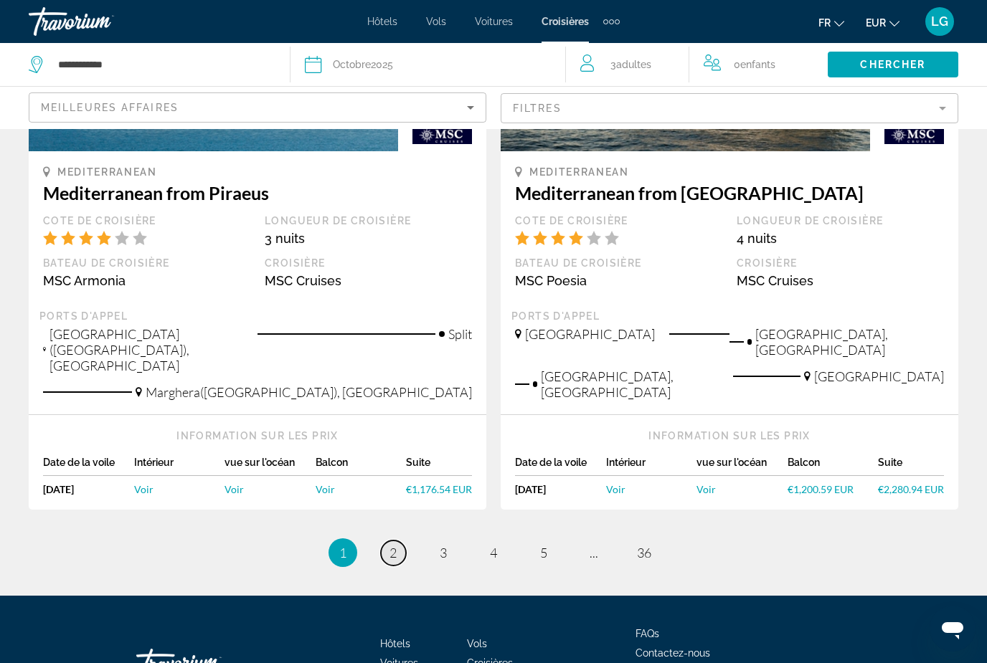
click at [403, 541] on link "page 2" at bounding box center [393, 553] width 25 height 25
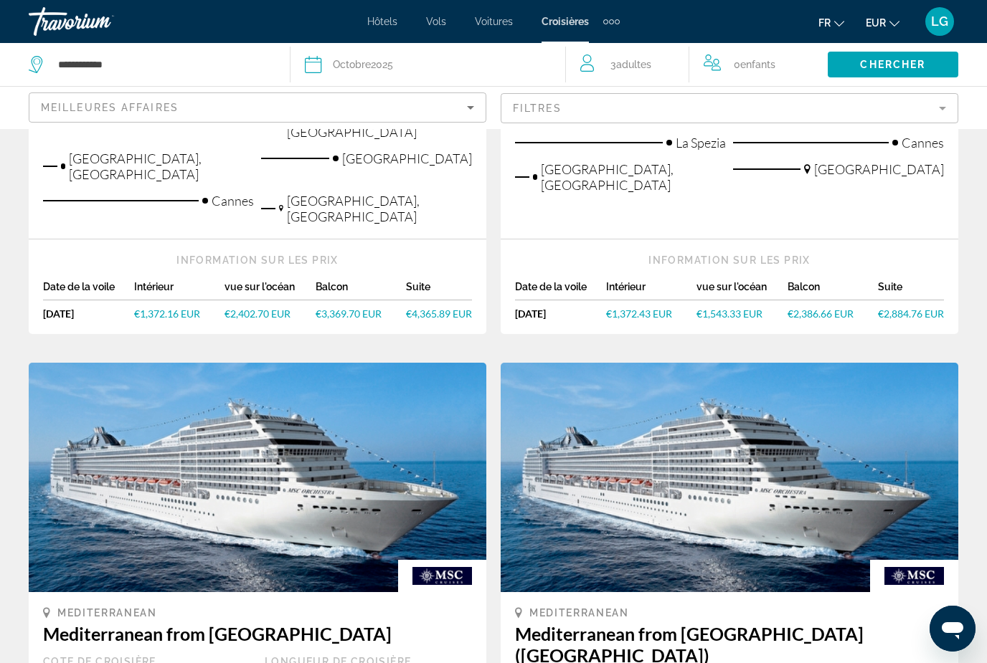
scroll to position [613, 0]
click at [404, 21] on li "Hôtels" at bounding box center [389, 21] width 44 height 11
click at [383, 27] on span "Hôtels" at bounding box center [382, 21] width 30 height 11
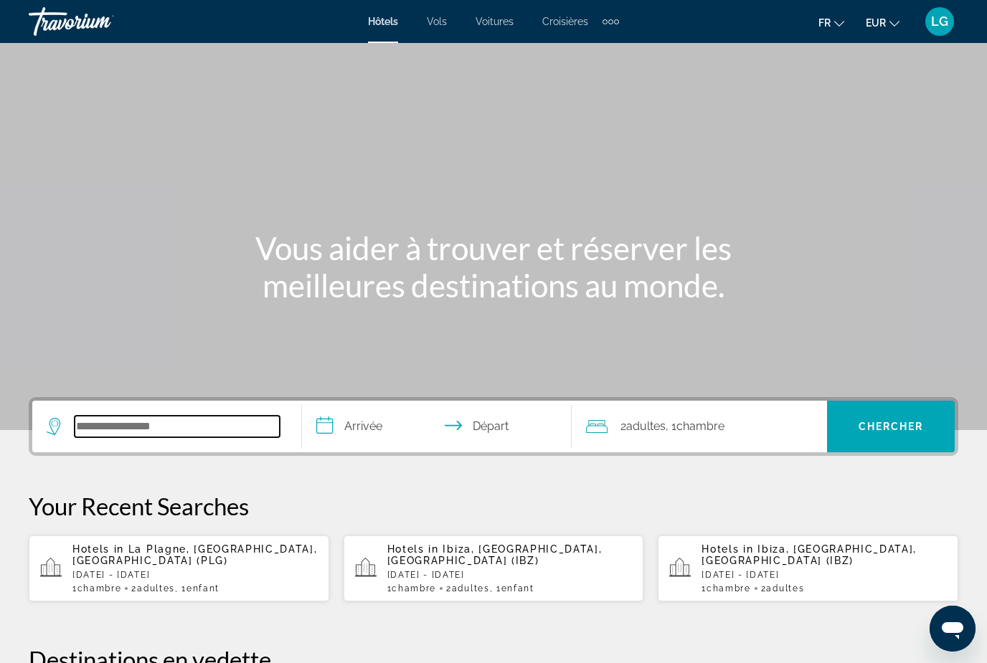
click at [224, 422] on input "Search widget" at bounding box center [177, 427] width 205 height 22
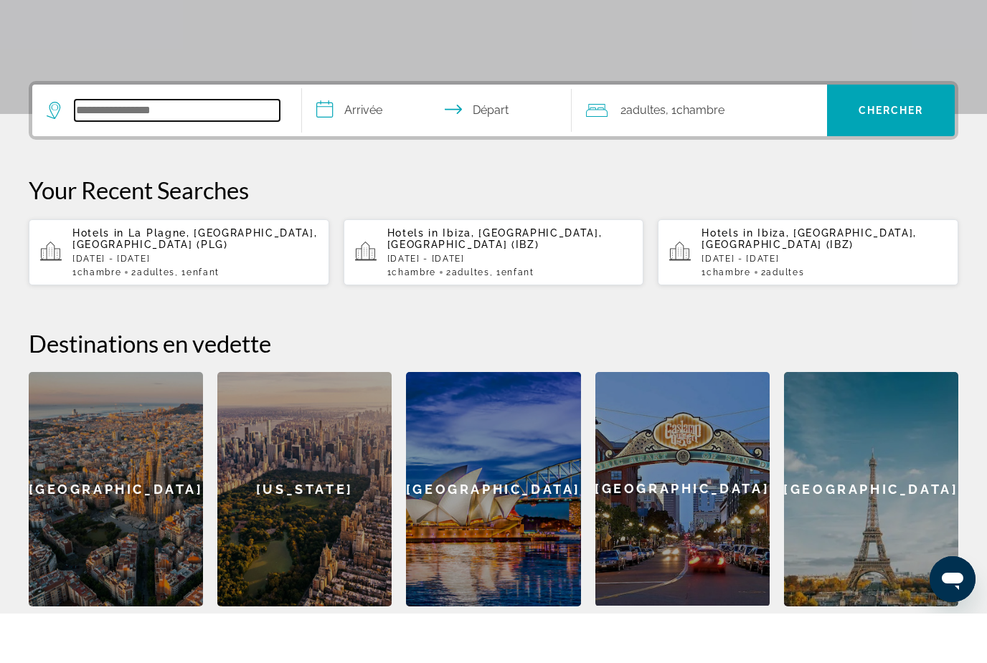
scroll to position [301, 0]
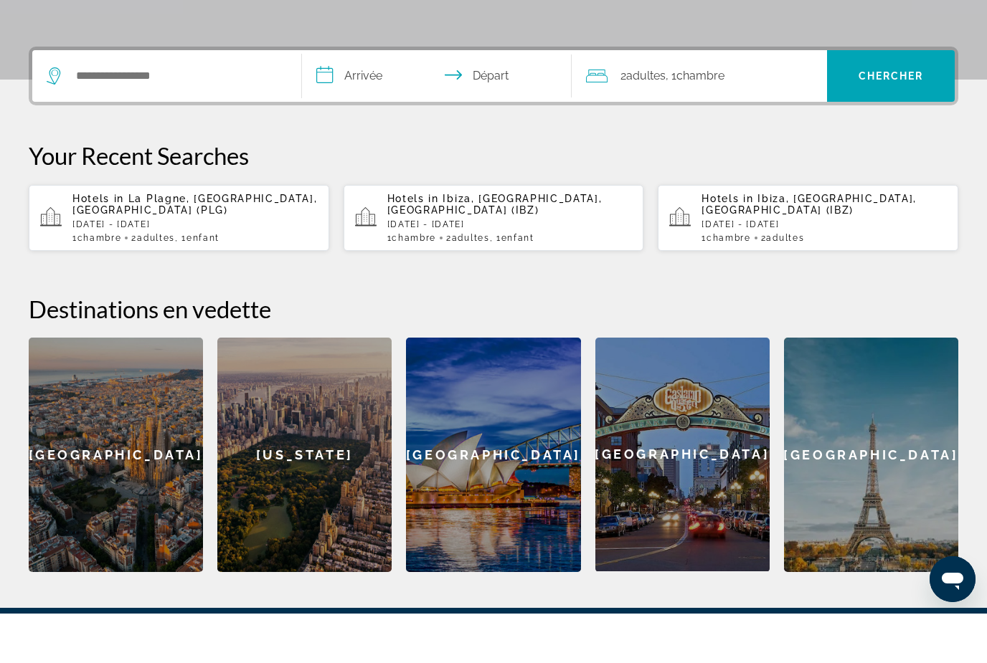
click at [52, 117] on icon "Search widget" at bounding box center [55, 125] width 17 height 17
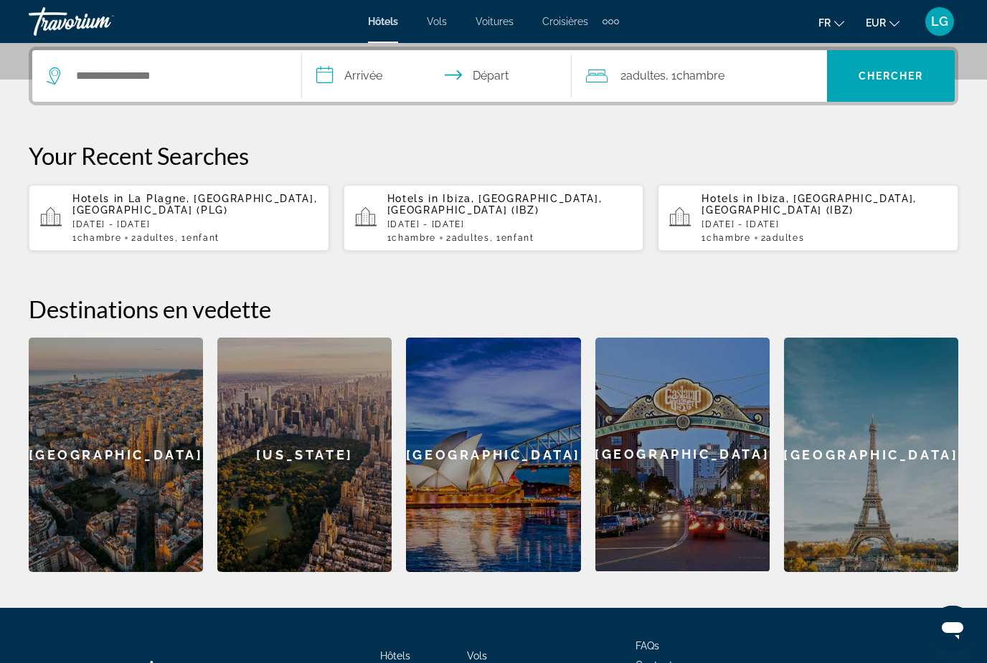
click at [60, 66] on div "Search widget" at bounding box center [163, 76] width 233 height 22
click at [140, 80] on input "Search widget" at bounding box center [177, 76] width 205 height 22
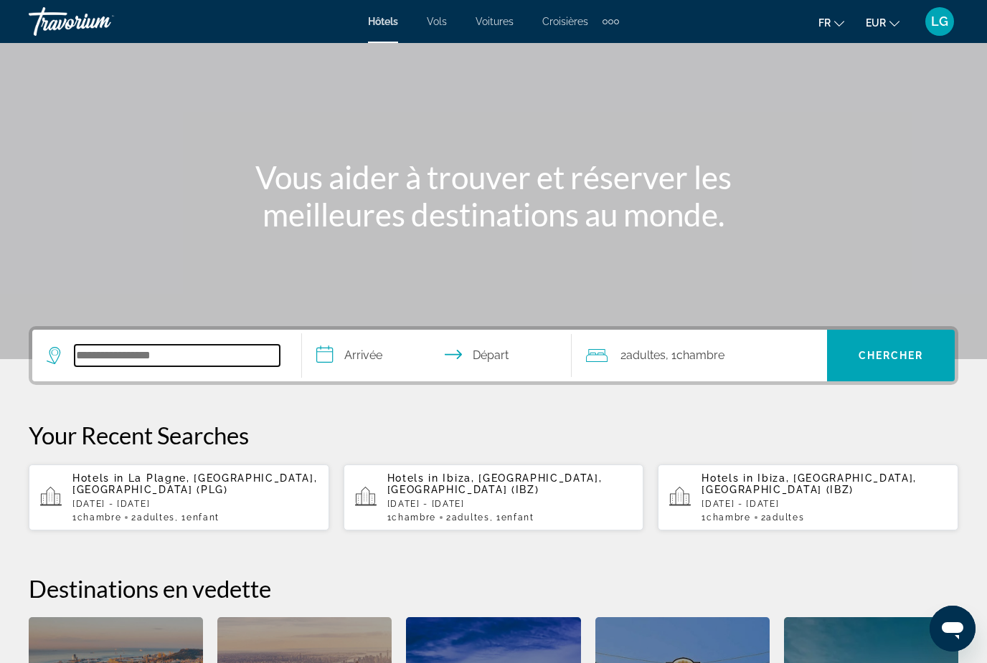
scroll to position [58, 0]
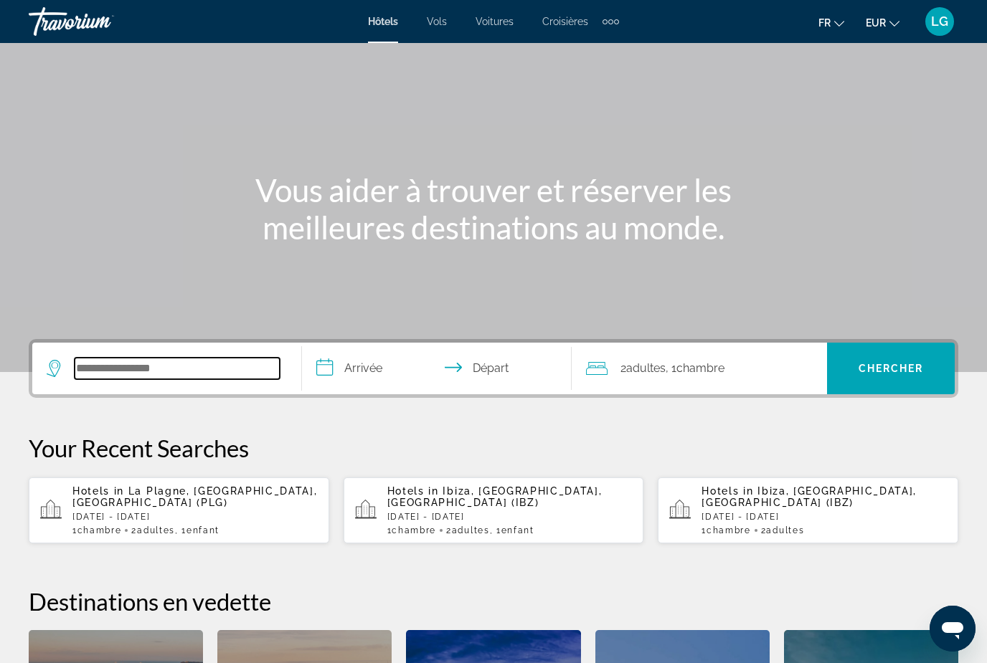
click at [179, 366] on input "Search widget" at bounding box center [177, 369] width 205 height 22
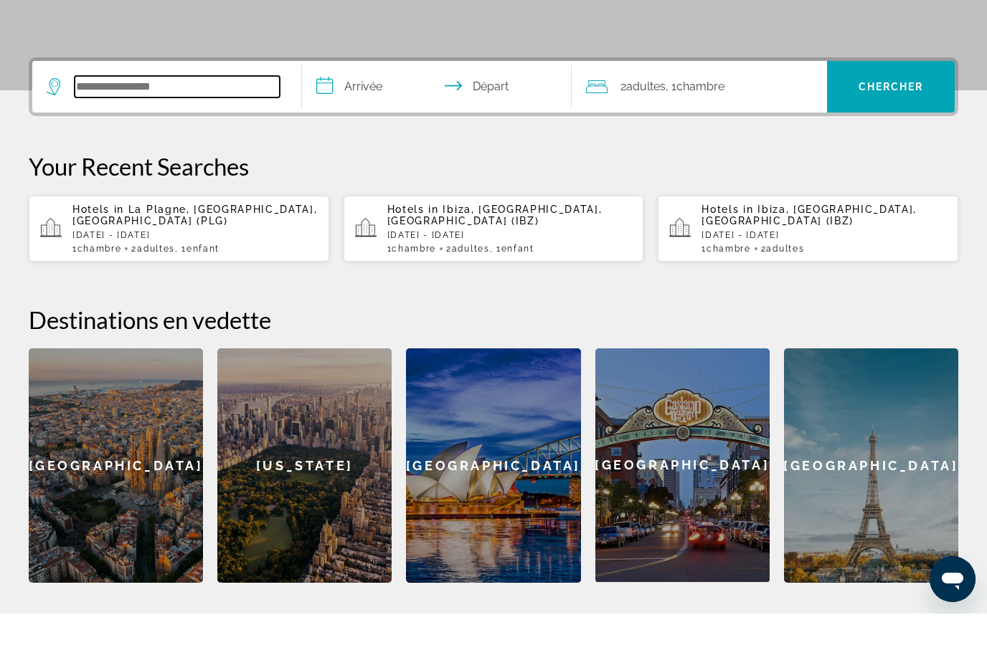
scroll to position [301, 0]
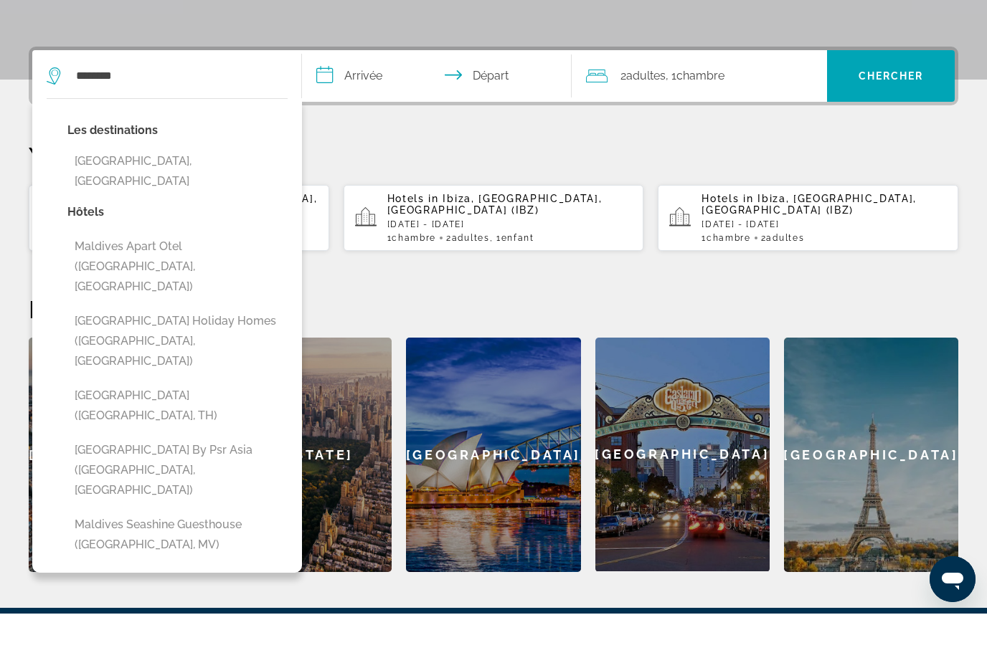
click at [169, 170] on p "Les destinations" at bounding box center [177, 180] width 220 height 20
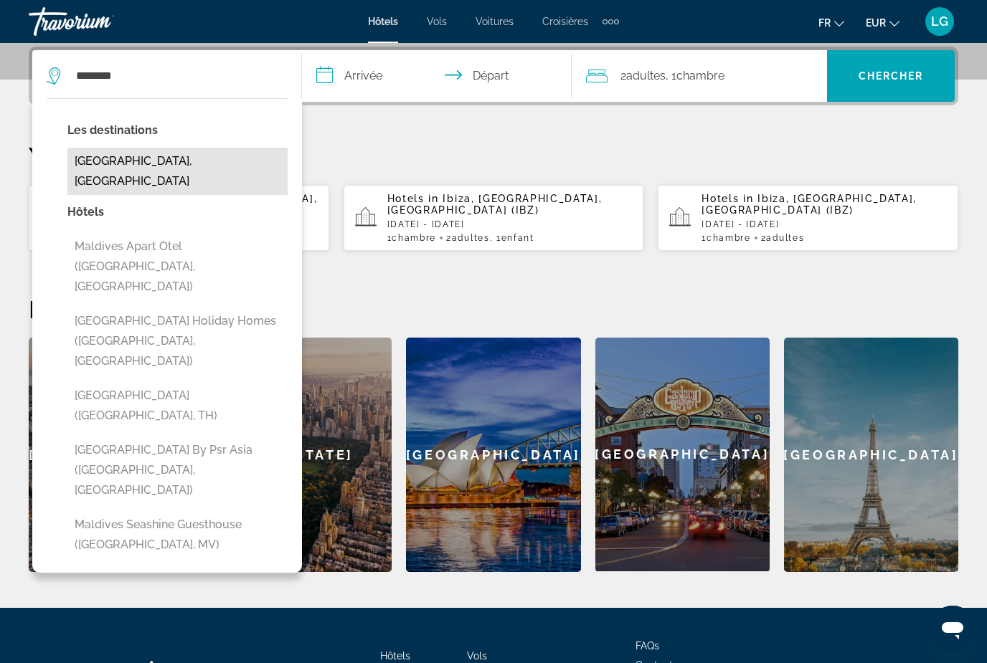
click at [140, 159] on button "[GEOGRAPHIC_DATA], [GEOGRAPHIC_DATA]" at bounding box center [177, 171] width 220 height 47
type input "**********"
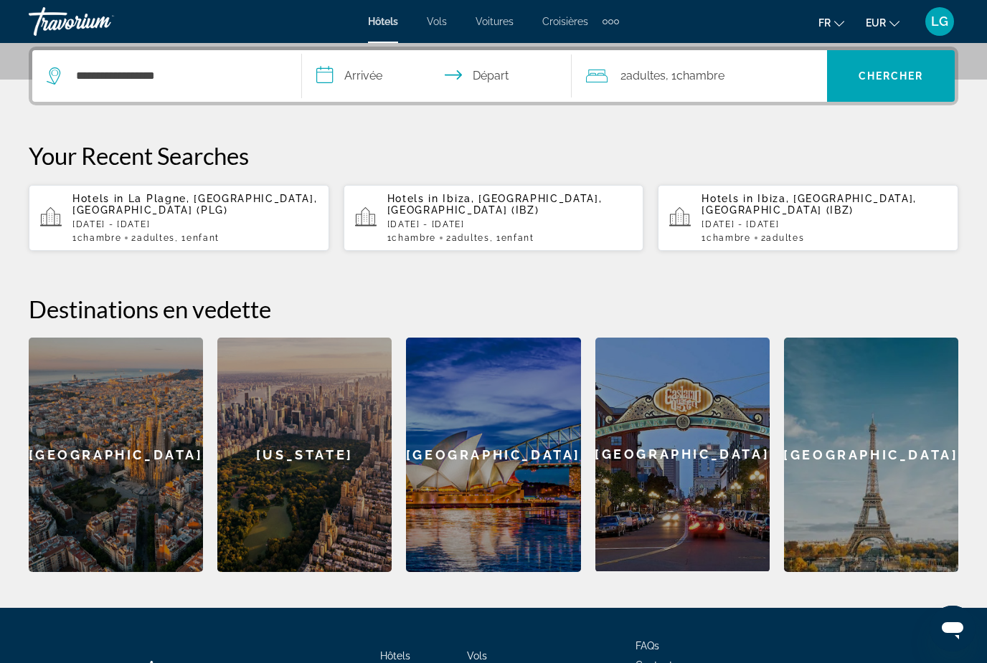
click at [371, 67] on input "**********" at bounding box center [439, 78] width 275 height 56
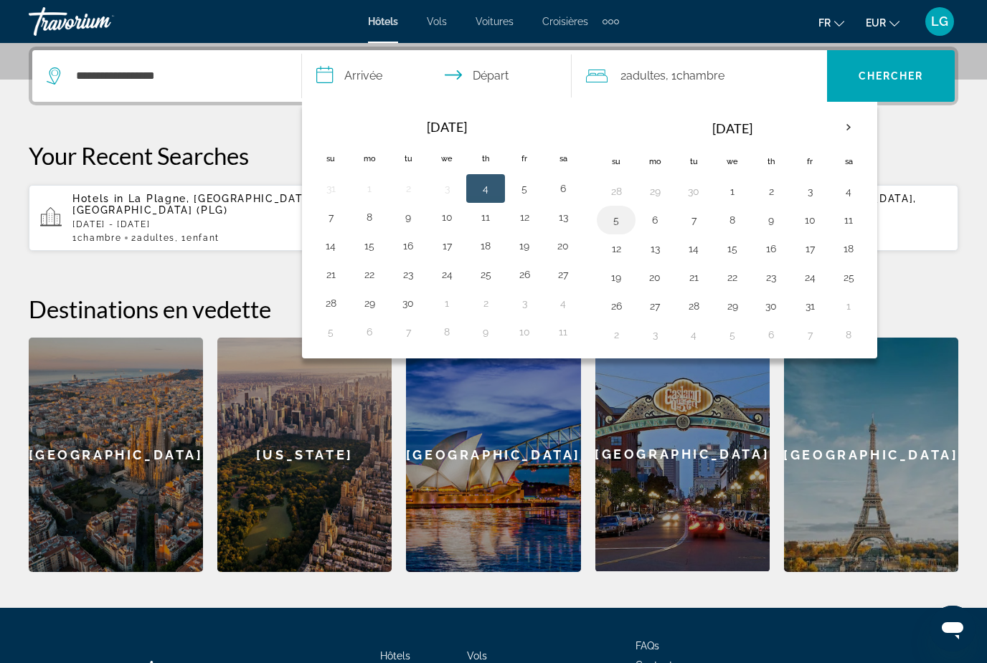
click at [615, 217] on button "5" at bounding box center [616, 220] width 23 height 20
click at [857, 225] on button "11" at bounding box center [848, 220] width 23 height 20
type input "**********"
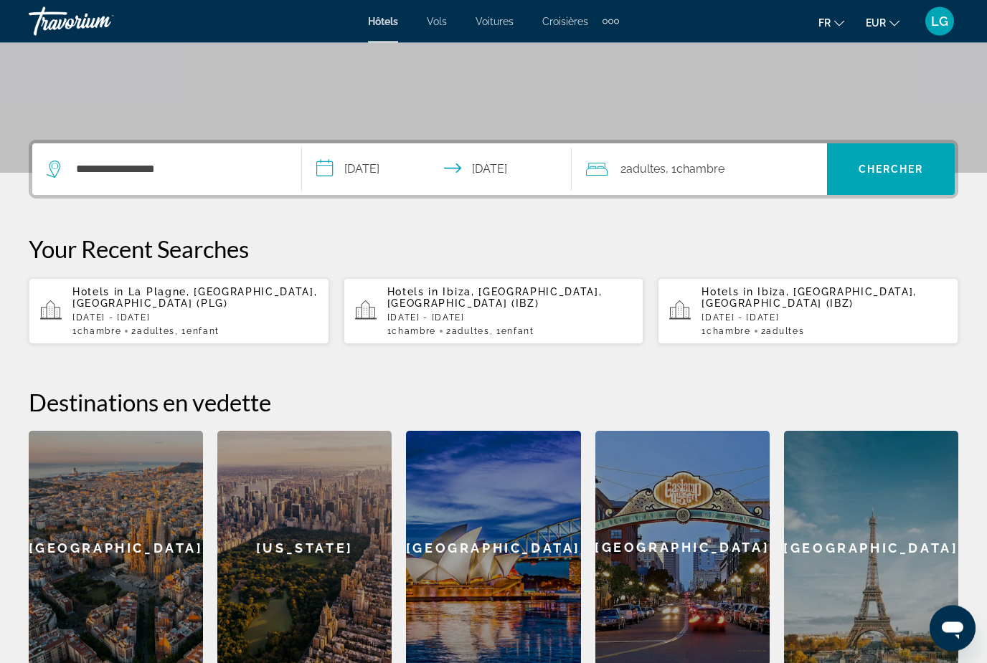
scroll to position [257, 0]
click at [897, 166] on span "Chercher" at bounding box center [891, 169] width 65 height 11
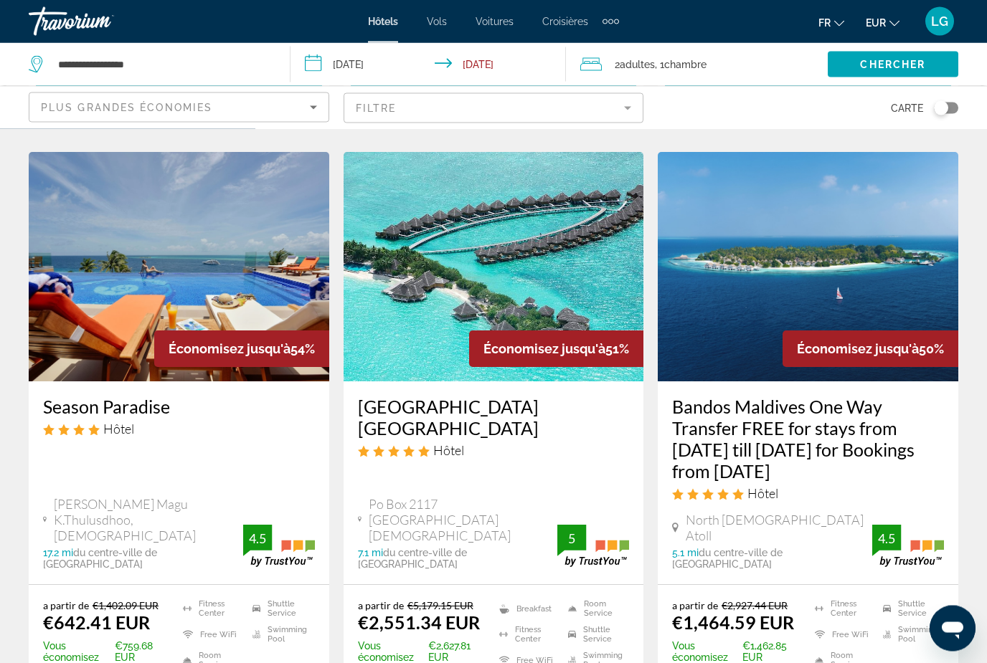
scroll to position [580, 0]
click at [576, 396] on h3 "[GEOGRAPHIC_DATA] [GEOGRAPHIC_DATA]" at bounding box center [494, 417] width 272 height 43
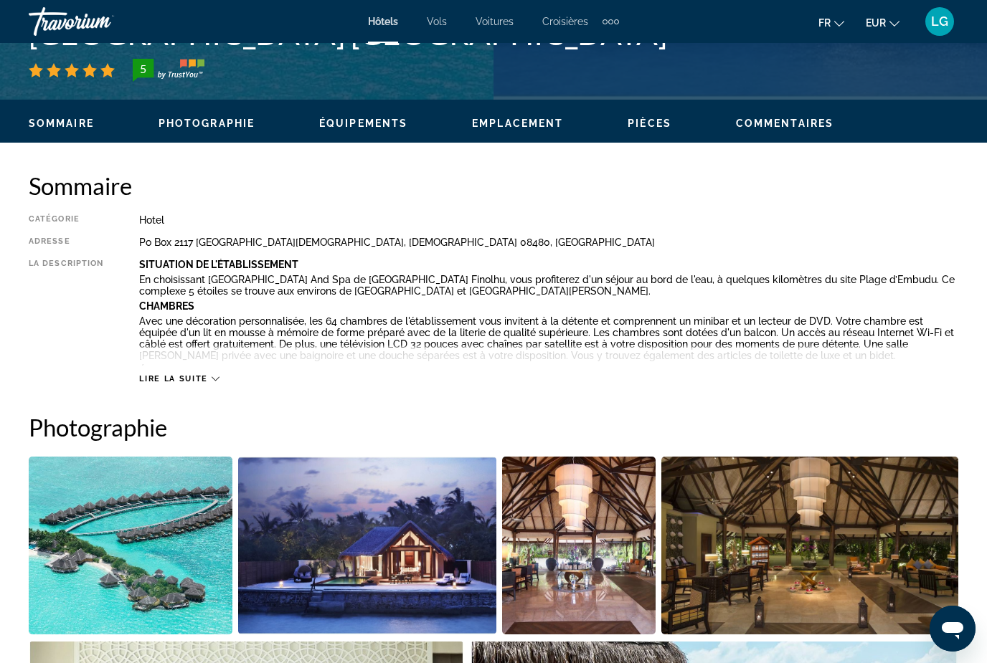
scroll to position [632, 0]
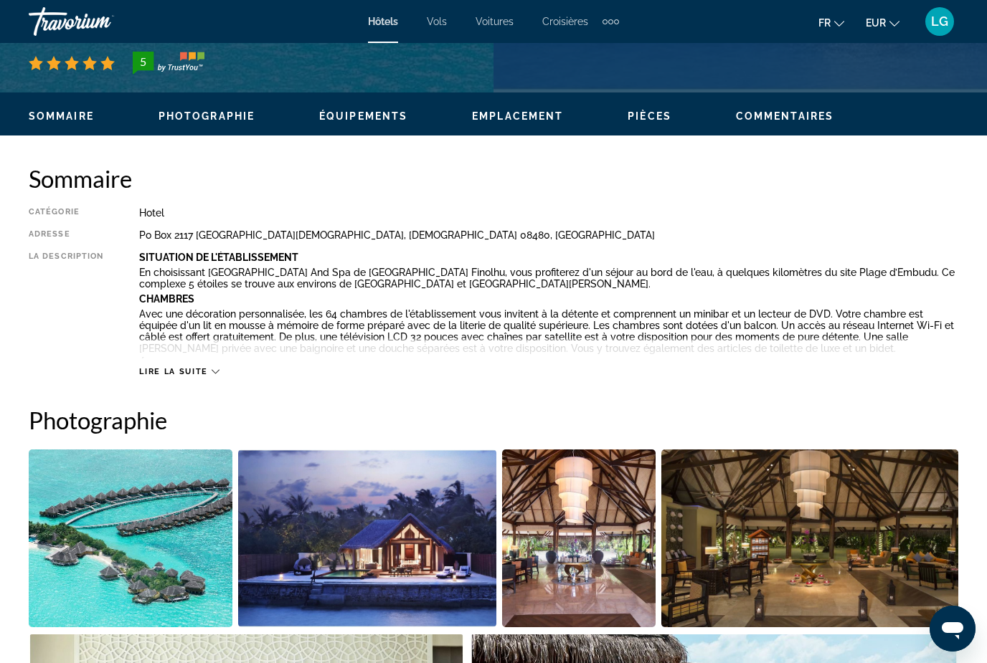
click at [190, 377] on span "Lire la suite" at bounding box center [173, 371] width 68 height 9
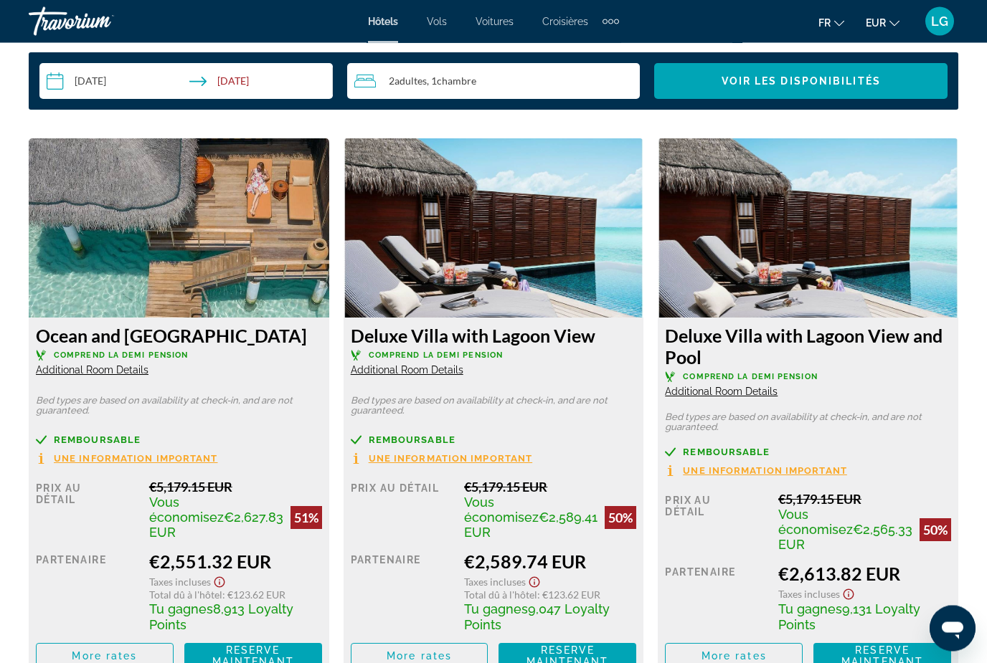
scroll to position [2312, 0]
click at [170, 460] on span "Une information important" at bounding box center [136, 458] width 164 height 9
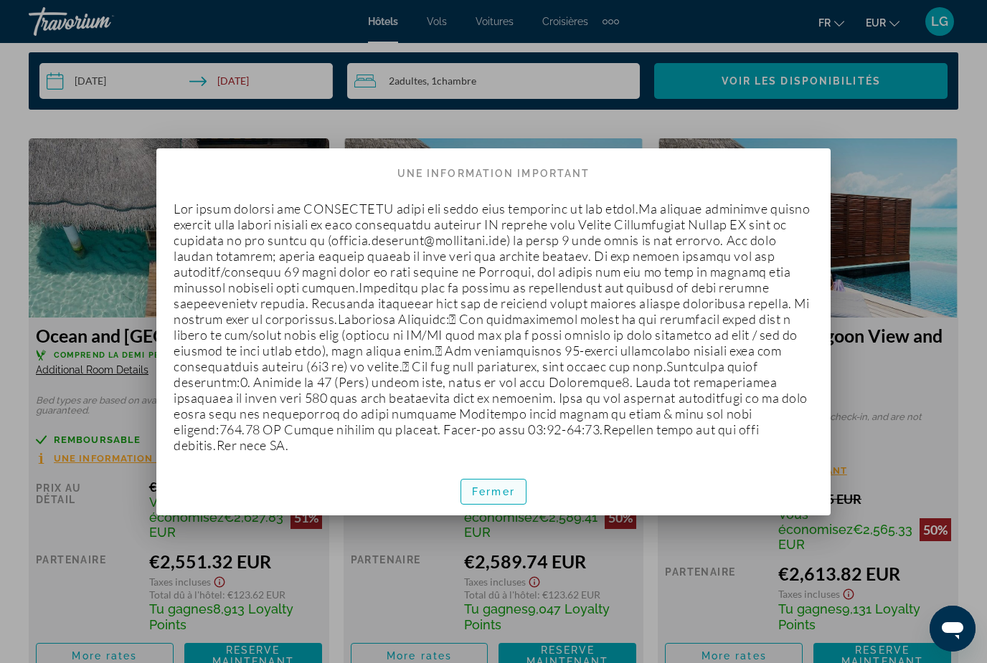
click at [509, 486] on span "Fermer" at bounding box center [493, 491] width 43 height 11
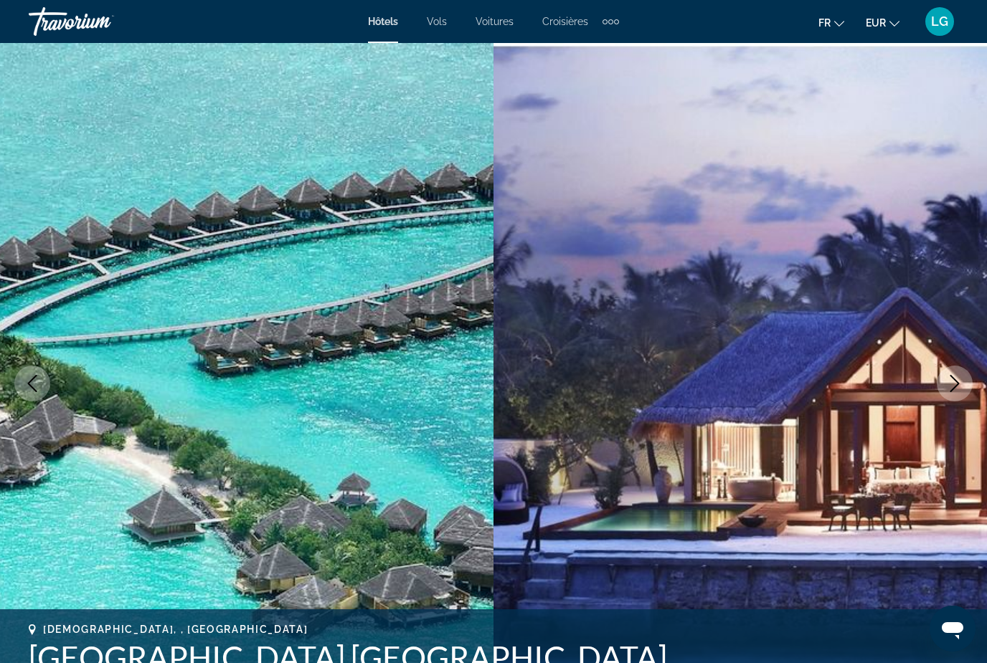
scroll to position [2312, 0]
